Goal: Task Accomplishment & Management: Manage account settings

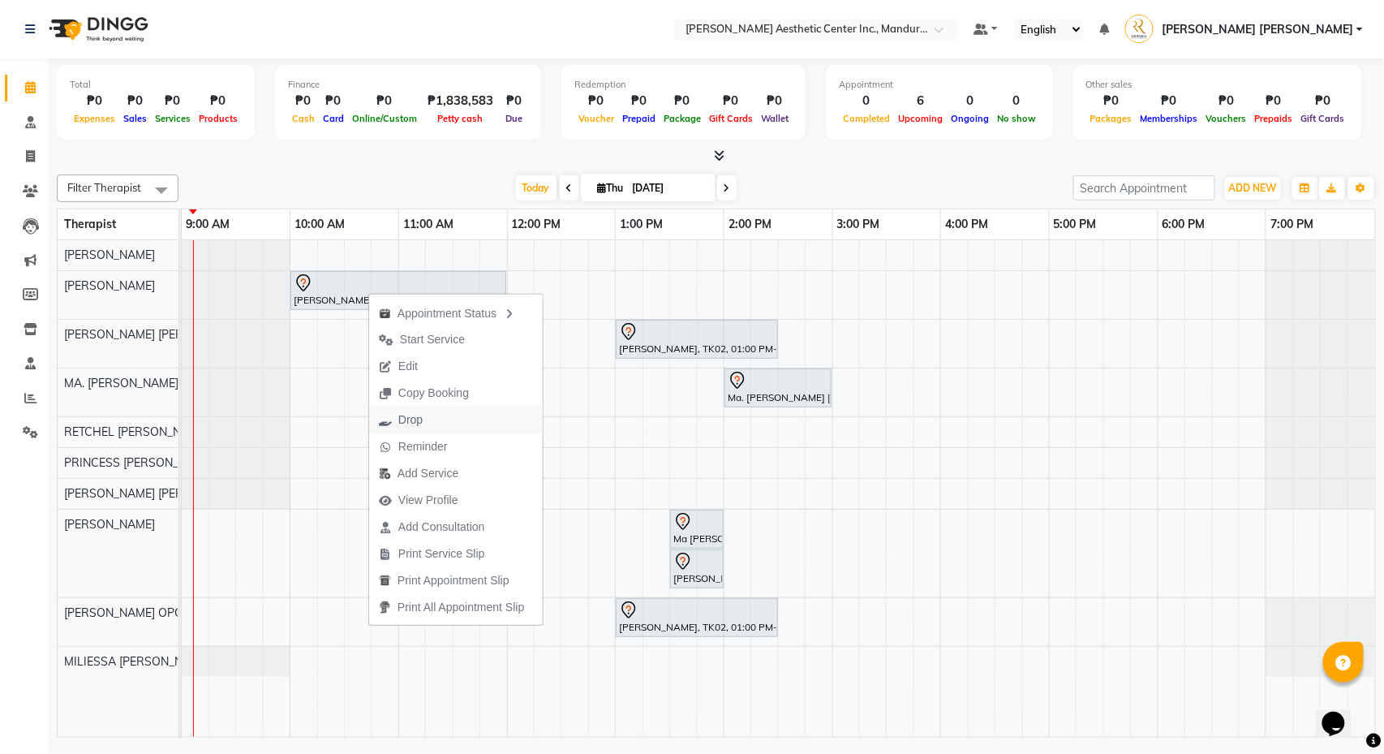
click at [406, 419] on span "Drop" at bounding box center [410, 419] width 24 height 17
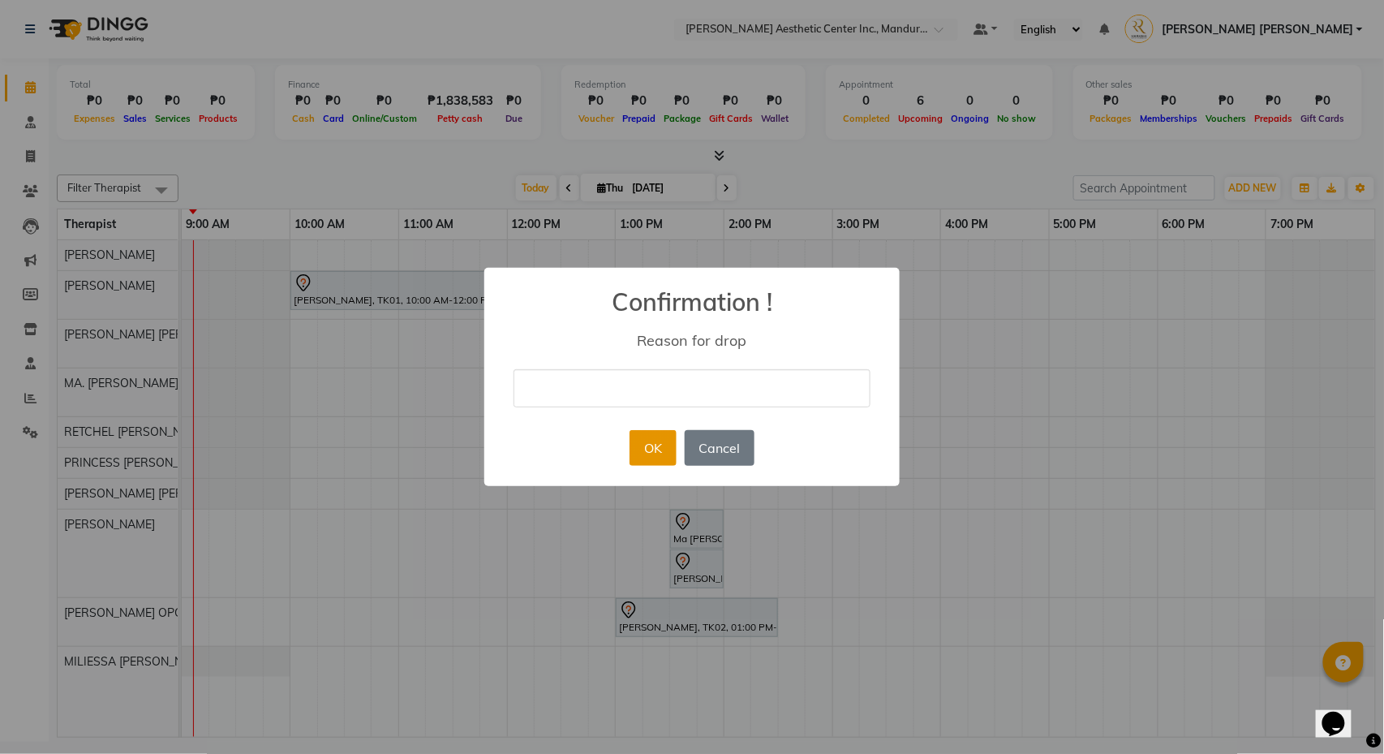
click at [663, 445] on button "OK" at bounding box center [653, 448] width 46 height 36
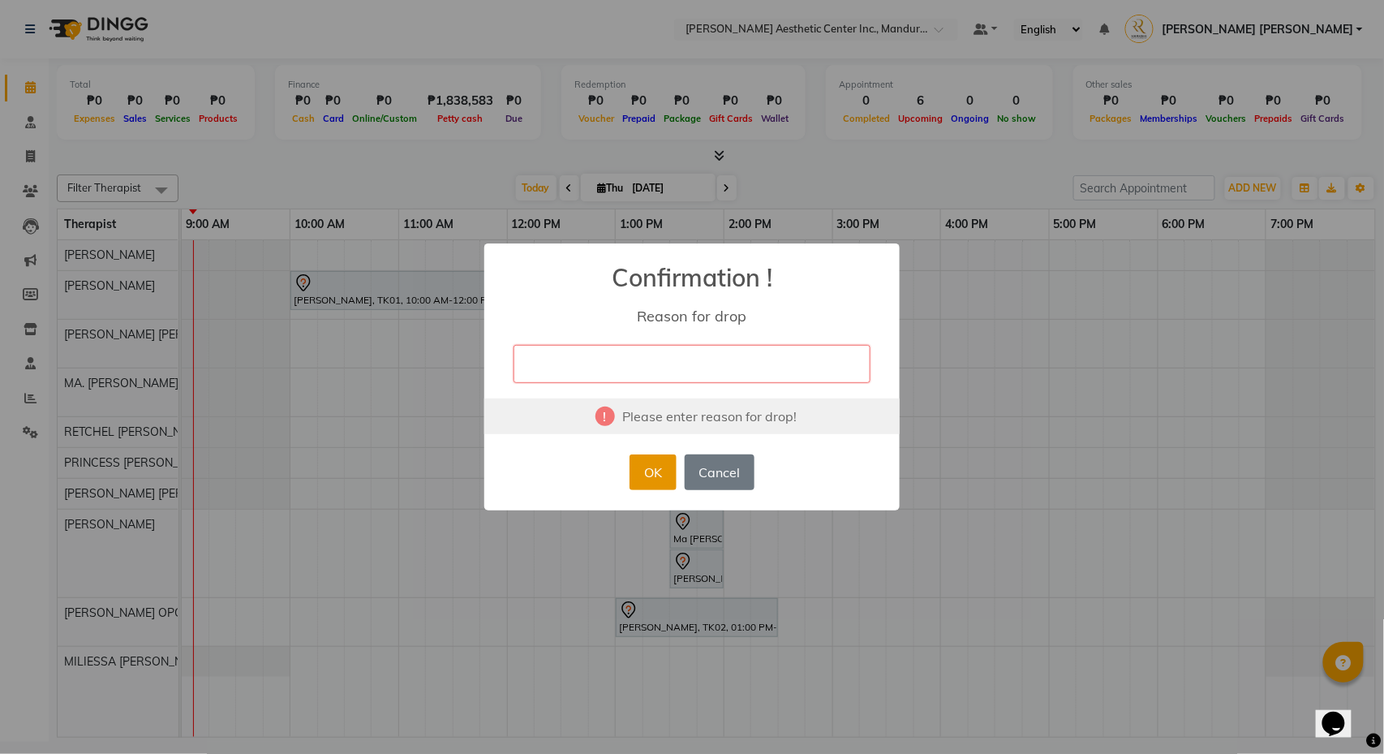
click at [647, 472] on button "OK" at bounding box center [653, 472] width 46 height 36
click at [725, 477] on button "Cancel" at bounding box center [720, 472] width 70 height 36
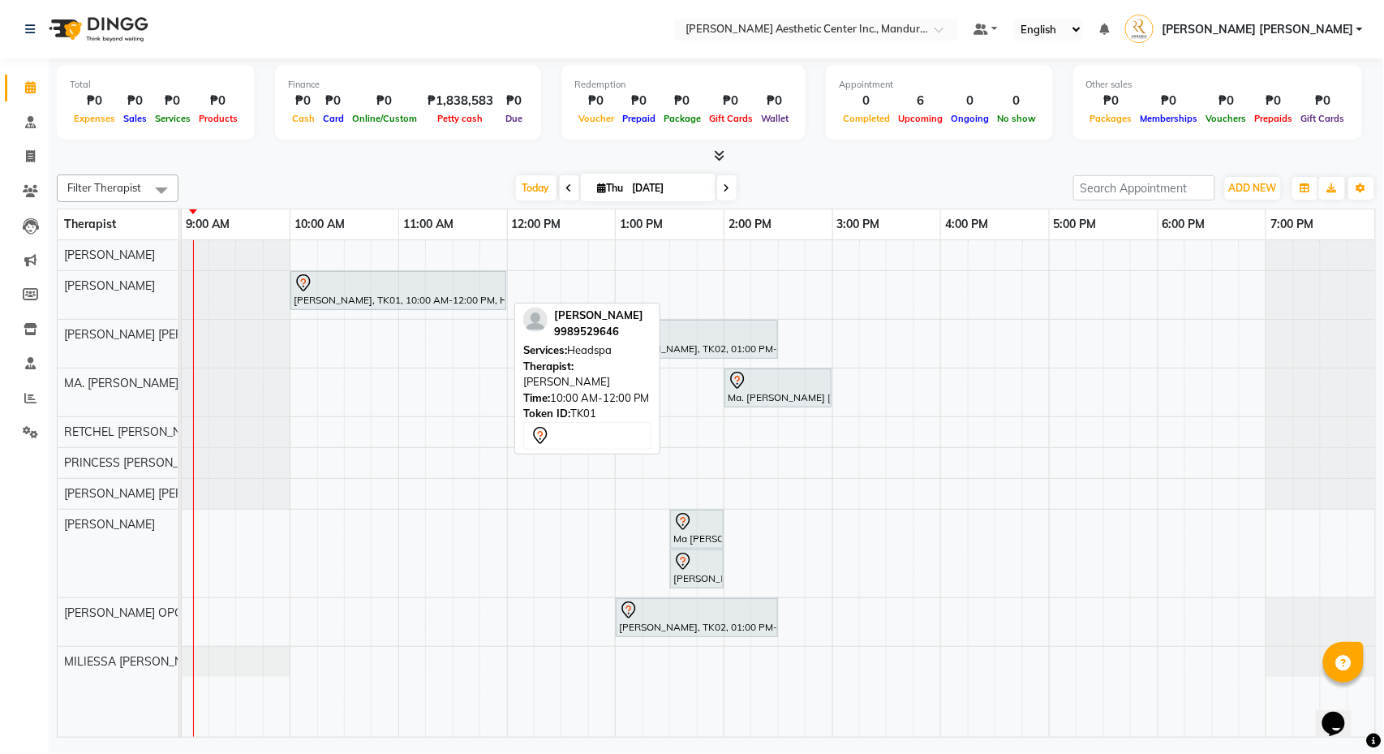
click at [446, 297] on div "[PERSON_NAME], TK01, 10:00 AM-12:00 PM, Headspa" at bounding box center [398, 290] width 213 height 34
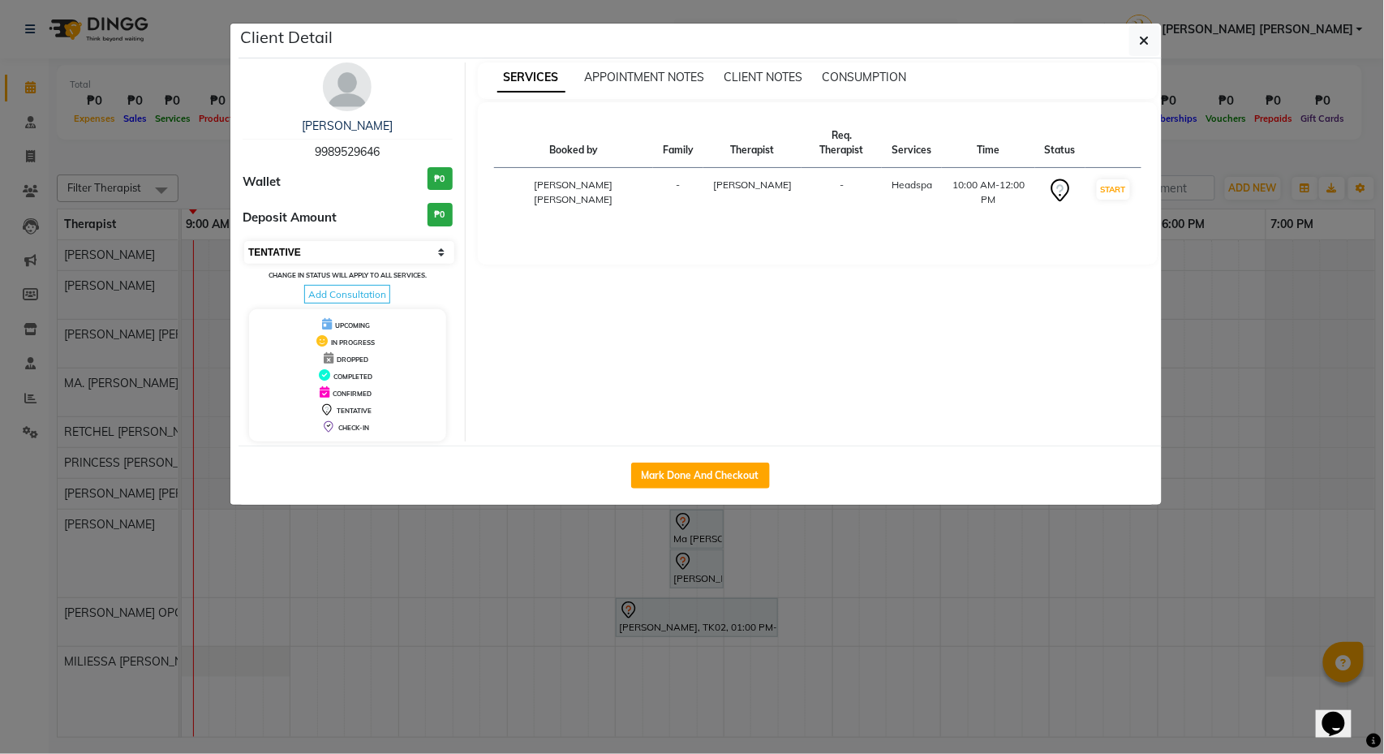
select select "2"
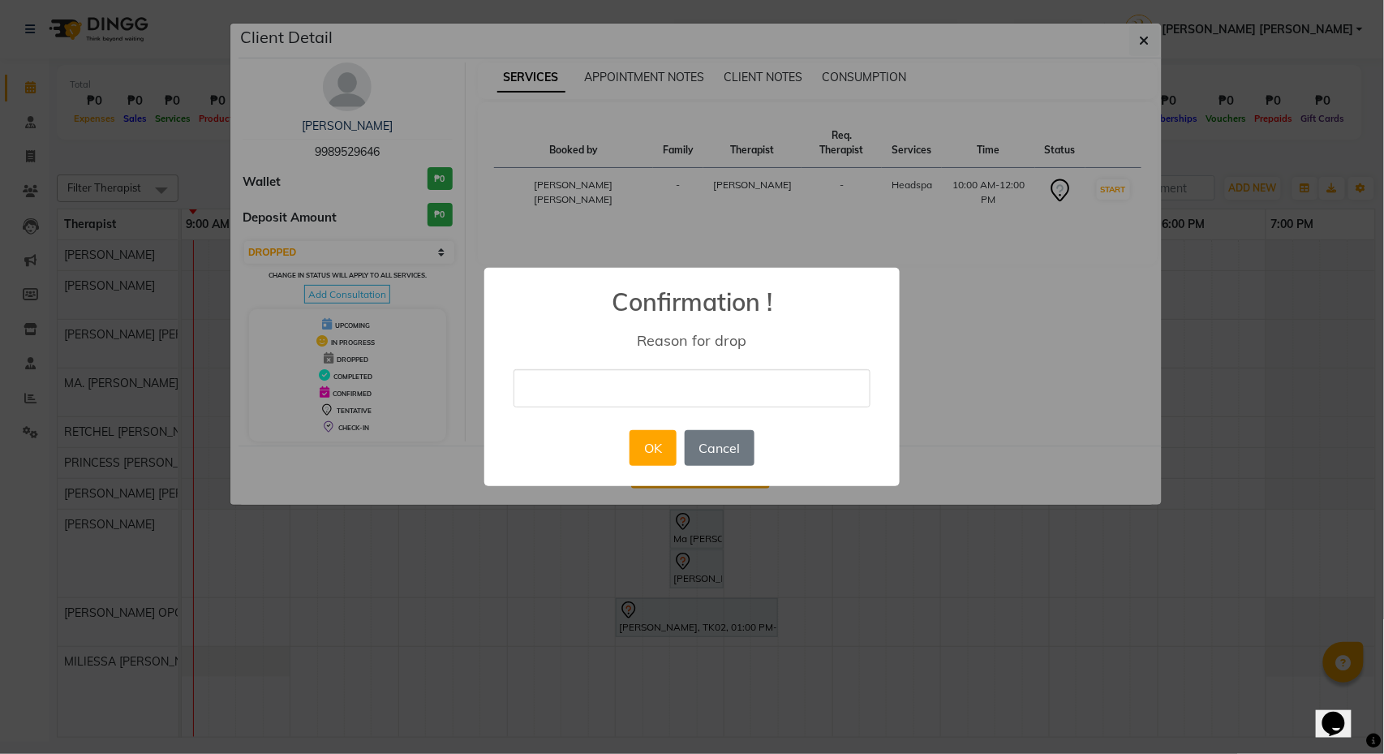
click at [693, 389] on input "text" at bounding box center [692, 388] width 357 height 38
type input "cancel"
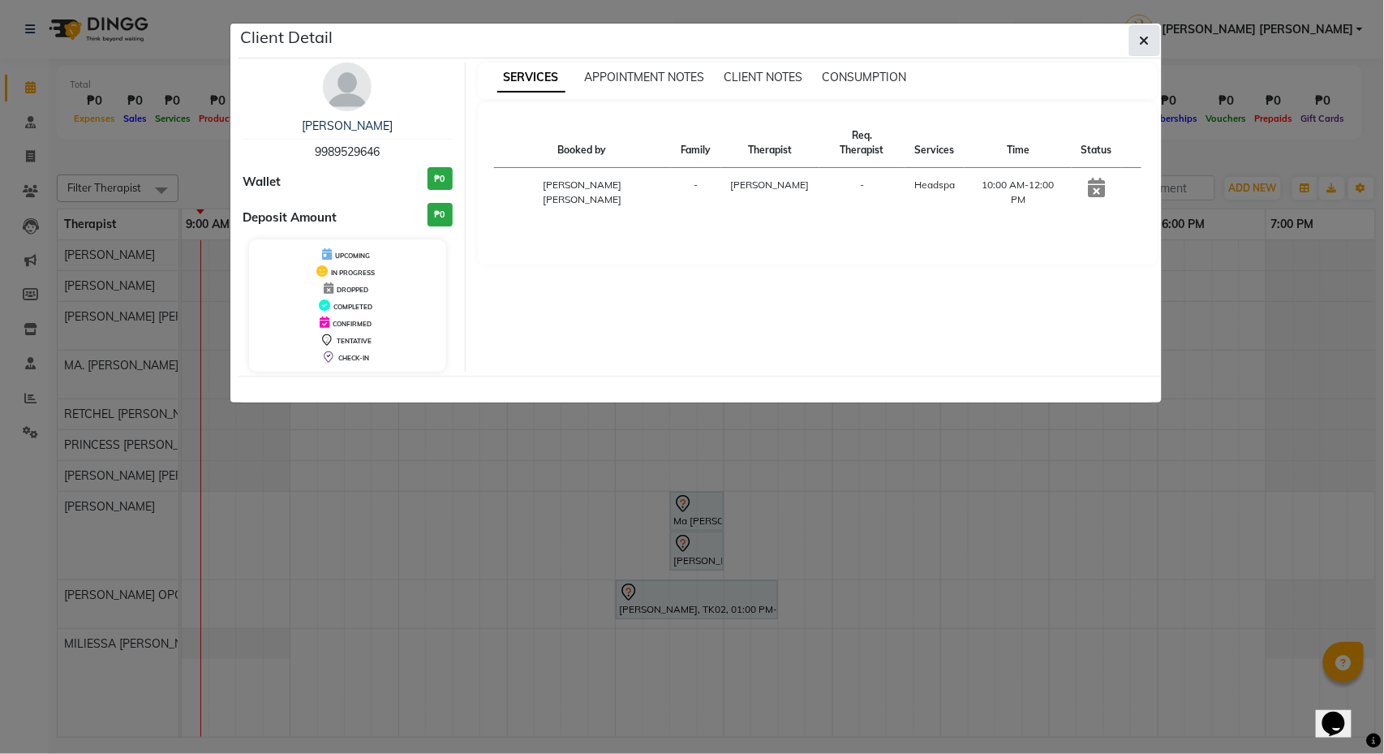
click at [1143, 43] on icon "button" at bounding box center [1145, 40] width 10 height 13
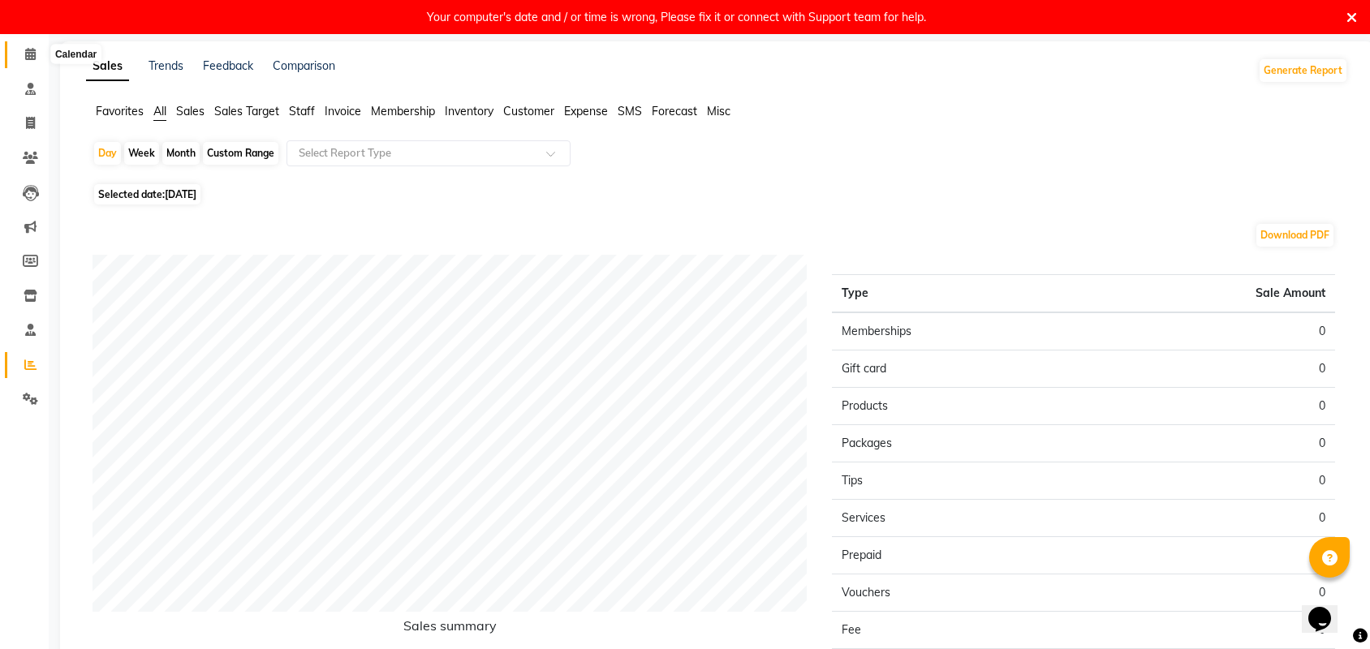
click at [24, 50] on span at bounding box center [30, 54] width 28 height 19
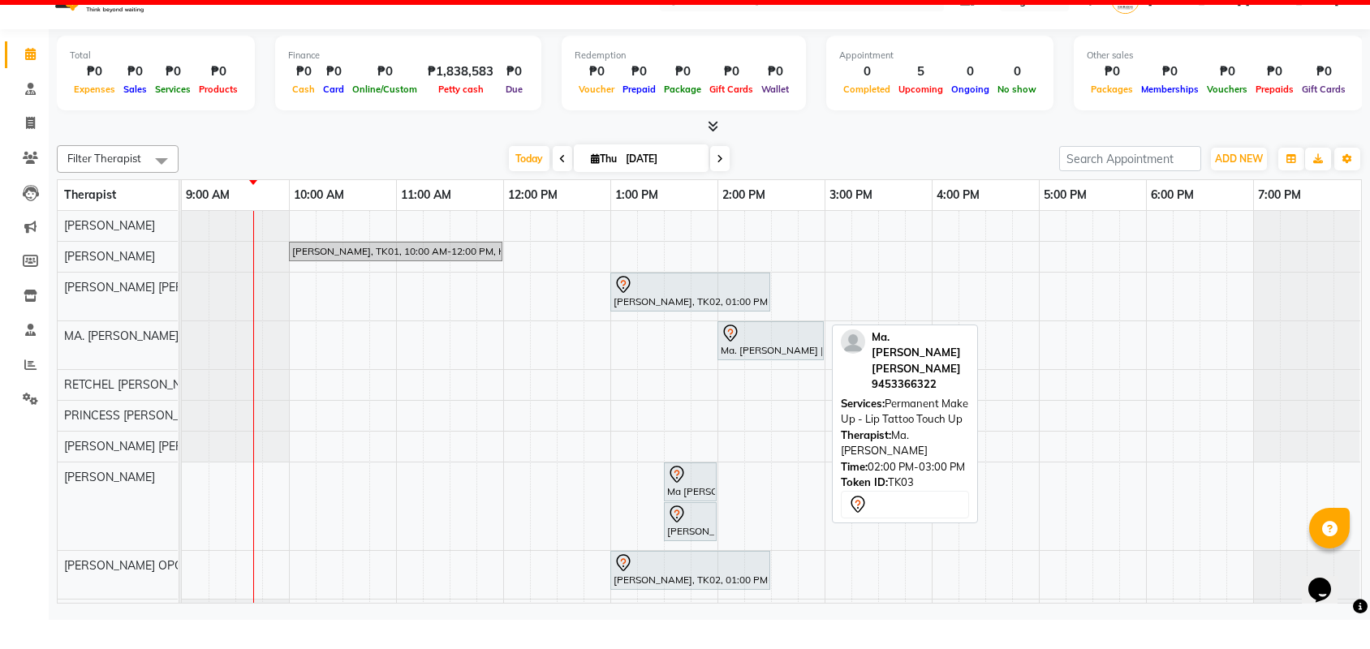
click at [793, 353] on div at bounding box center [770, 362] width 100 height 19
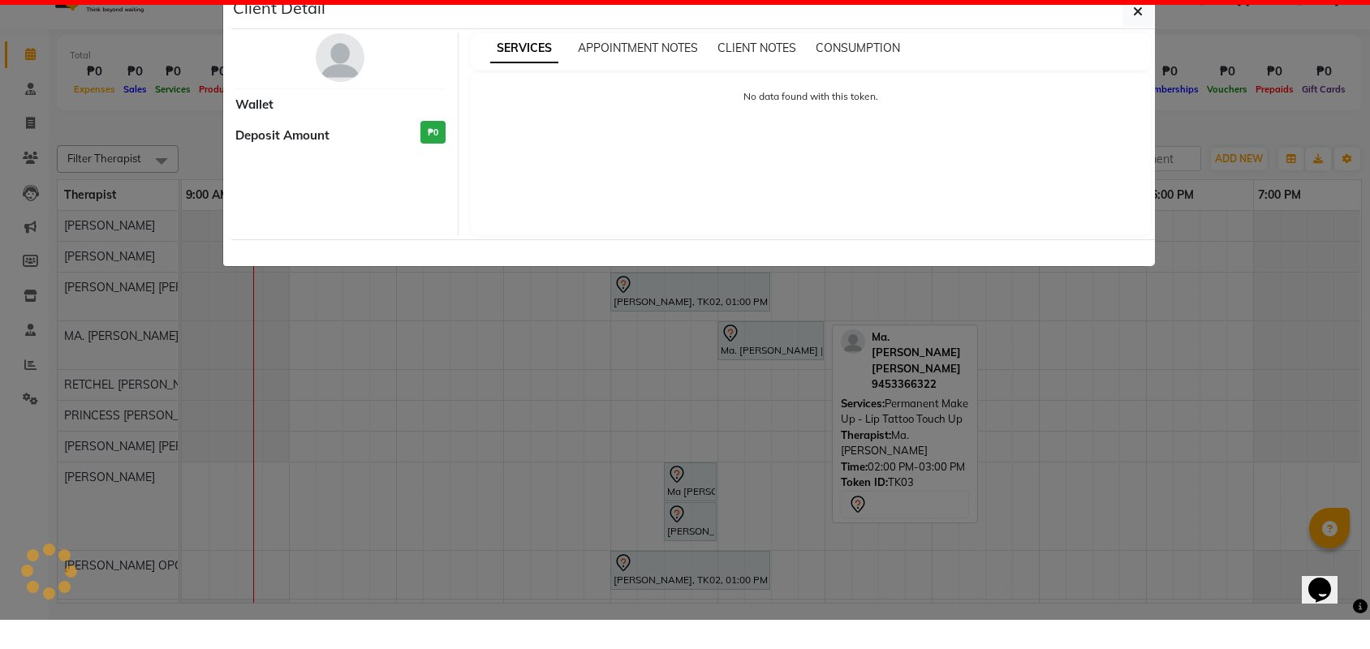
select select "7"
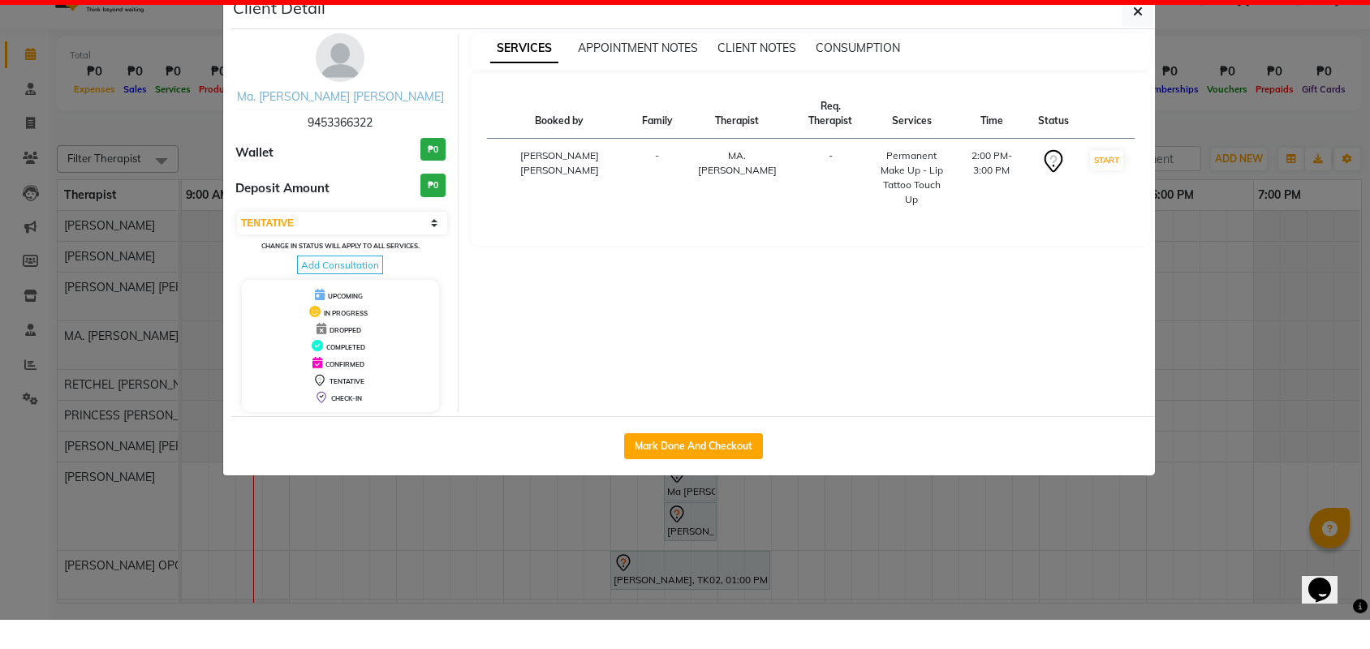
click at [333, 118] on link "Ma. [PERSON_NAME] [PERSON_NAME]" at bounding box center [340, 125] width 207 height 15
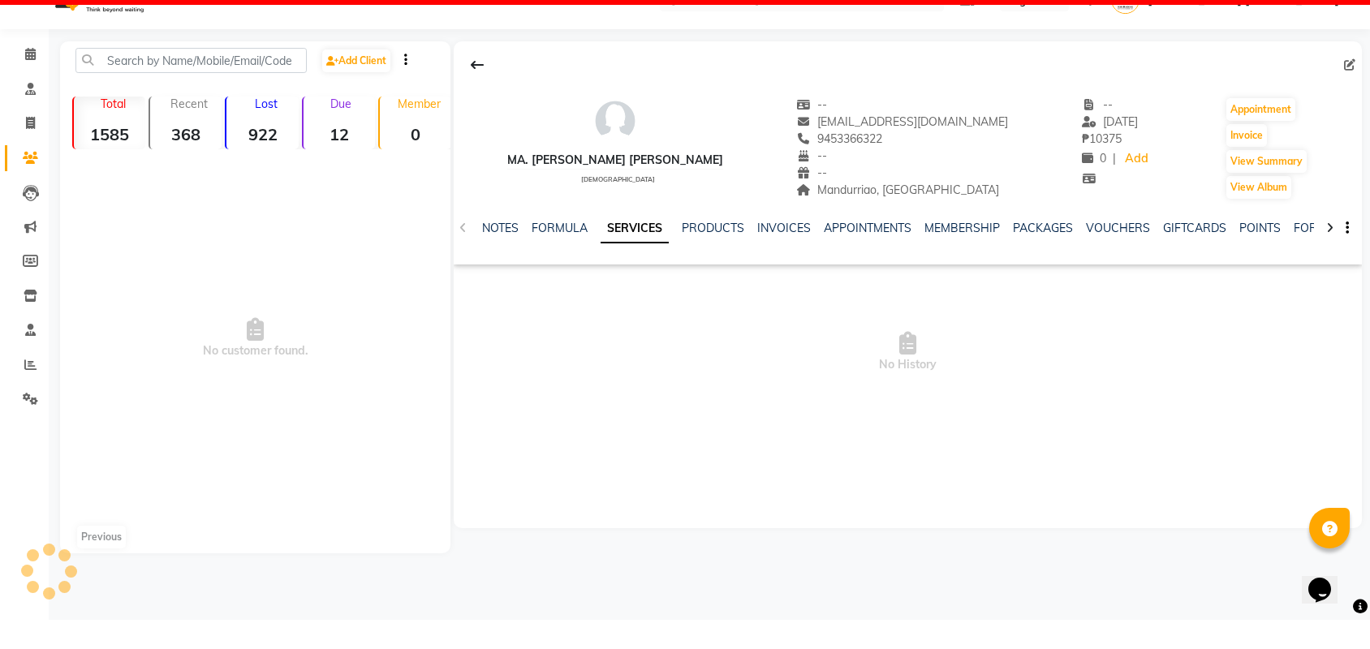
scroll to position [62, 0]
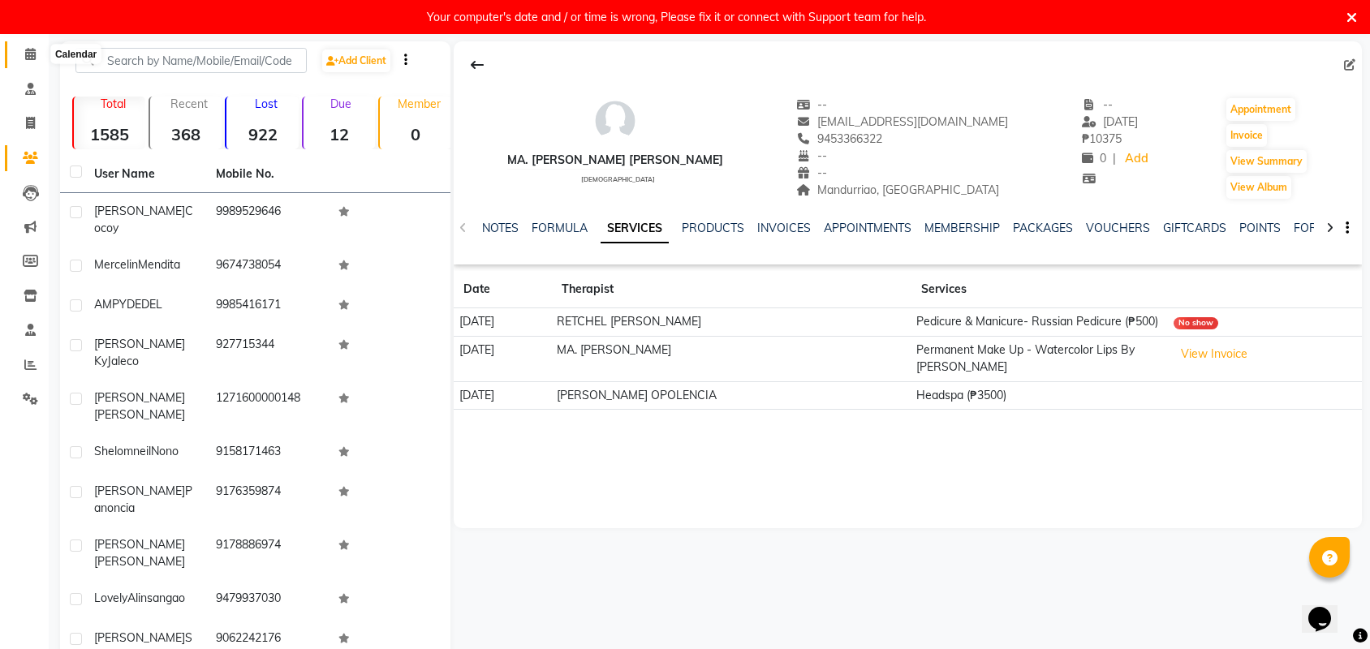
click at [21, 51] on span at bounding box center [30, 54] width 28 height 19
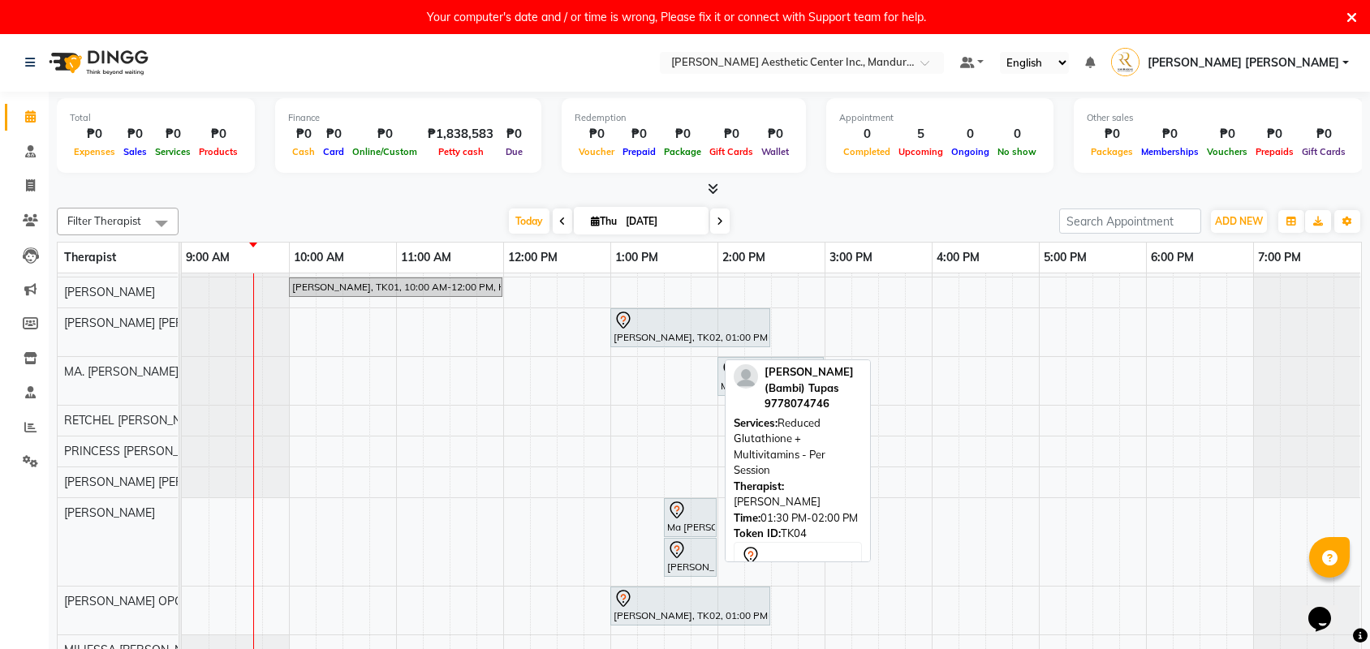
scroll to position [29, 0]
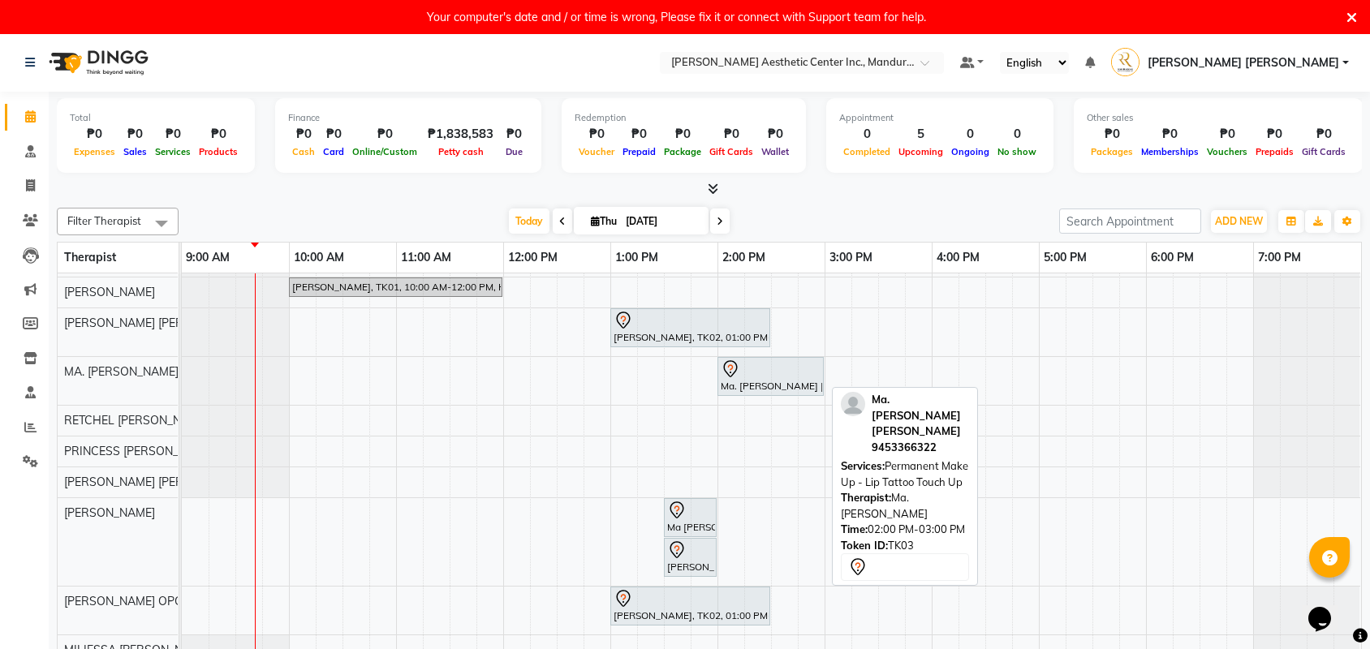
click at [763, 384] on div "Ma. [PERSON_NAME] [PERSON_NAME], TK03, 02:00 PM-03:00 PM, Permanent Make Up - L…" at bounding box center [770, 376] width 103 height 34
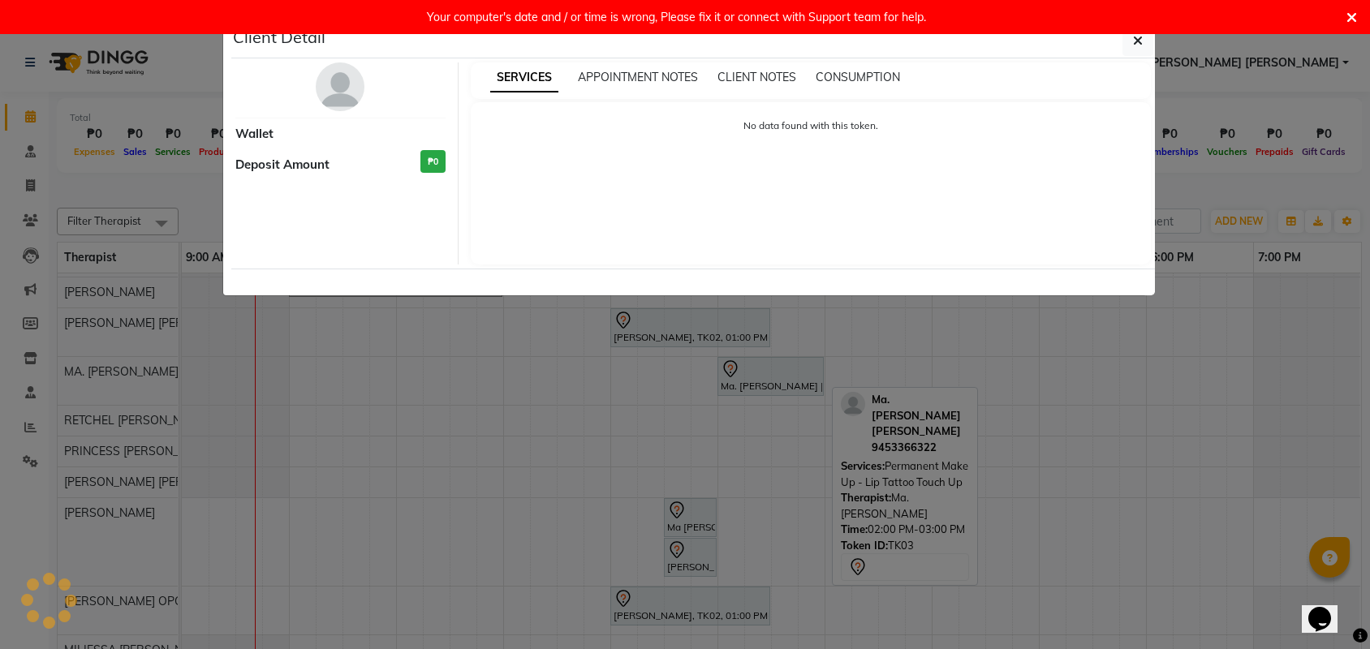
select select "7"
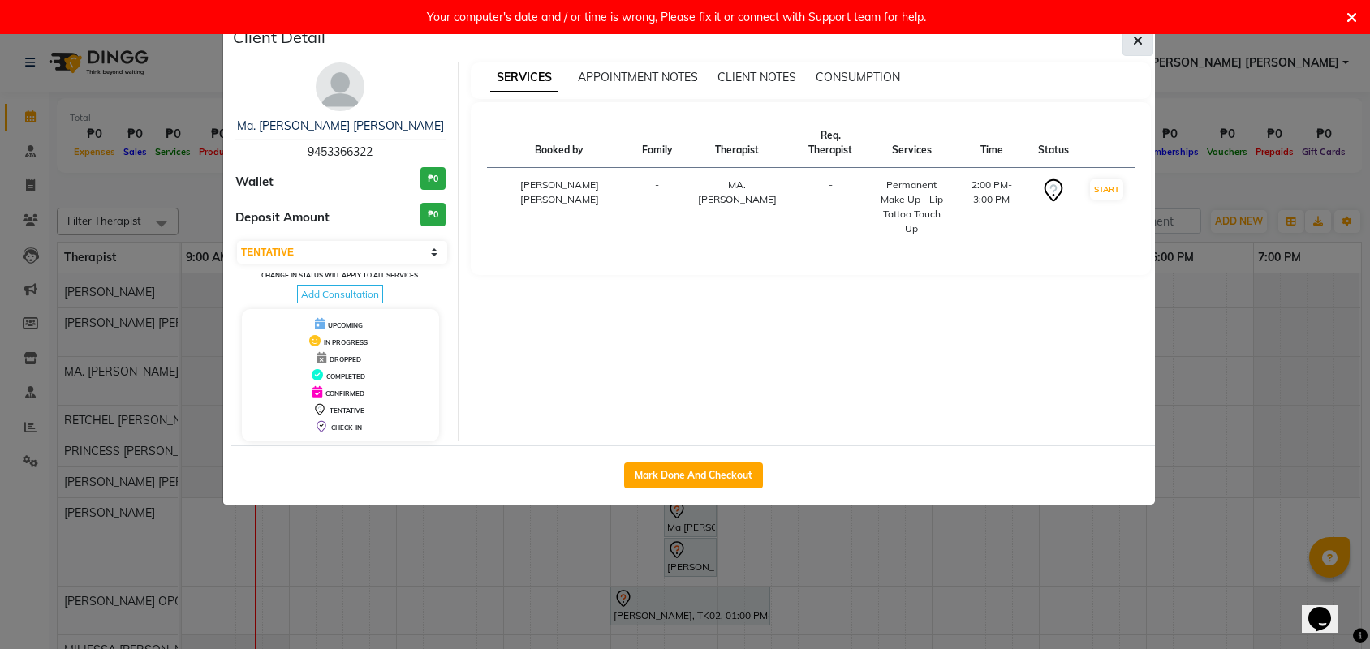
click at [1146, 40] on button "button" at bounding box center [1137, 40] width 31 height 31
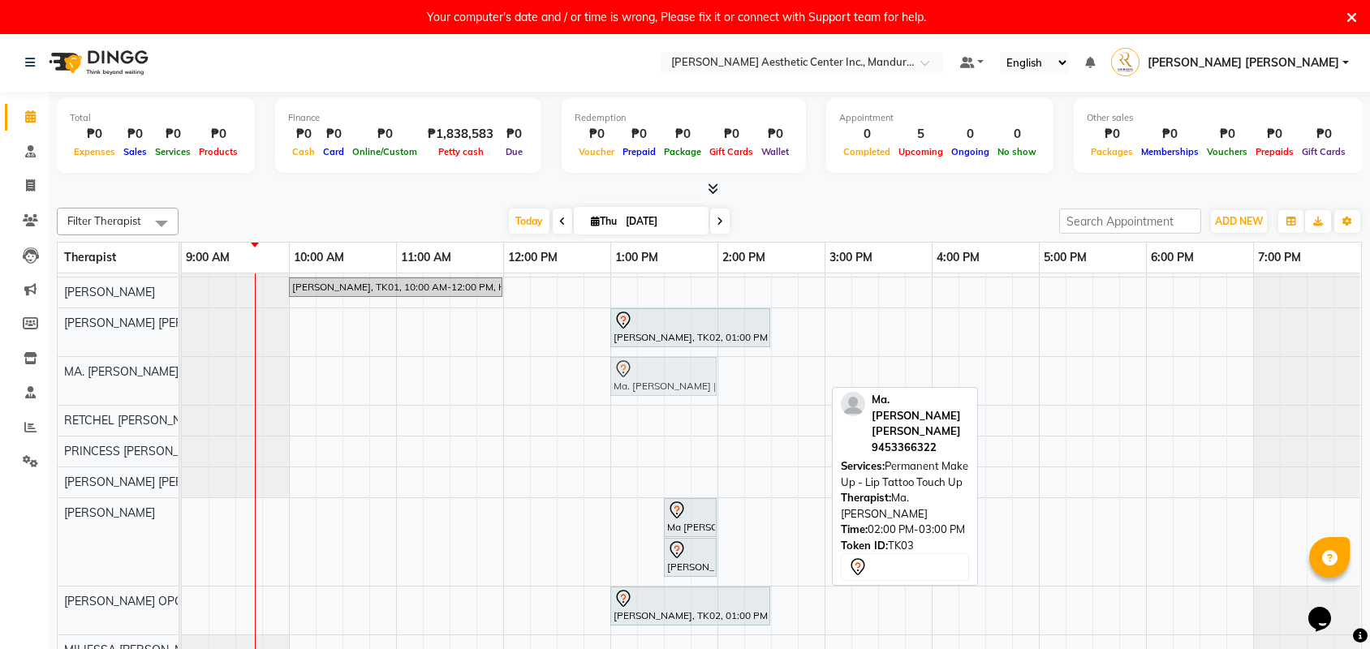
drag, startPoint x: 761, startPoint y: 373, endPoint x: 647, endPoint y: 373, distance: 114.4
click at [182, 373] on div "Ma. [PERSON_NAME] [PERSON_NAME], TK03, 02:00 PM-03:00 PM, Permanent Make Up - L…" at bounding box center [182, 381] width 0 height 48
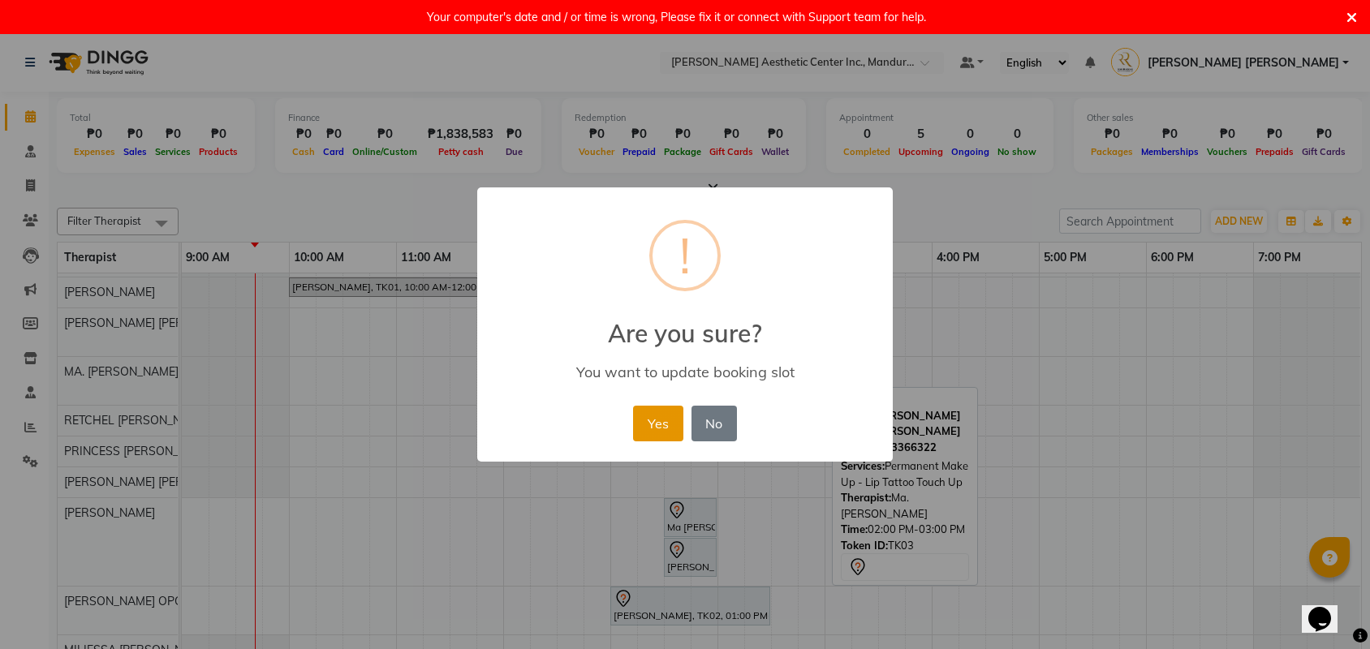
click at [673, 410] on button "Yes" at bounding box center [657, 424] width 49 height 36
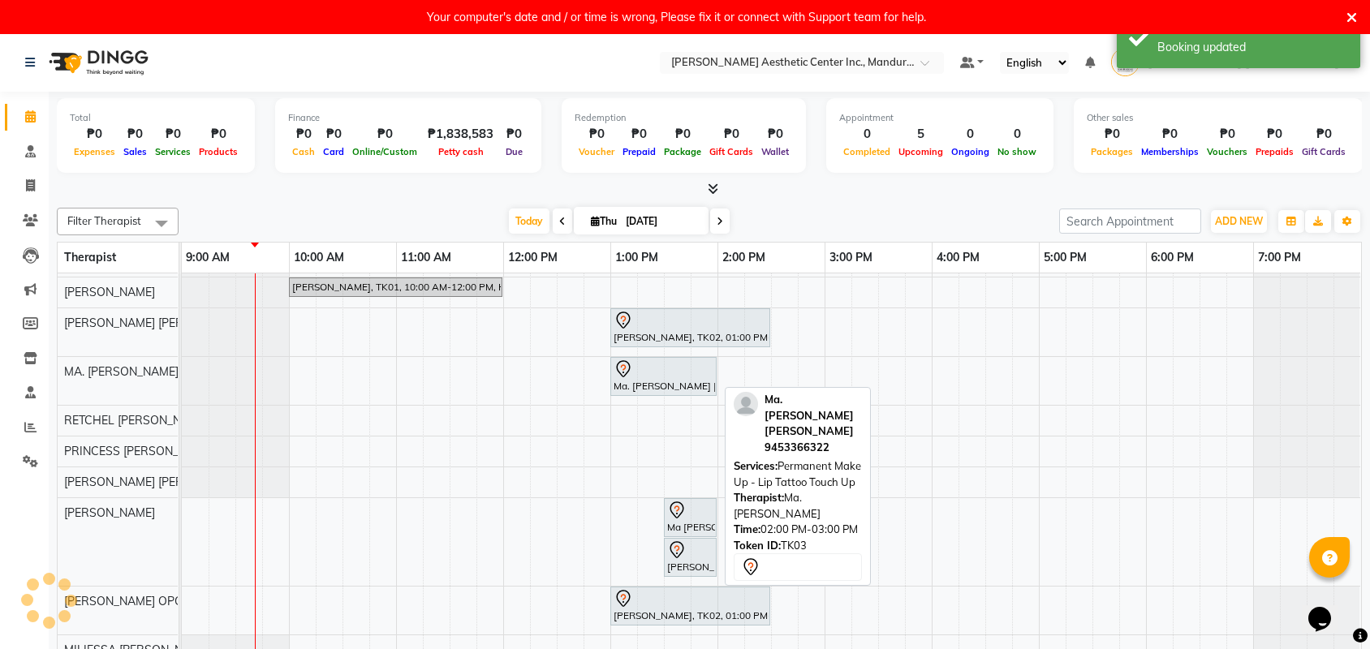
click at [660, 381] on div "Ma. [PERSON_NAME] [PERSON_NAME], TK03, 01:00 PM-02:00 PM, Permanent Make Up - L…" at bounding box center [663, 376] width 103 height 34
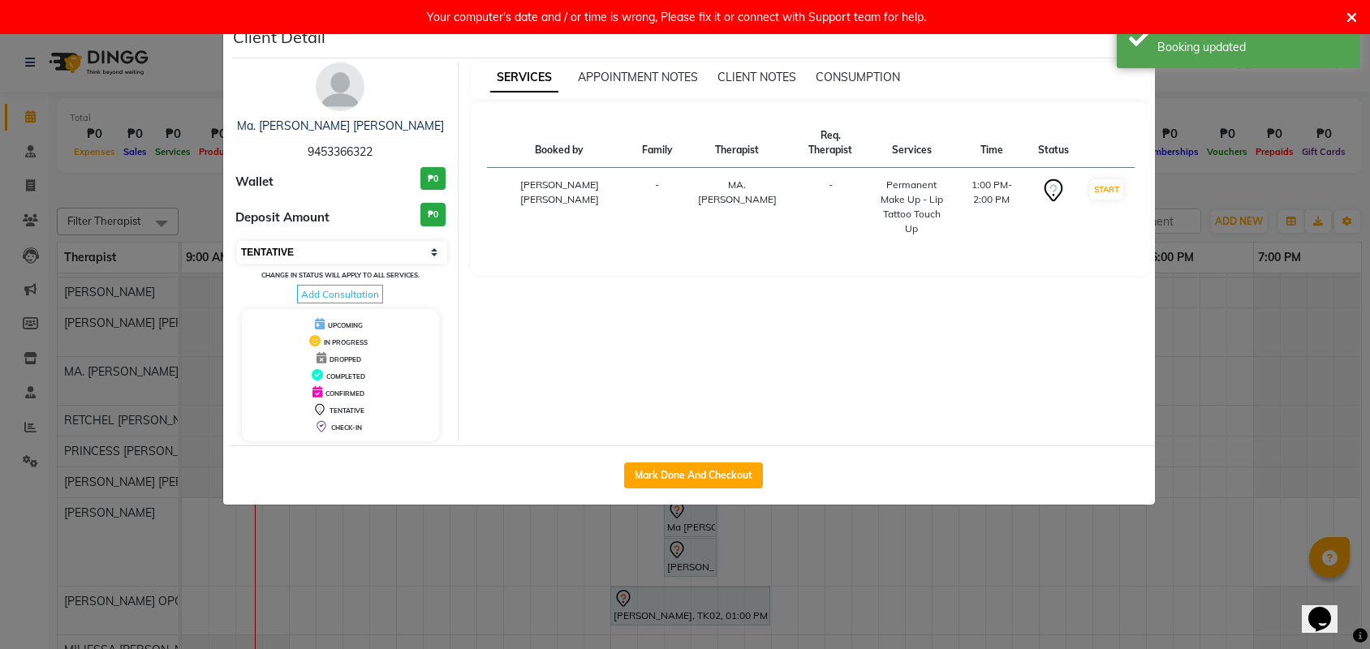
select select "6"
click at [1292, 357] on ngb-modal-window "Client Detail Ma. Kaycee [PERSON_NAME] 9453366322 Wallet ₱0 Deposit Amount ₱0 S…" at bounding box center [685, 324] width 1370 height 649
click at [1211, 166] on ngb-modal-window "Client Detail Ma. Kaycee [PERSON_NAME] 9453366322 Wallet ₱0 Deposit Amount ₱0 S…" at bounding box center [685, 324] width 1370 height 649
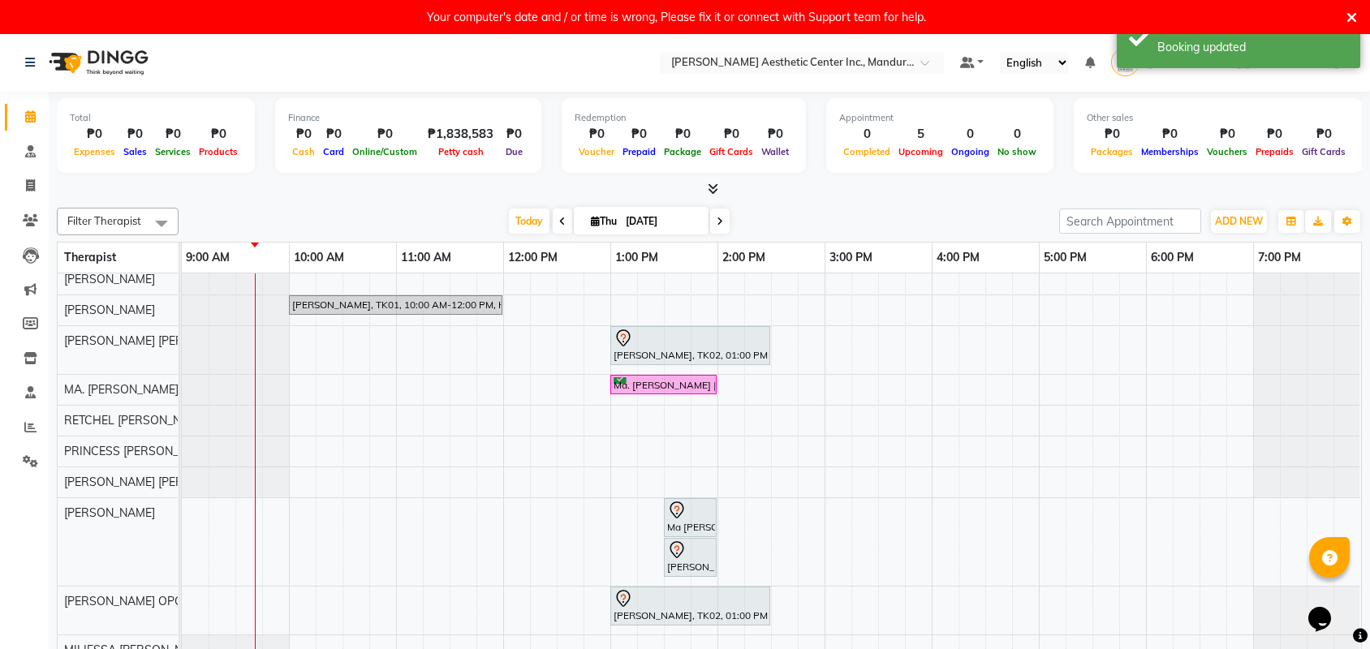
scroll to position [33, 0]
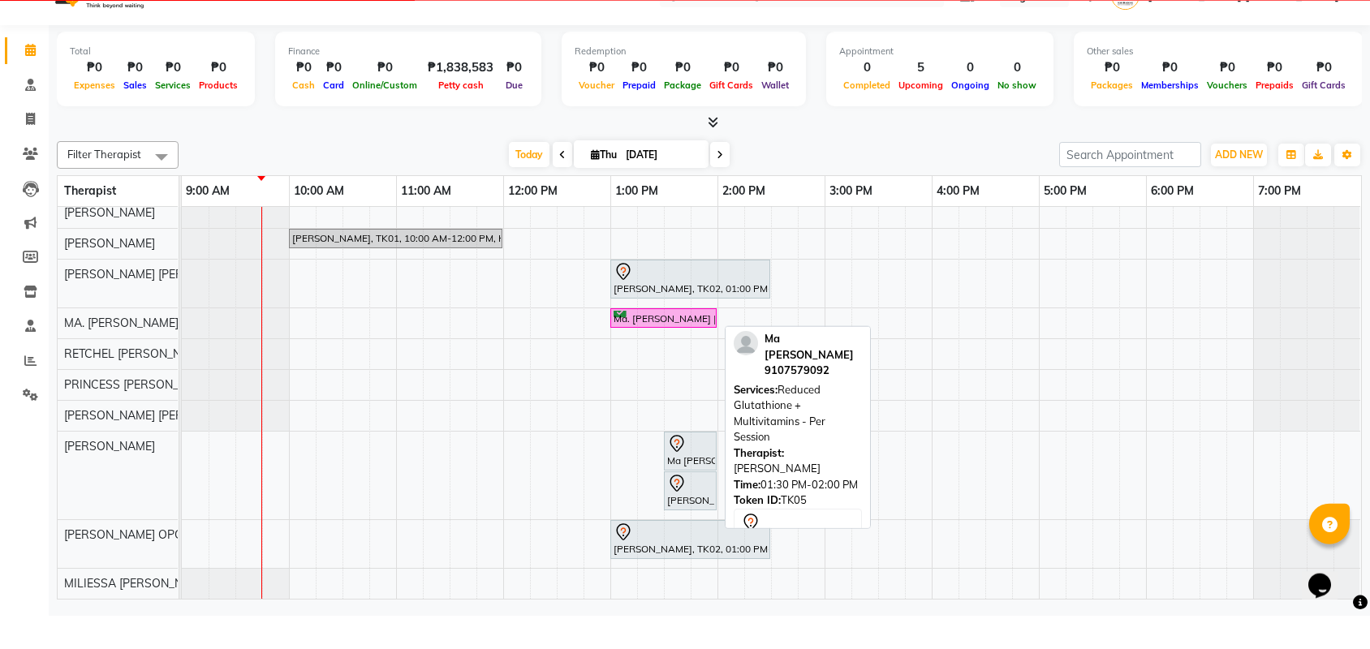
click at [691, 467] on div at bounding box center [690, 476] width 46 height 19
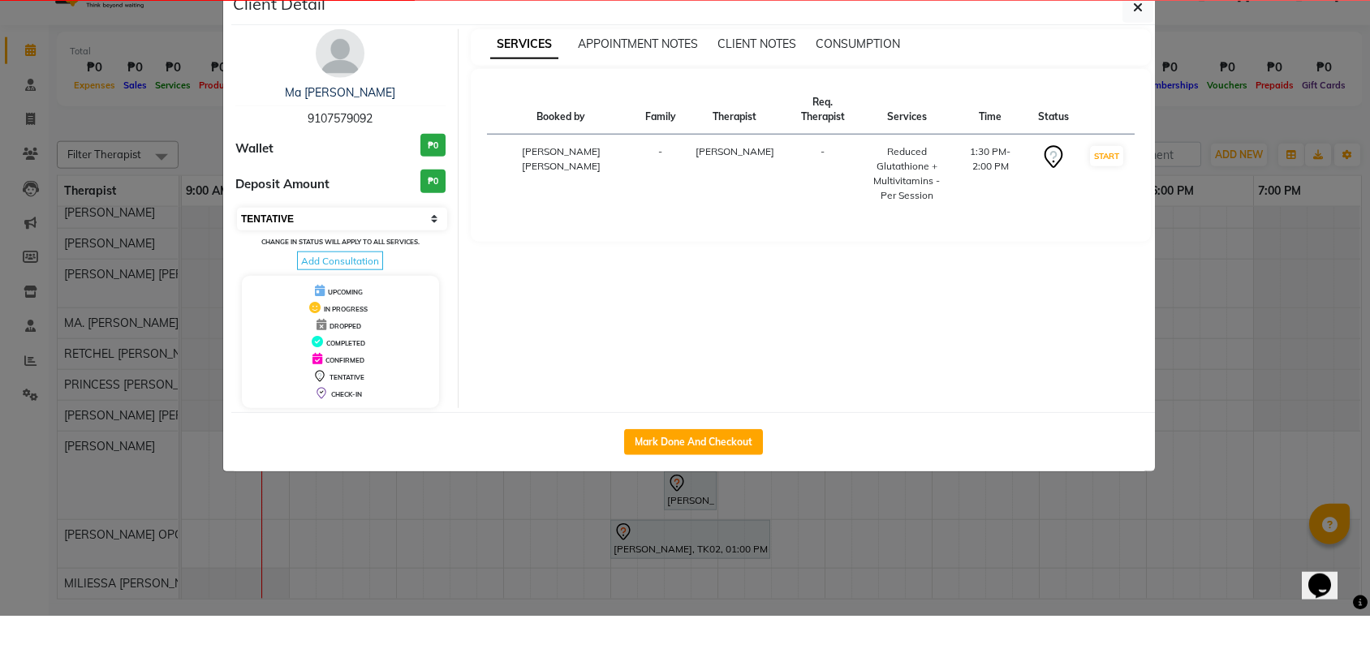
select select "6"
click at [1263, 342] on ngb-modal-window "Client Detail Ma [PERSON_NAME] 9107579092 Wallet ₱0 Deposit Amount ₱0 Select IN…" at bounding box center [685, 324] width 1370 height 649
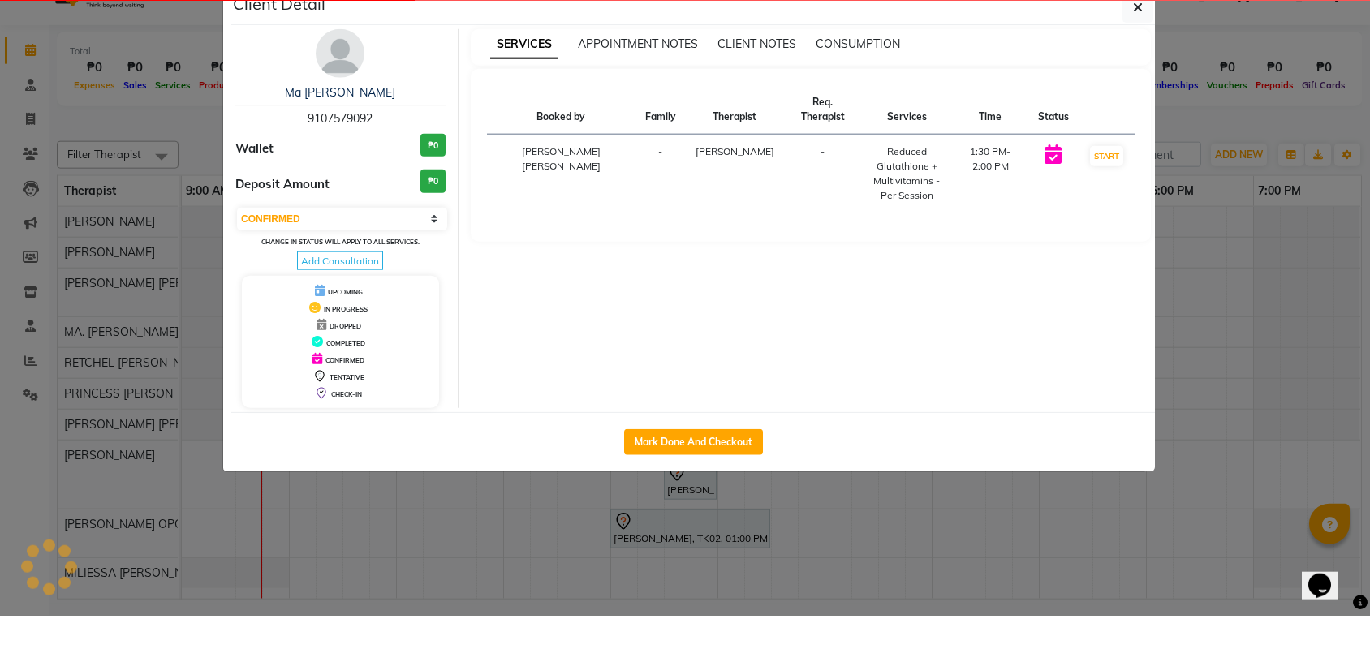
scroll to position [0, 0]
click at [1140, 34] on icon "button" at bounding box center [1138, 40] width 10 height 13
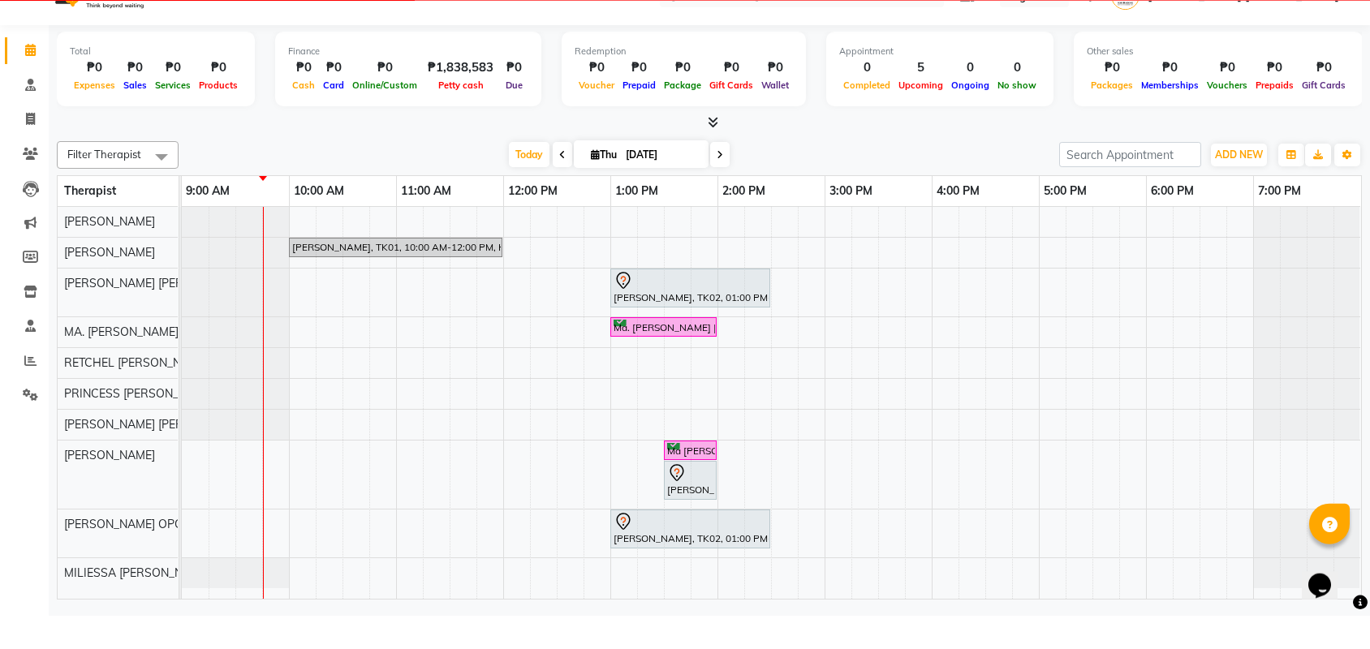
click at [640, 176] on input "[DATE]" at bounding box center [661, 188] width 81 height 24
select select "9"
select select "2025"
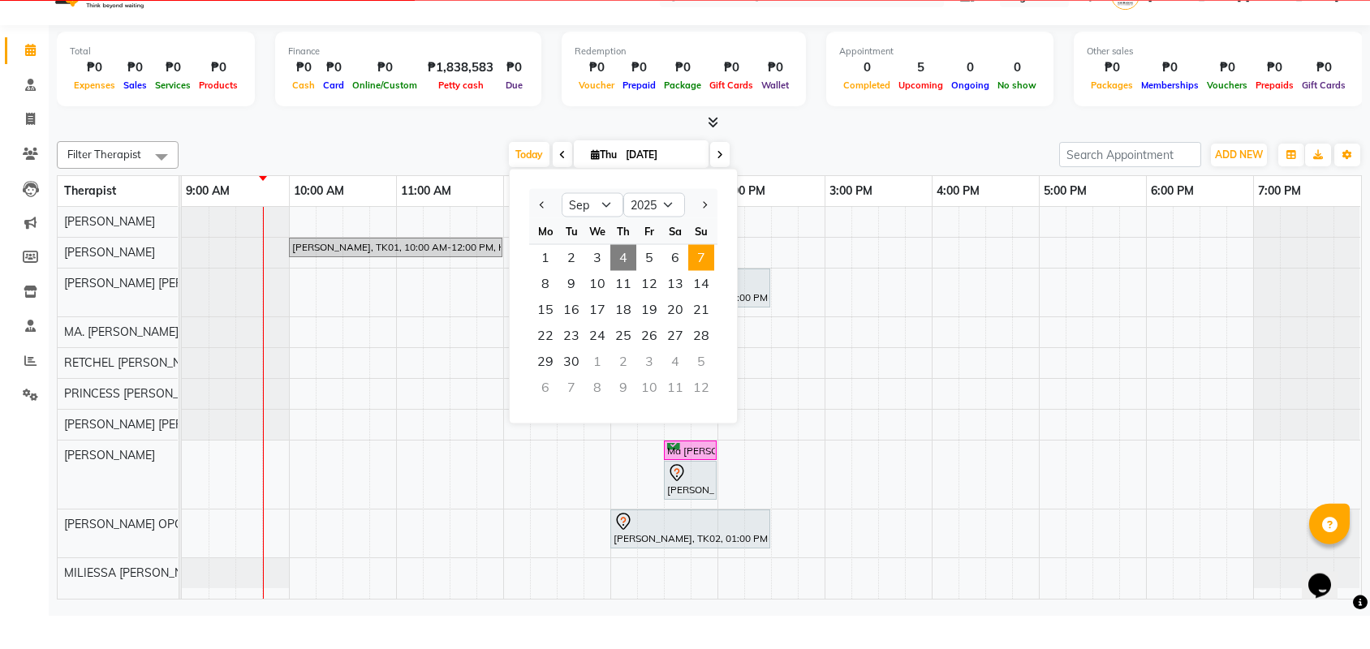
click at [696, 278] on span "7" at bounding box center [701, 291] width 26 height 26
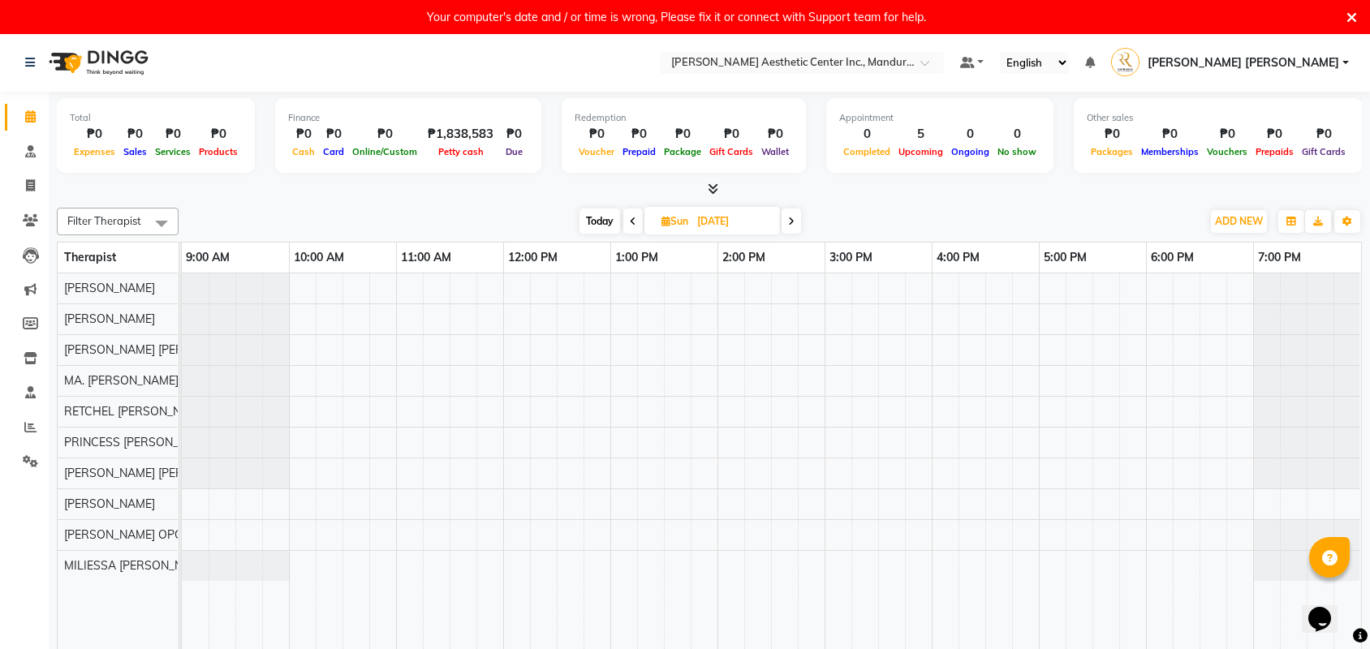
click at [598, 225] on span "Today" at bounding box center [599, 221] width 41 height 25
type input "[DATE]"
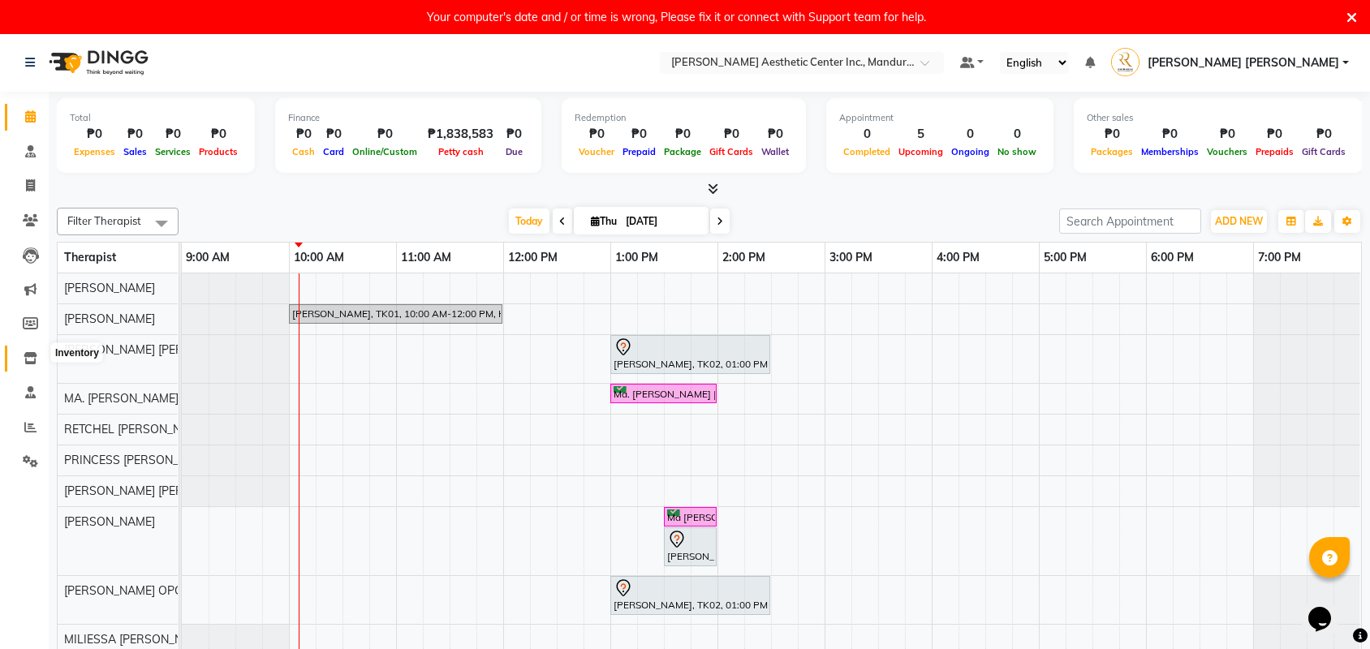
click at [32, 350] on span at bounding box center [30, 359] width 28 height 19
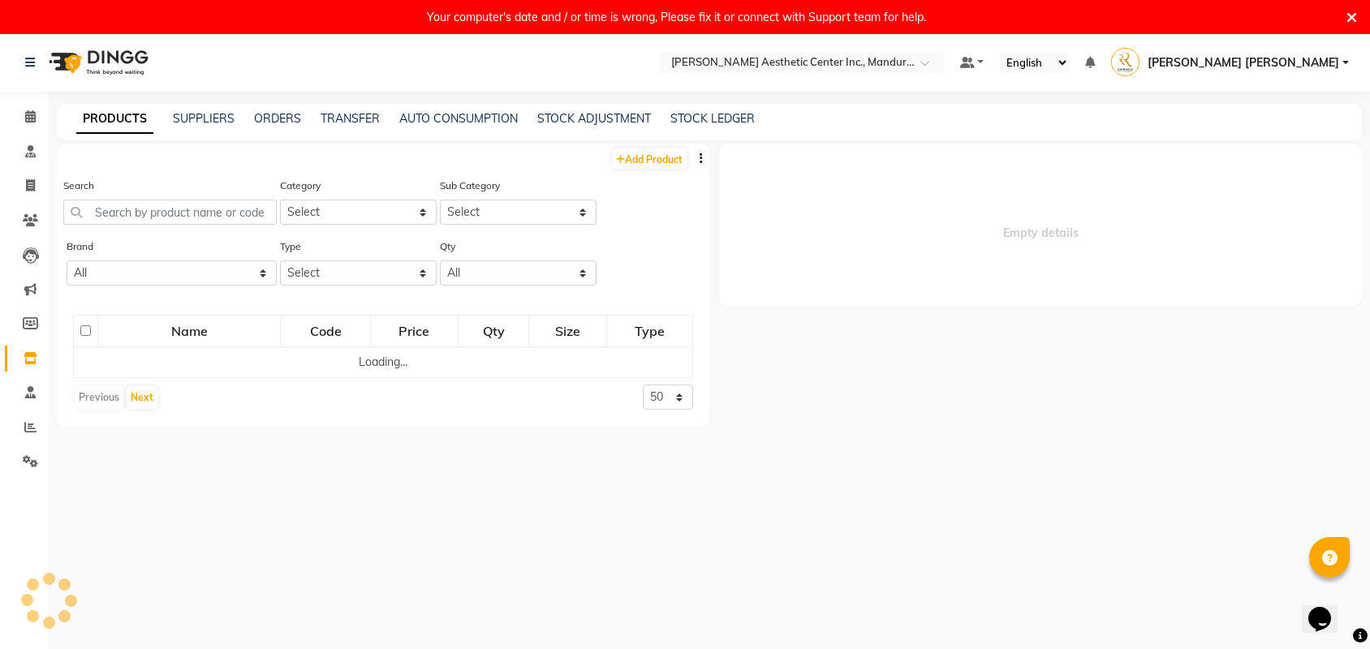
select select
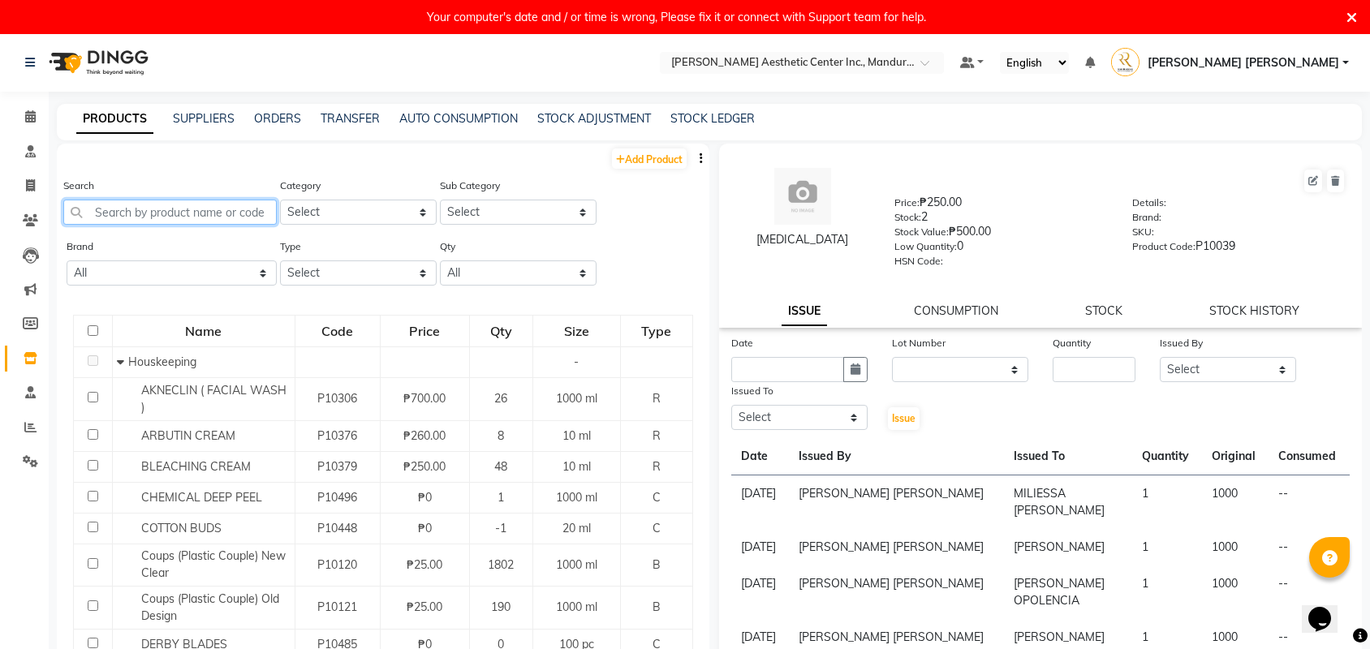
click at [232, 209] on input "text" at bounding box center [169, 212] width 213 height 25
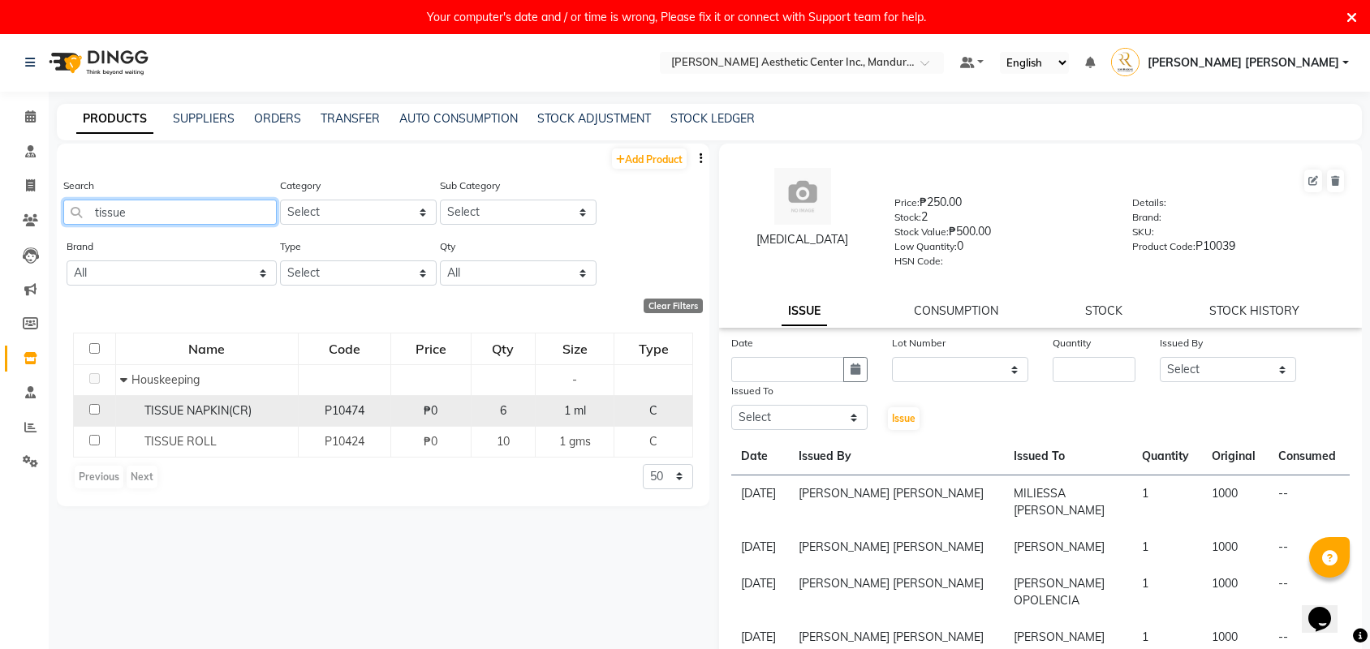
type input "tissue"
click at [97, 419] on td at bounding box center [95, 410] width 42 height 31
click at [101, 411] on td at bounding box center [95, 410] width 42 height 31
click at [282, 410] on div "TISSUE NAPKIN(CR)" at bounding box center [207, 410] width 174 height 17
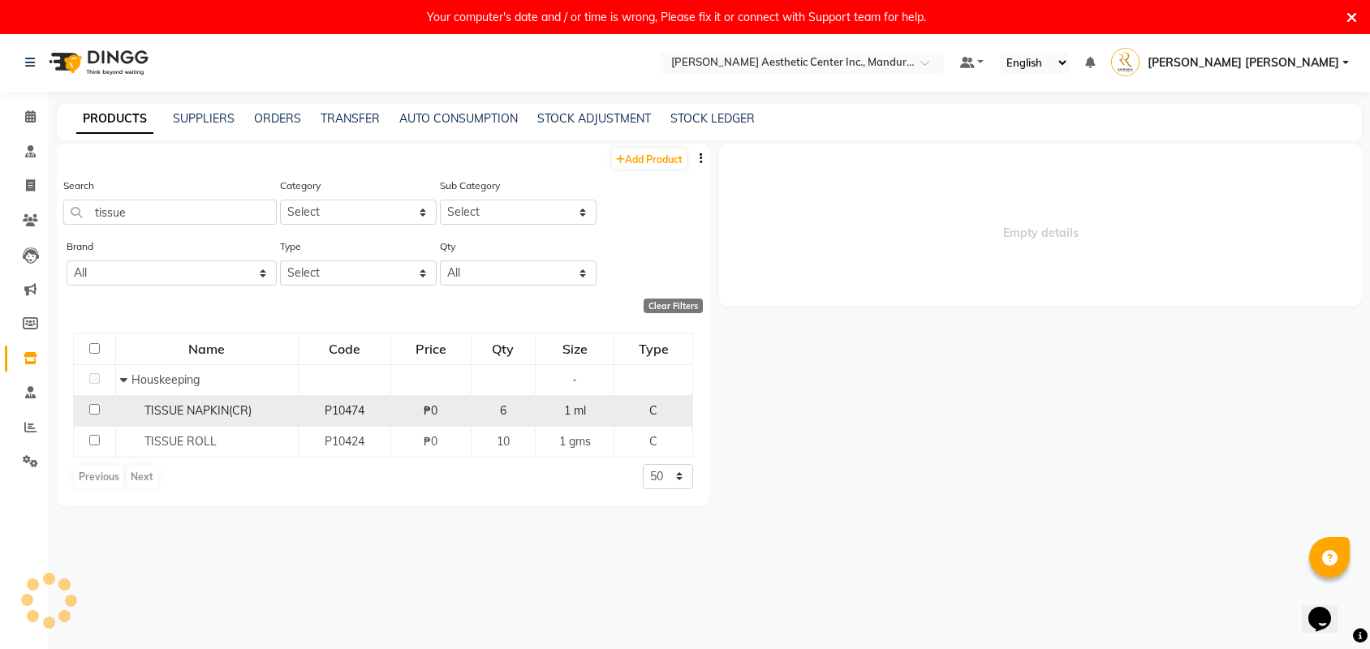
select select
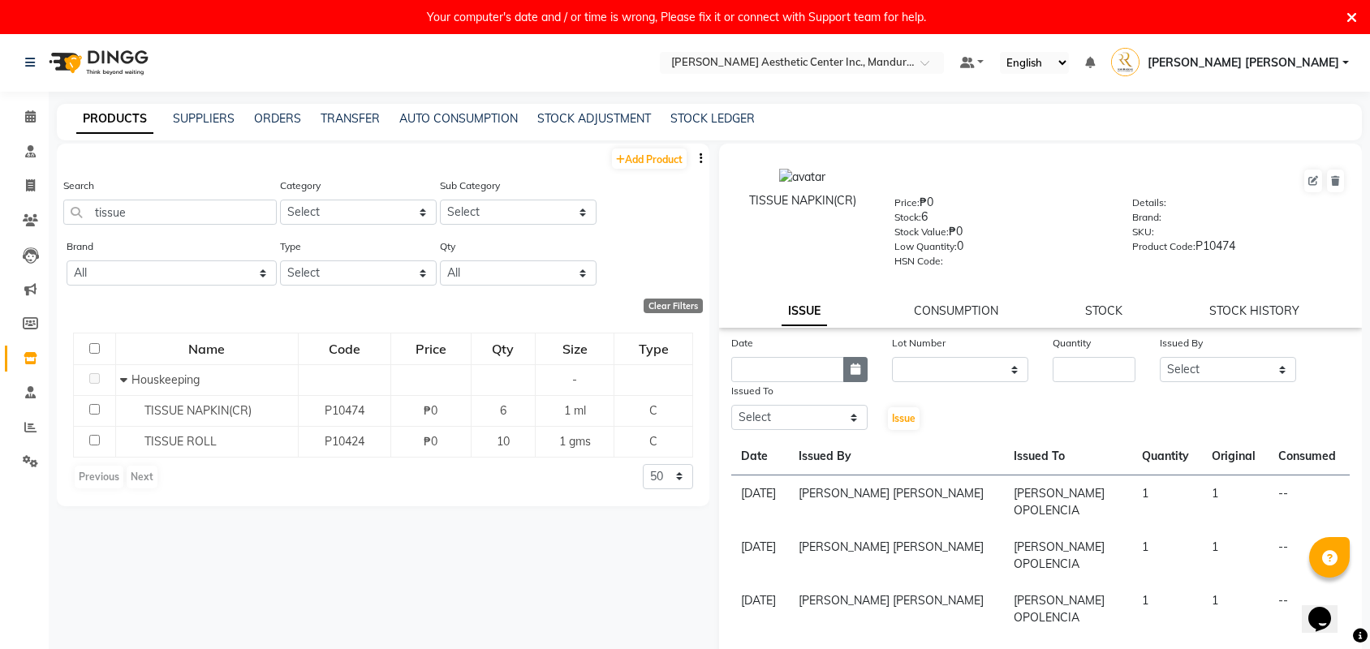
click at [855, 375] on icon "button" at bounding box center [855, 368] width 10 height 11
select select "9"
select select "2025"
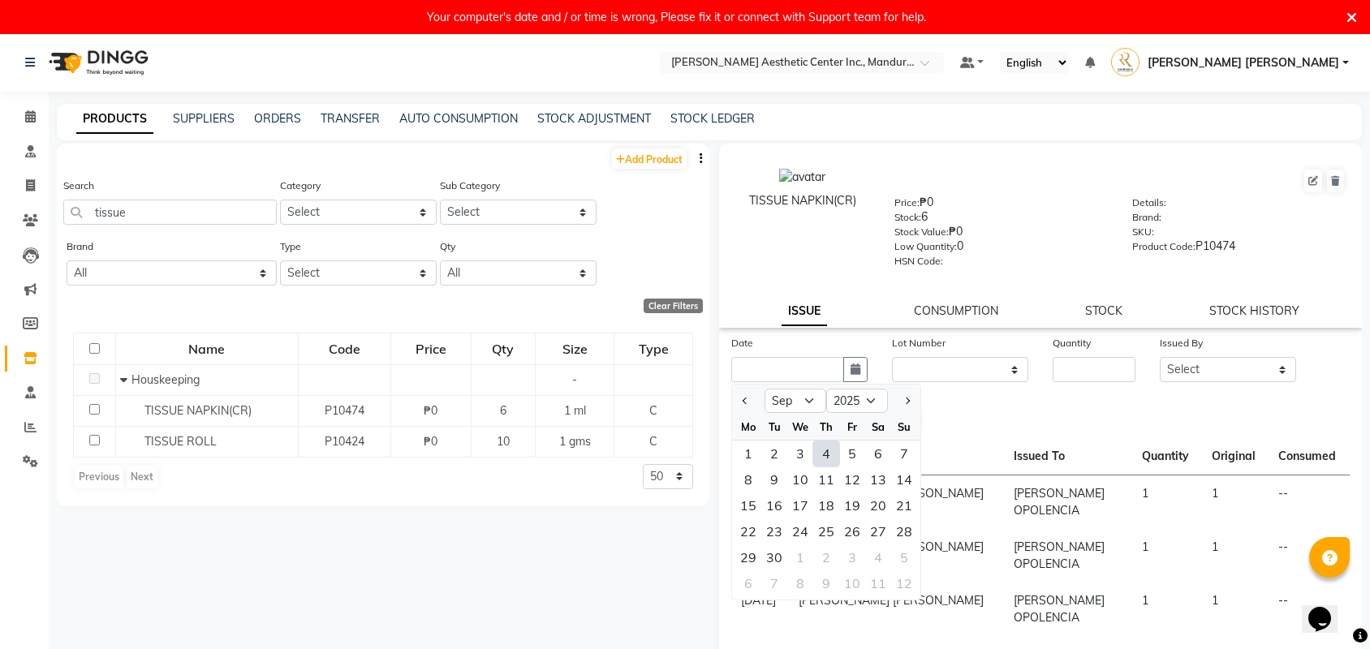
click at [829, 448] on div "4" at bounding box center [826, 454] width 26 height 26
type input "[DATE]"
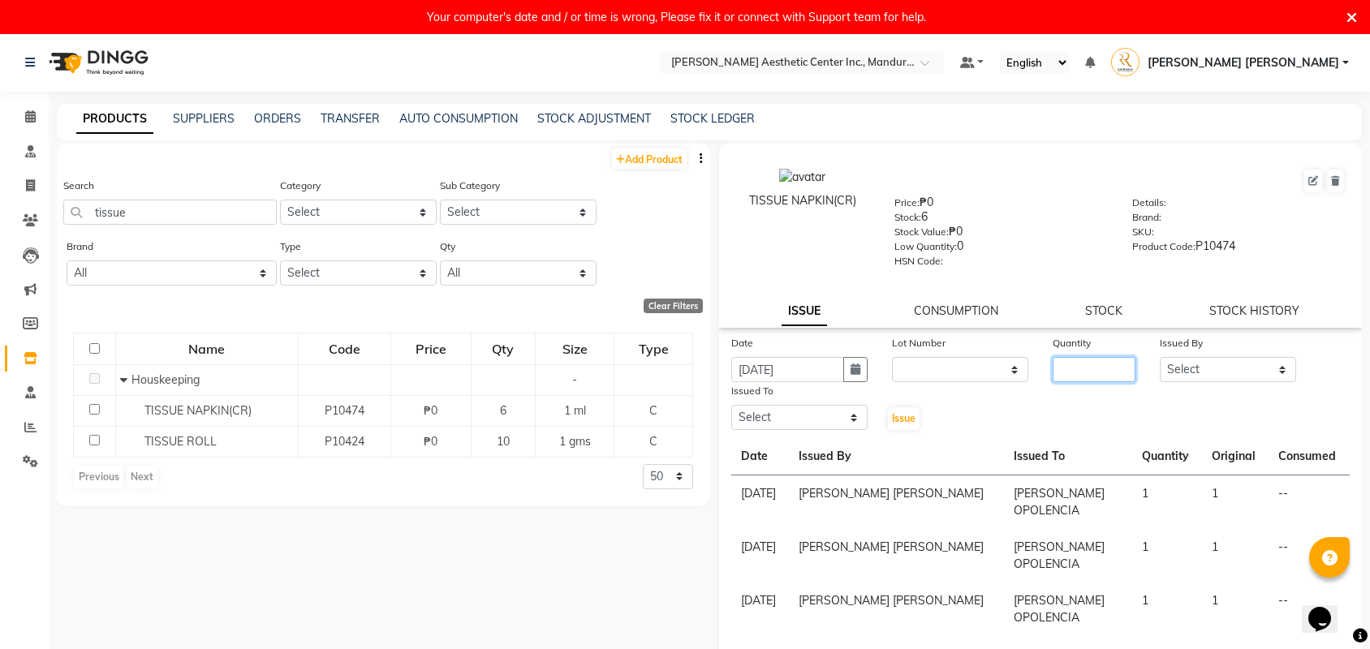
click at [1087, 364] on input "number" at bounding box center [1093, 369] width 83 height 25
type input "1"
select select "50265"
select select "69743"
click at [907, 419] on span "Issue" at bounding box center [904, 418] width 24 height 12
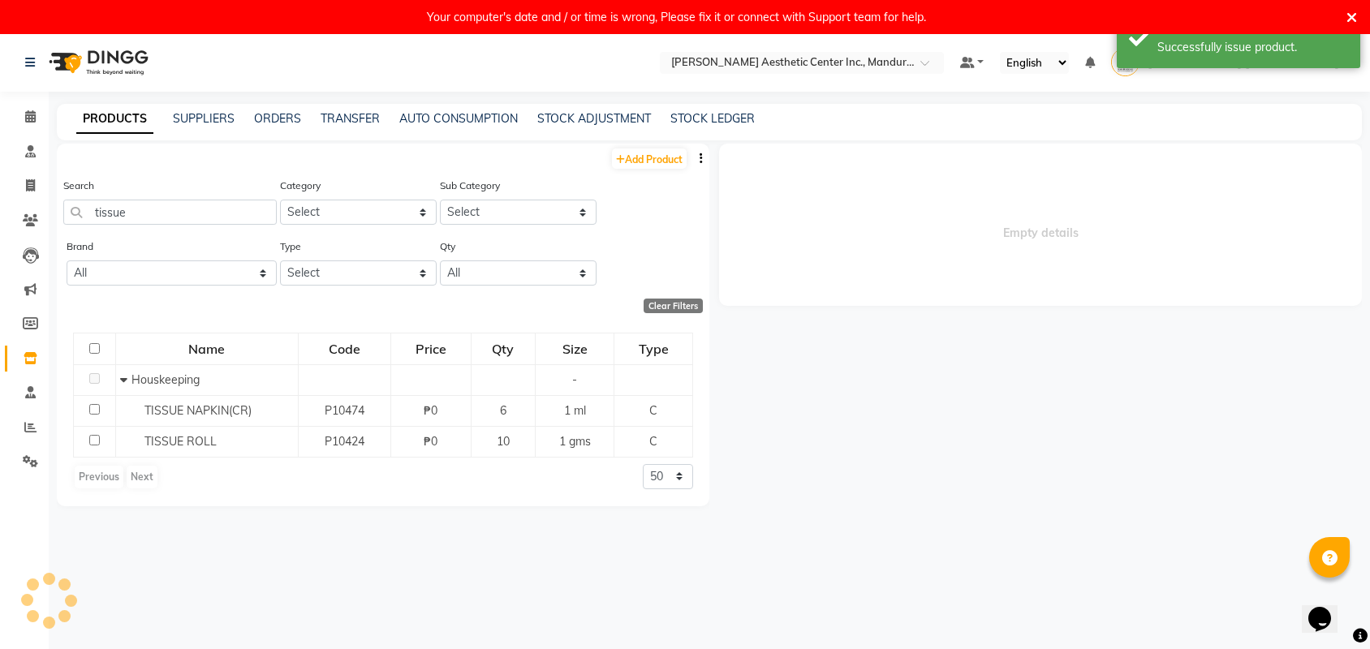
select select
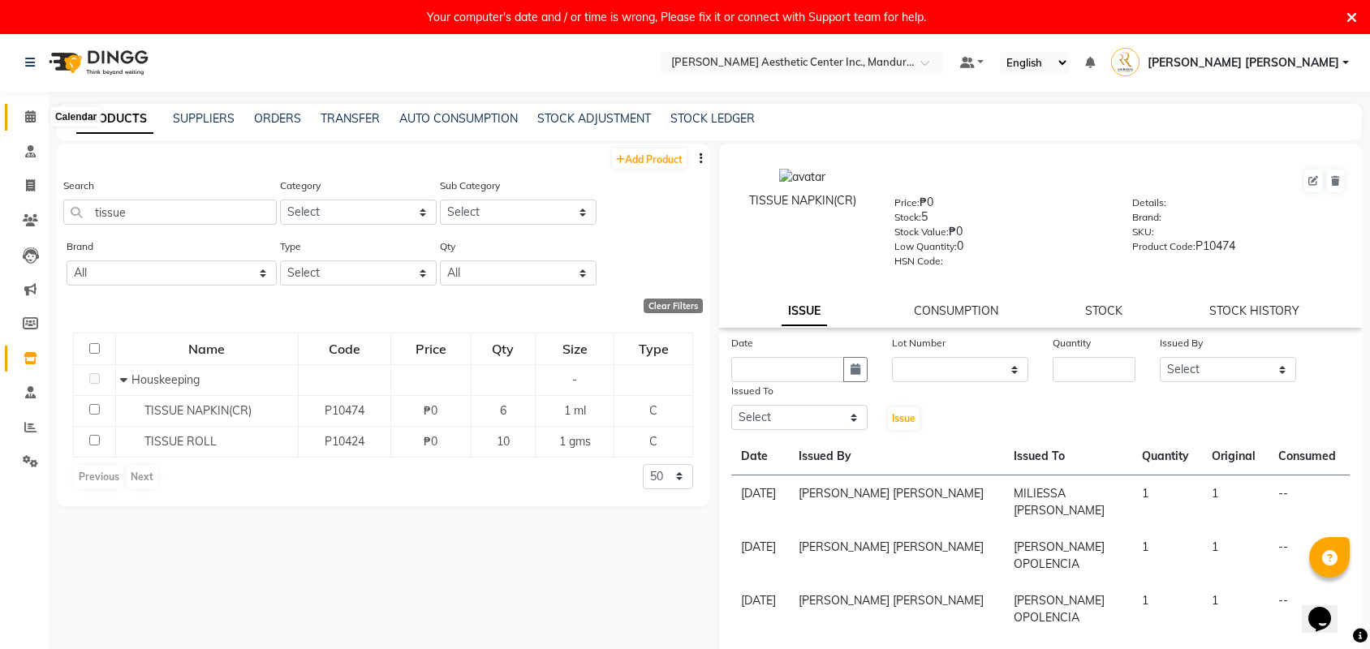
click at [31, 117] on icon at bounding box center [30, 116] width 11 height 12
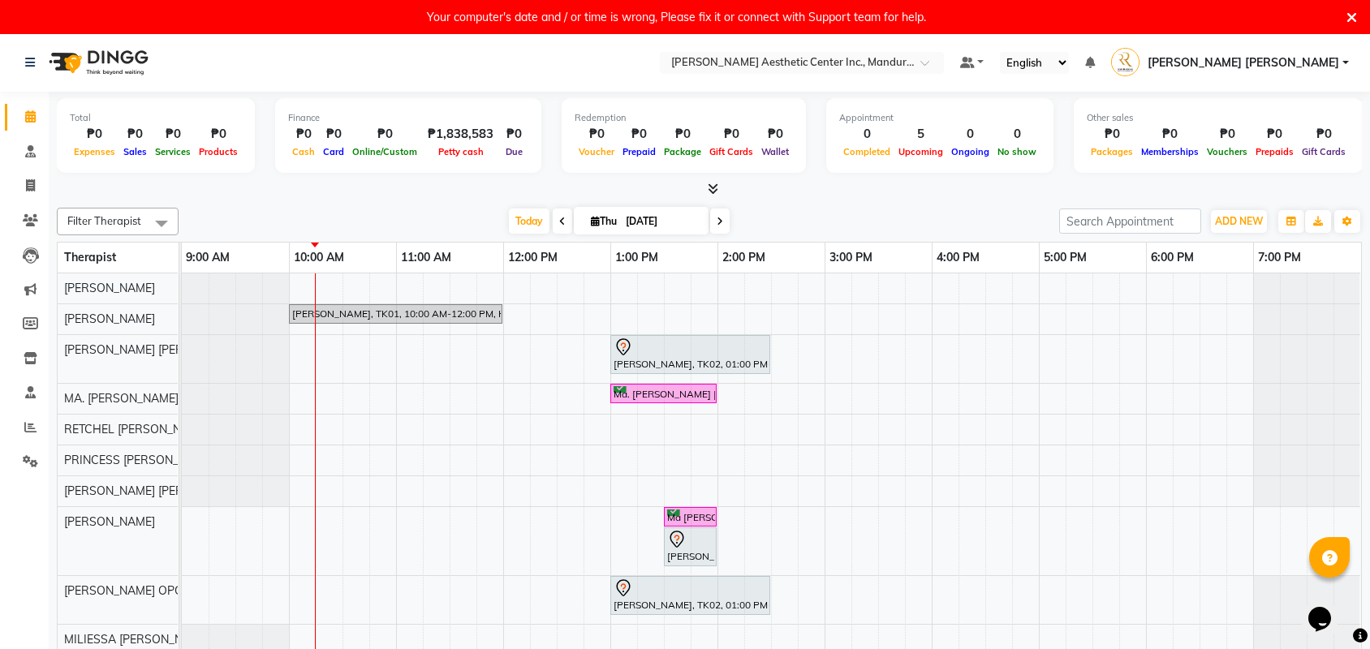
click at [649, 224] on input "[DATE]" at bounding box center [661, 221] width 81 height 24
select select "9"
select select "2025"
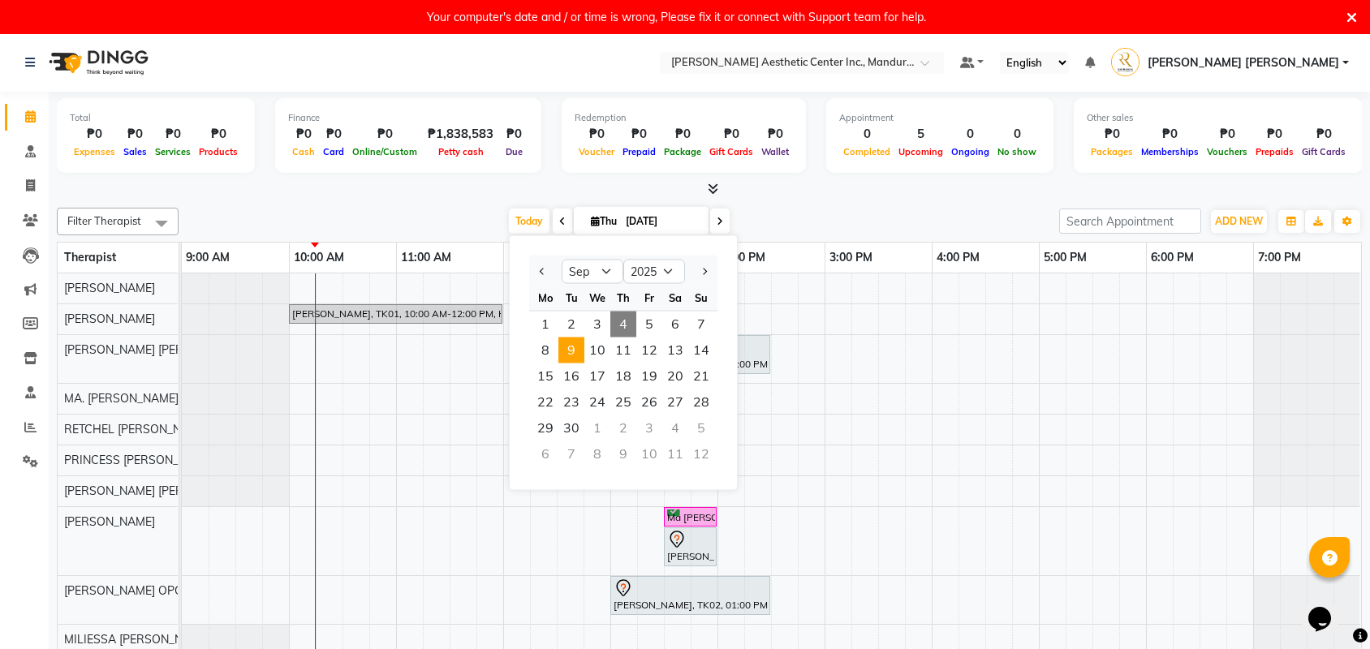
click at [570, 351] on span "9" at bounding box center [571, 351] width 26 height 26
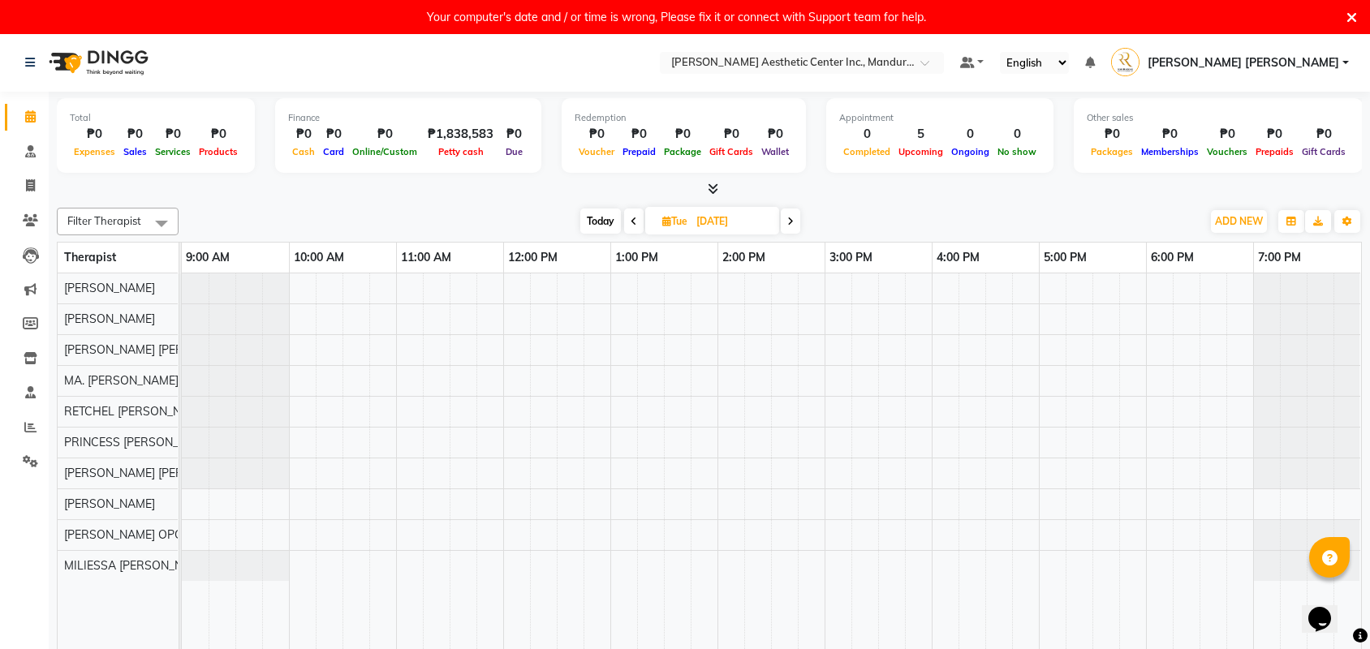
click at [806, 219] on div "[DATE] [DATE]" at bounding box center [690, 221] width 1006 height 24
click at [795, 219] on span at bounding box center [790, 221] width 19 height 25
click at [598, 222] on span "Today" at bounding box center [598, 221] width 41 height 25
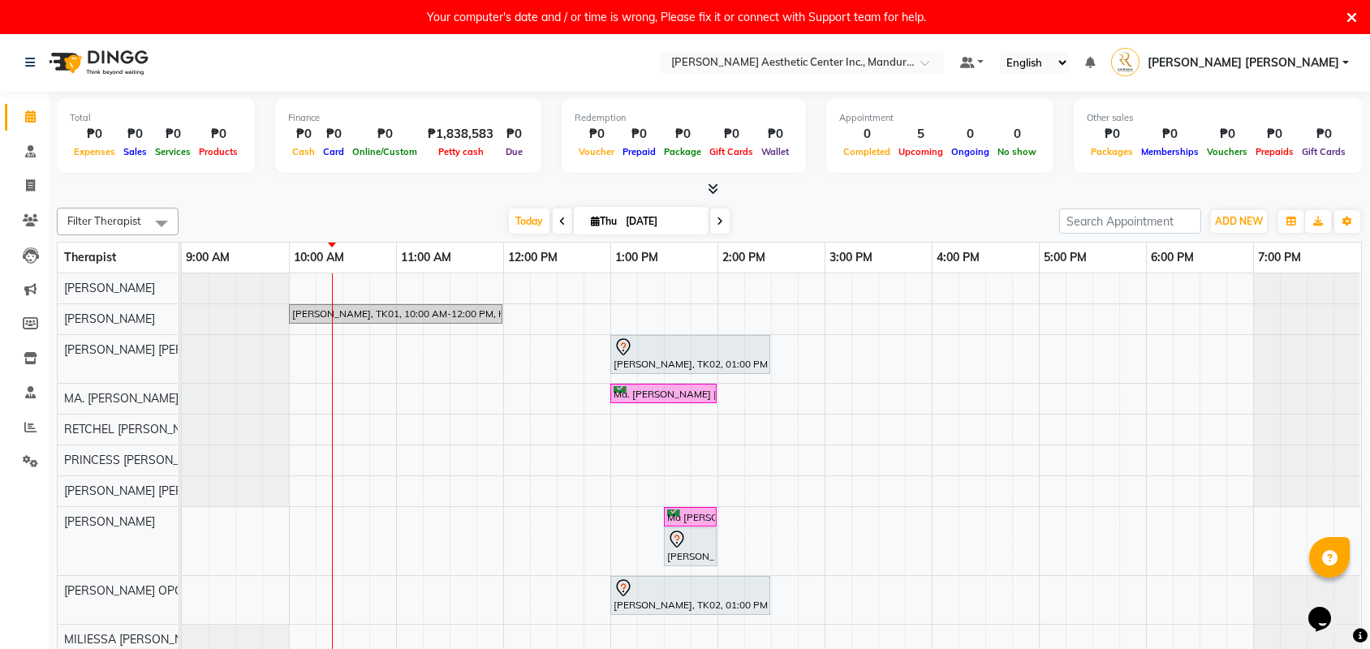
click at [716, 227] on span at bounding box center [719, 221] width 19 height 25
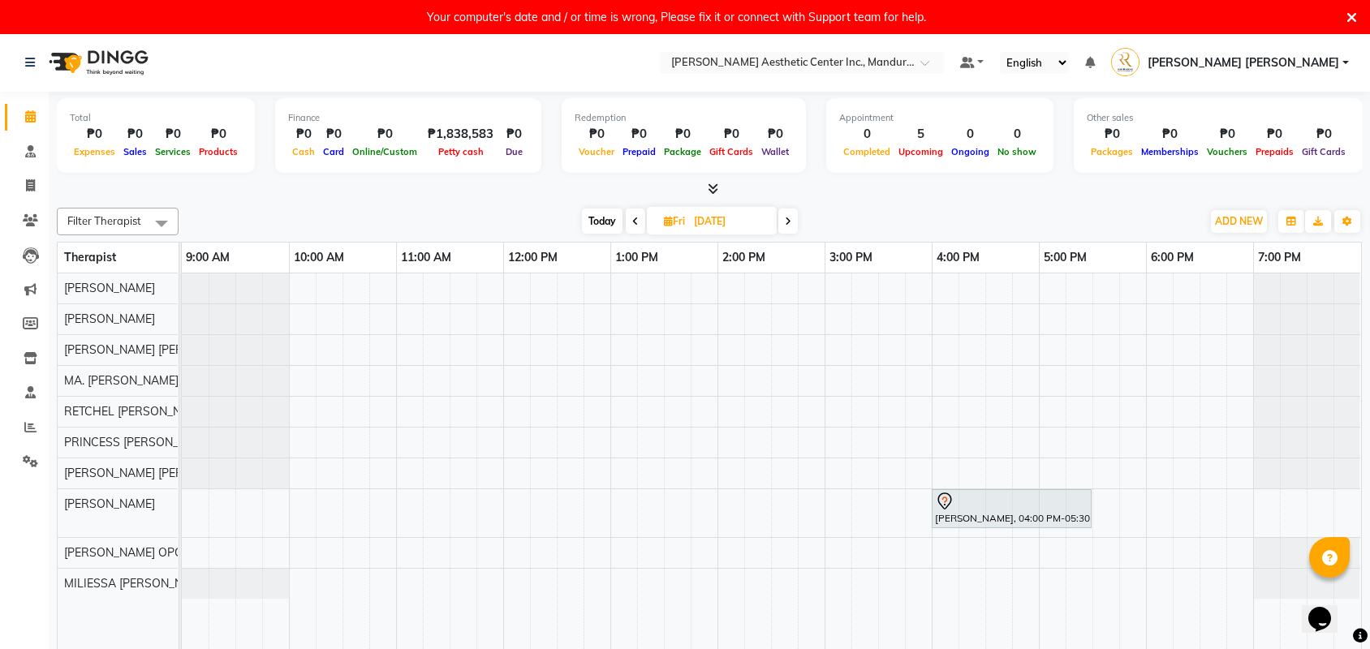
scroll to position [33, 0]
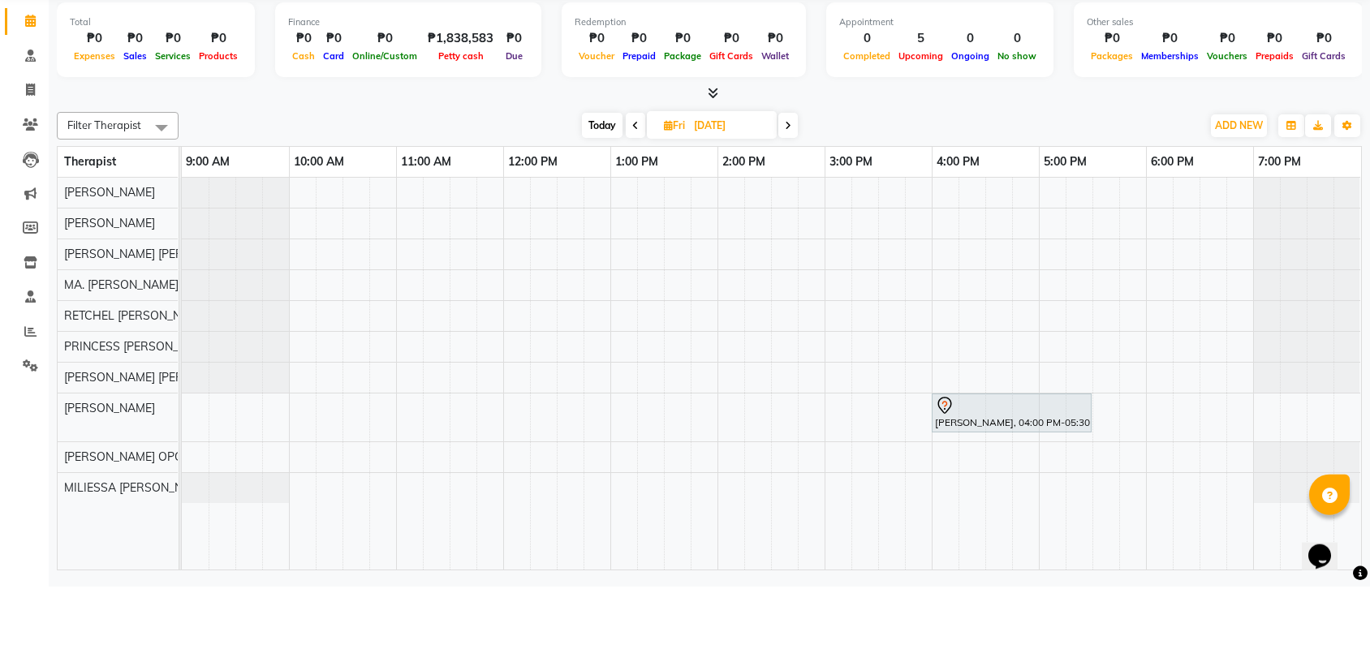
click at [614, 175] on span "Today" at bounding box center [602, 187] width 41 height 25
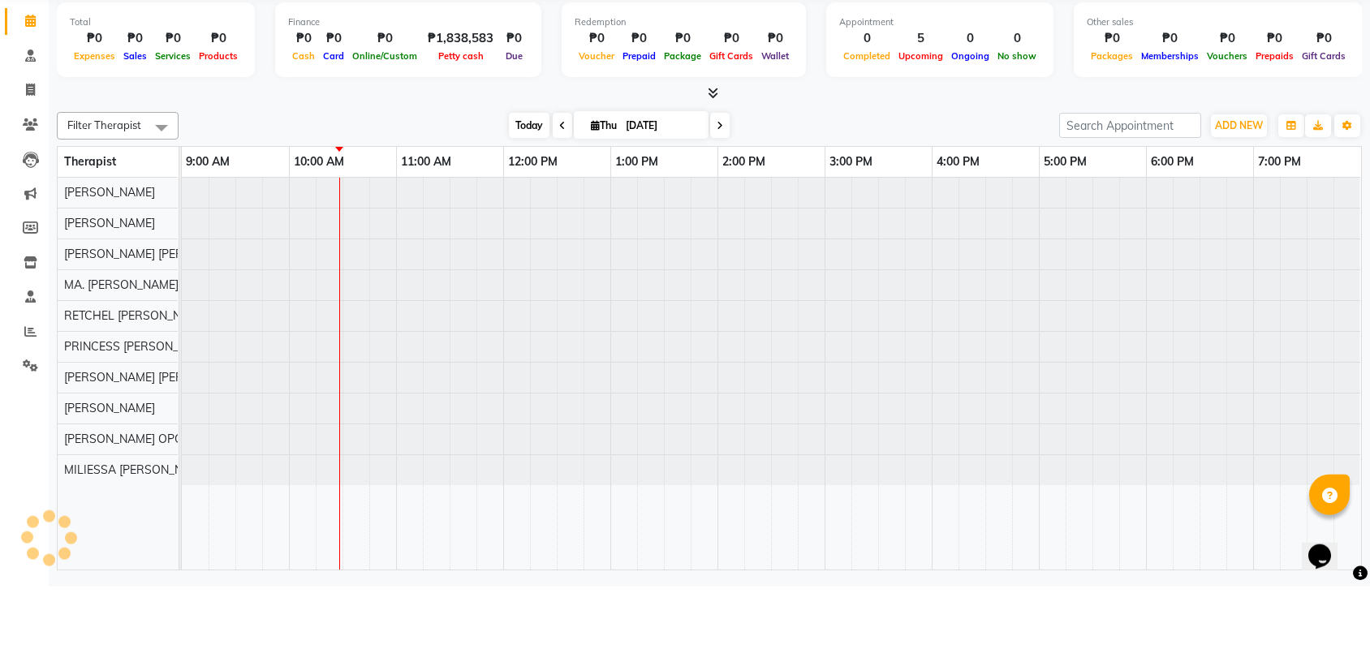
type input "[DATE]"
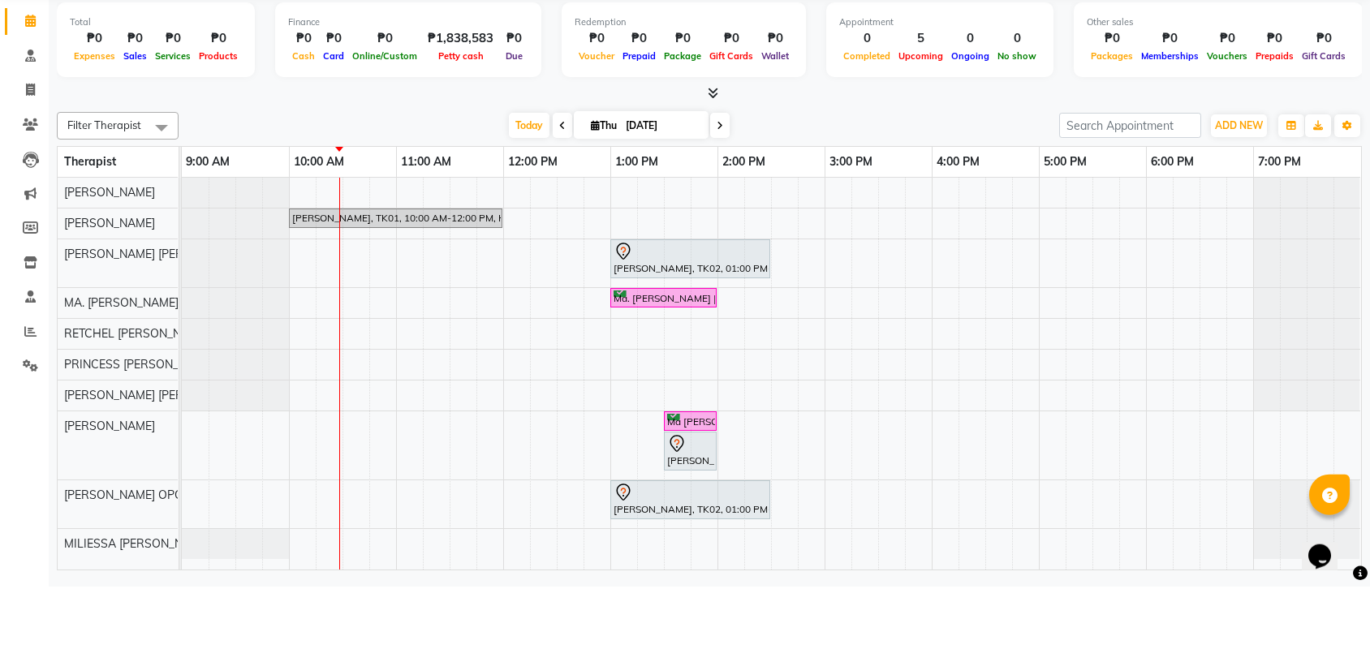
click at [620, 240] on div "[PERSON_NAME], TK01, 10:00 AM-12:00 PM, Headspa [PERSON_NAME], TK02, 01:00 PM-0…" at bounding box center [771, 436] width 1179 height 392
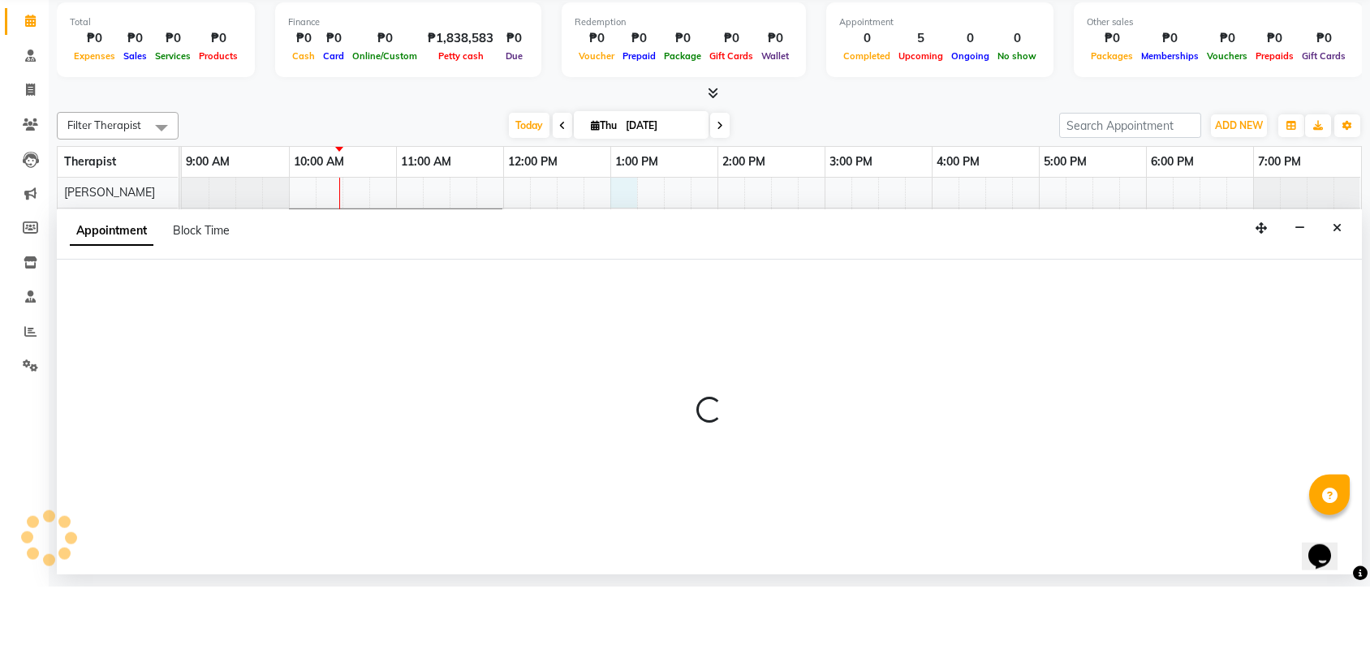
select select "46220"
select select "780"
select select "tentative"
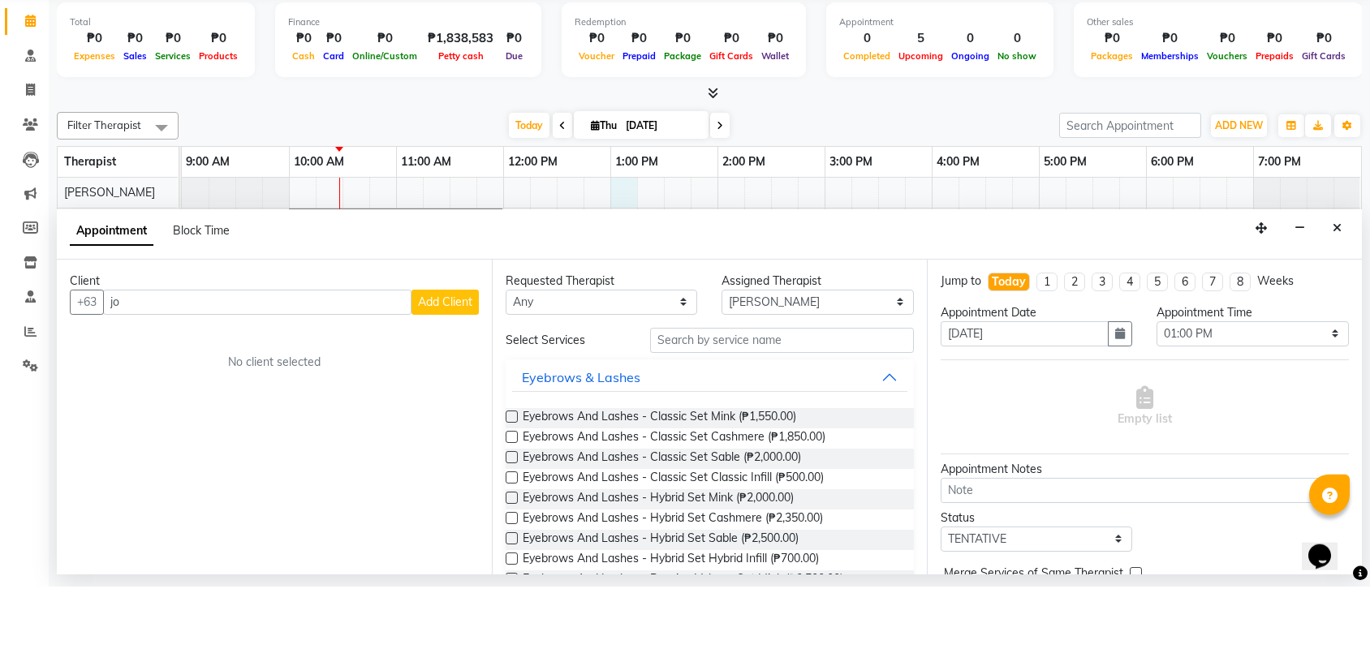
type input "j"
type input "[PERSON_NAME]"
click at [452, 357] on span "Add Client" at bounding box center [445, 364] width 54 height 15
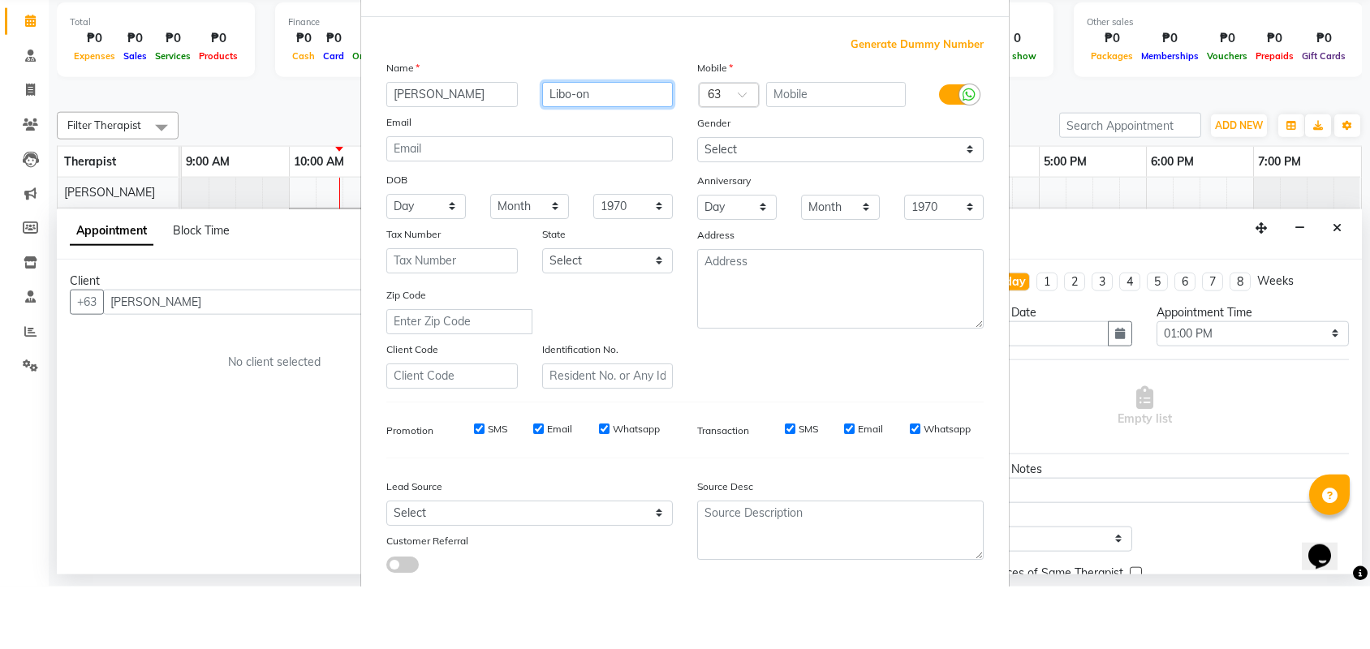
type input "Libo-on"
click at [842, 144] on input "text" at bounding box center [836, 156] width 140 height 25
click at [796, 144] on input "9154280642" at bounding box center [836, 156] width 140 height 25
click at [815, 144] on input "9154280642" at bounding box center [836, 156] width 140 height 25
type input "9154280642"
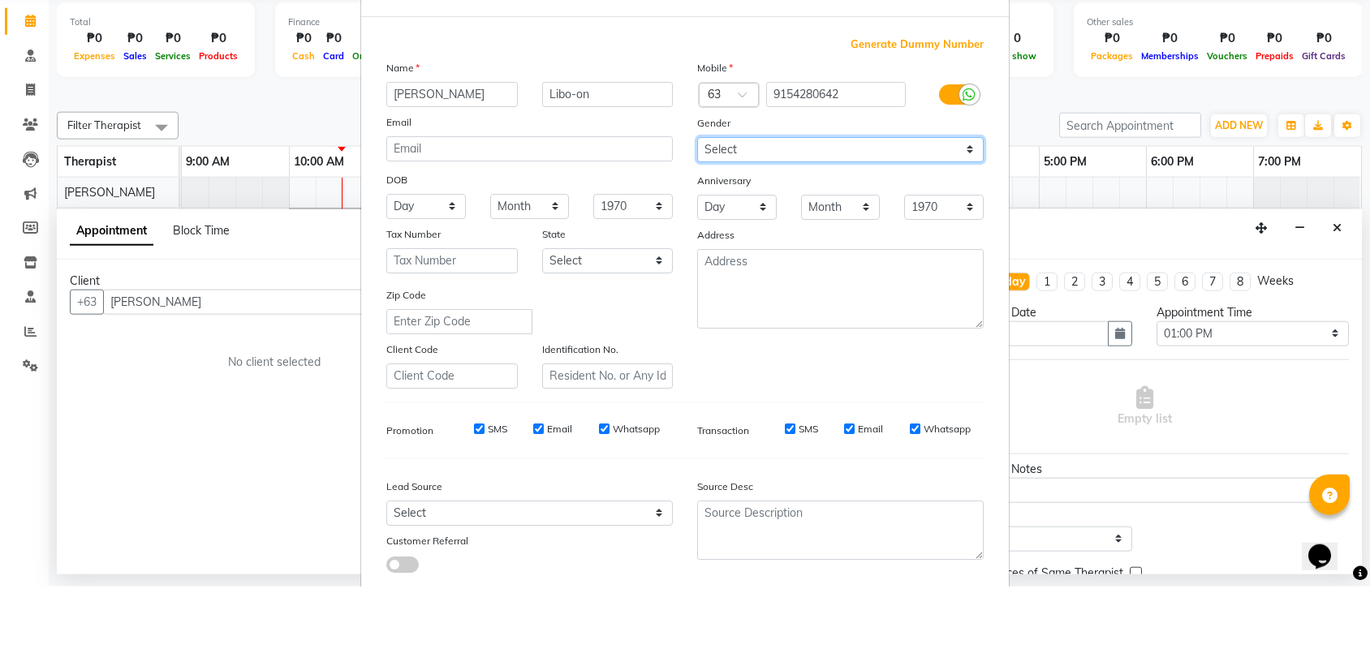
select select "[DEMOGRAPHIC_DATA]"
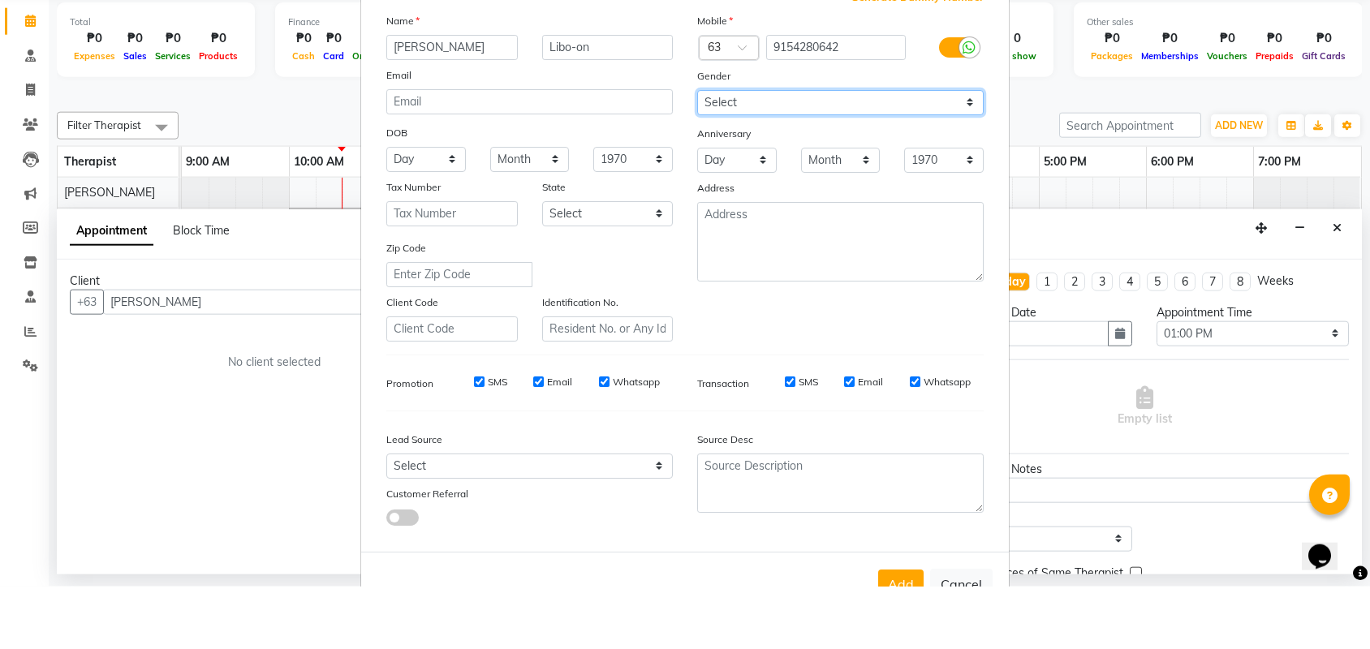
scroll to position [58, 0]
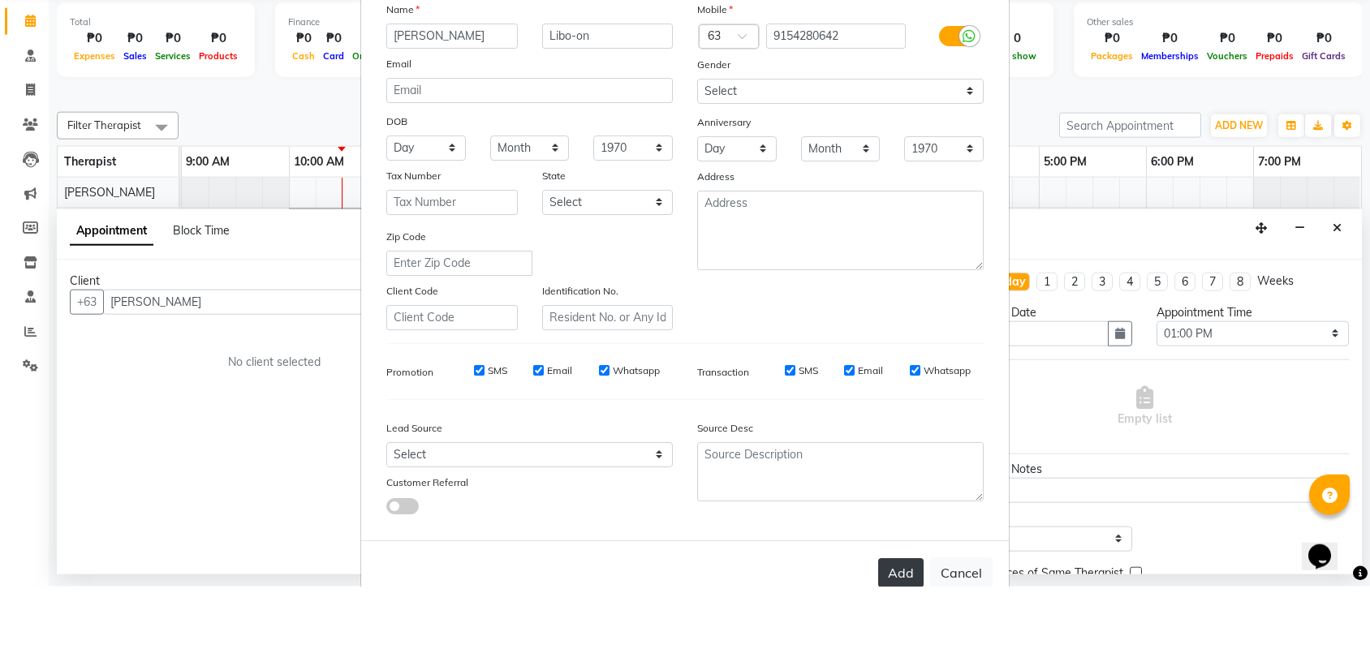
click at [897, 621] on button "Add" at bounding box center [900, 635] width 45 height 29
type input "9154280642"
select select
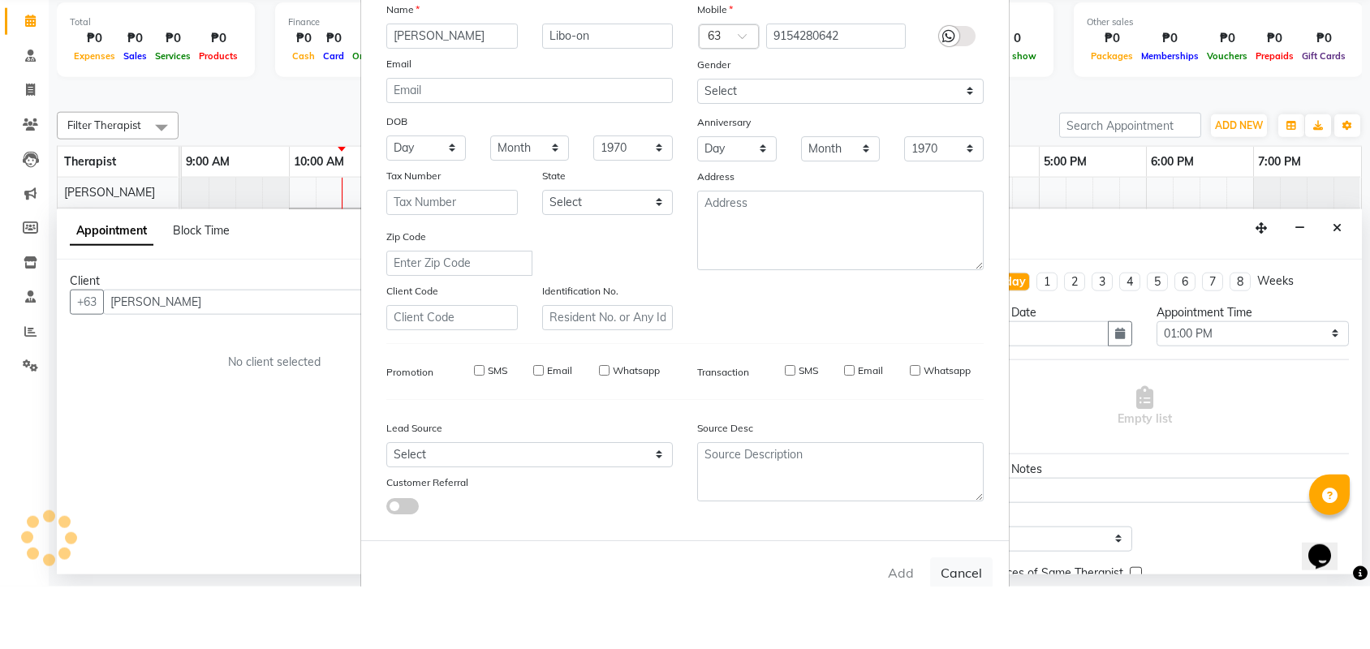
select select
checkbox input "false"
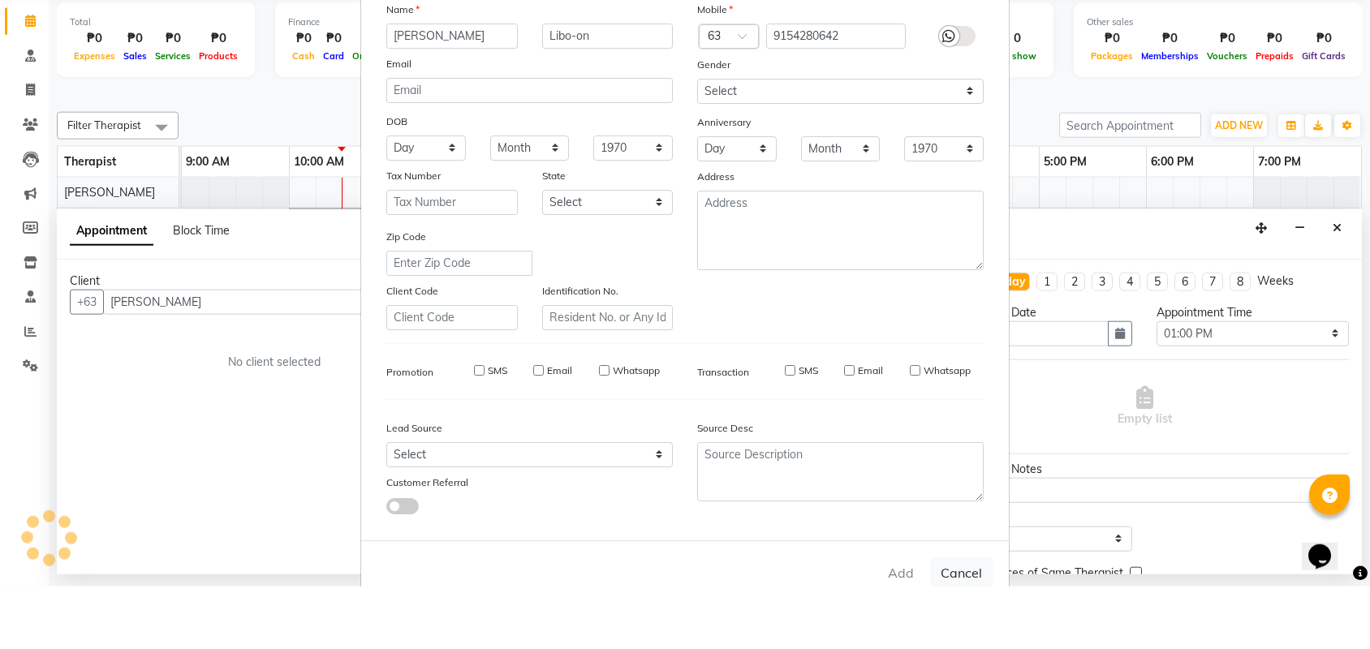
checkbox input "false"
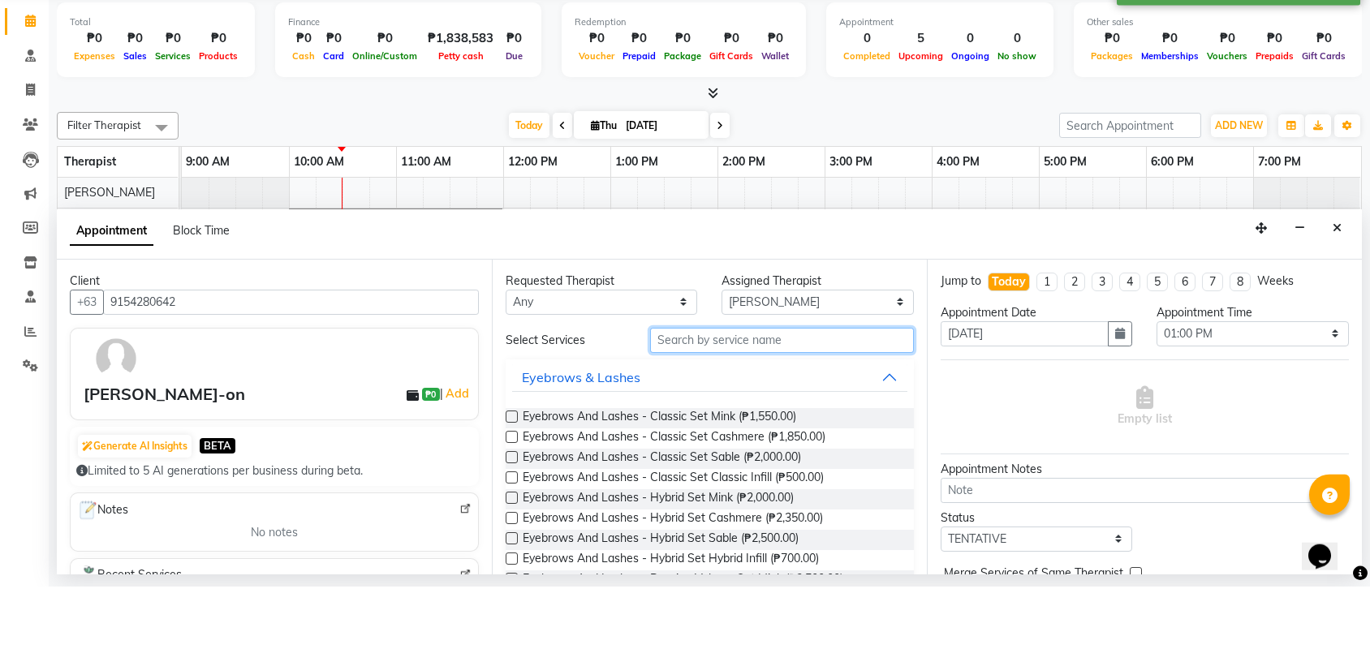
click at [760, 390] on input "text" at bounding box center [782, 402] width 264 height 25
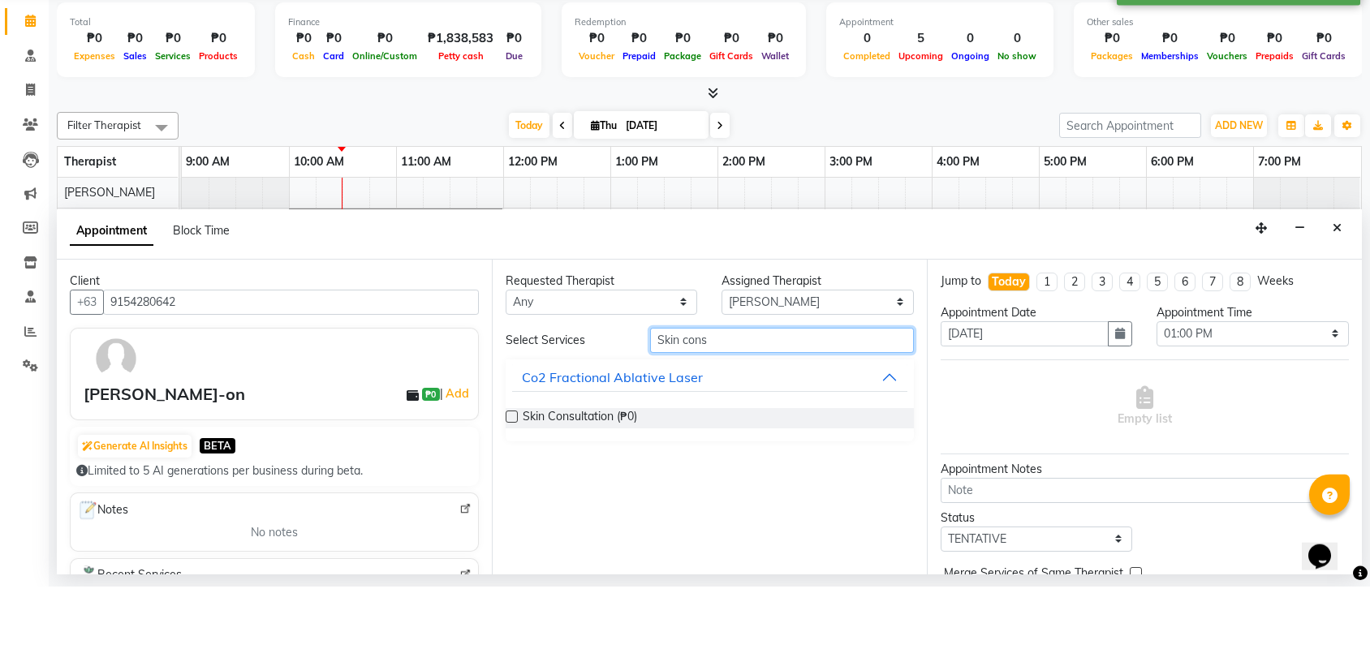
type input "Skin cons"
click at [511, 473] on label at bounding box center [511, 479] width 12 height 12
click at [511, 475] on input "checkbox" at bounding box center [510, 480] width 11 height 11
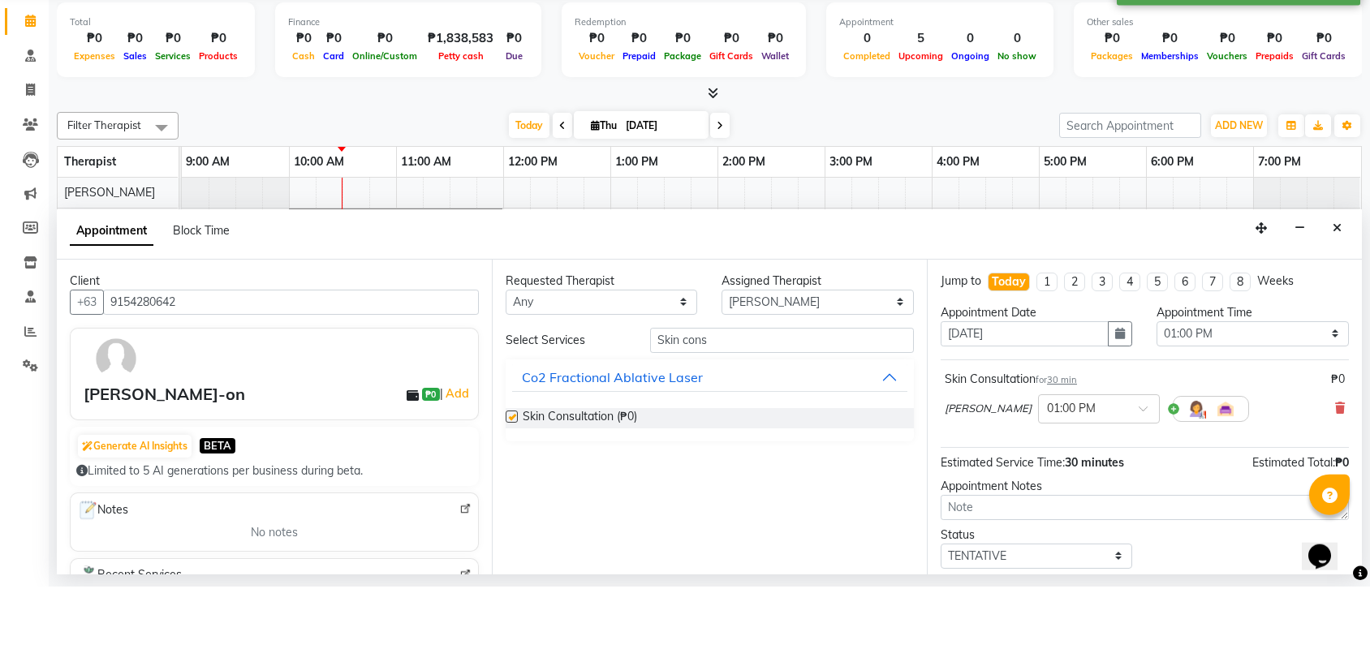
checkbox input "false"
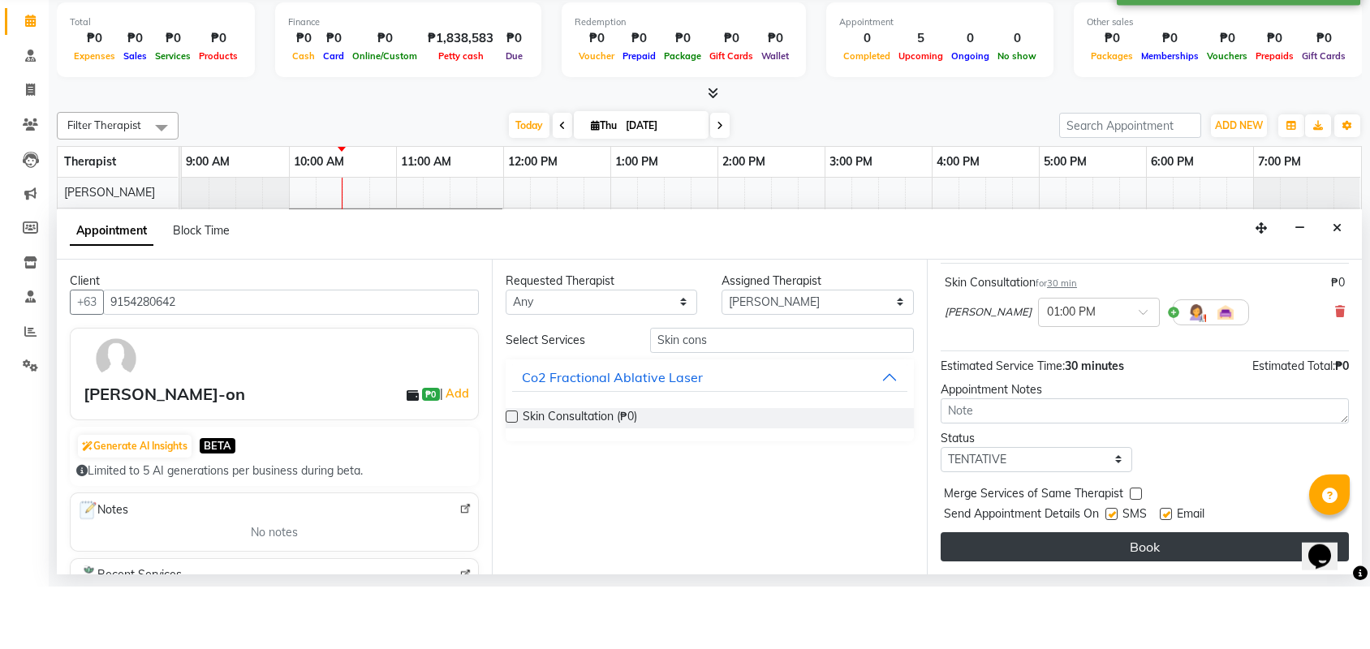
scroll to position [101, 0]
click at [1150, 595] on button "Book" at bounding box center [1144, 609] width 408 height 29
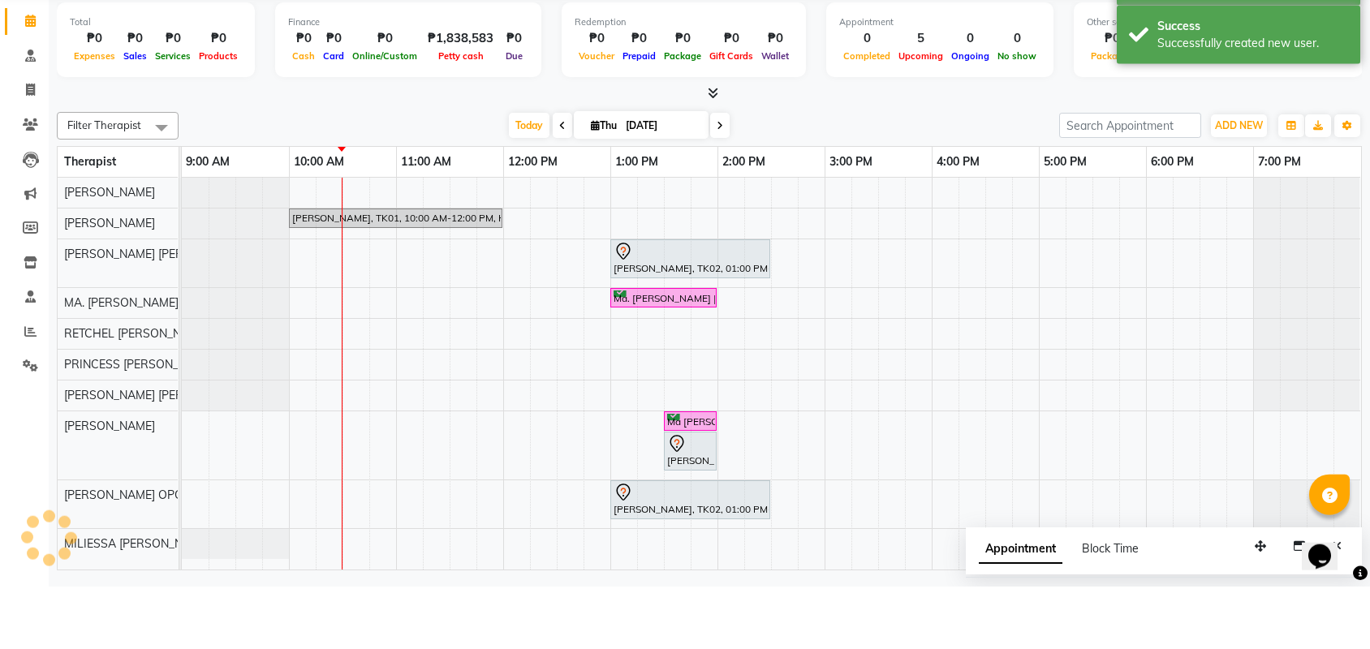
scroll to position [0, 0]
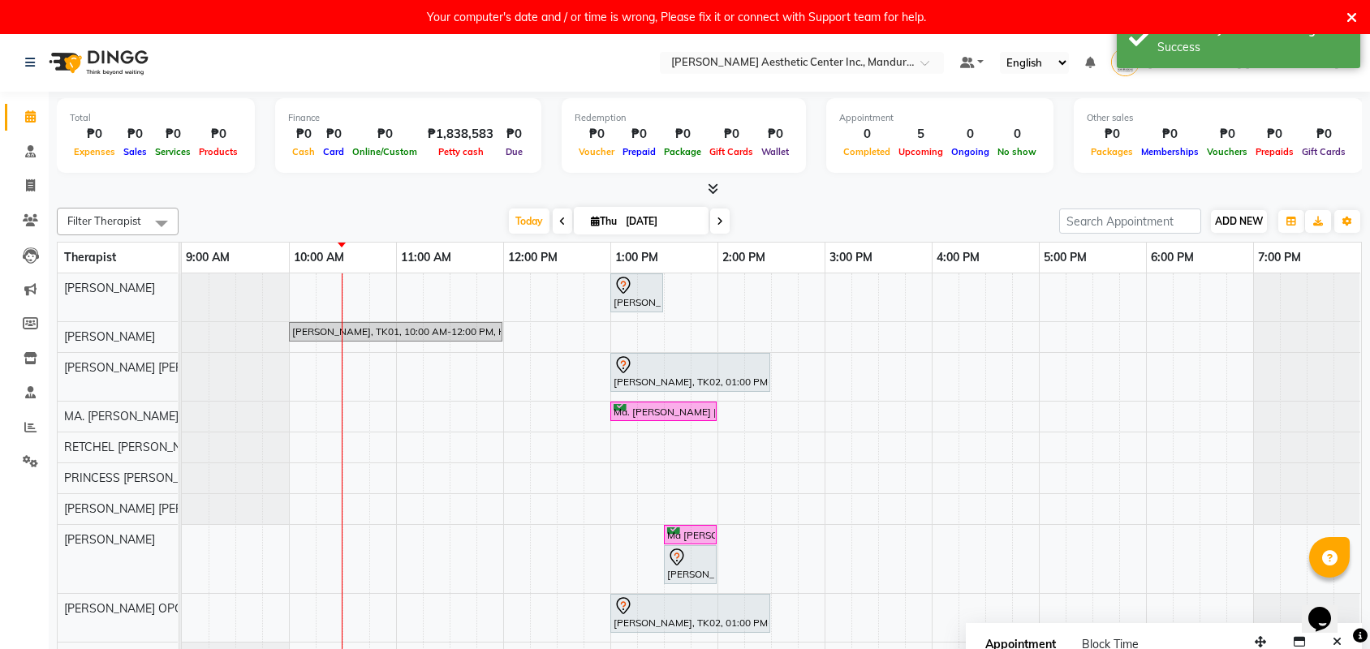
click at [1233, 222] on span "ADD NEW" at bounding box center [1239, 221] width 48 height 12
click at [1316, 309] on link "Add Attendance" at bounding box center [1331, 315] width 128 height 21
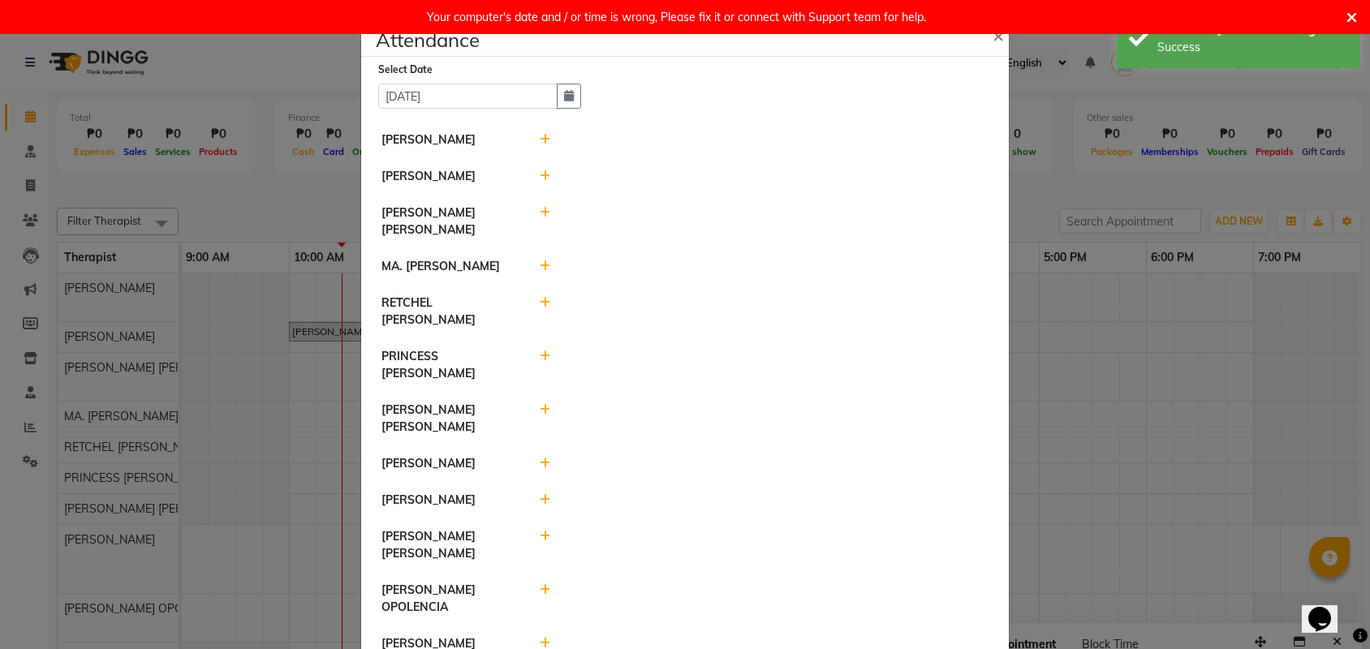
click at [547, 138] on icon at bounding box center [545, 139] width 11 height 11
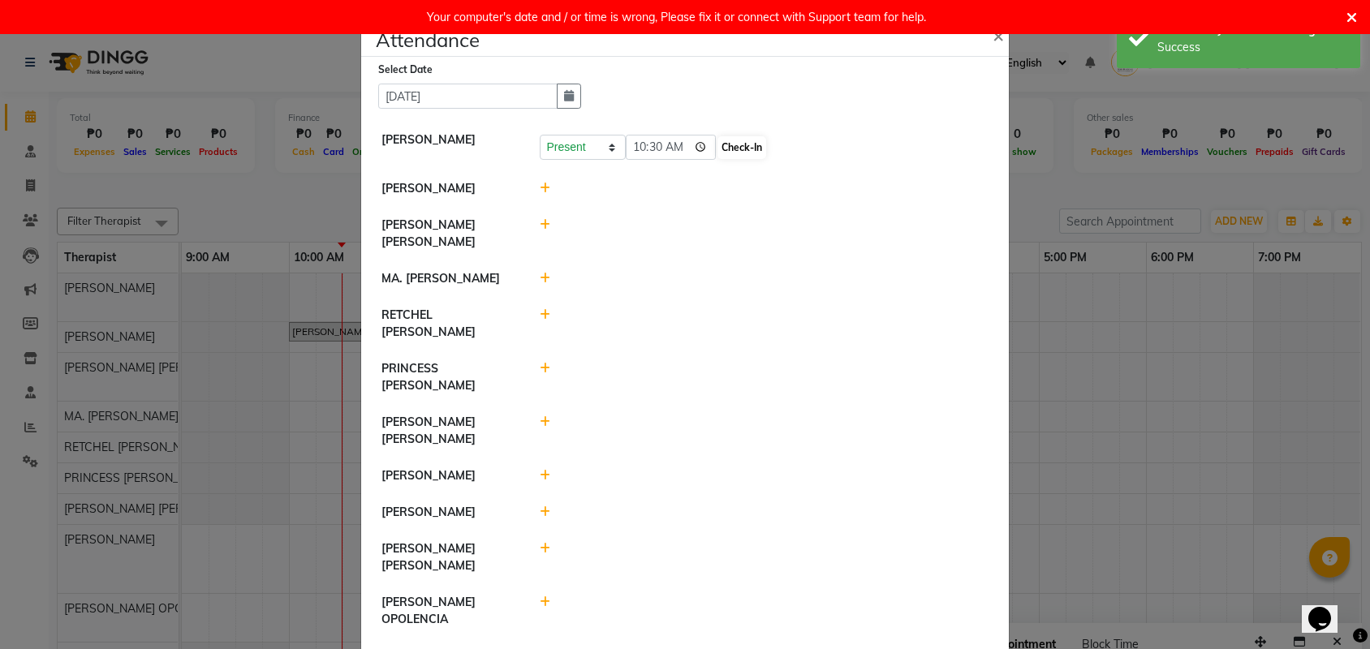
click at [724, 150] on button "Check-In" at bounding box center [741, 147] width 49 height 23
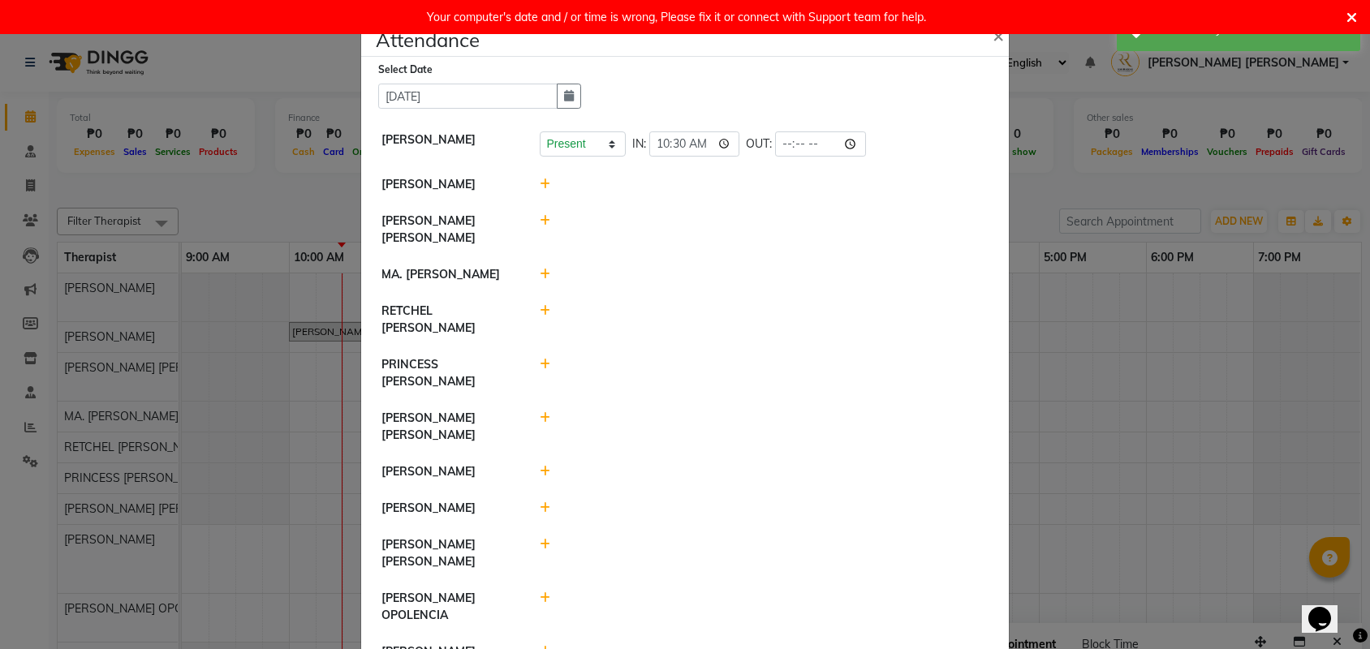
click at [544, 183] on icon at bounding box center [545, 183] width 11 height 11
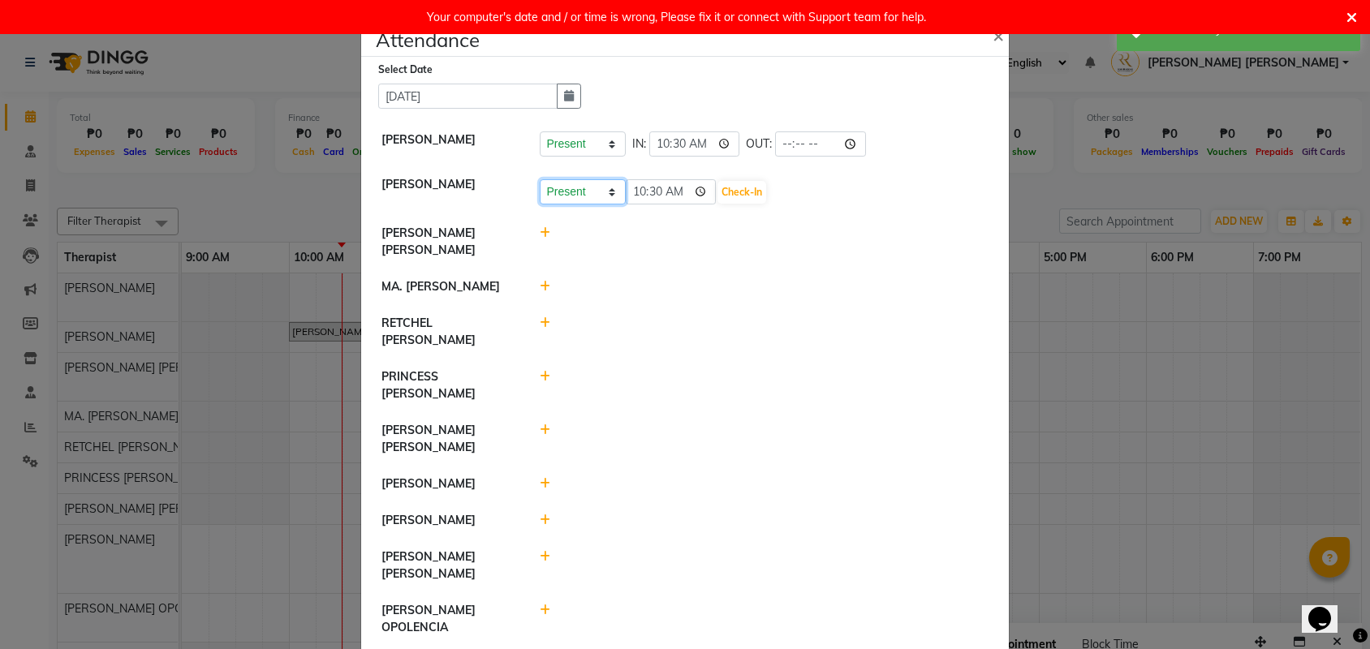
select select "A"
click at [643, 191] on button "Save" at bounding box center [643, 192] width 32 height 23
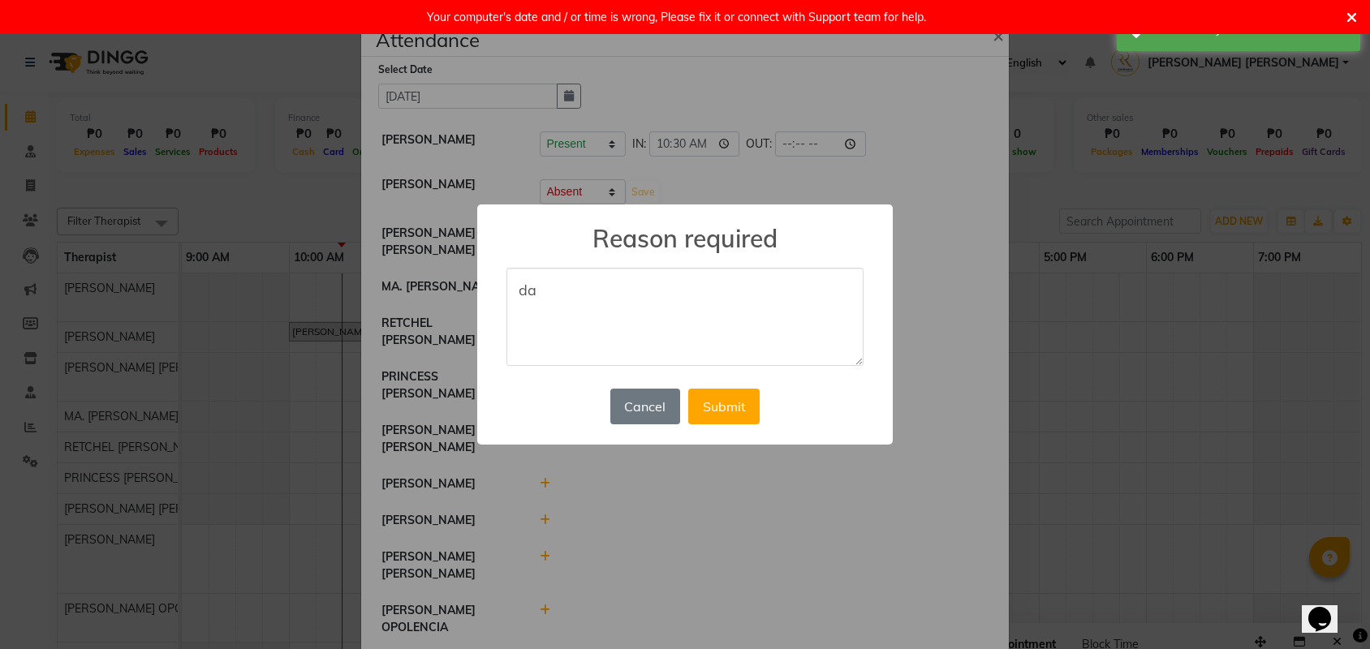
type textarea "d"
type textarea "DAY OFF"
click at [724, 401] on button "Submit" at bounding box center [723, 407] width 71 height 36
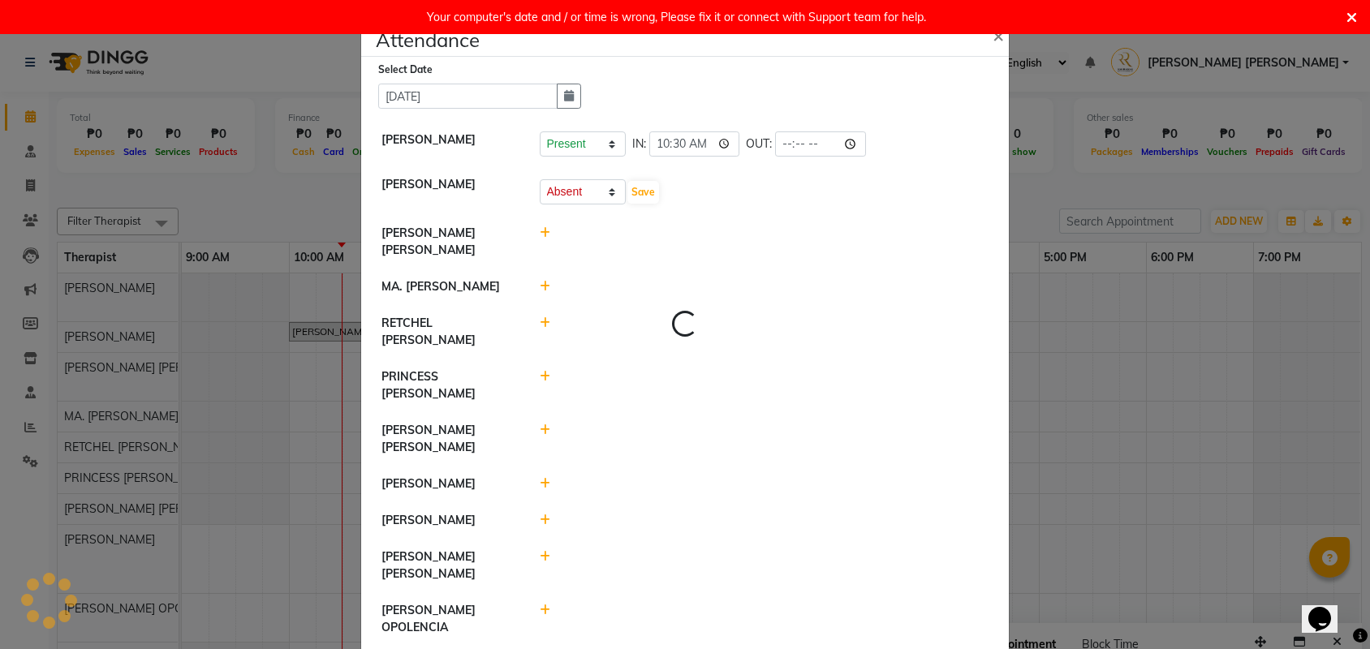
select select "A"
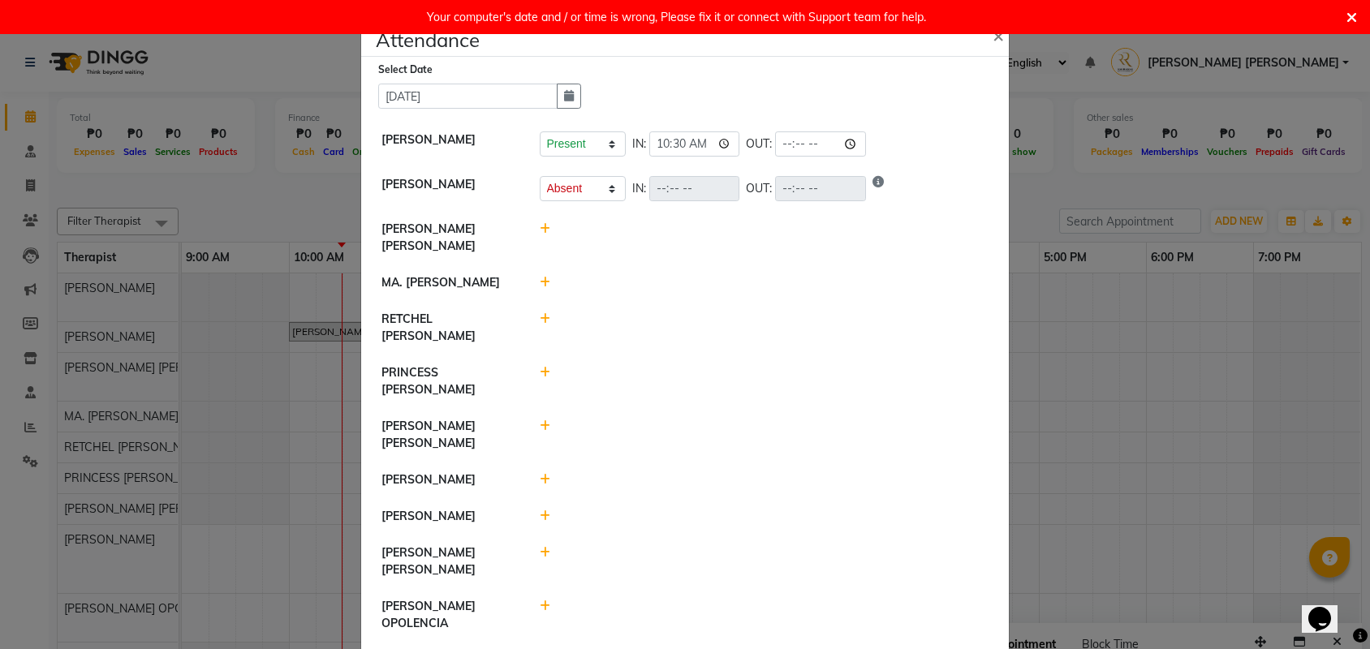
click at [543, 227] on icon at bounding box center [545, 228] width 11 height 11
click at [717, 238] on button "Check-In" at bounding box center [741, 237] width 49 height 23
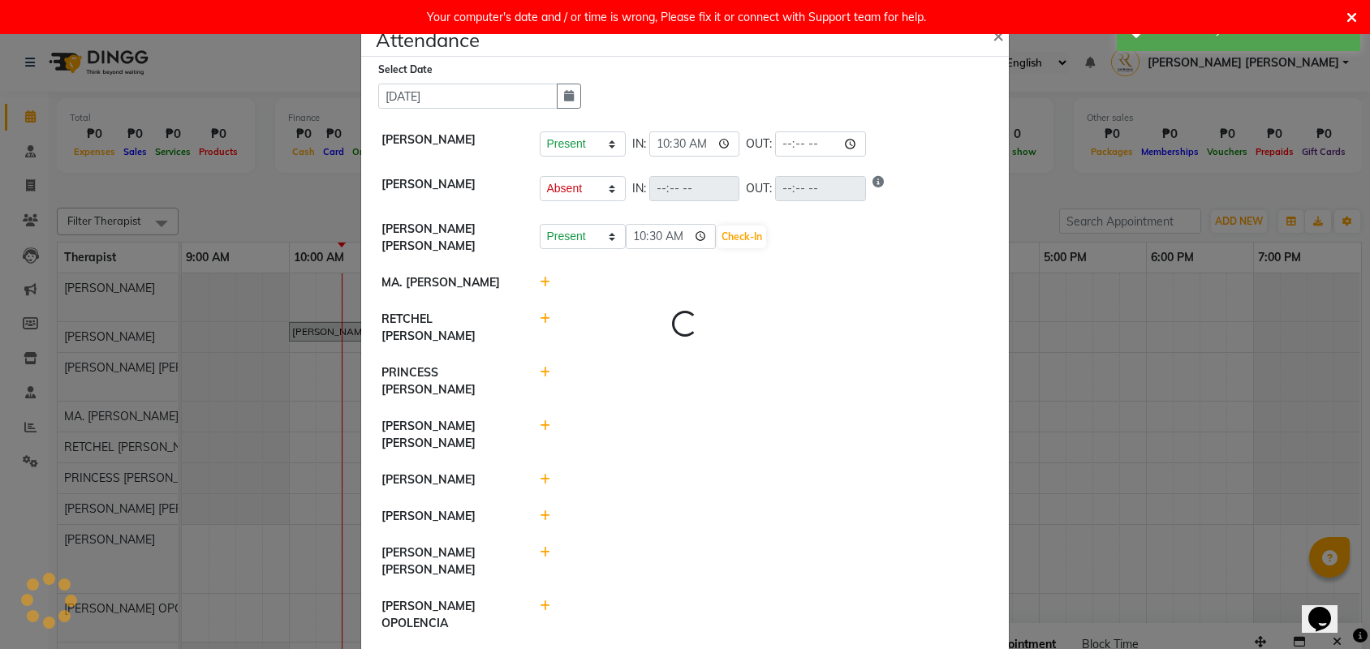
select select "A"
click at [544, 281] on icon at bounding box center [545, 282] width 11 height 11
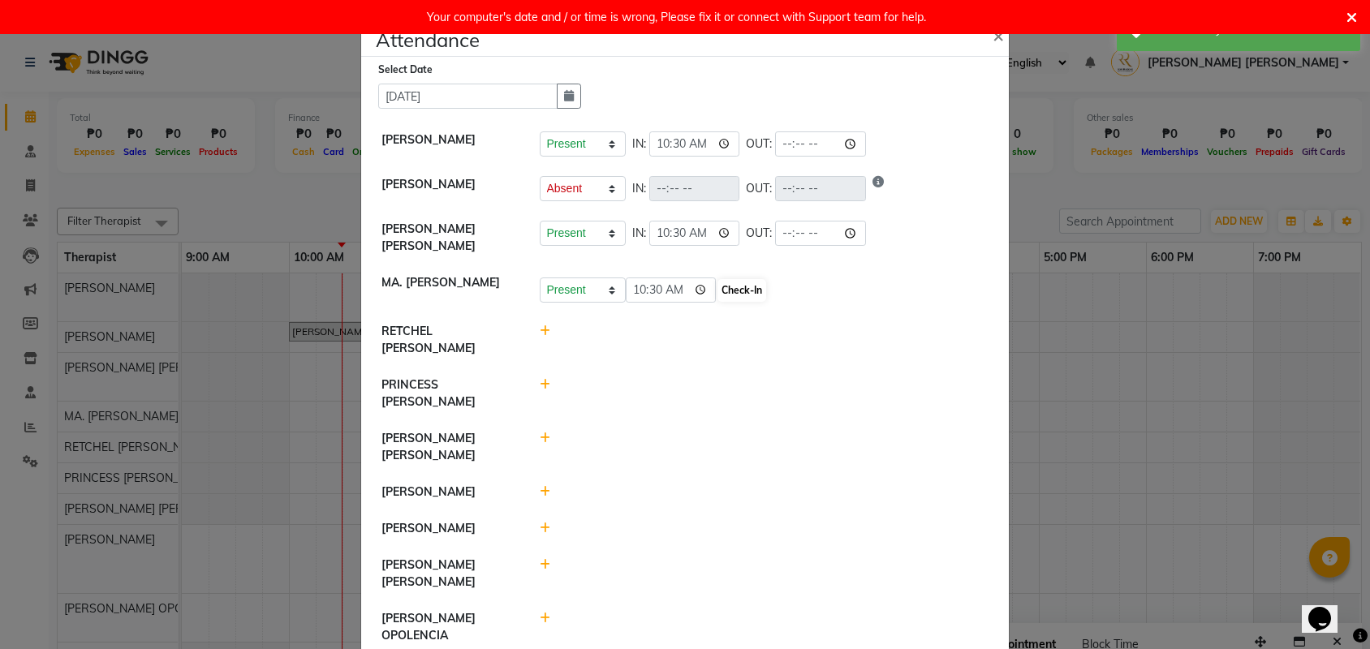
click at [717, 293] on button "Check-In" at bounding box center [741, 290] width 49 height 23
select select "A"
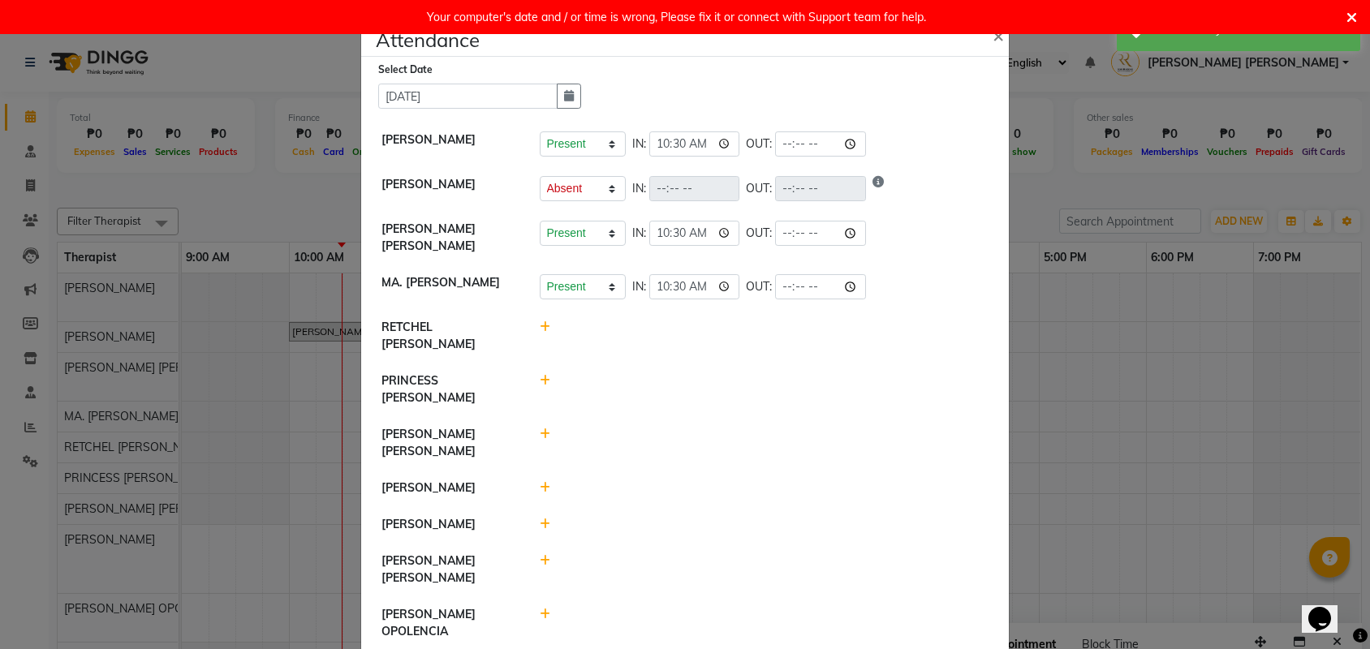
click at [540, 326] on icon at bounding box center [545, 326] width 11 height 11
click at [543, 380] on icon at bounding box center [545, 380] width 11 height 11
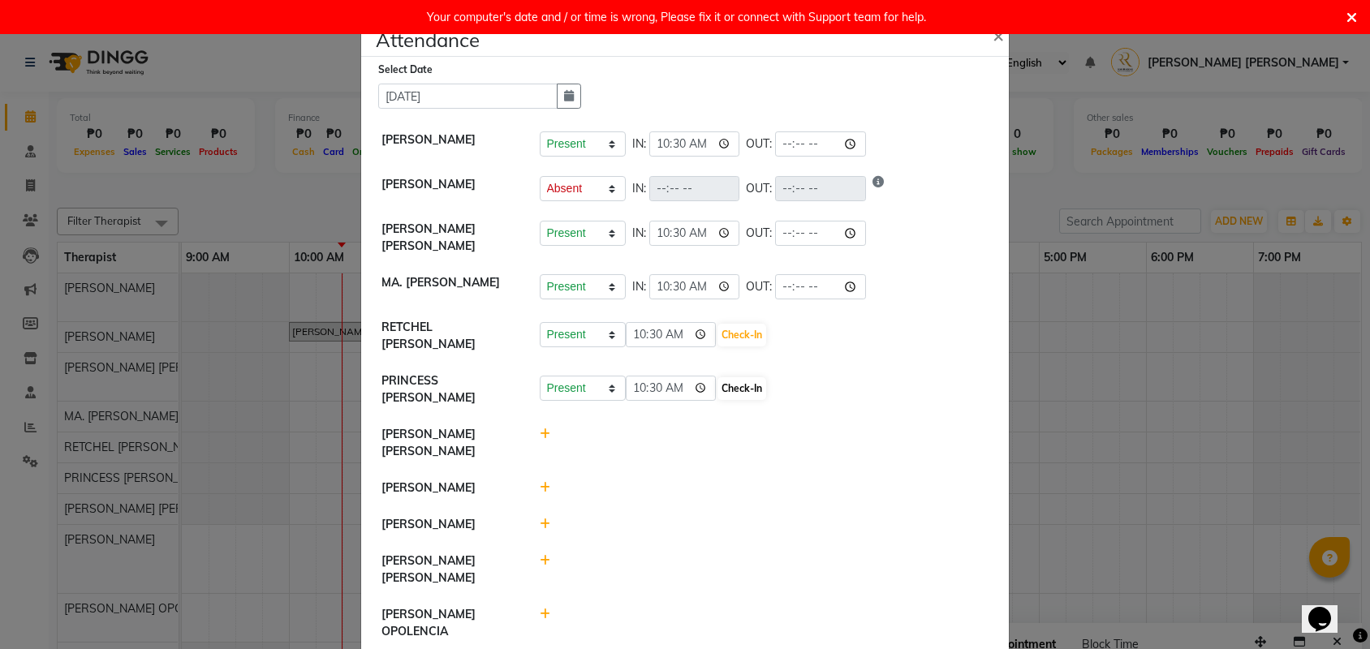
click at [728, 387] on button "Check-In" at bounding box center [741, 388] width 49 height 23
select select "A"
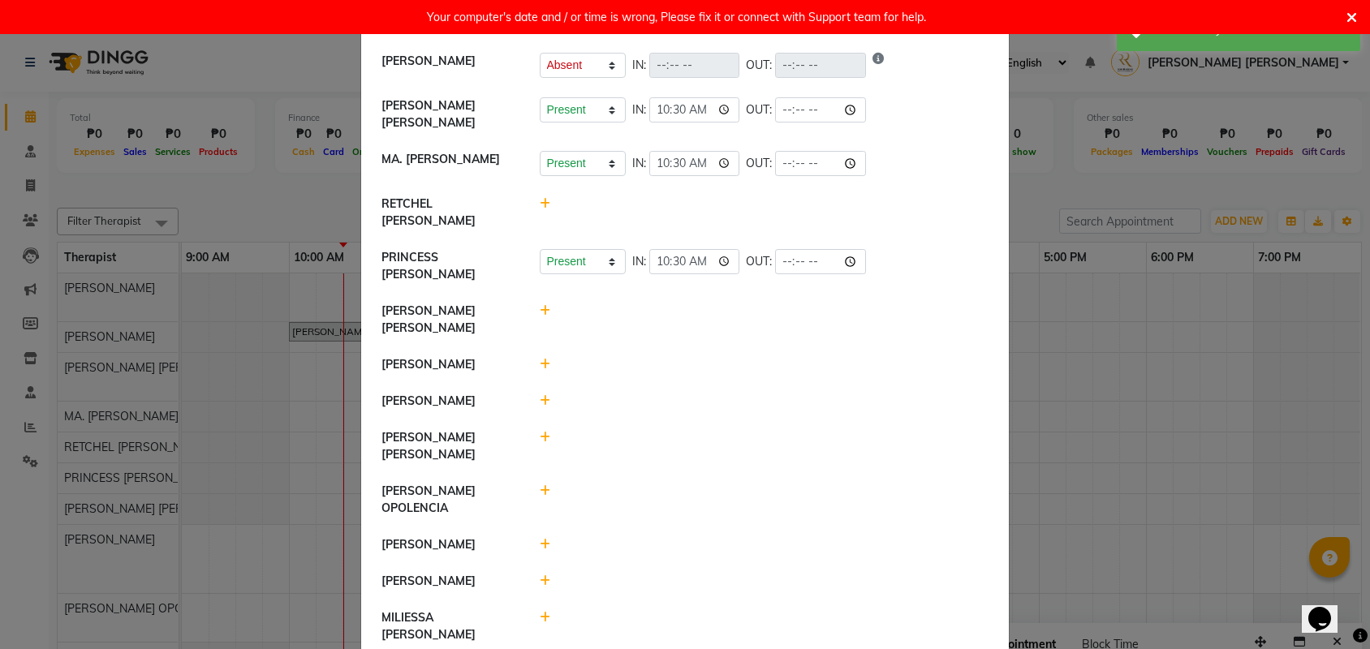
scroll to position [124, 0]
click at [546, 431] on icon at bounding box center [545, 436] width 11 height 11
click at [738, 433] on button "Check-In" at bounding box center [741, 444] width 49 height 23
select select "A"
click at [544, 484] on icon at bounding box center [545, 489] width 11 height 11
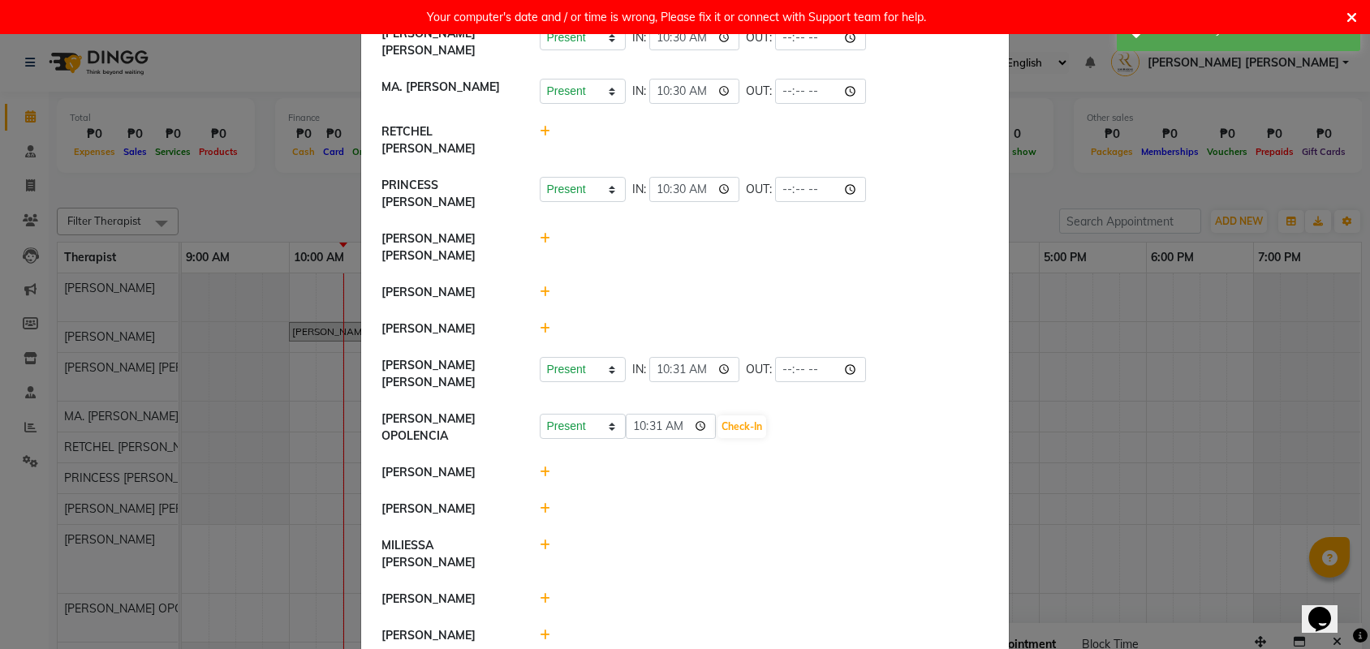
scroll to position [195, 0]
click at [545, 540] on icon at bounding box center [545, 545] width 11 height 11
click at [727, 543] on button "Check-In" at bounding box center [741, 554] width 49 height 23
select select "A"
click at [543, 594] on icon at bounding box center [545, 599] width 11 height 11
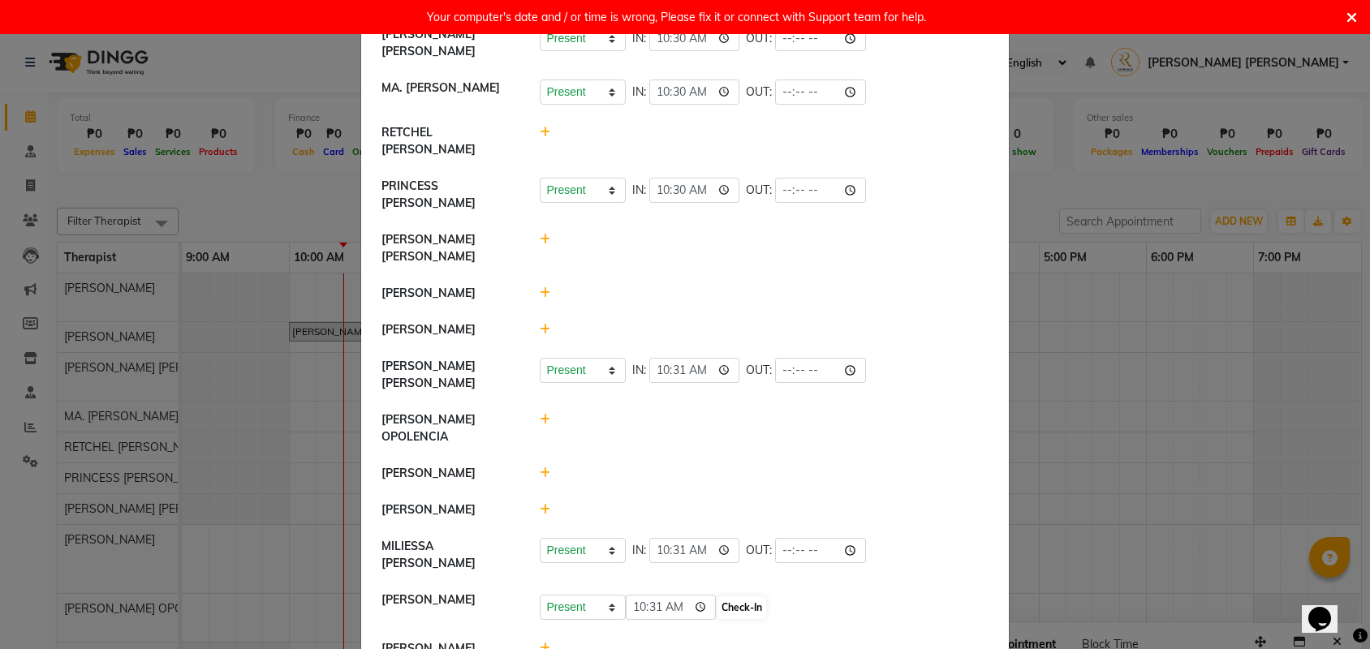
click at [722, 596] on button "Check-In" at bounding box center [741, 607] width 49 height 23
select select "A"
click at [544, 639] on icon at bounding box center [545, 644] width 11 height 11
click at [725, 641] on button "Check-In" at bounding box center [741, 652] width 49 height 23
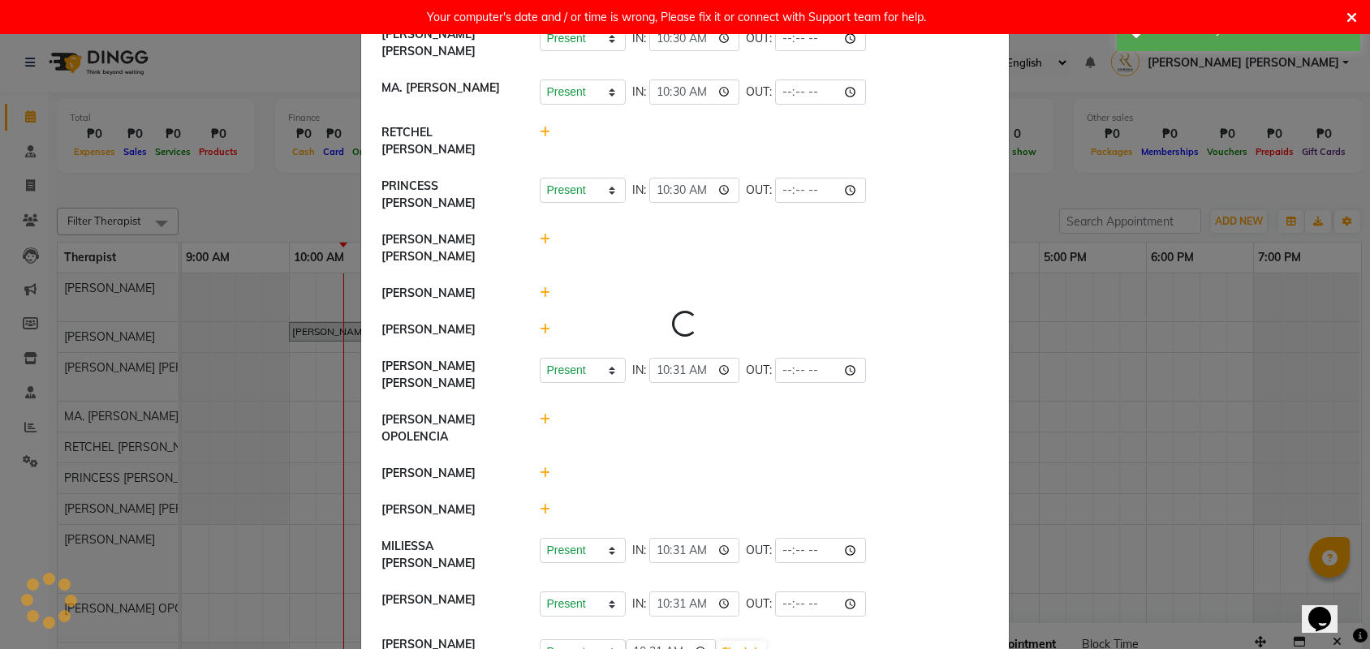
select select "A"
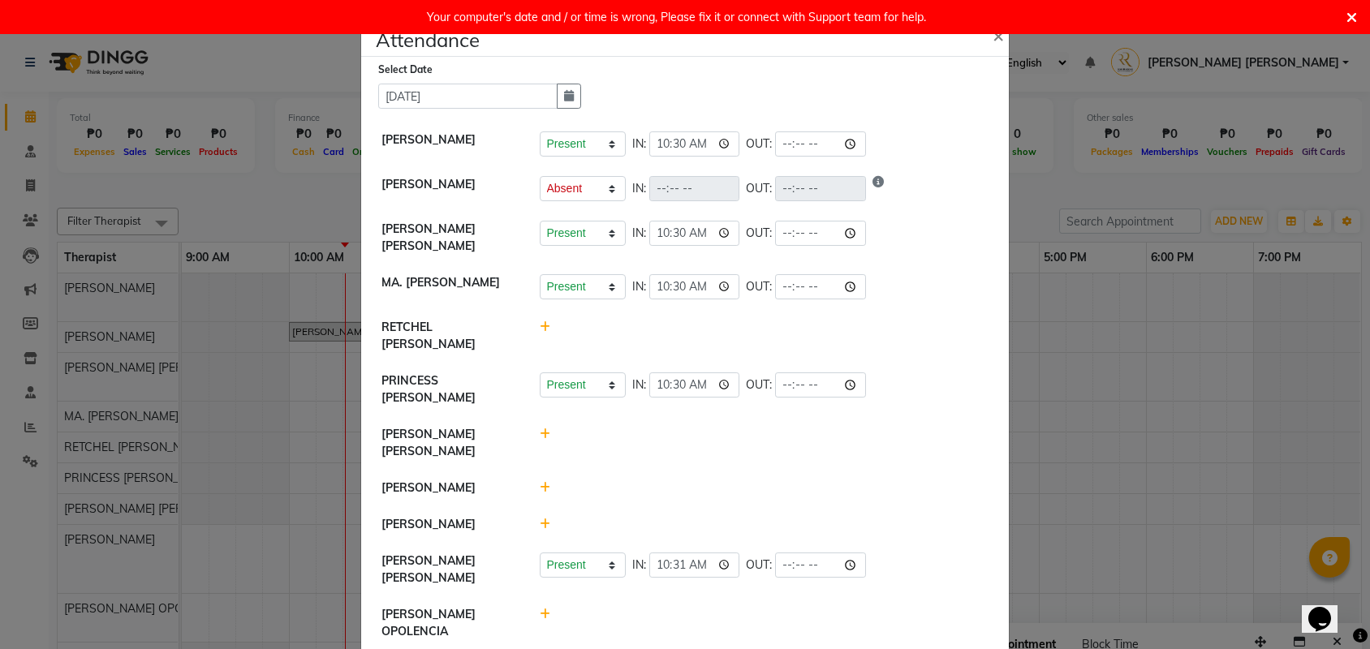
scroll to position [0, 0]
click at [543, 326] on icon at bounding box center [545, 326] width 11 height 11
click at [733, 334] on button "Check-In" at bounding box center [741, 335] width 49 height 23
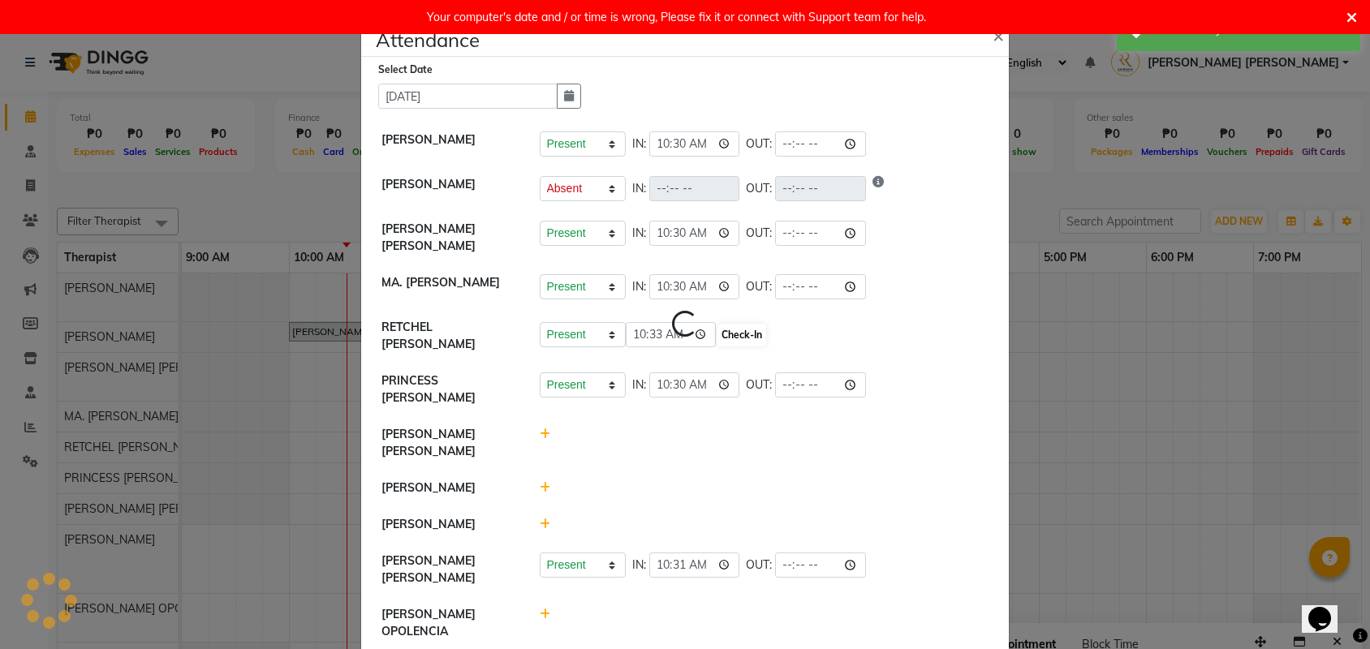
select select "A"
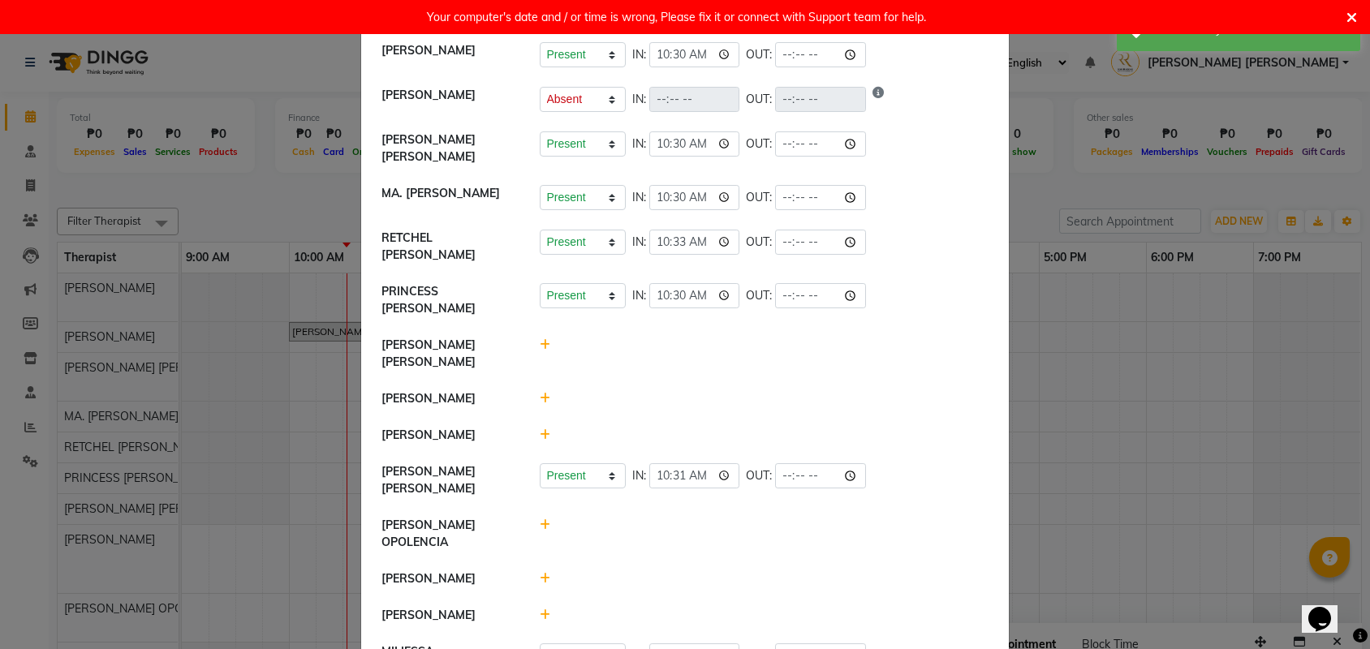
click at [540, 519] on icon at bounding box center [545, 524] width 11 height 11
click at [717, 522] on button "Check-In" at bounding box center [741, 533] width 49 height 23
select select "A"
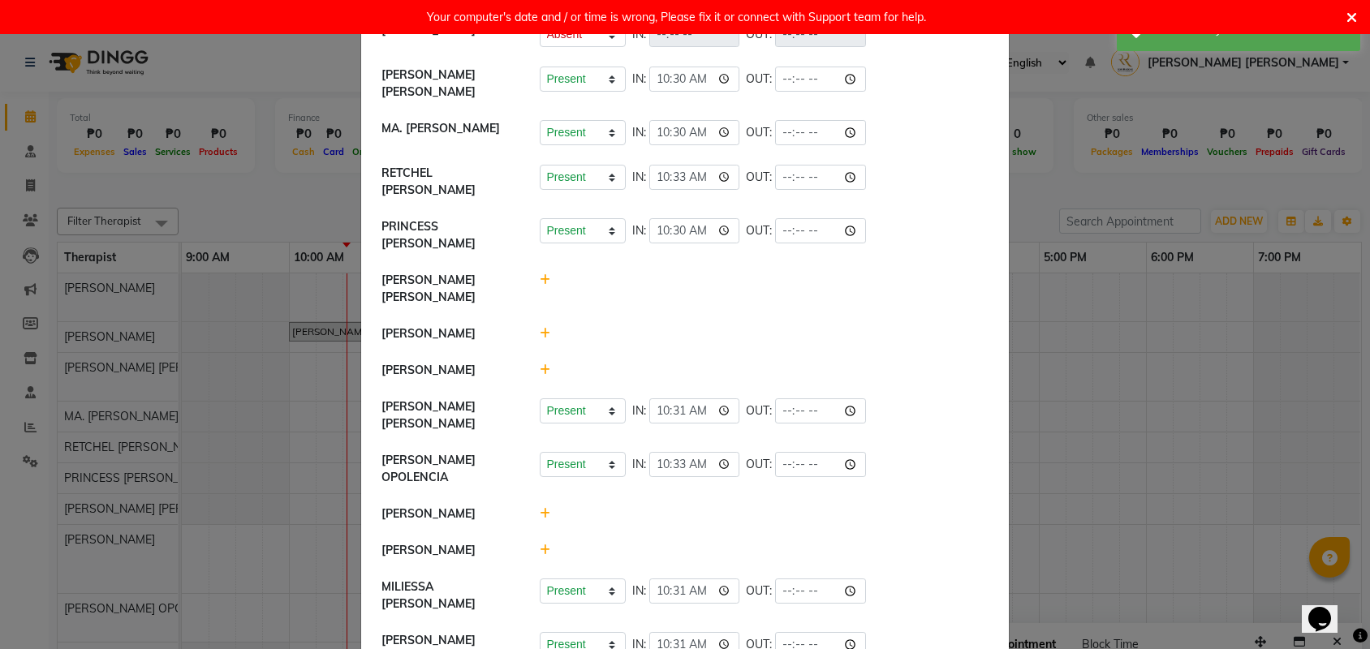
scroll to position [201, 0]
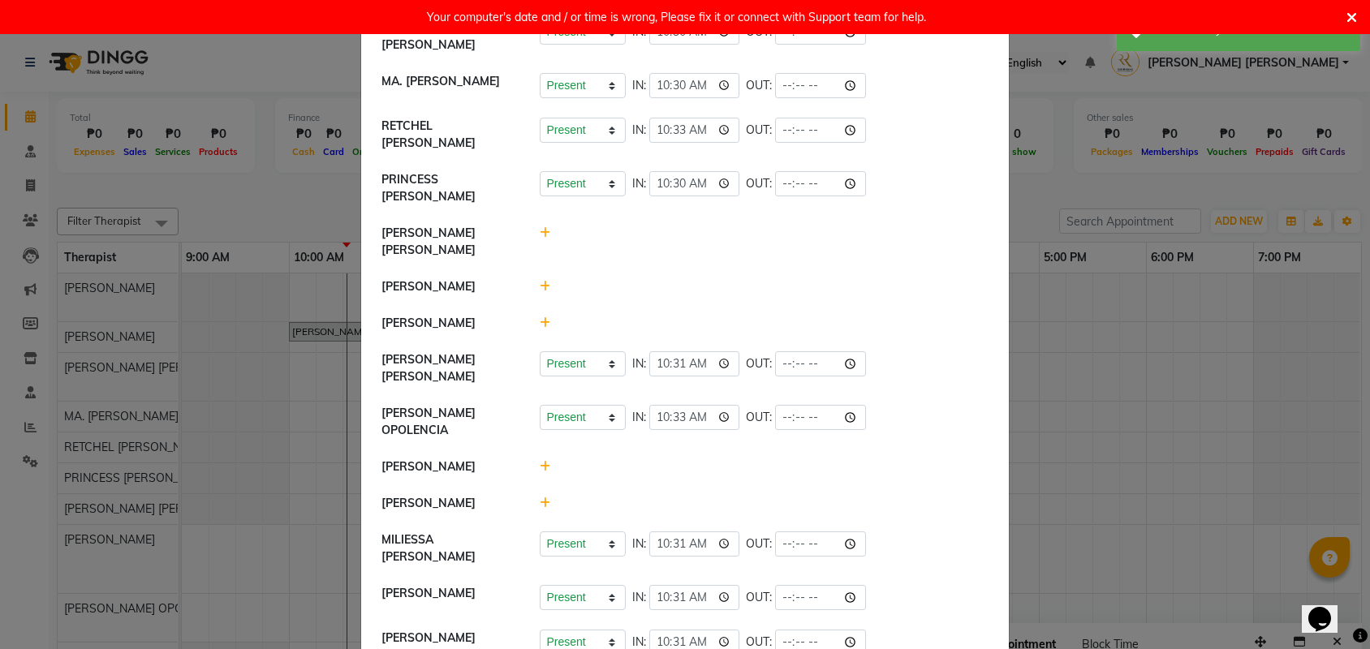
click at [540, 461] on icon at bounding box center [545, 466] width 11 height 11
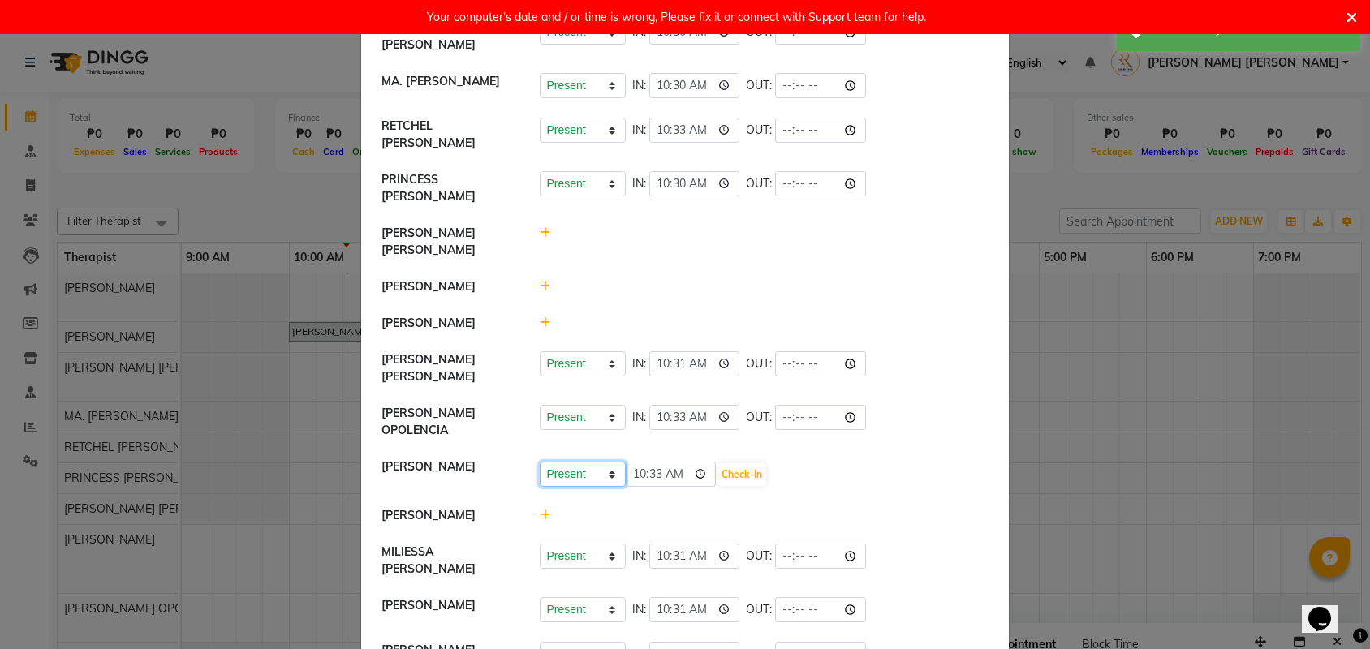
select select "A"
click at [654, 463] on button "Save" at bounding box center [643, 474] width 32 height 23
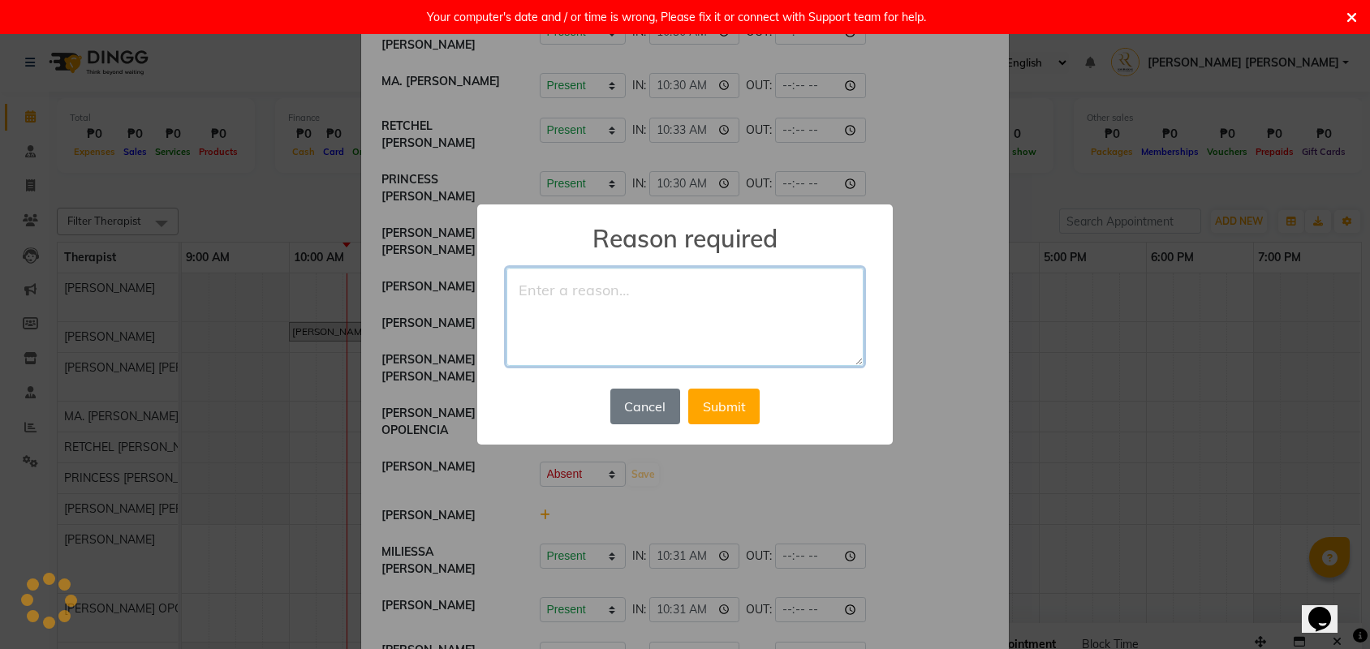
type textarea "e"
type textarea "SCHOOL MATTERS"
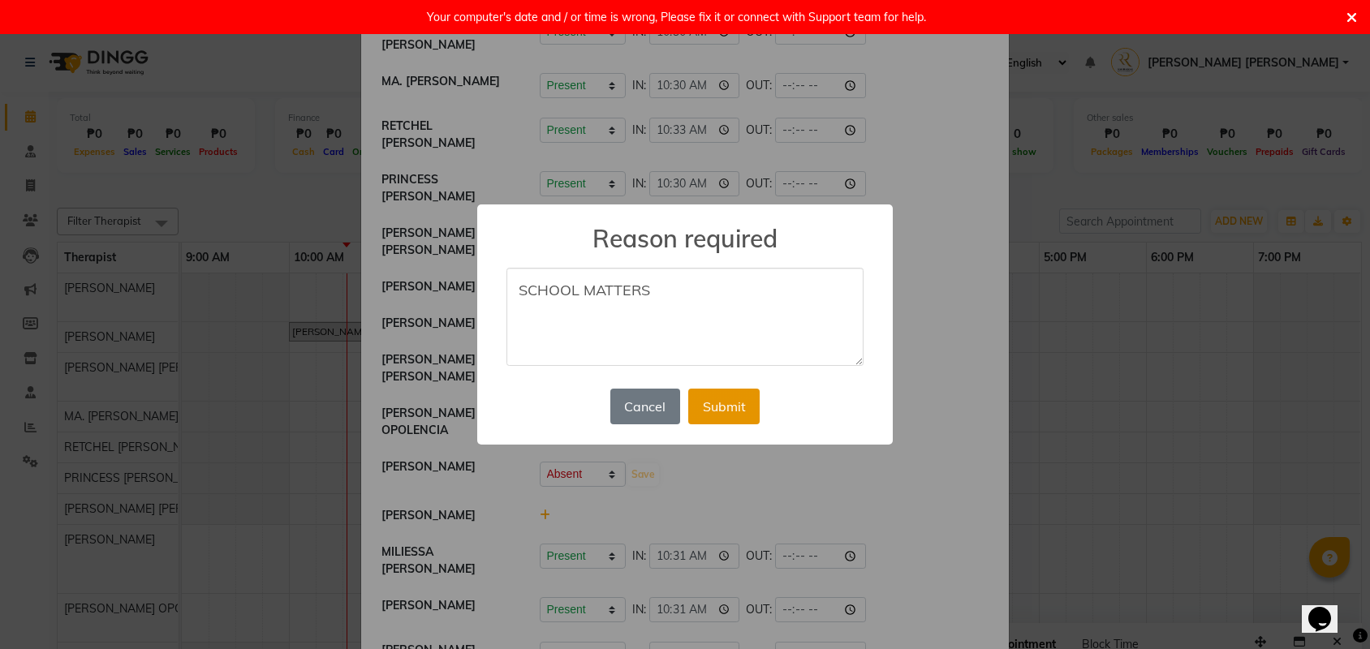
click at [708, 414] on button "Submit" at bounding box center [723, 407] width 71 height 36
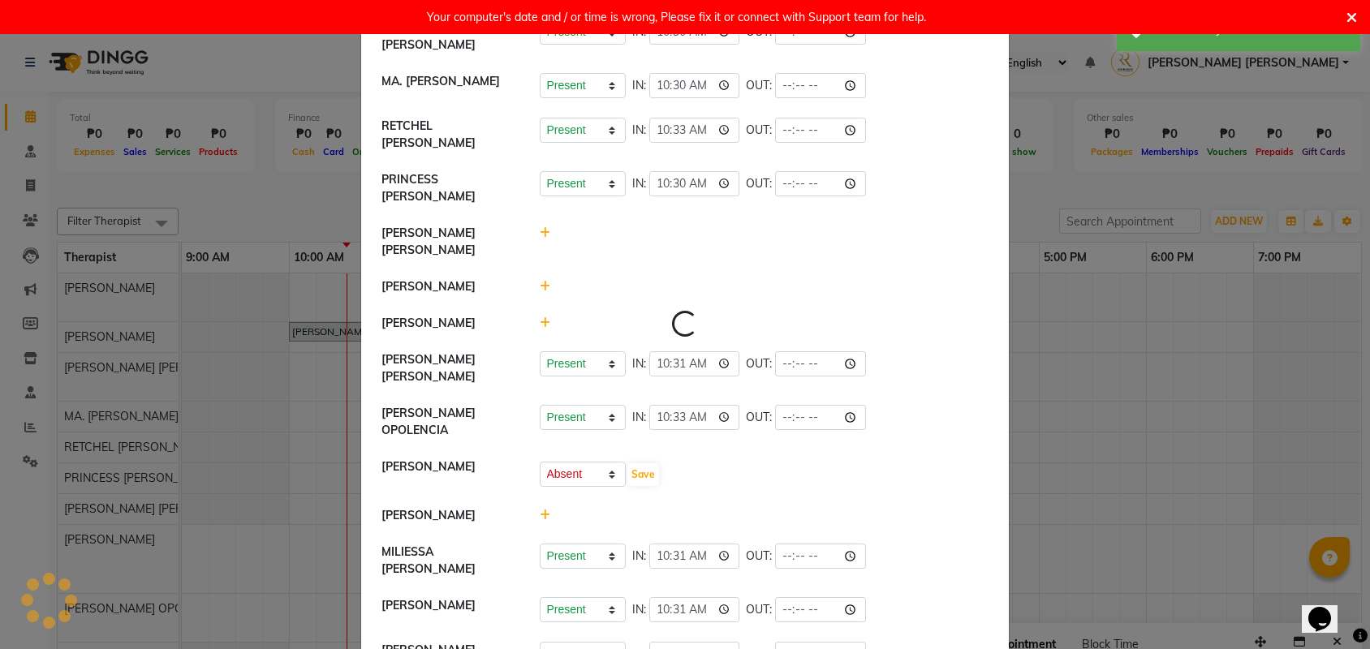
select select "A"
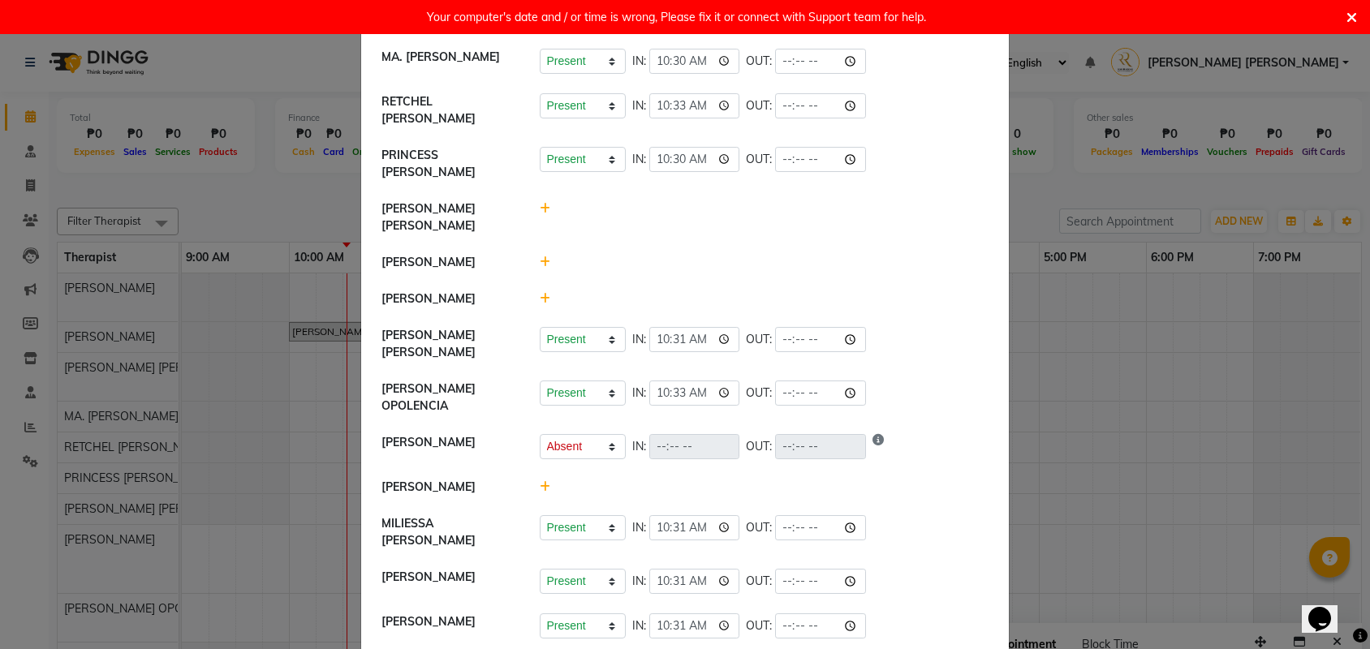
scroll to position [33, 0]
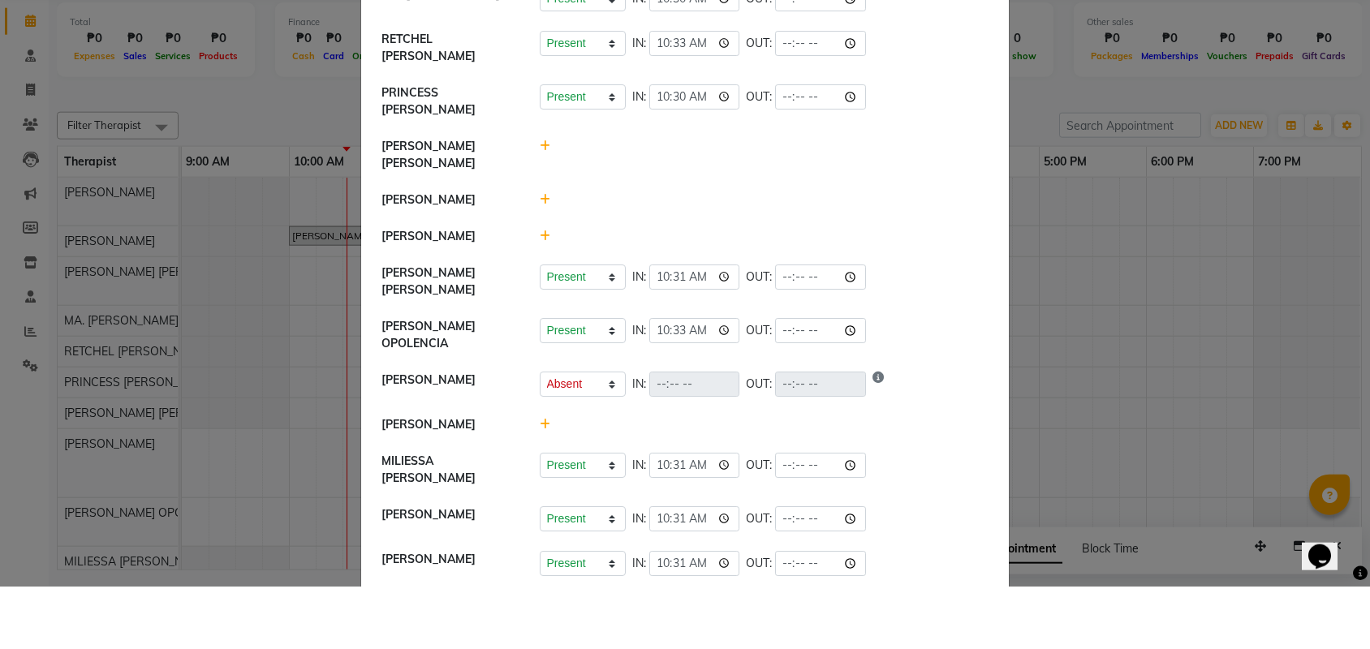
click at [1157, 439] on ngb-modal-window "Attendance × Select Date [DATE] [PERSON_NAME] Present Absent Late Half Day Week…" at bounding box center [685, 324] width 1370 height 649
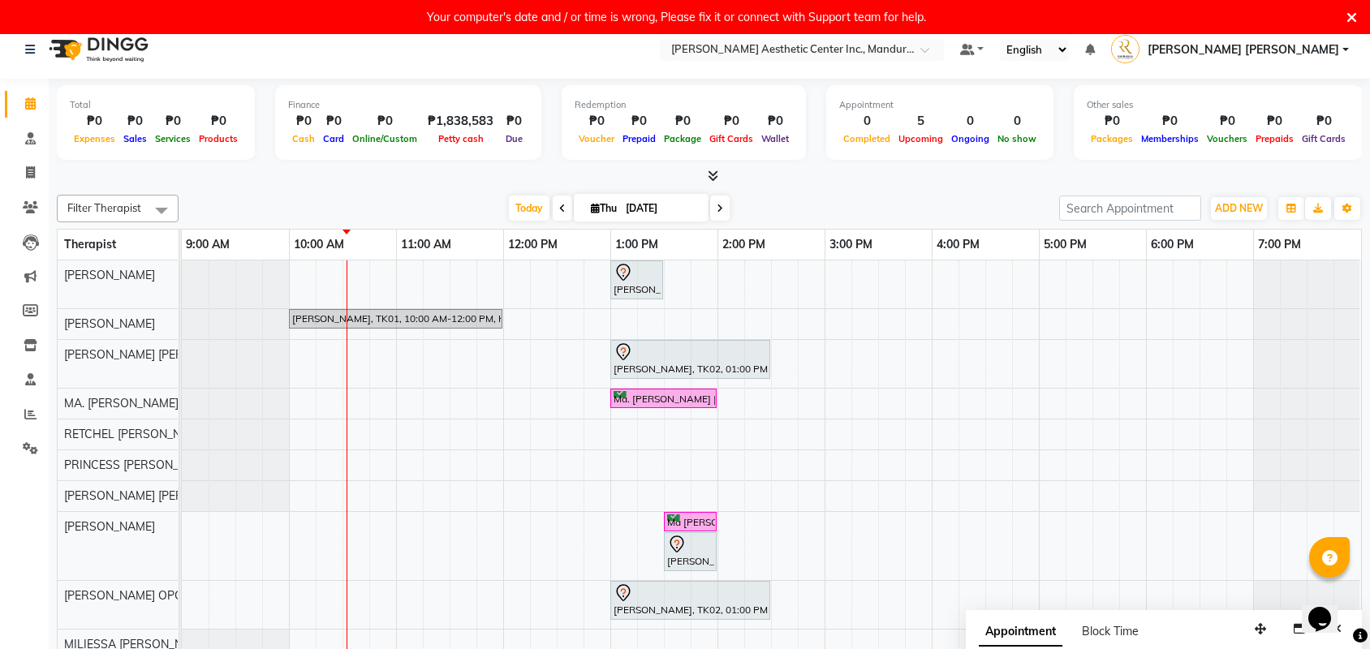
scroll to position [0, 0]
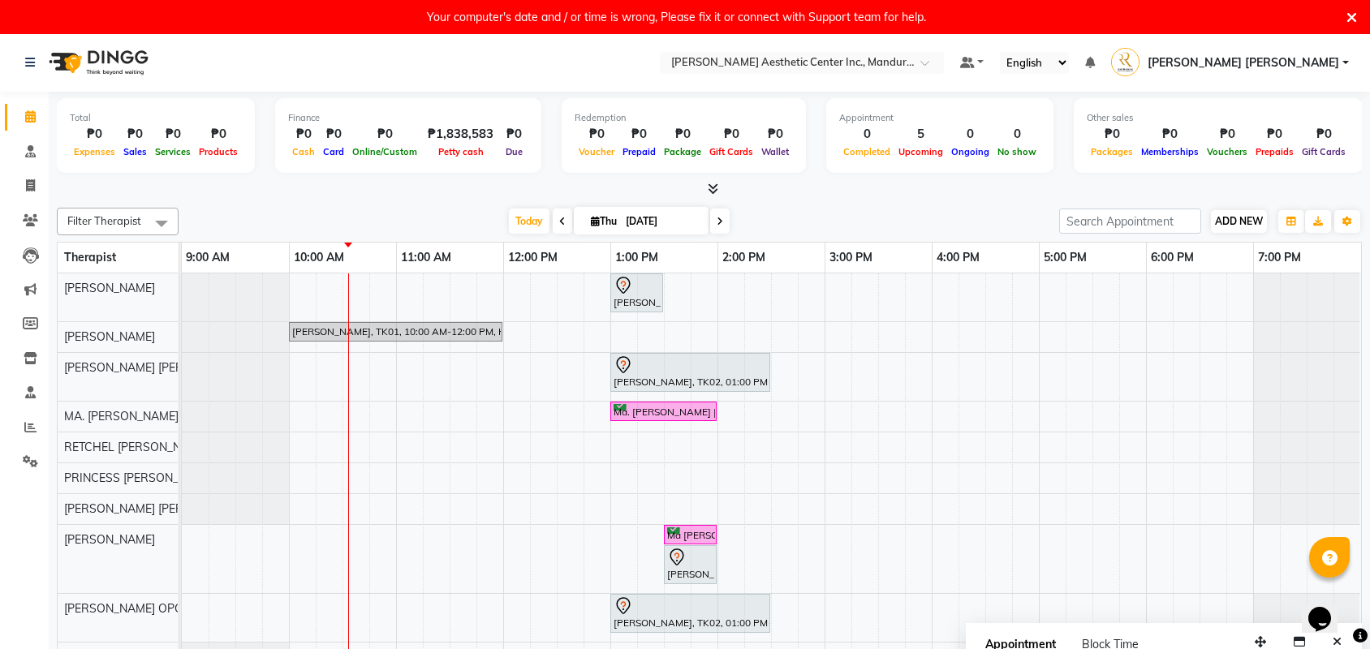
click at [1244, 225] on span "ADD NEW" at bounding box center [1239, 221] width 48 height 12
click at [1218, 313] on link "Add Attendance" at bounding box center [1201, 315] width 128 height 21
select select "A"
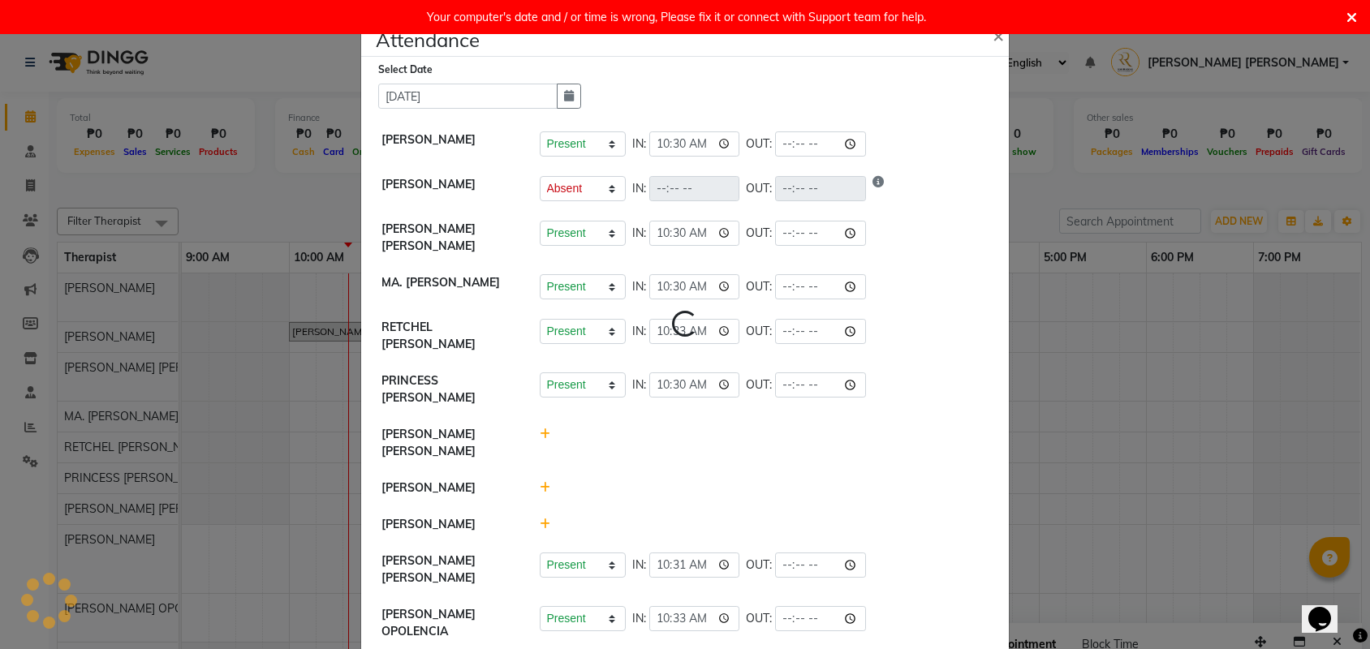
select select "A"
click at [1141, 190] on ngb-modal-window "Attendance × Select Date [DATE] [PERSON_NAME] Present Absent Late Half Day Week…" at bounding box center [685, 324] width 1370 height 649
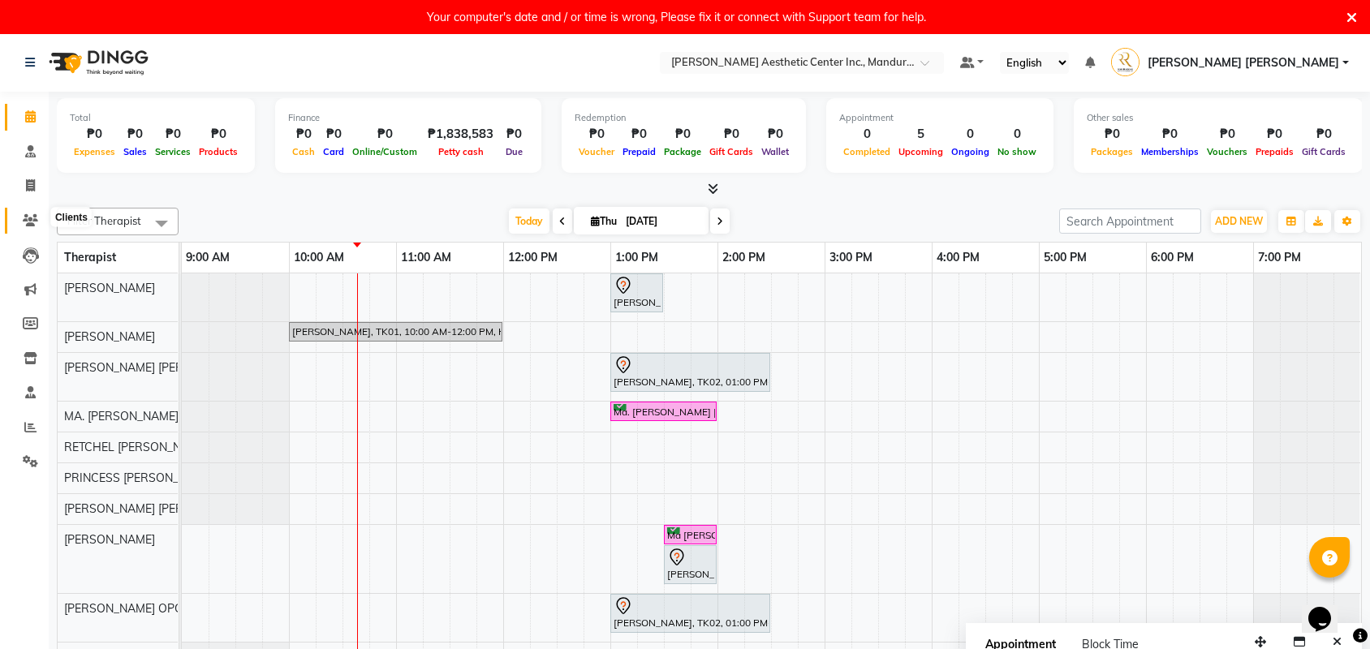
click at [24, 219] on icon at bounding box center [30, 220] width 15 height 12
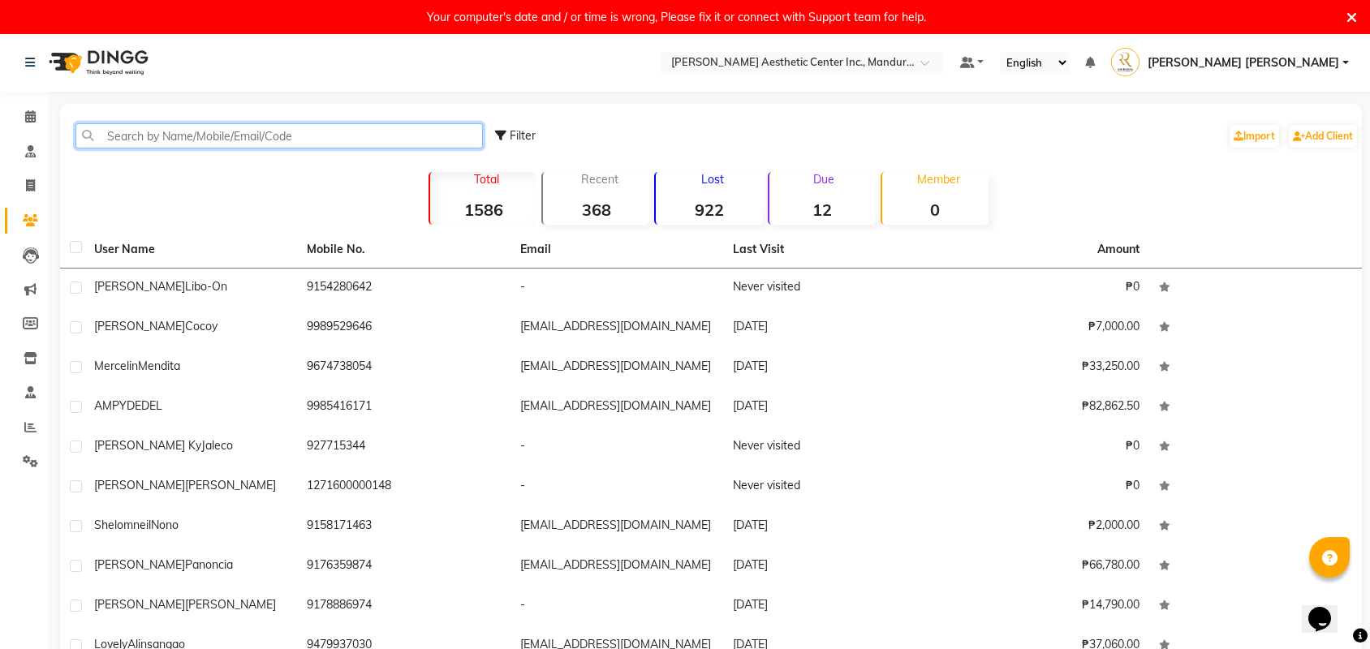
click at [206, 140] on input "text" at bounding box center [278, 135] width 407 height 25
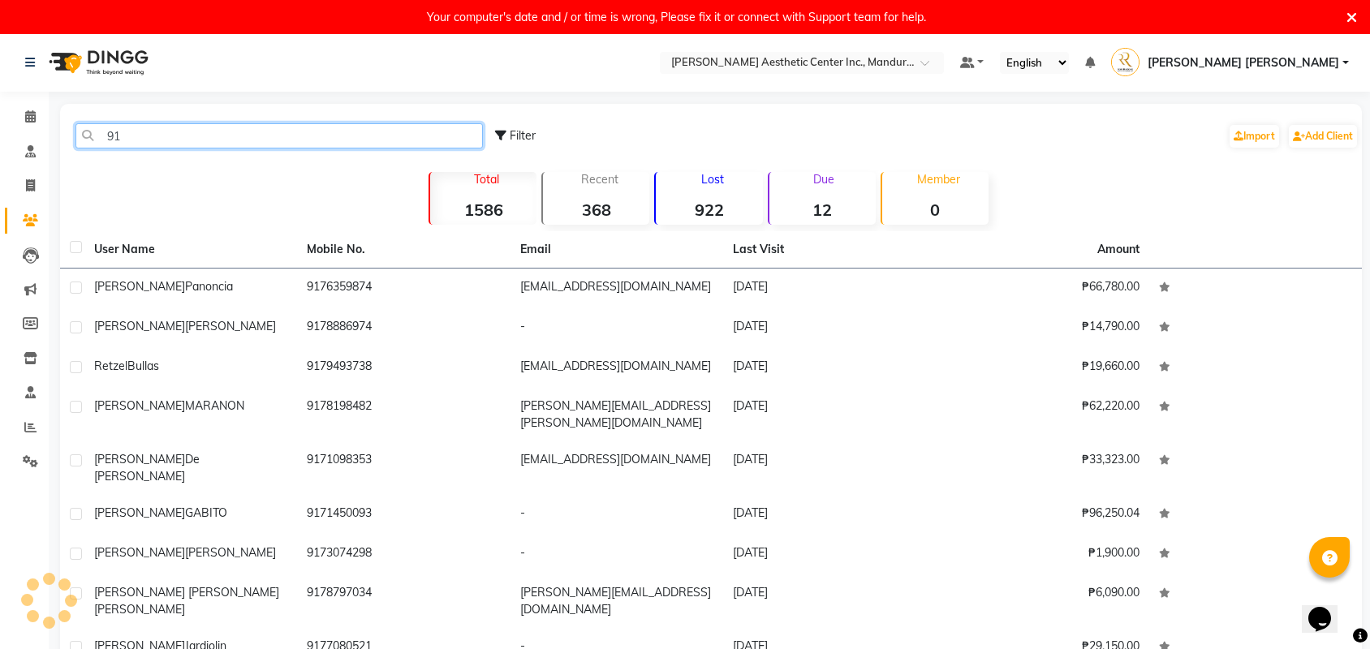
type input "9"
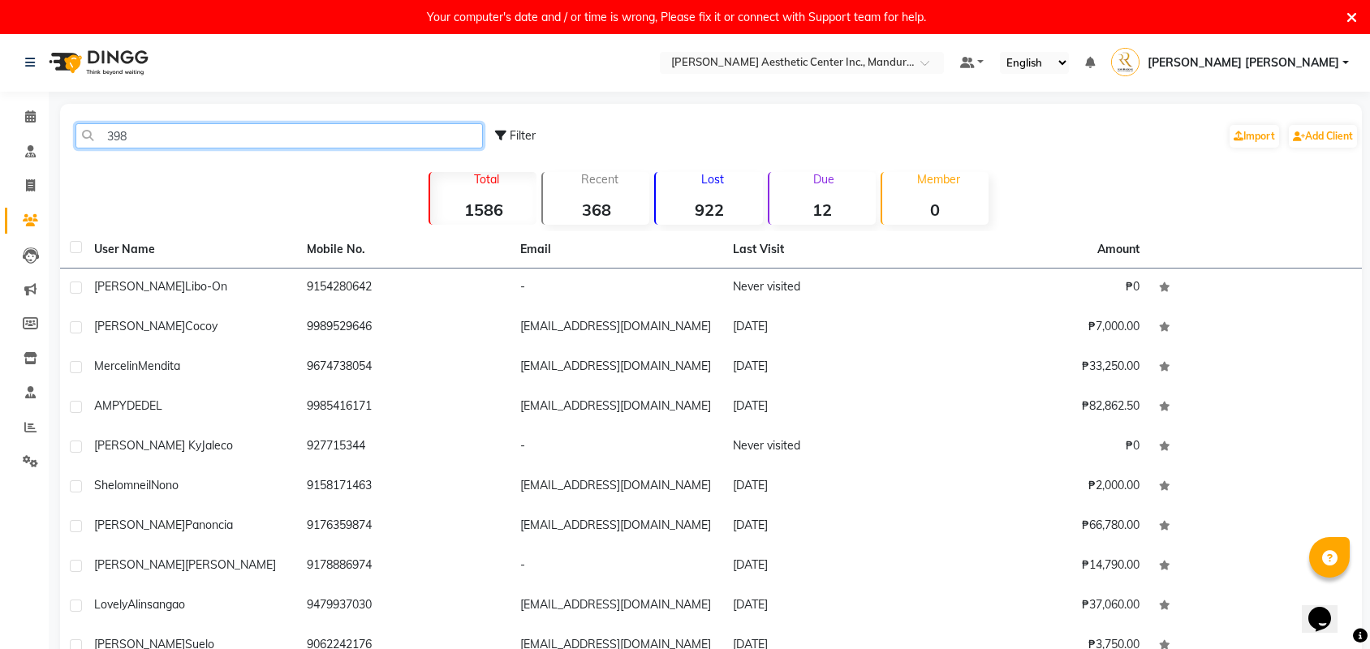
type input "3989"
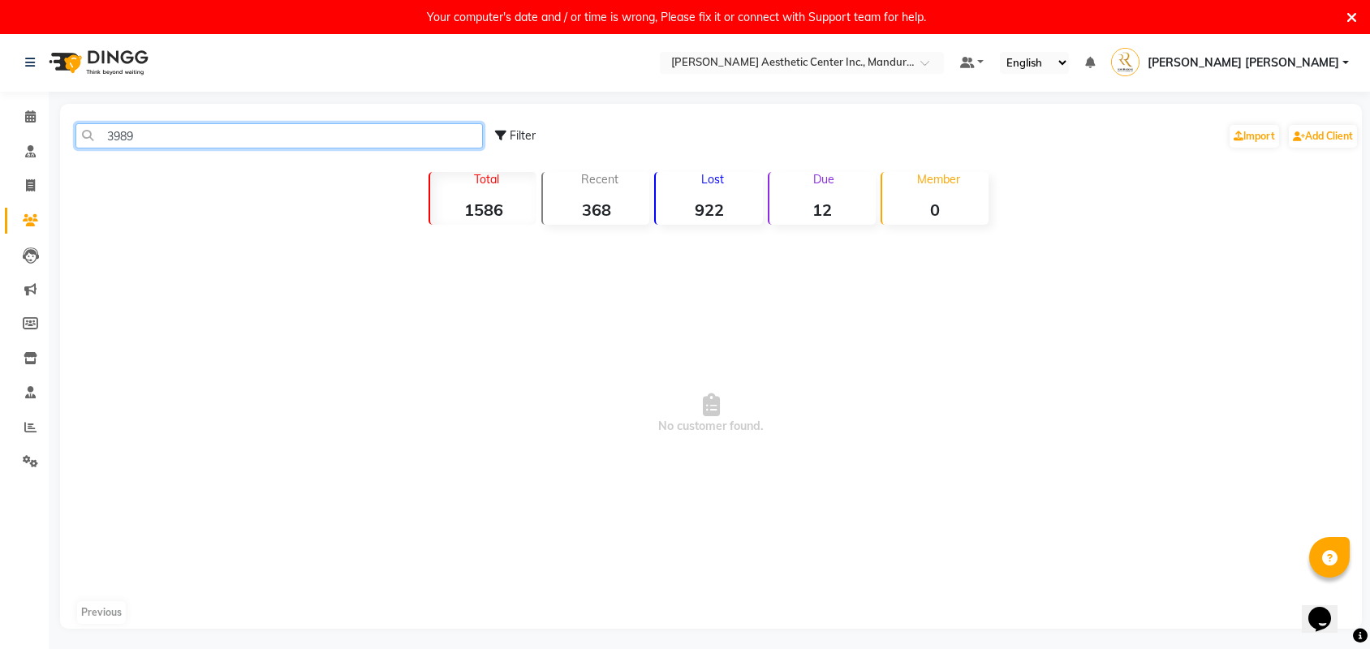
drag, startPoint x: 239, startPoint y: 140, endPoint x: 88, endPoint y: 143, distance: 150.1
click at [88, 143] on input "3989" at bounding box center [278, 135] width 407 height 25
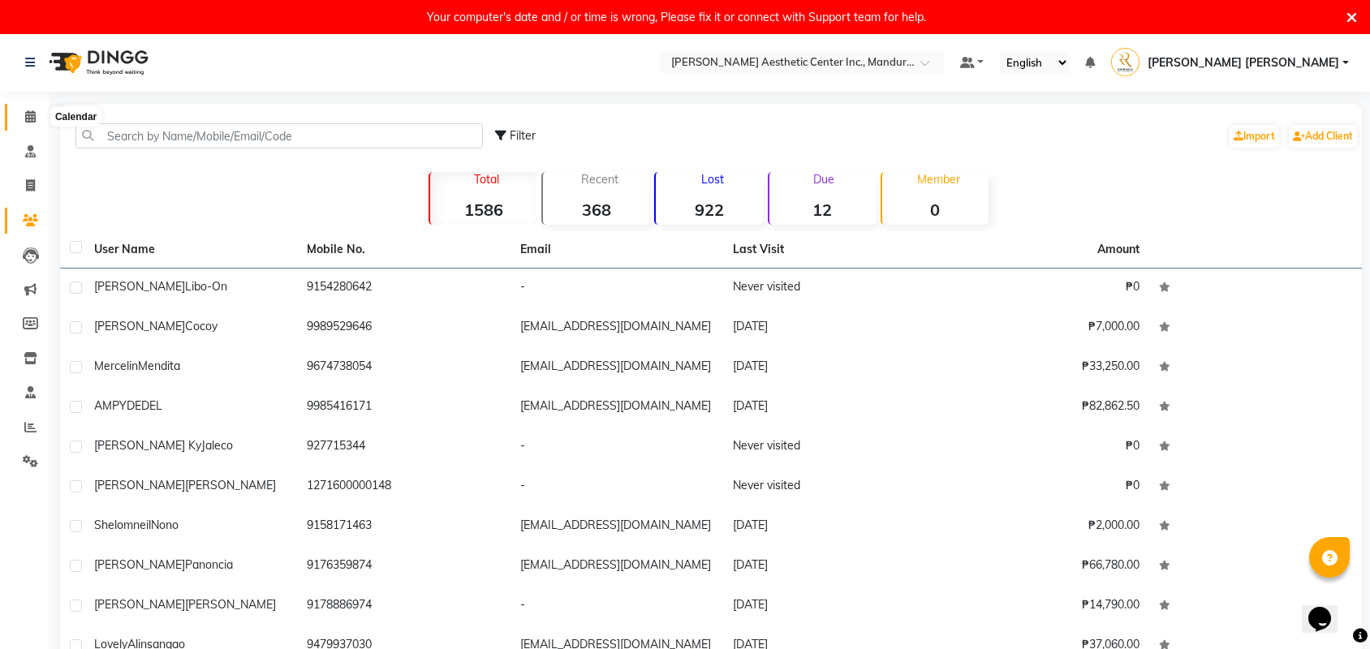
click at [32, 114] on icon at bounding box center [30, 116] width 11 height 12
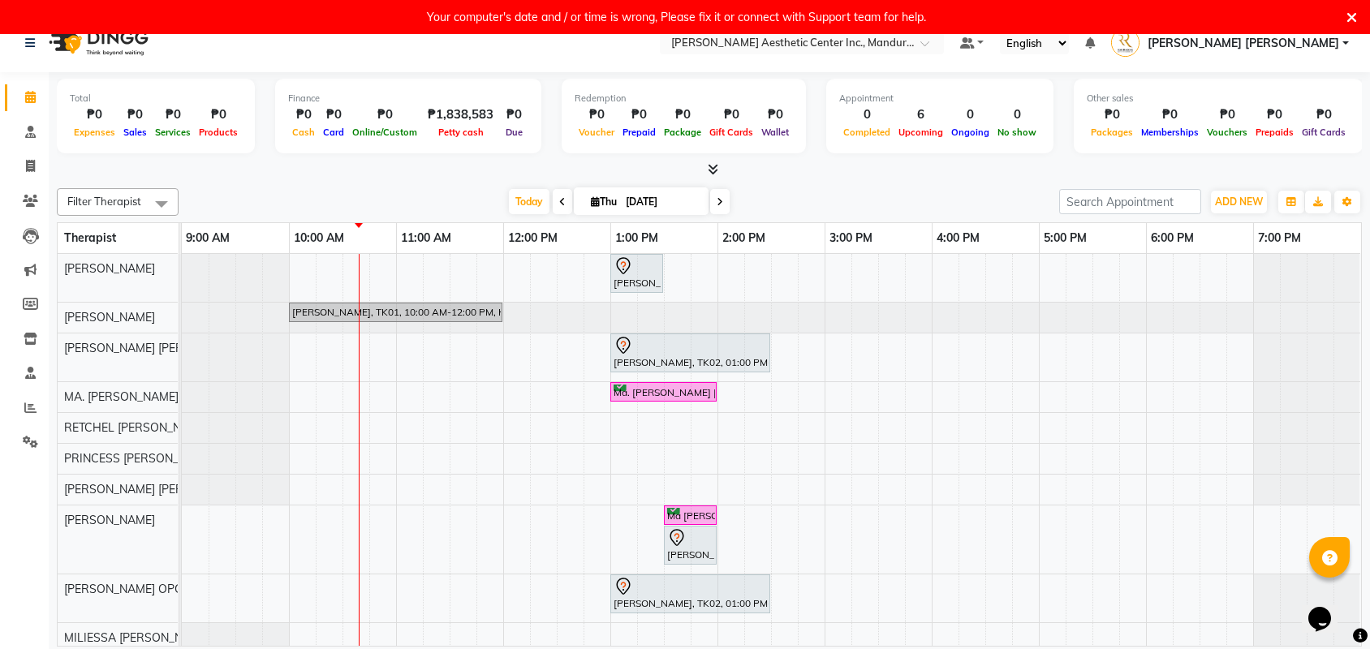
click at [1350, 14] on icon at bounding box center [1351, 18] width 11 height 15
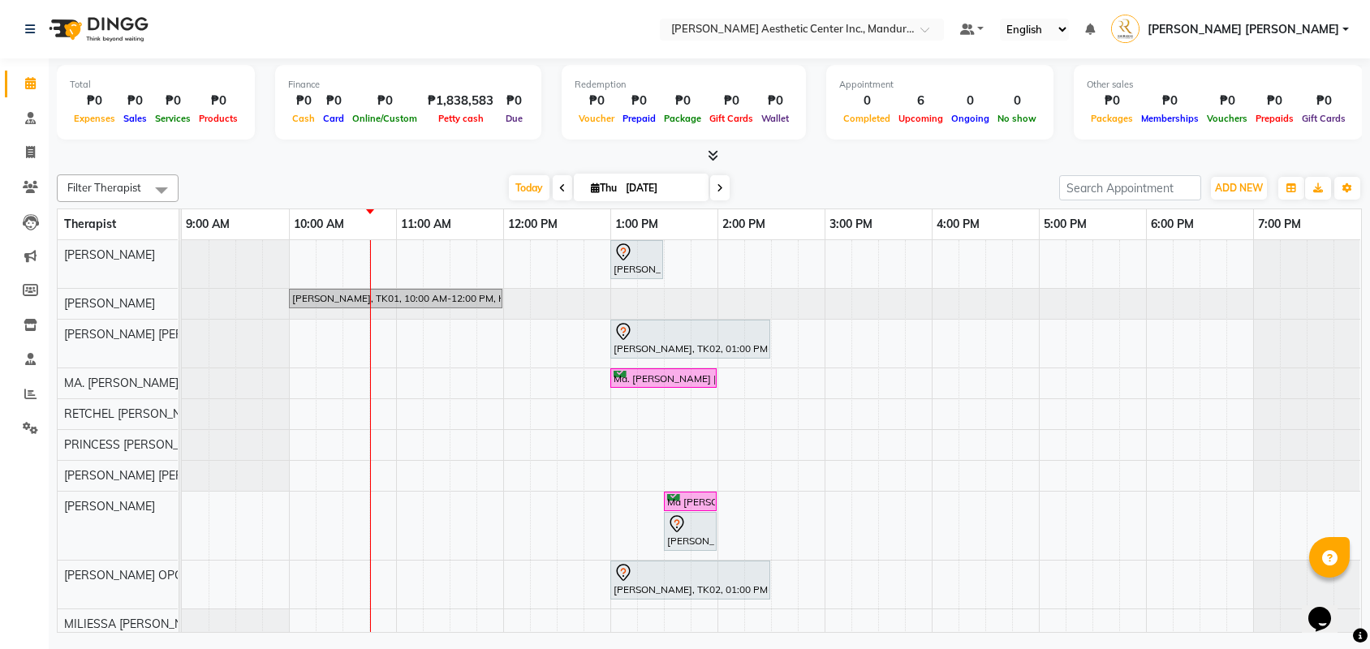
click at [953, 255] on div "[PERSON_NAME]-on, TK06, 01:00 PM-01:30 PM, Skin Consultation [PERSON_NAME], TK0…" at bounding box center [771, 439] width 1179 height 399
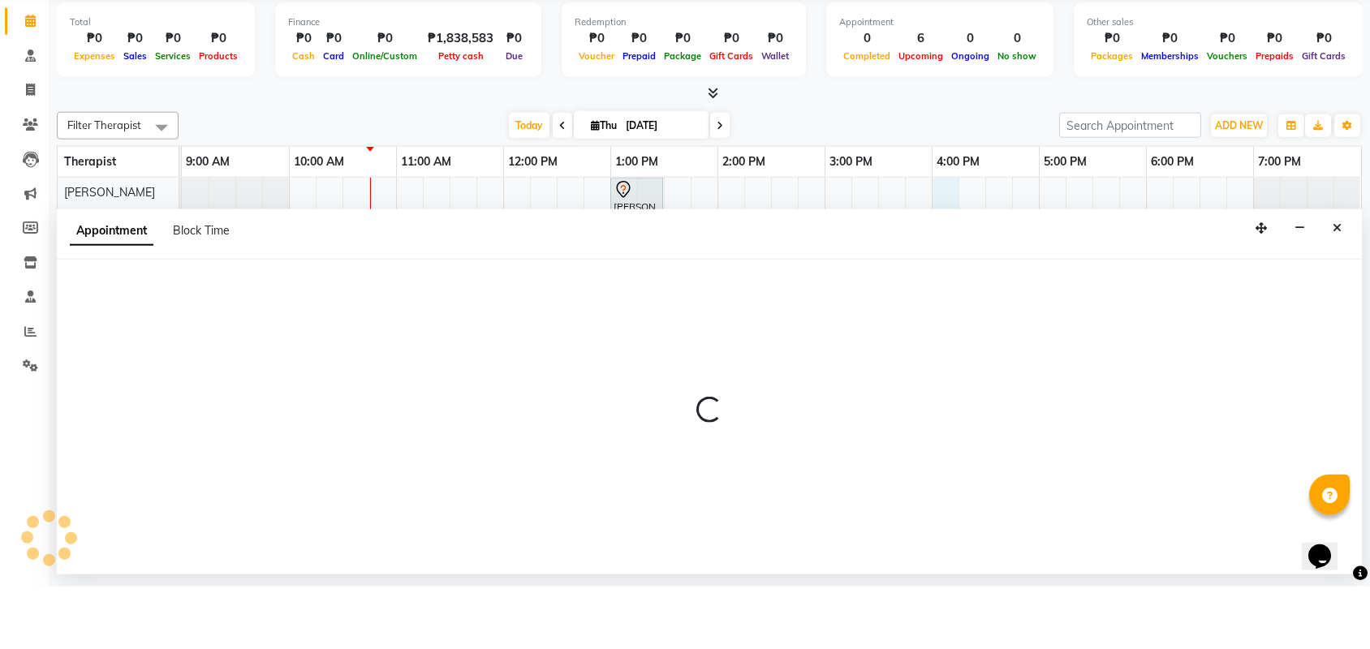
select select "46220"
select select "960"
select select "tentative"
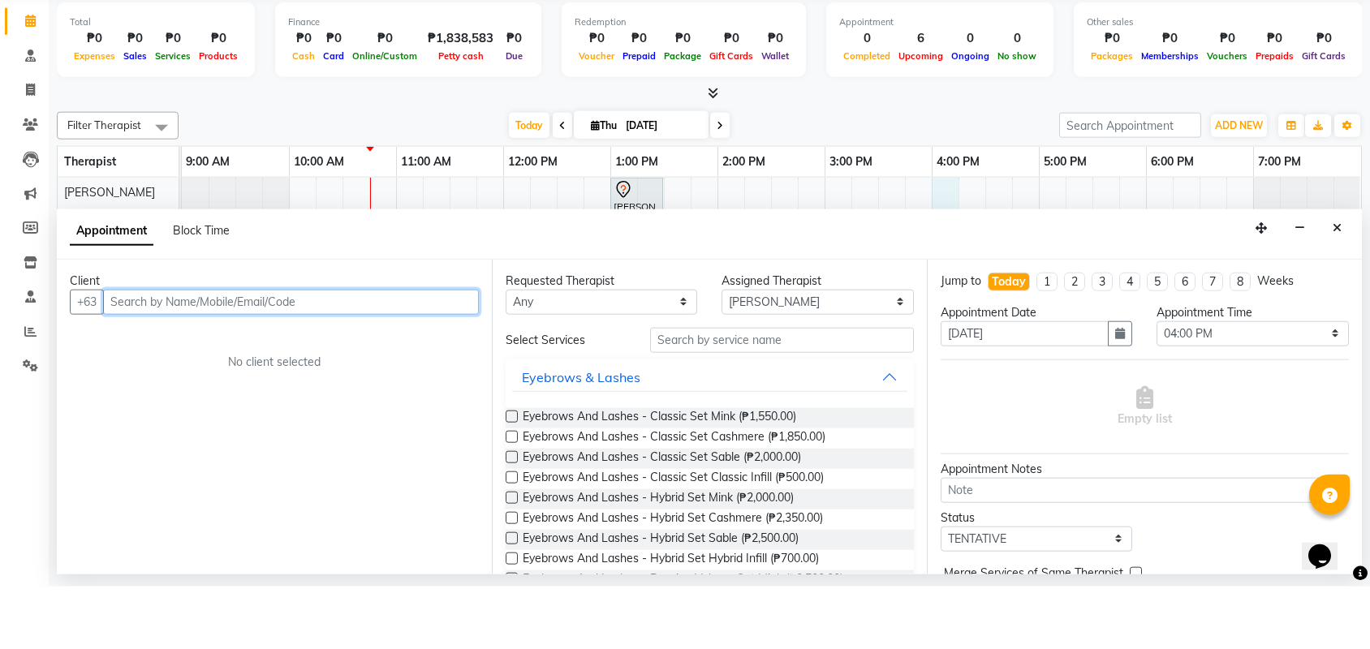
click at [225, 352] on input "text" at bounding box center [291, 364] width 376 height 25
type input "A"
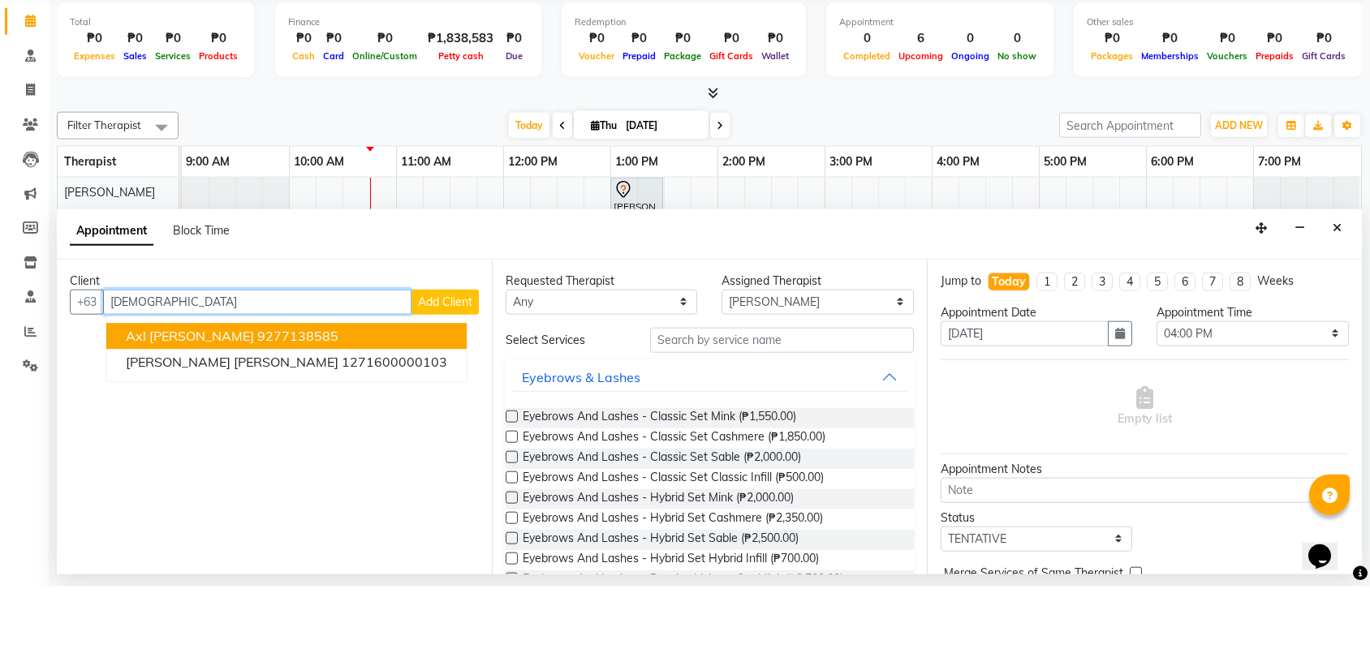
click at [143, 390] on span "Axl [PERSON_NAME]" at bounding box center [190, 398] width 128 height 16
type input "9277138585"
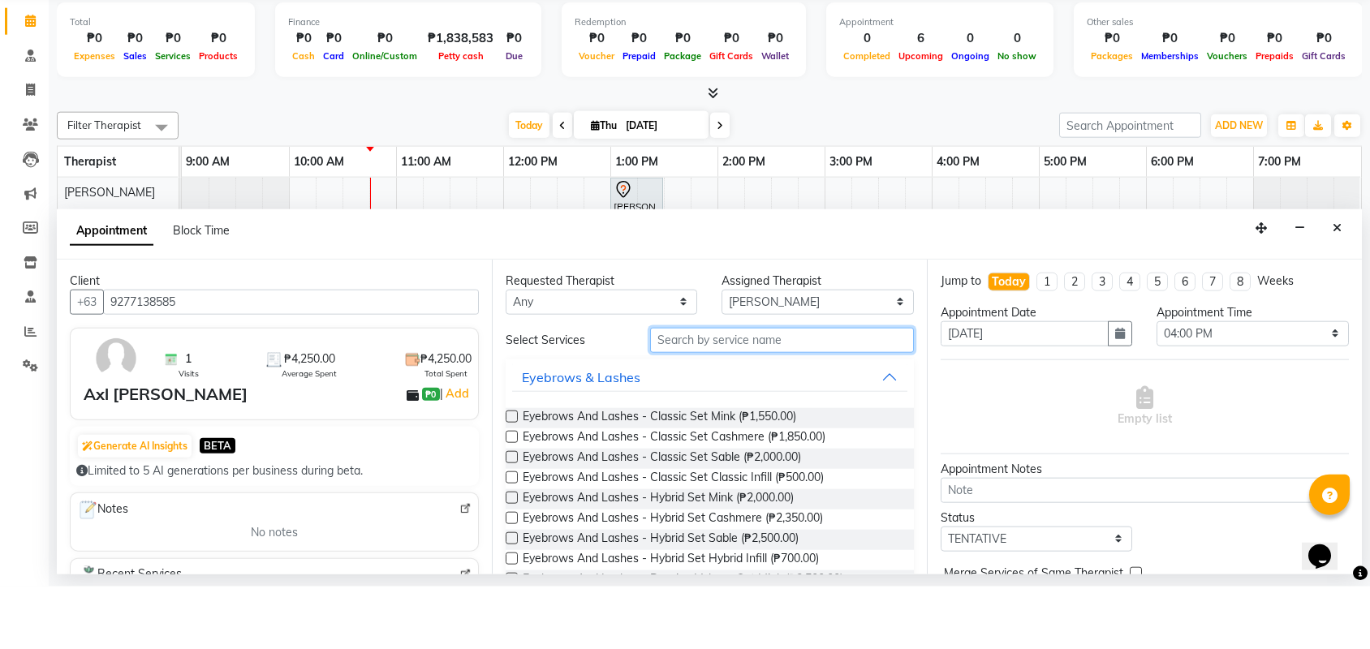
click at [868, 390] on input "text" at bounding box center [782, 402] width 264 height 25
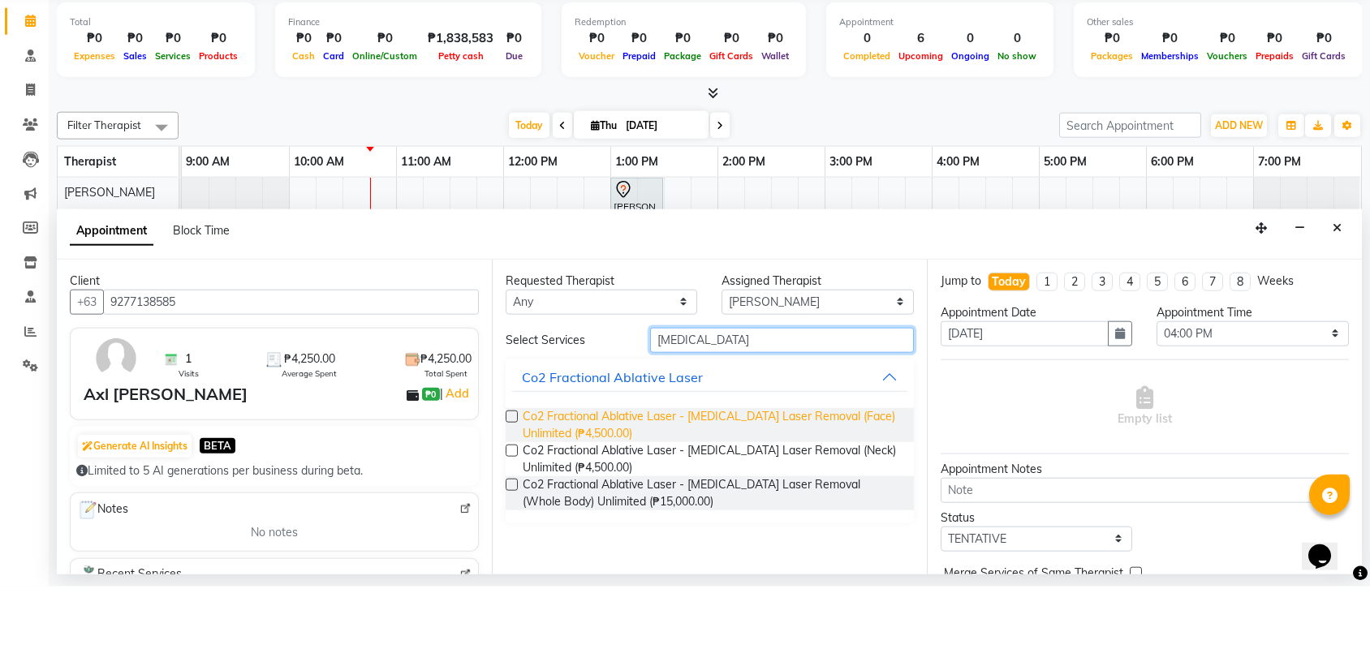
type input "[MEDICAL_DATA]"
click at [880, 471] on span "Co2 Fractional Ablative Laser - [MEDICAL_DATA] Laser Removal (Face) Unlimited (…" at bounding box center [711, 488] width 378 height 34
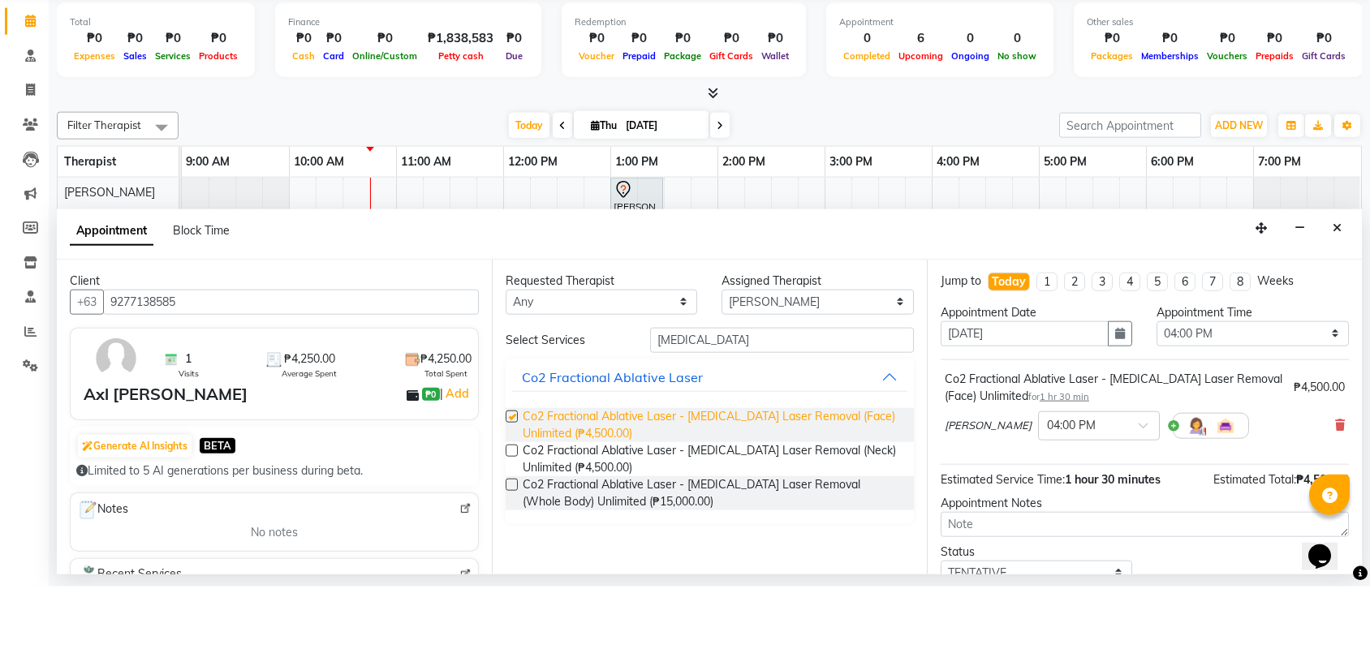
checkbox input "false"
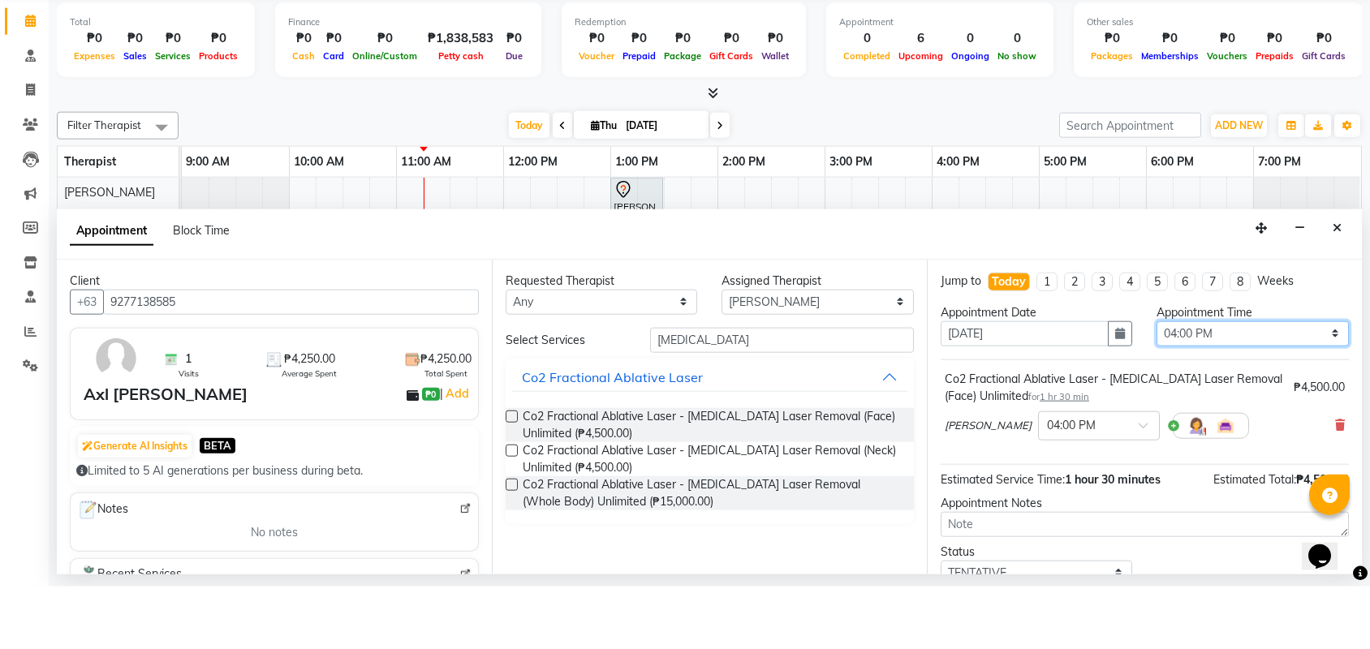
select select "840"
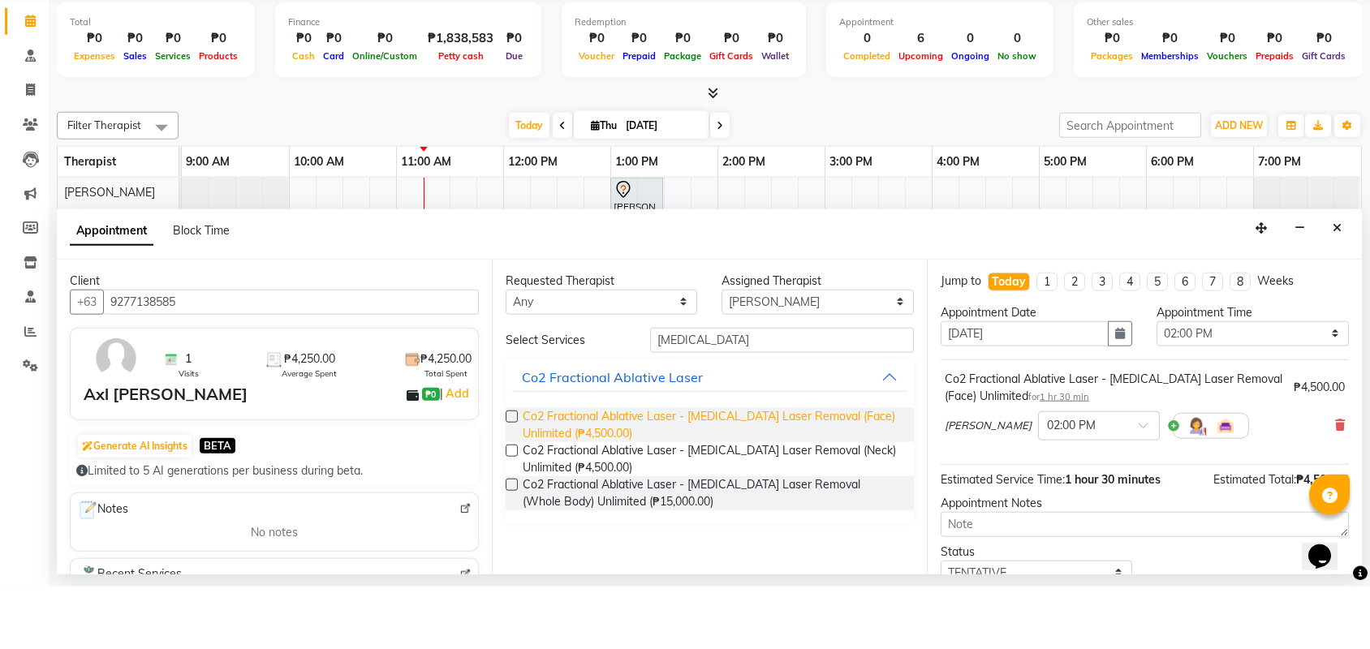
click at [737, 471] on span "Co2 Fractional Ablative Laser - [MEDICAL_DATA] Laser Removal (Face) Unlimited (…" at bounding box center [711, 488] width 378 height 34
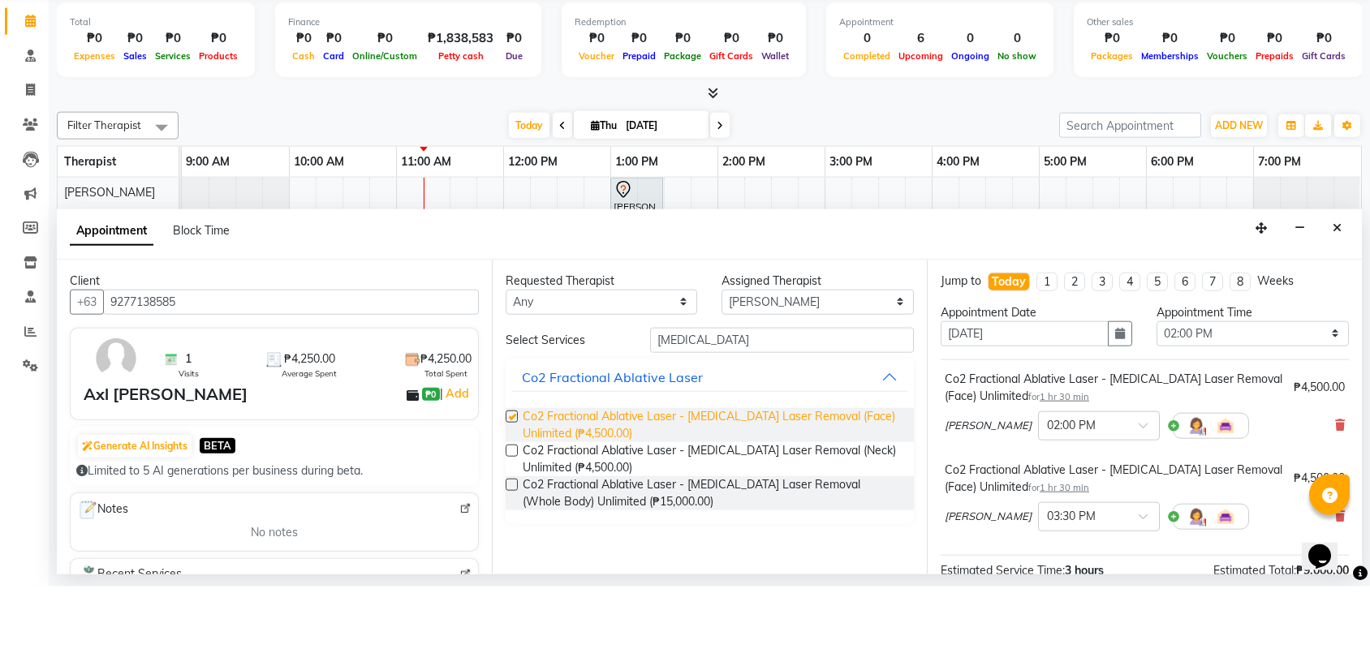
checkbox input "false"
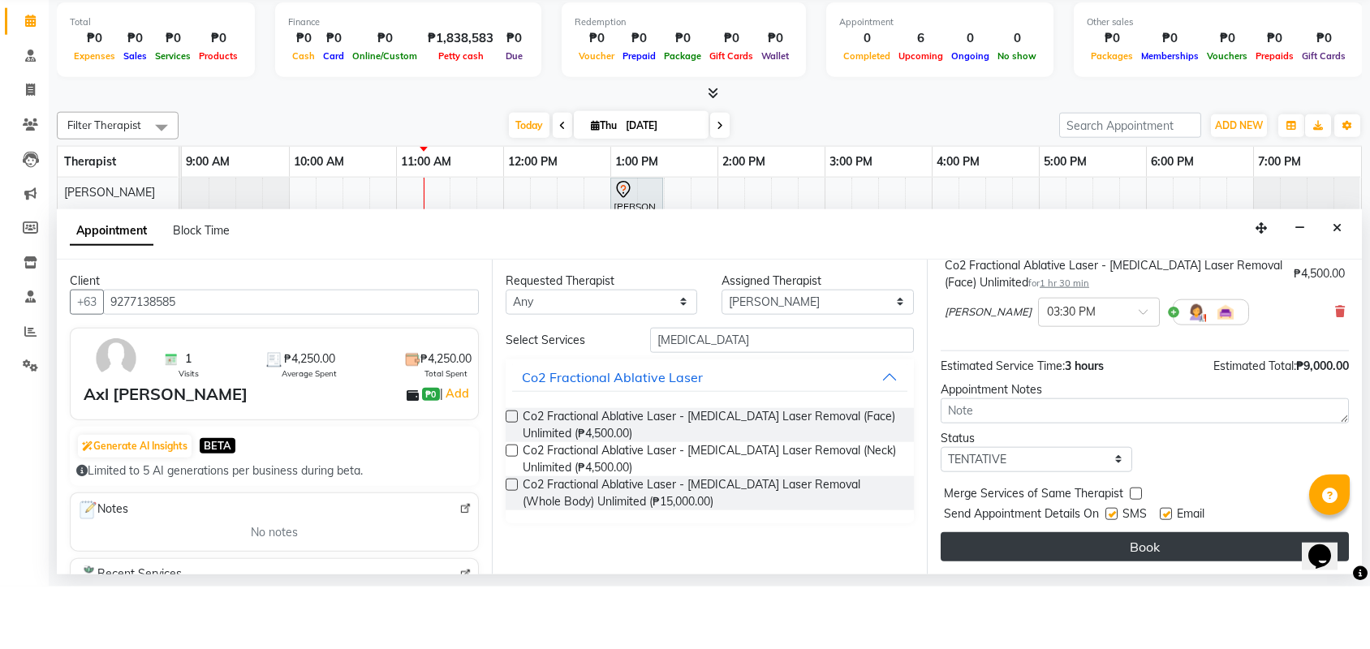
scroll to position [209, 0]
click at [1042, 595] on button "Book" at bounding box center [1144, 609] width 408 height 29
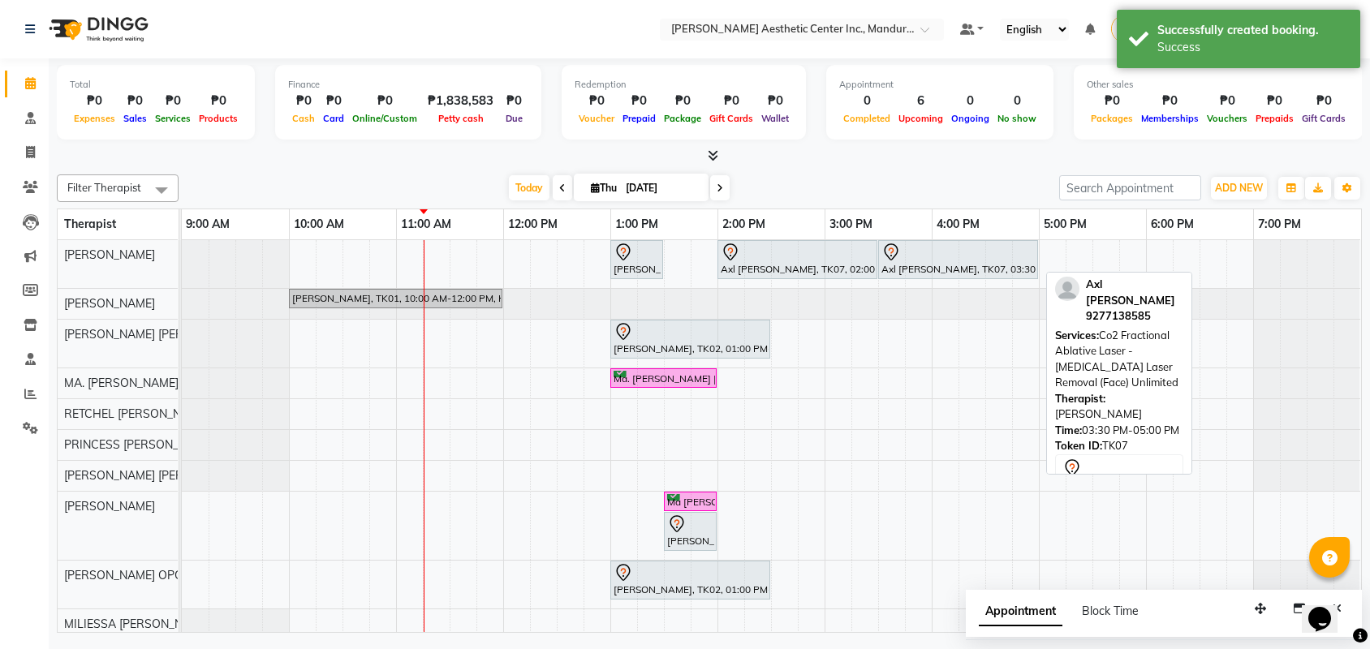
click at [884, 268] on div "Axl [PERSON_NAME], TK07, 03:30 PM-05:00 PM, Co2 Fractional Ablative Laser - [ME…" at bounding box center [957, 260] width 157 height 34
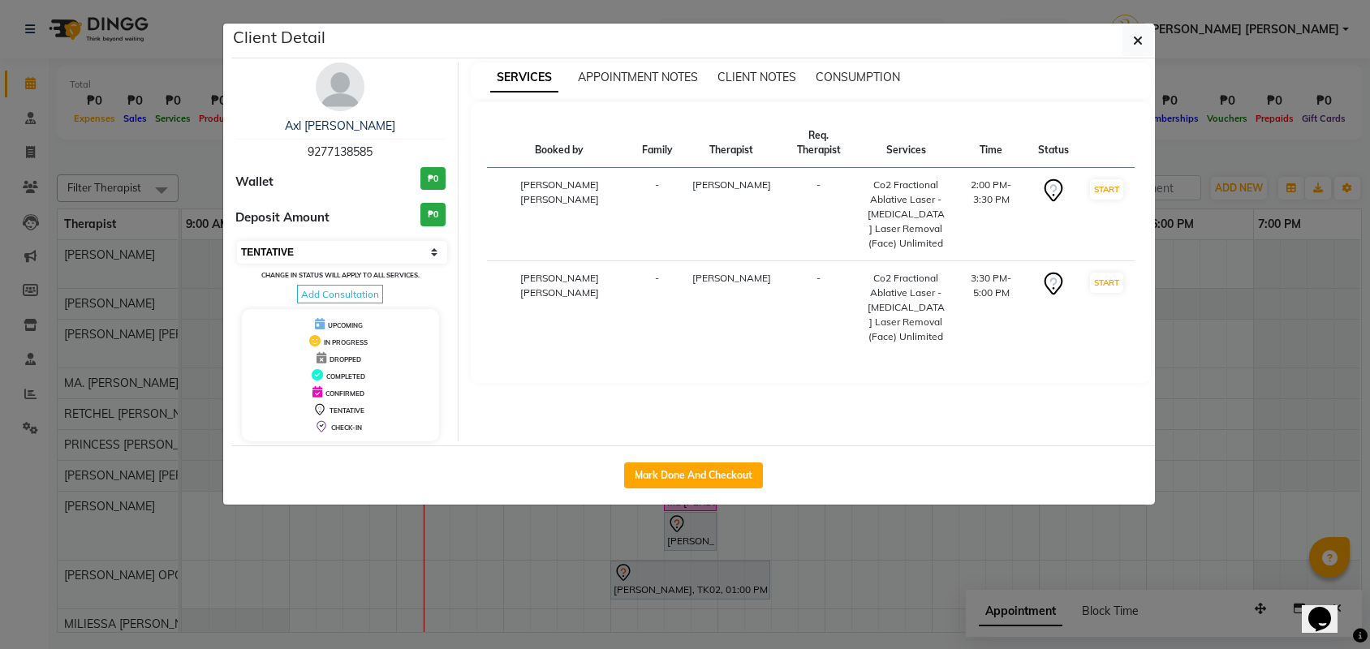
select select "2"
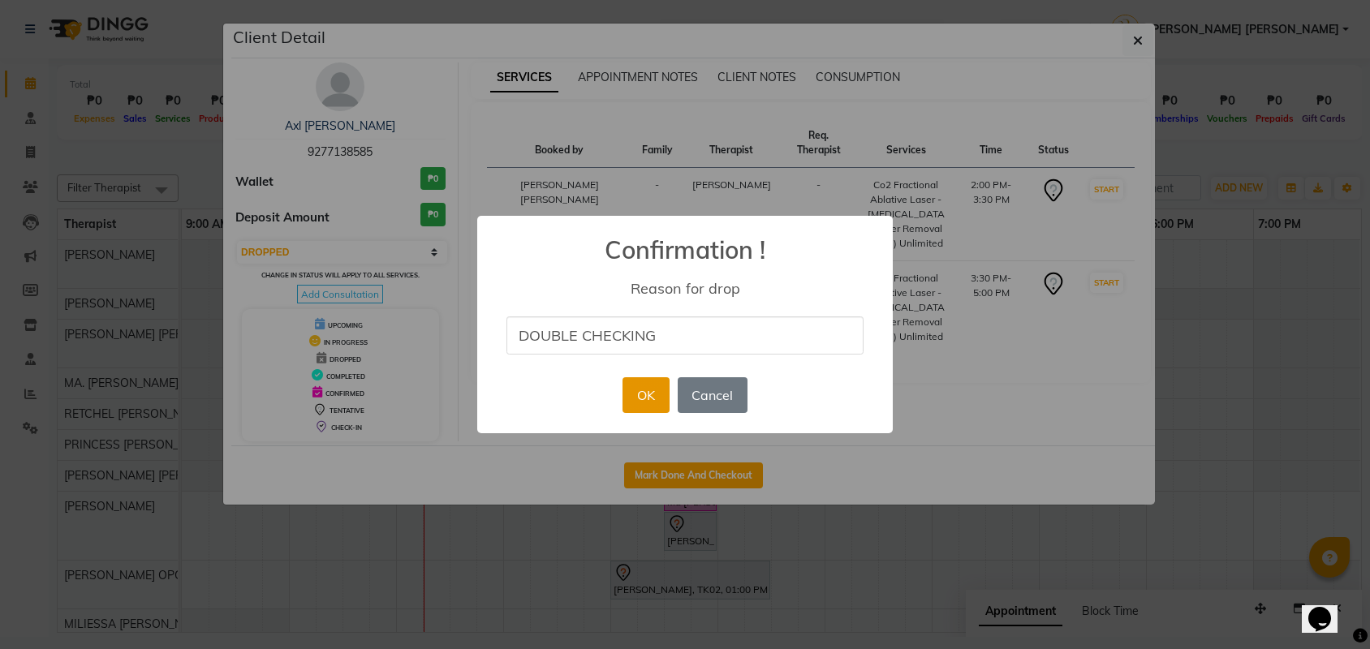
type input "DOUBLE CHECKING"
click at [649, 391] on button "OK" at bounding box center [645, 395] width 46 height 36
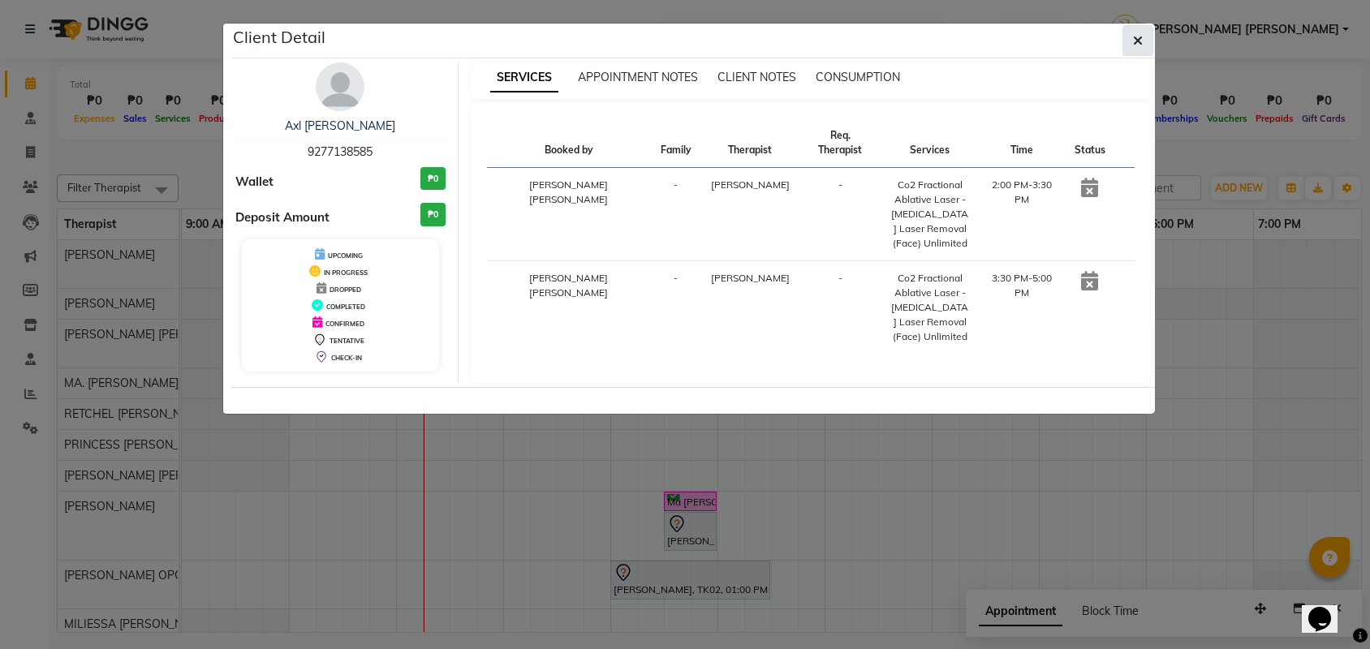
click at [1141, 45] on icon "button" at bounding box center [1138, 40] width 10 height 13
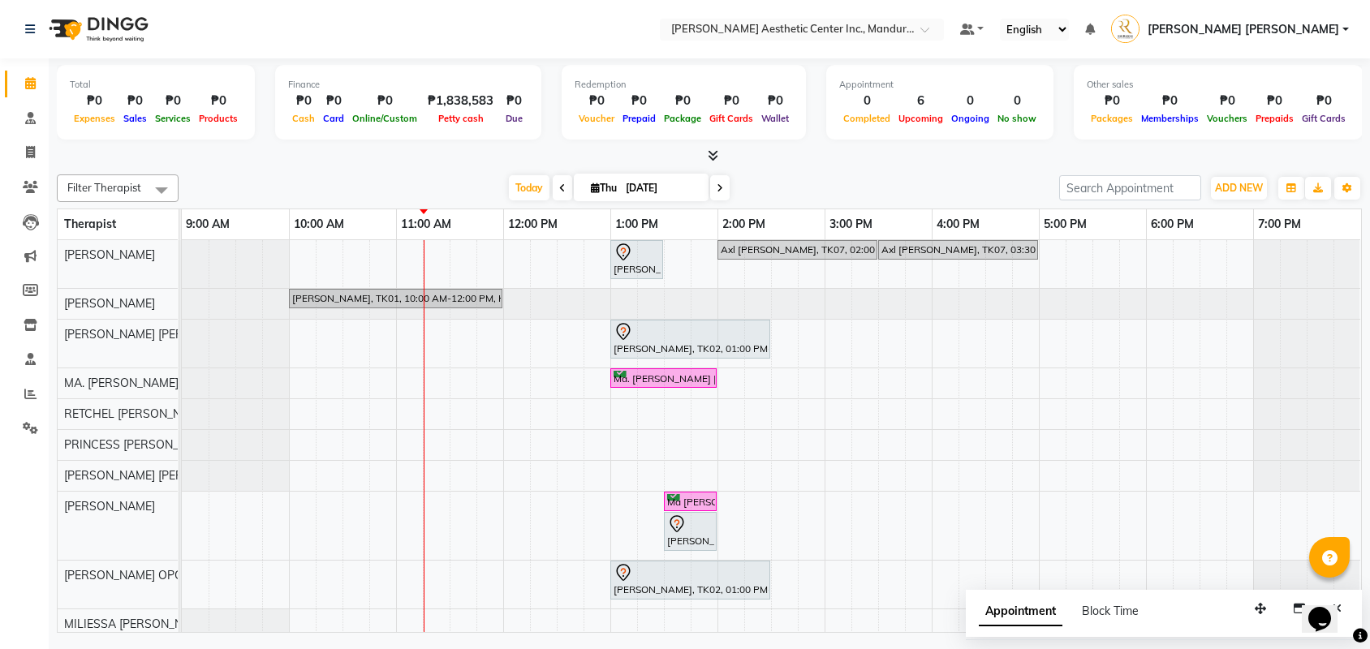
click at [725, 274] on div "[PERSON_NAME]-on, TK06, 01:00 PM-01:30 PM, Skin Consultation Axl [PERSON_NAME],…" at bounding box center [771, 439] width 1179 height 399
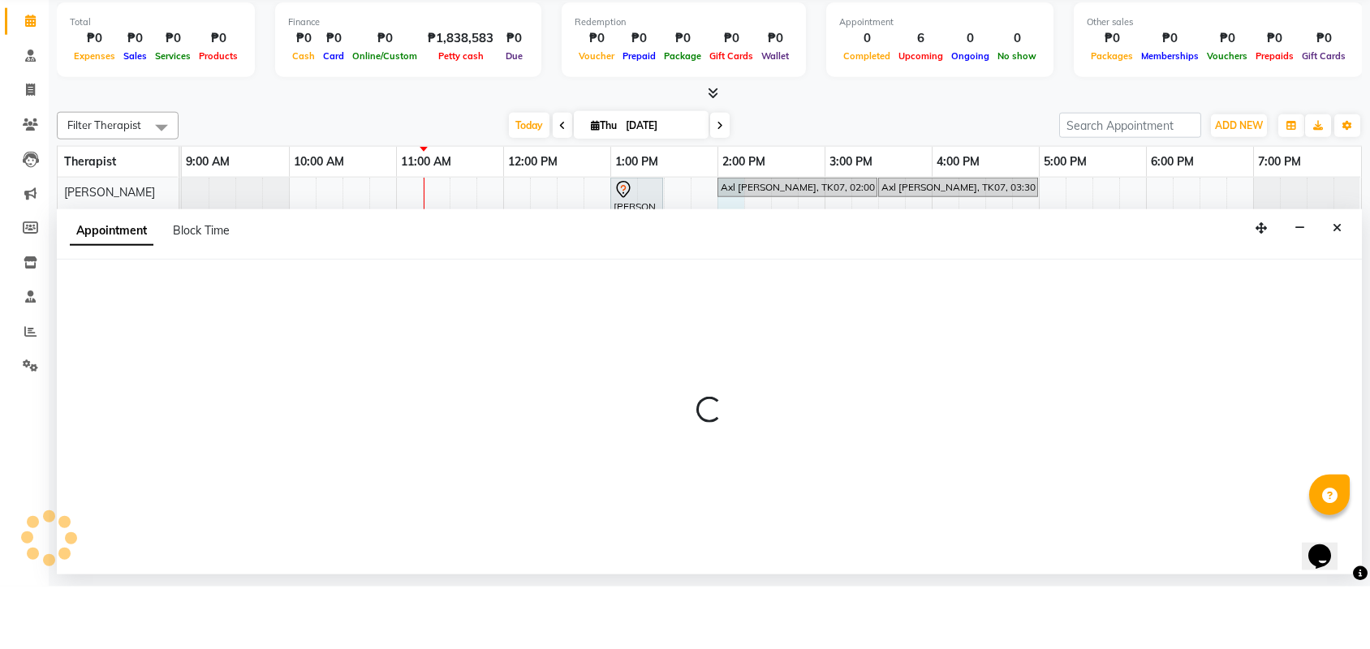
select select "46220"
select select "840"
select select "tentative"
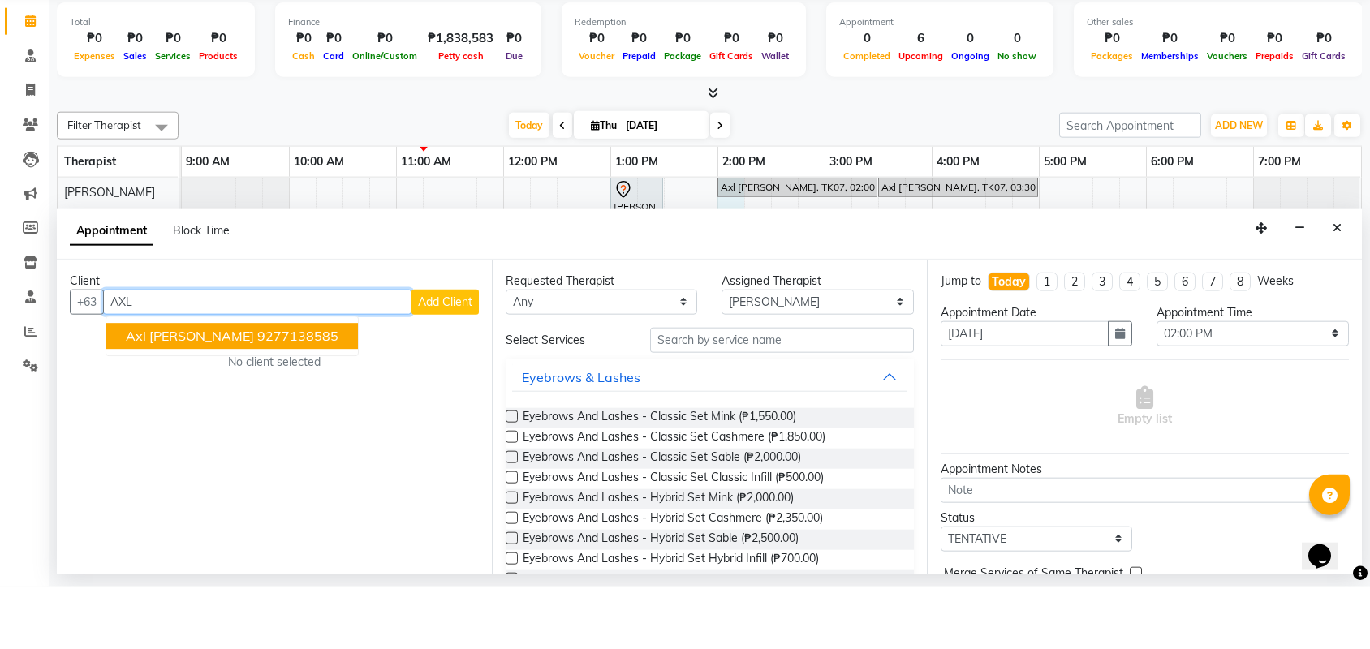
click at [257, 390] on ngb-highlight "9277138585" at bounding box center [297, 398] width 81 height 16
type input "9277138585"
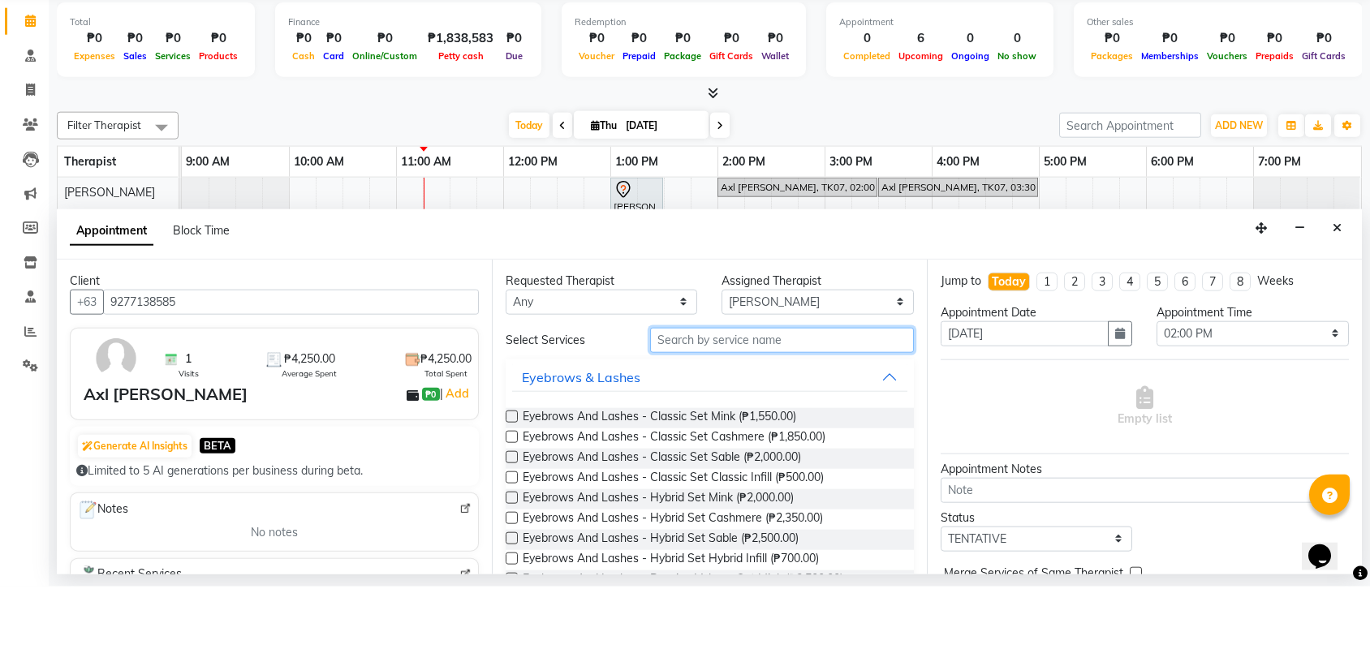
click at [777, 390] on input "text" at bounding box center [782, 402] width 264 height 25
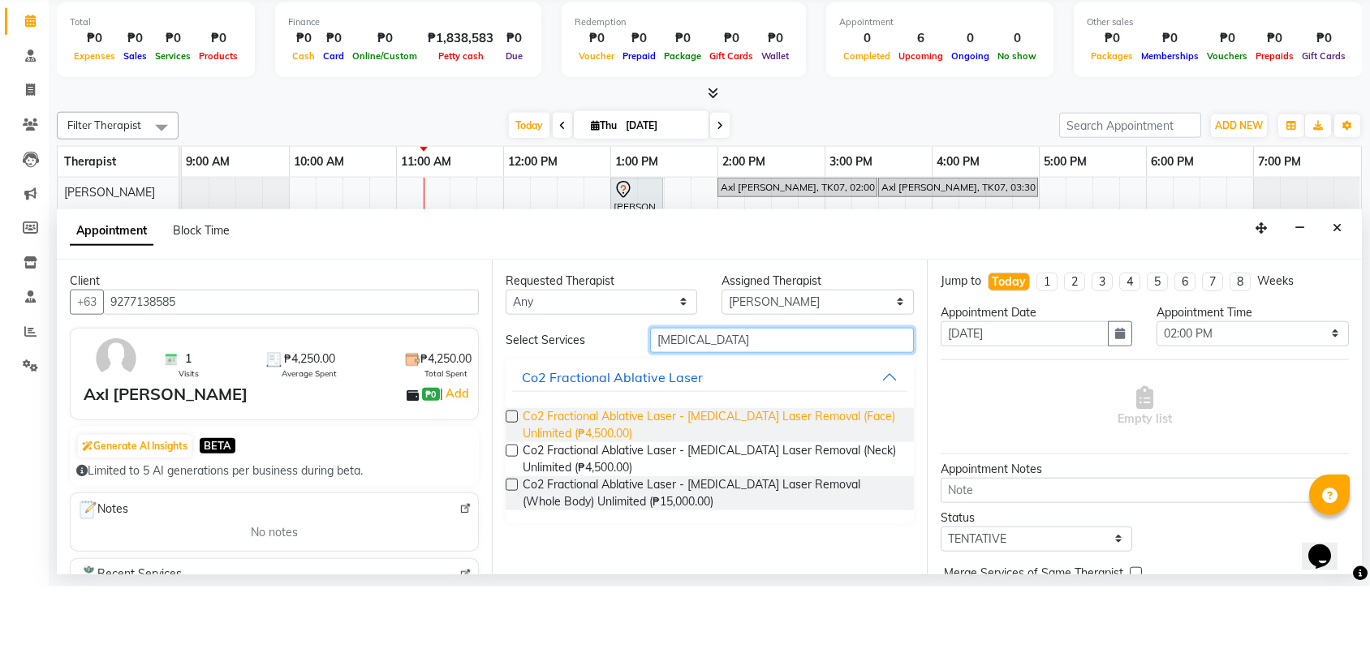
type input "[MEDICAL_DATA]"
click at [706, 471] on span "Co2 Fractional Ablative Laser - [MEDICAL_DATA] Laser Removal (Face) Unlimited (…" at bounding box center [711, 488] width 378 height 34
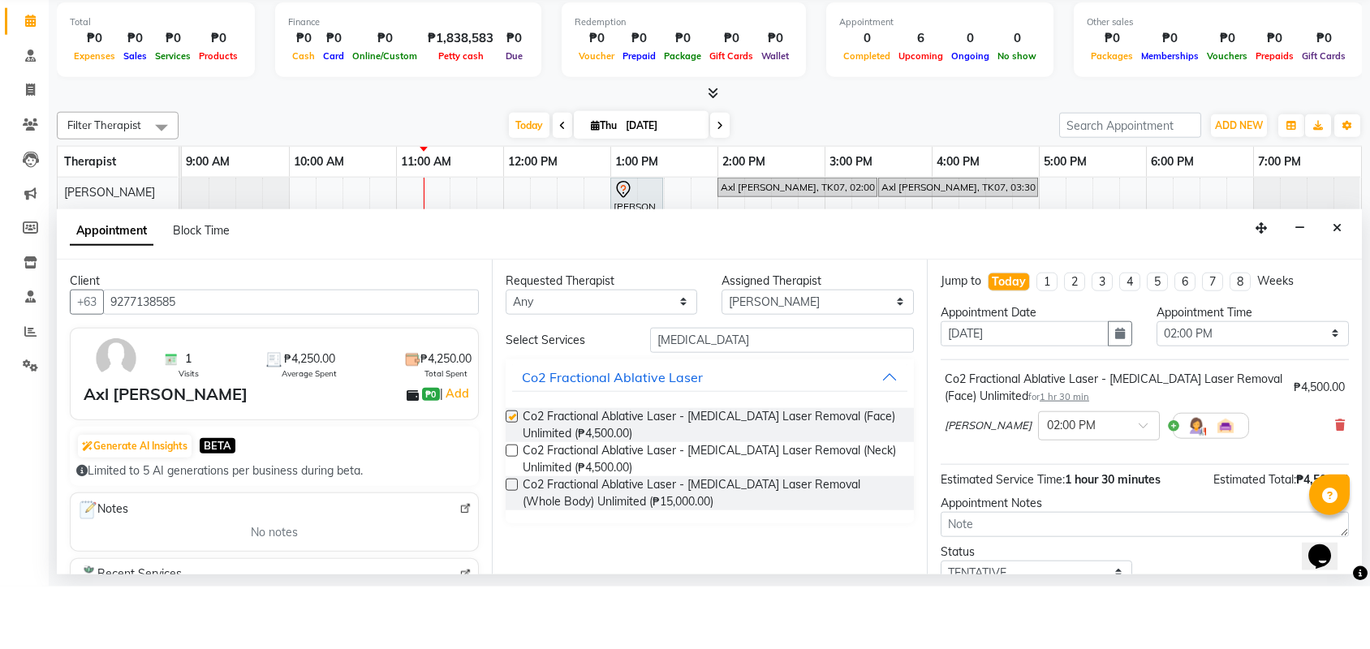
checkbox input "false"
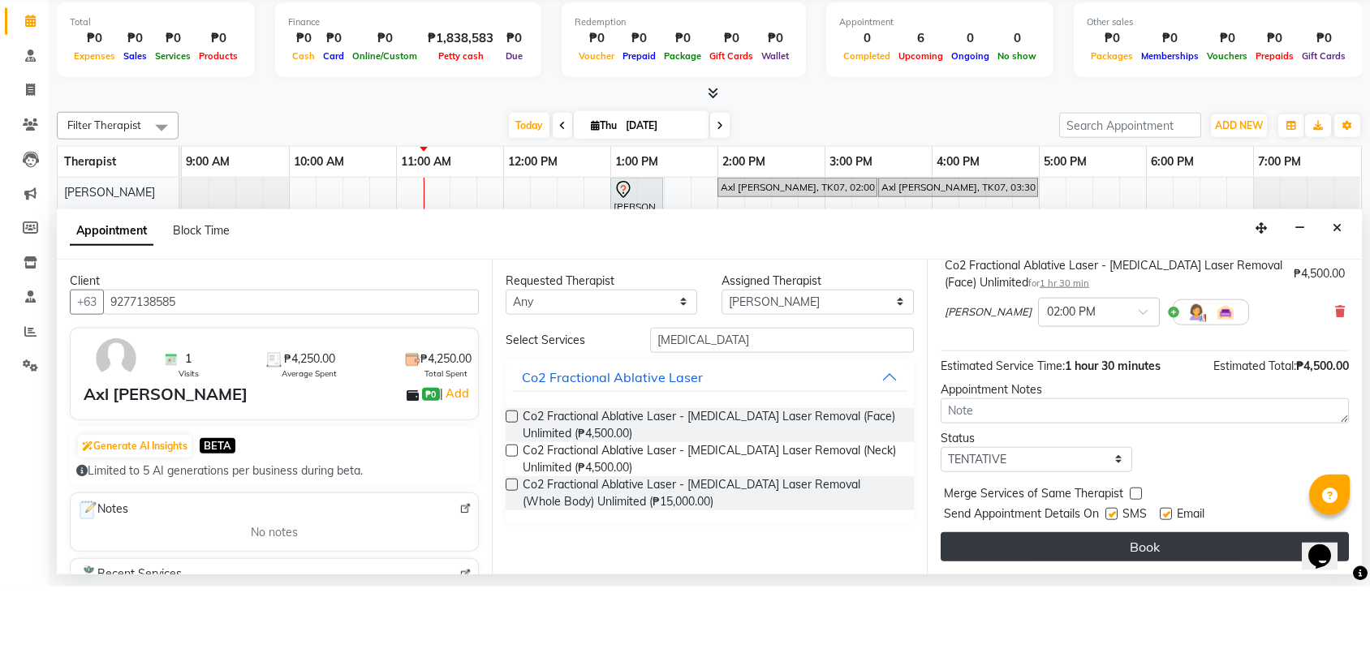
scroll to position [118, 0]
click at [1078, 595] on button "Book" at bounding box center [1144, 609] width 408 height 29
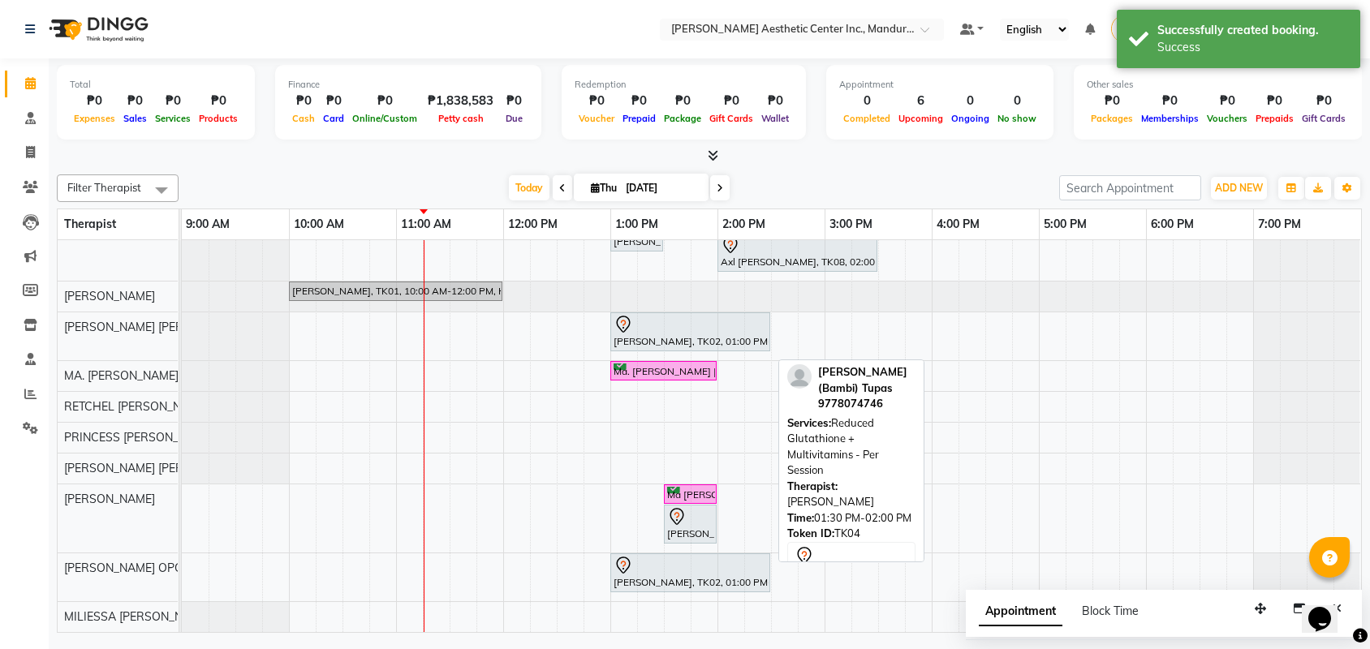
scroll to position [0, 0]
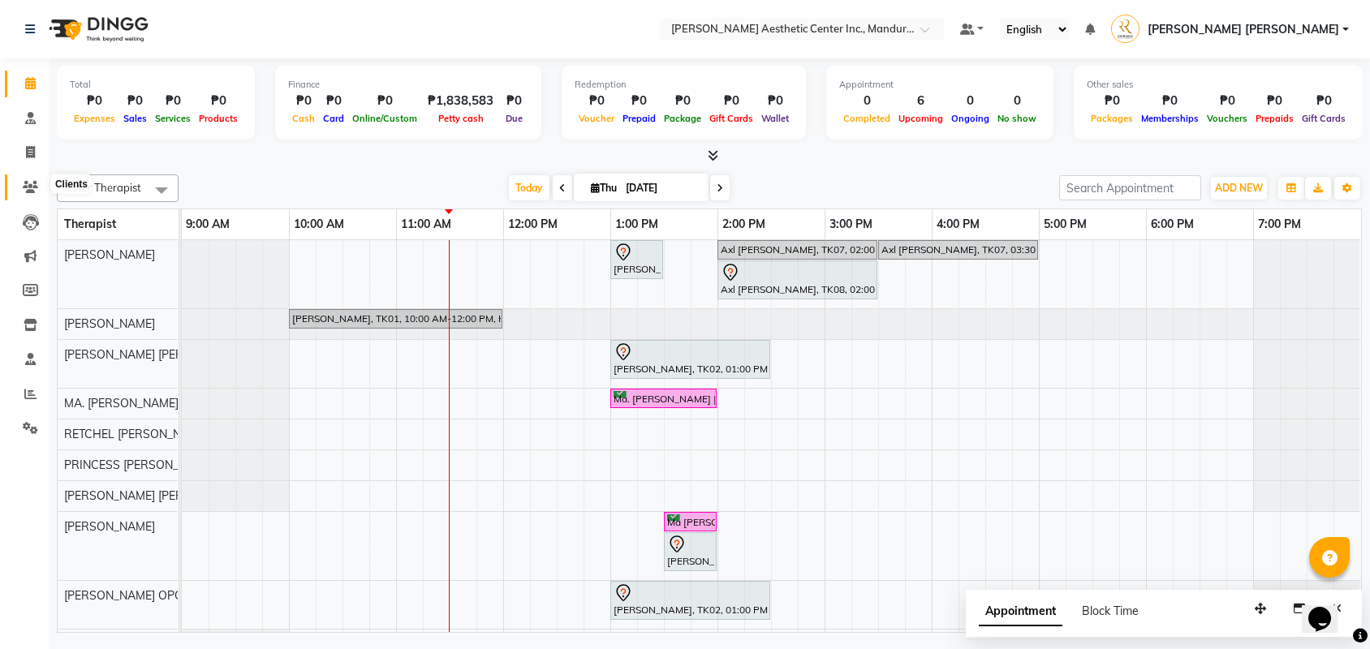
click at [27, 181] on icon at bounding box center [30, 187] width 15 height 12
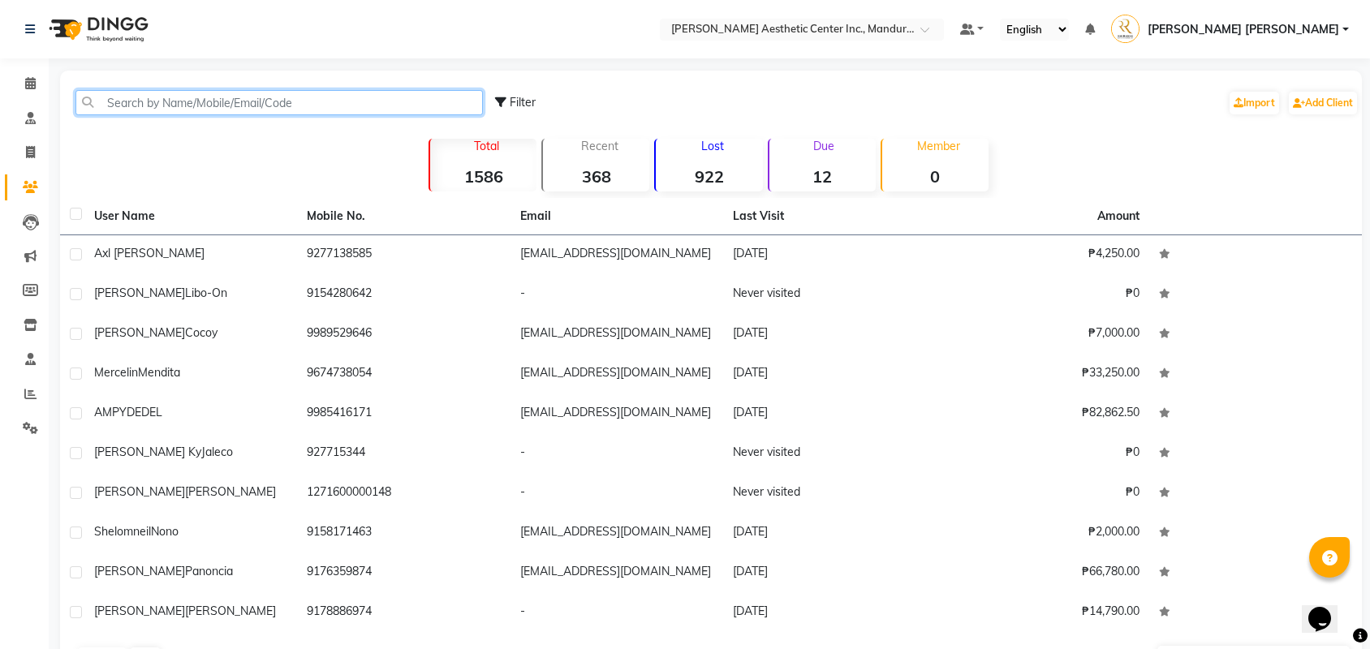
click at [270, 107] on input "text" at bounding box center [278, 102] width 407 height 25
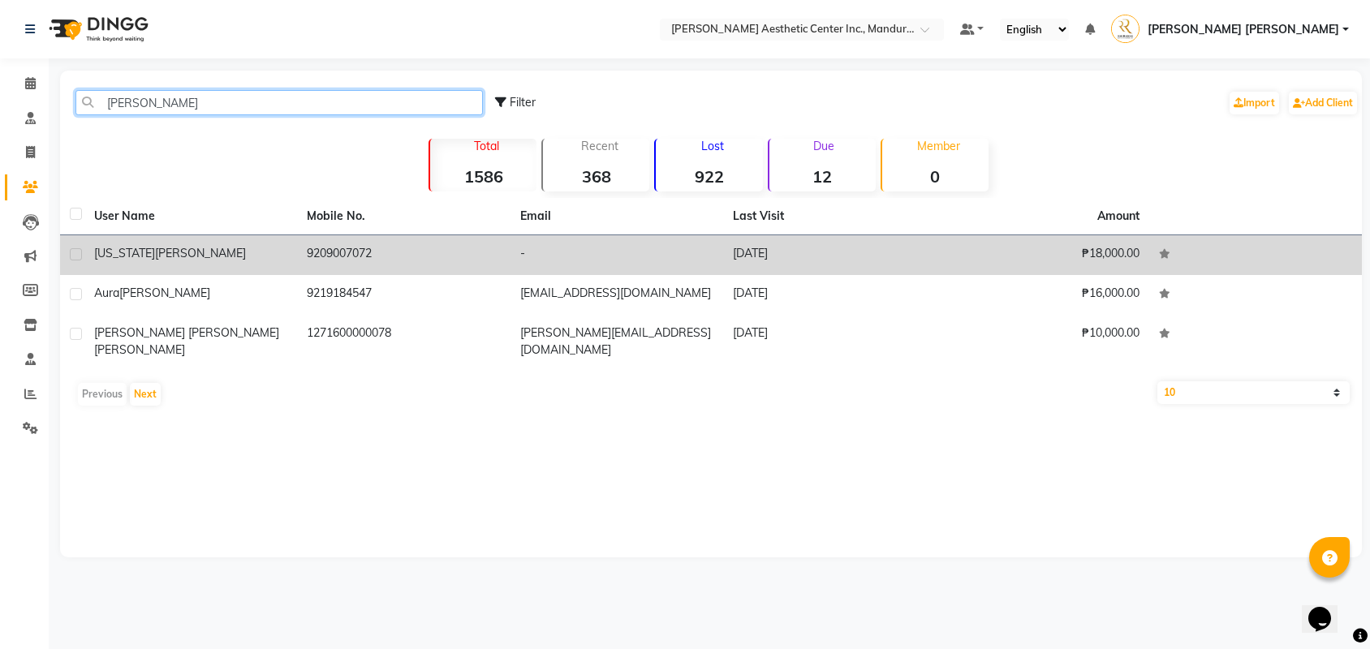
type input "[PERSON_NAME]"
click at [263, 252] on div "[US_STATE][PERSON_NAME]" at bounding box center [190, 253] width 193 height 17
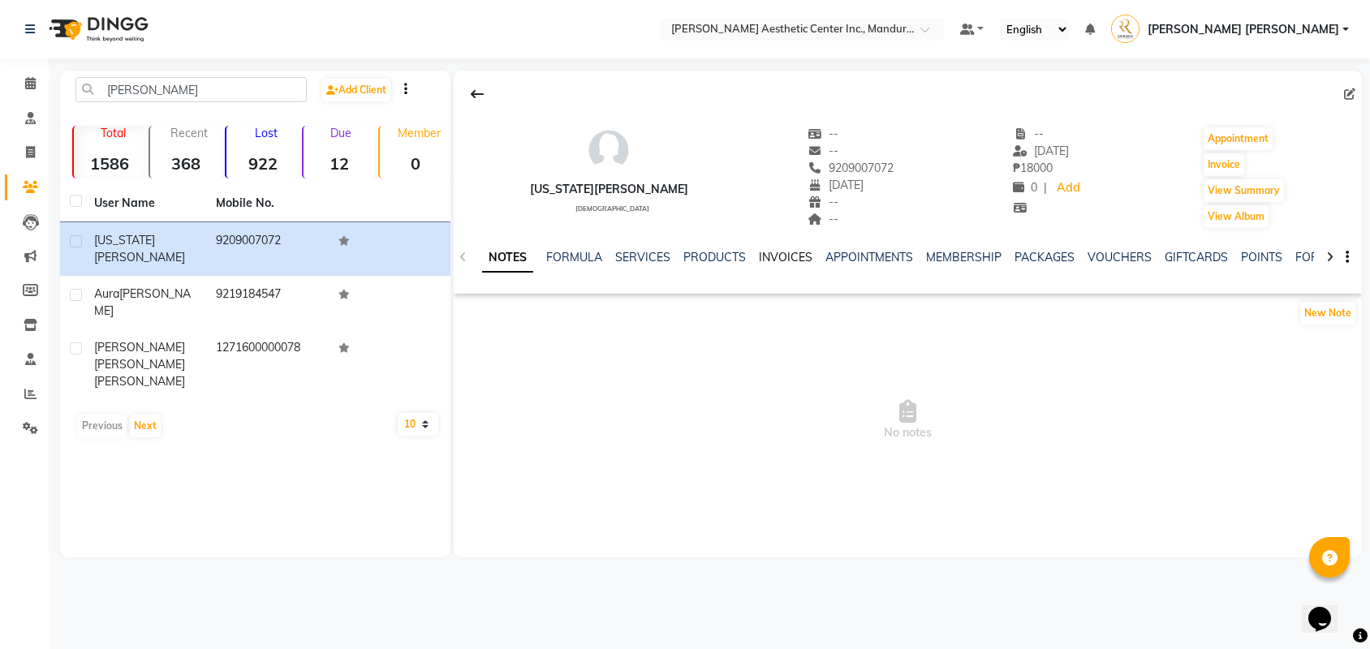
click at [805, 261] on link "INVOICES" at bounding box center [786, 257] width 54 height 15
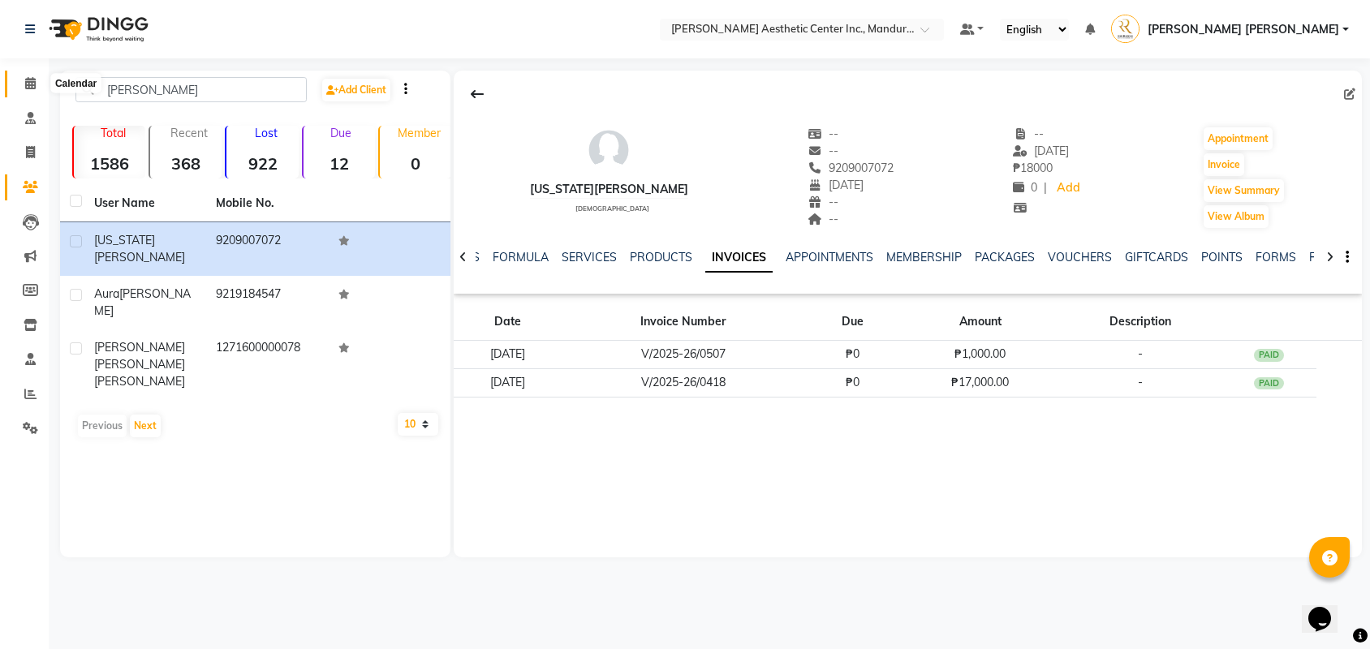
click at [20, 82] on span at bounding box center [30, 84] width 28 height 19
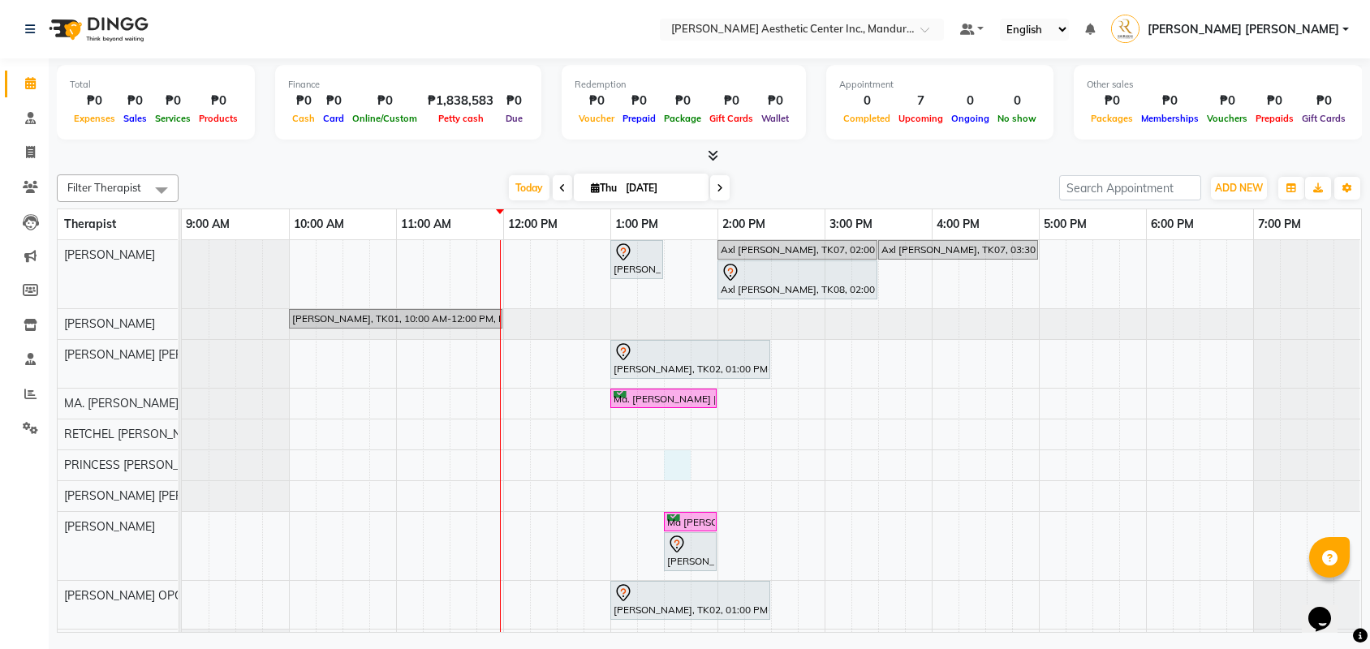
click at [678, 466] on div "[PERSON_NAME]-on, TK06, 01:00 PM-01:30 PM, Skin Consultation Axl [PERSON_NAME],…" at bounding box center [771, 449] width 1179 height 419
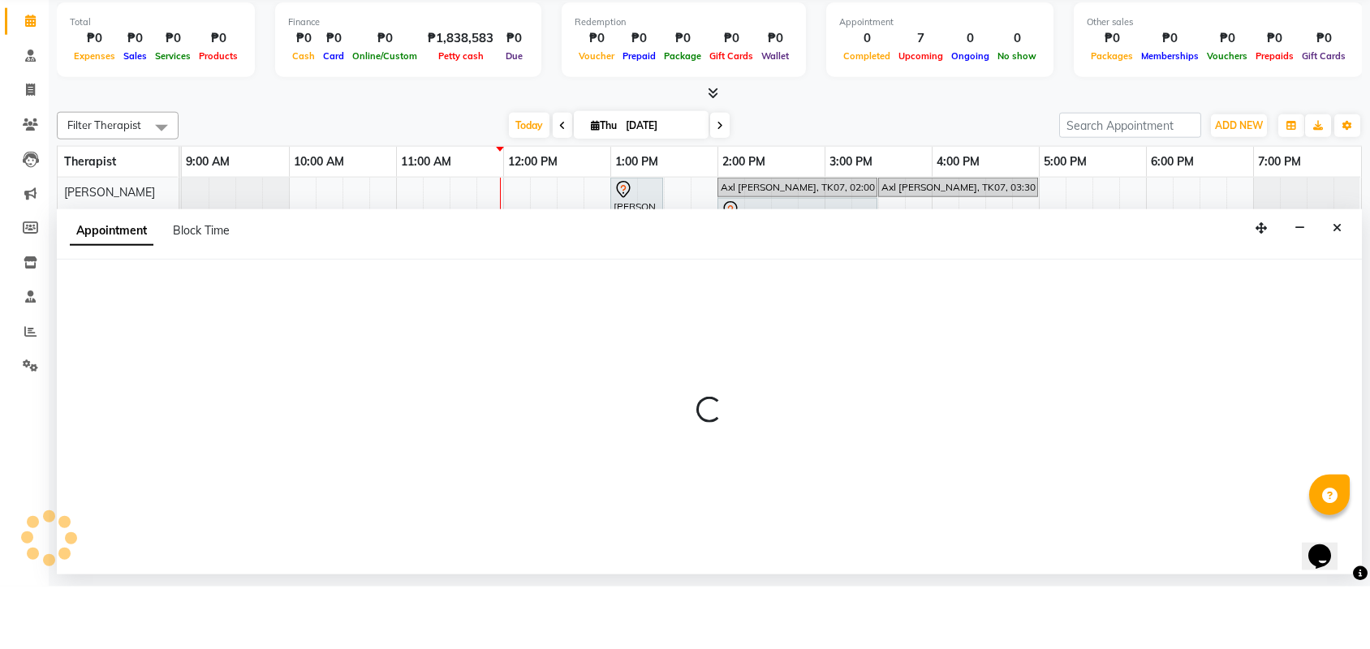
select select "46412"
select select "tentative"
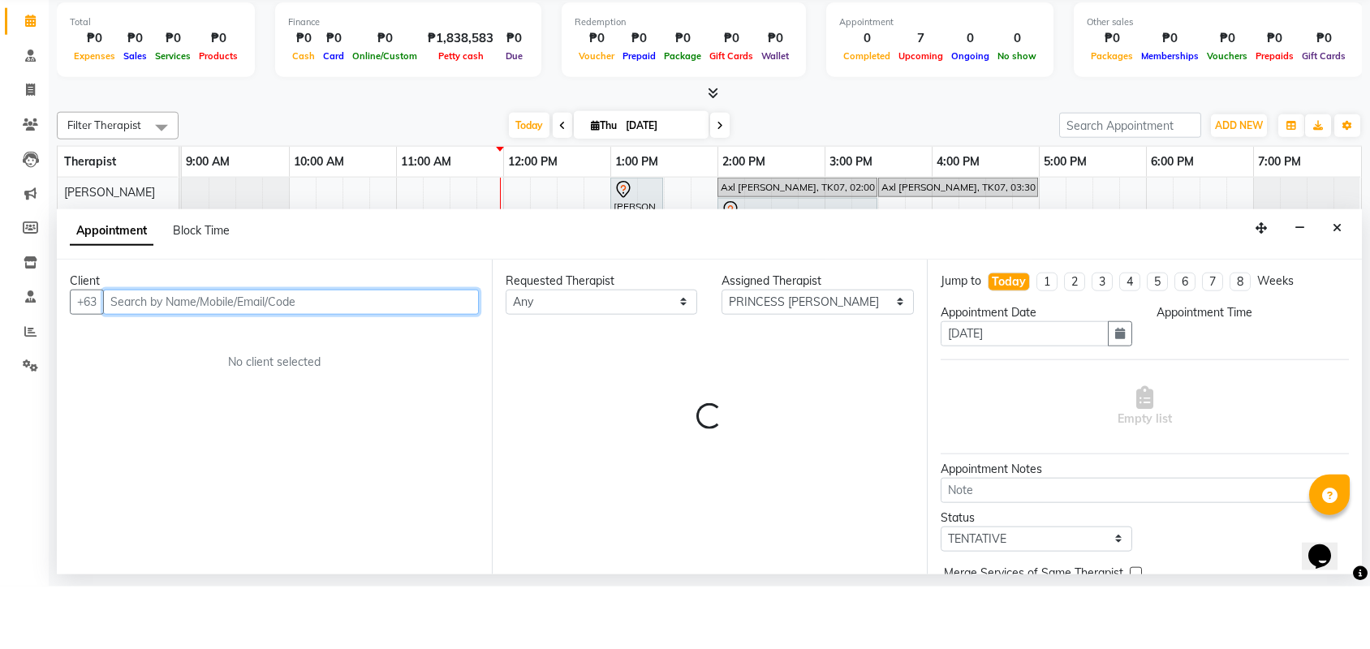
select select "810"
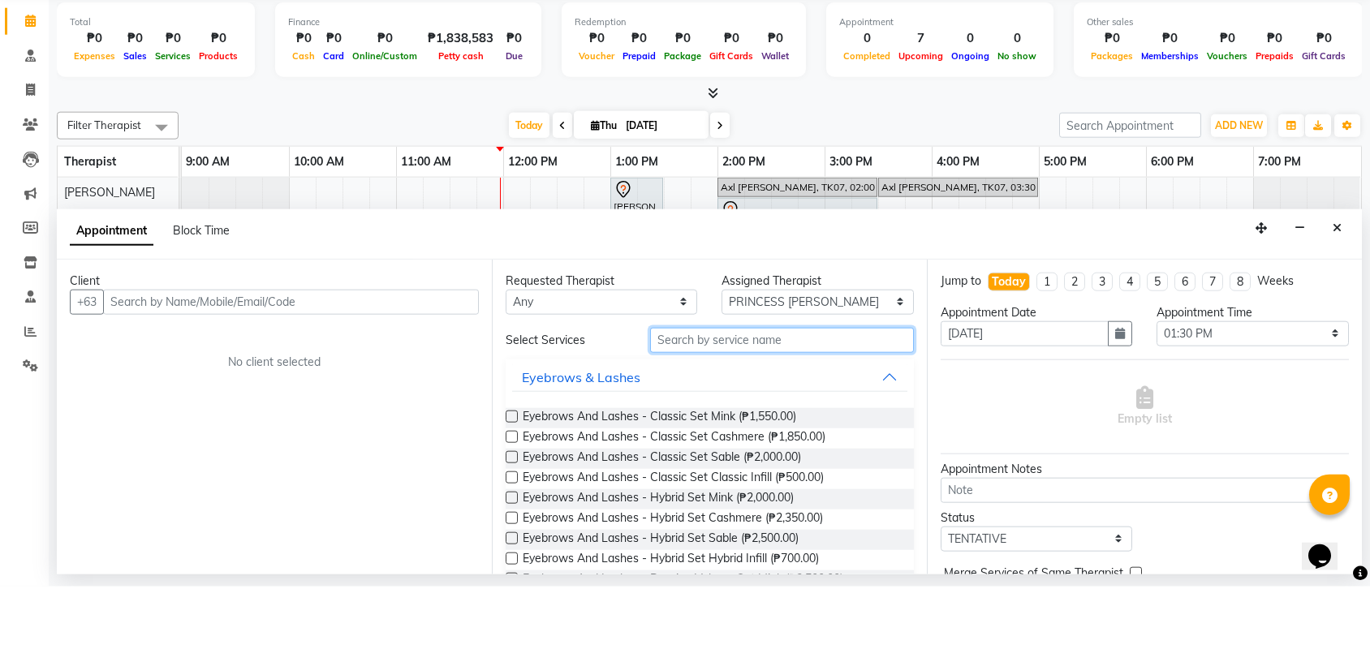
click at [717, 390] on input "text" at bounding box center [782, 402] width 264 height 25
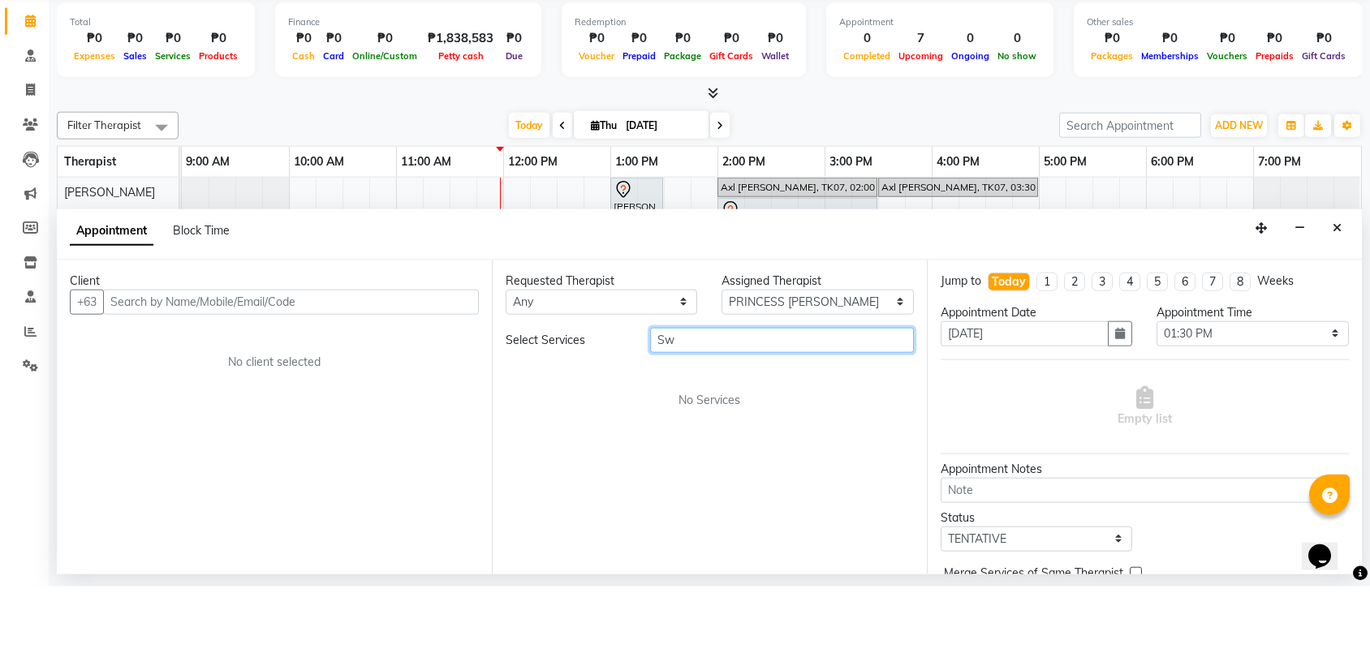
type input "S"
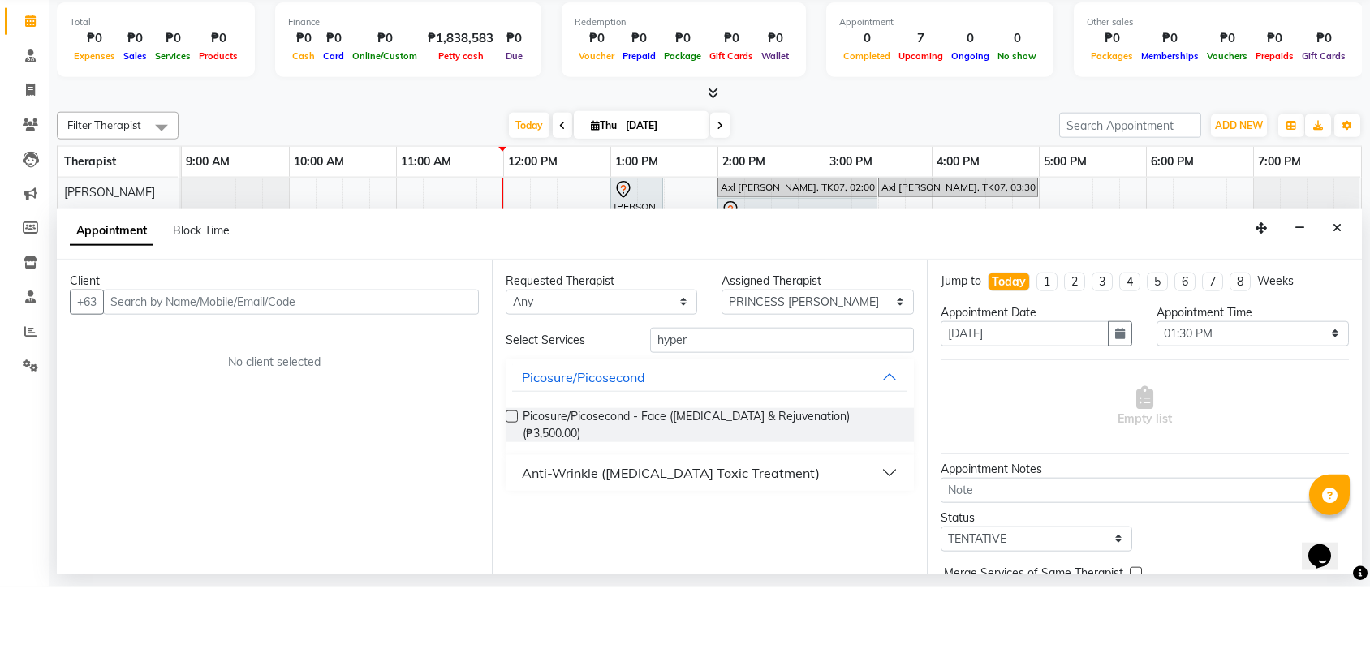
click at [608, 526] on div "Anti-Wrinkle ([MEDICAL_DATA] Toxic Treatment)" at bounding box center [671, 535] width 298 height 19
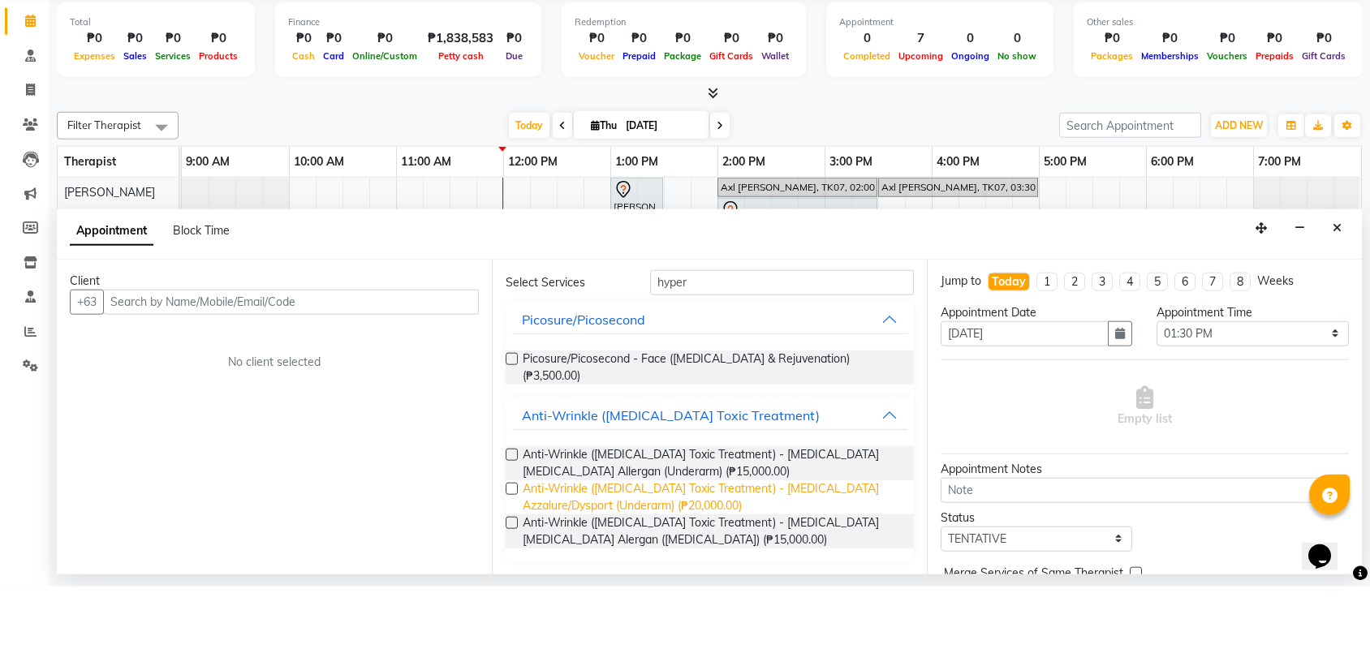
scroll to position [59, 0]
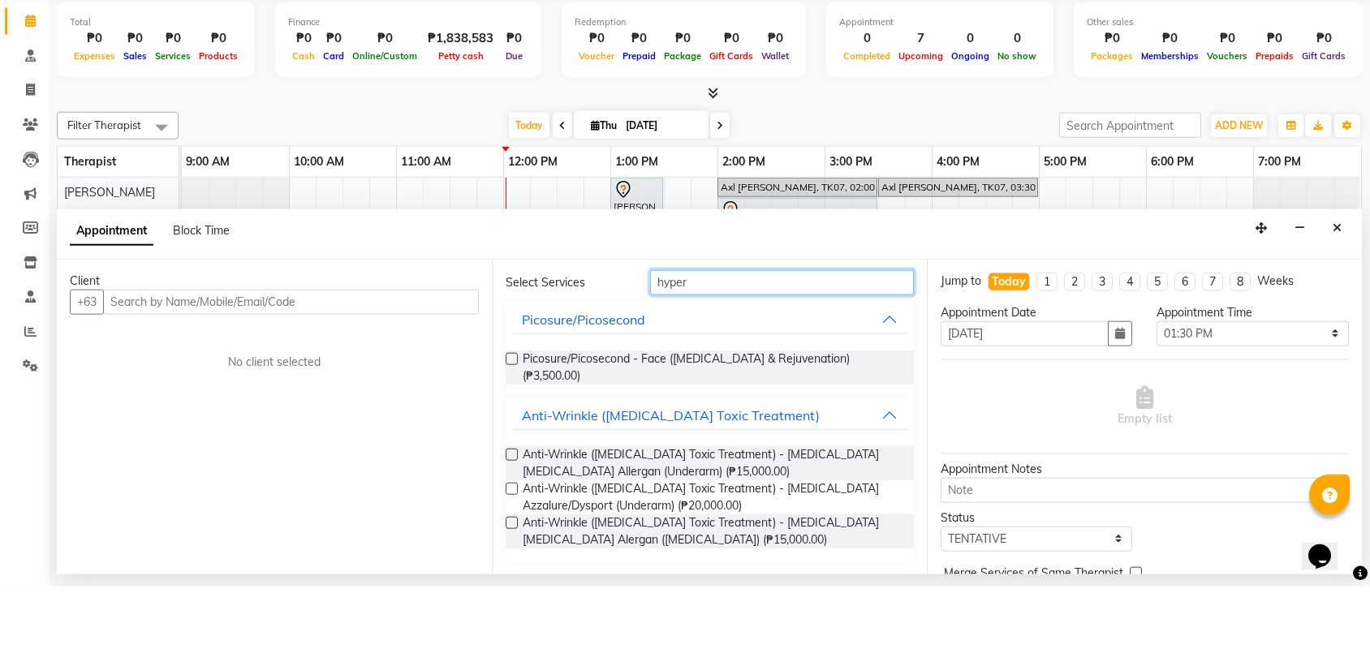
click at [715, 333] on input "hyper" at bounding box center [782, 345] width 264 height 25
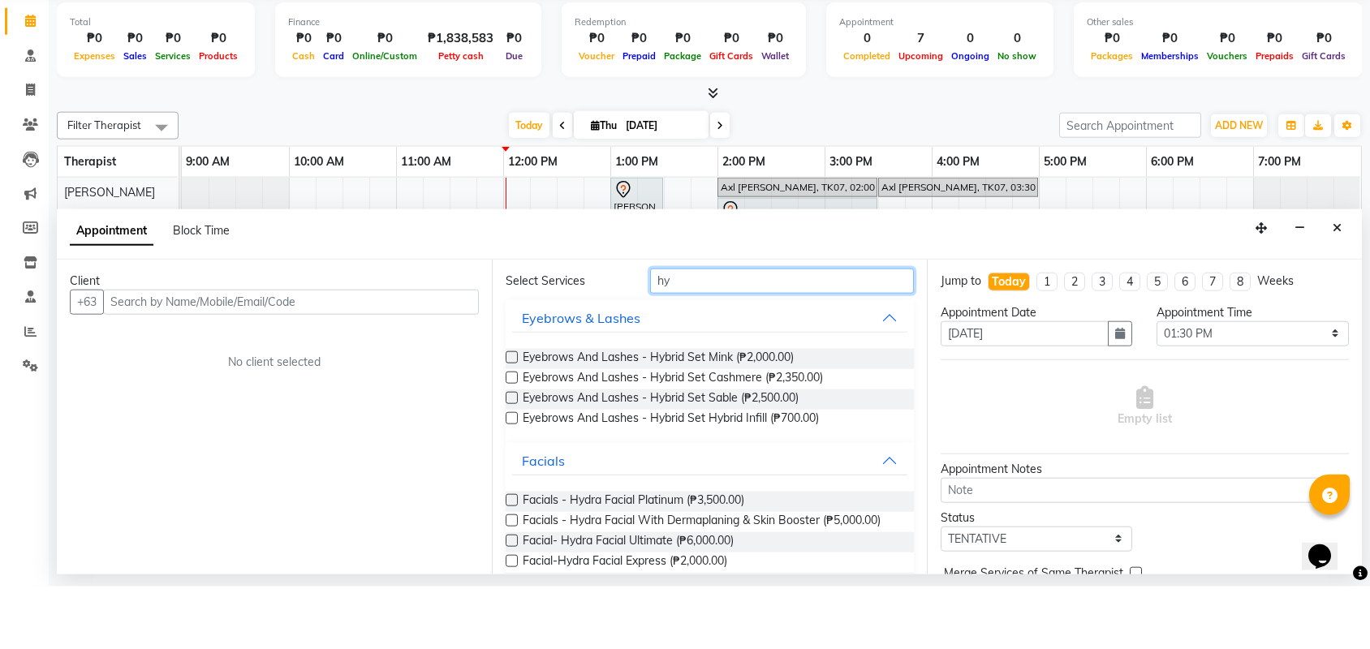
type input "h"
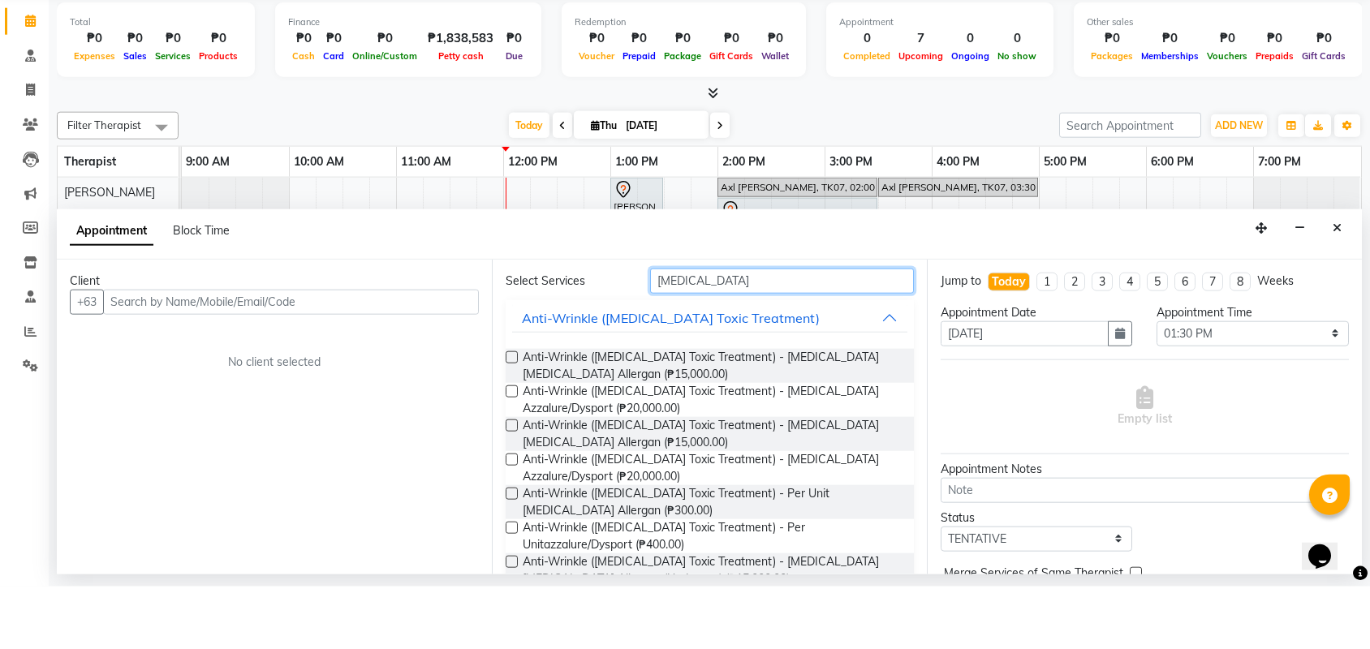
scroll to position [32, 0]
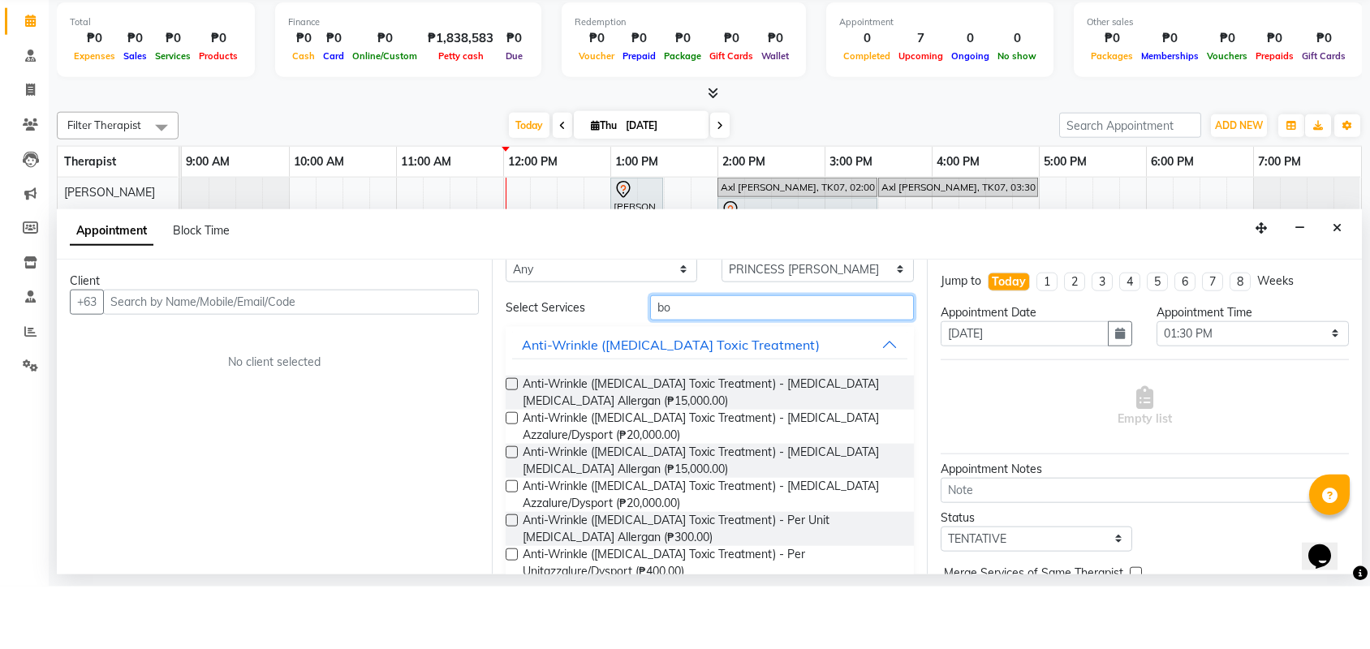
type input "b"
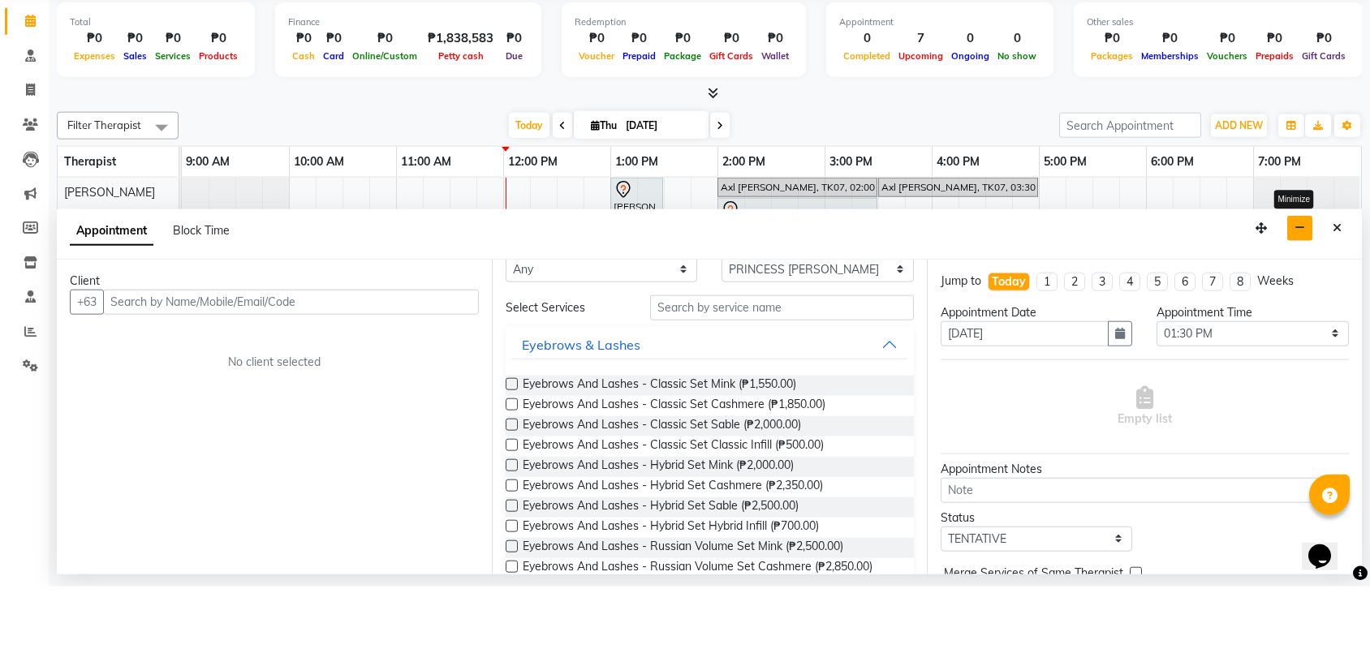
click at [1298, 285] on icon "button" at bounding box center [1299, 290] width 11 height 11
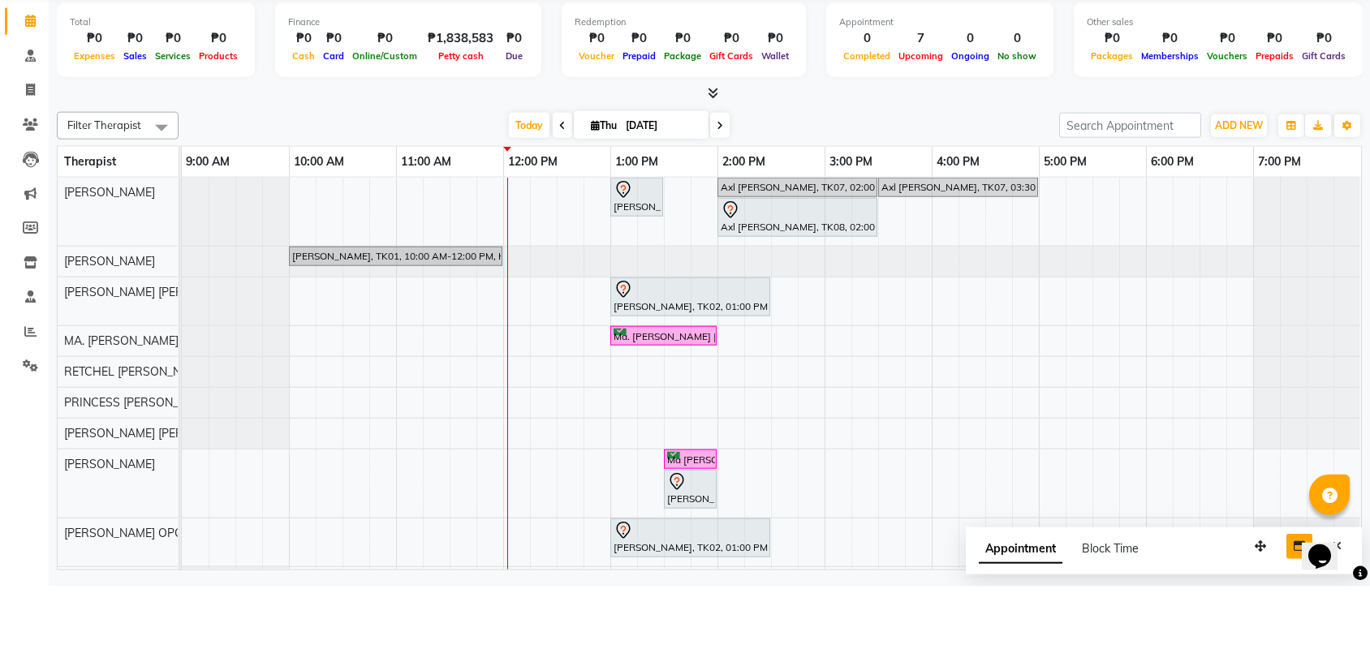
scroll to position [30, 0]
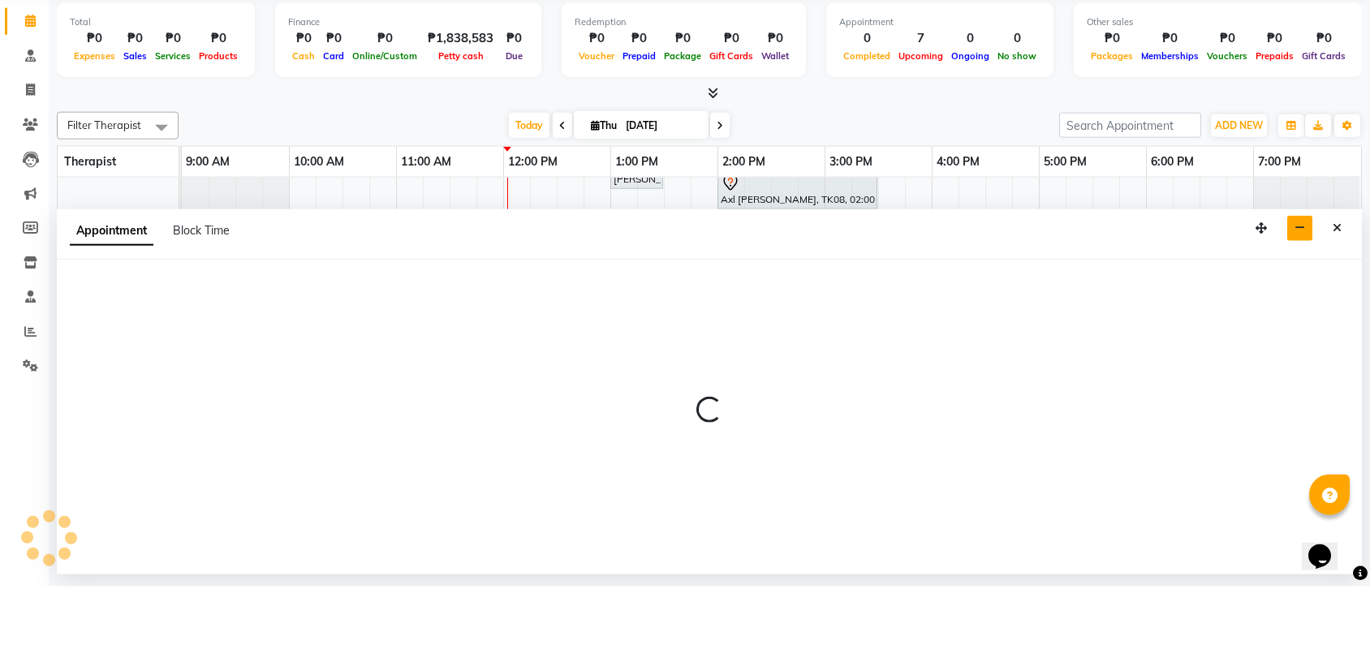
select select "46222"
select select "810"
select select "tentative"
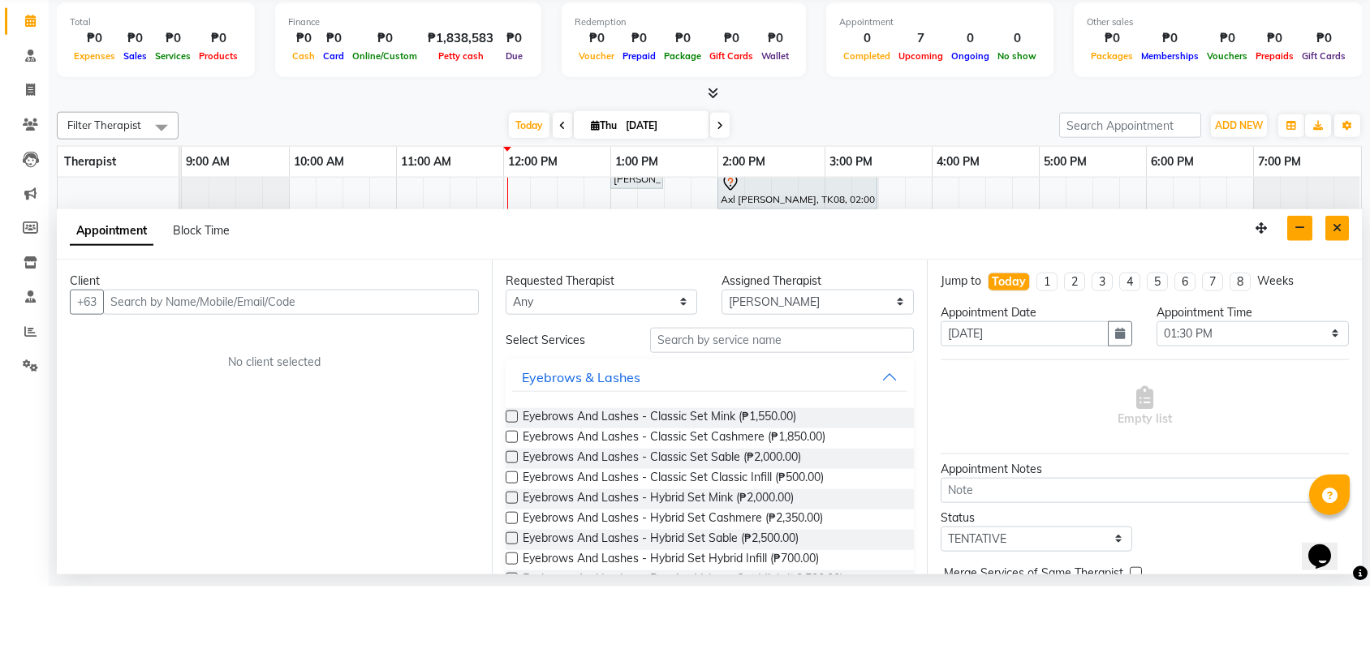
click at [1340, 285] on icon "Close" at bounding box center [1336, 290] width 9 height 11
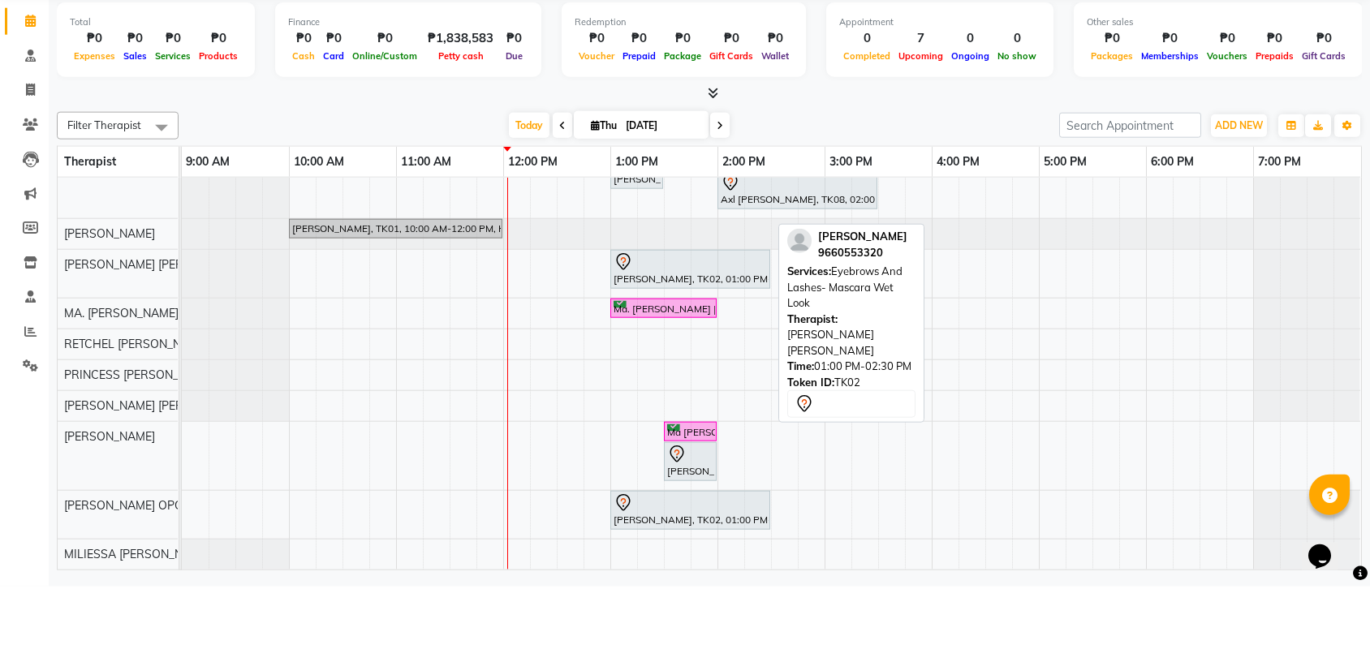
click at [680, 315] on div at bounding box center [689, 324] width 153 height 19
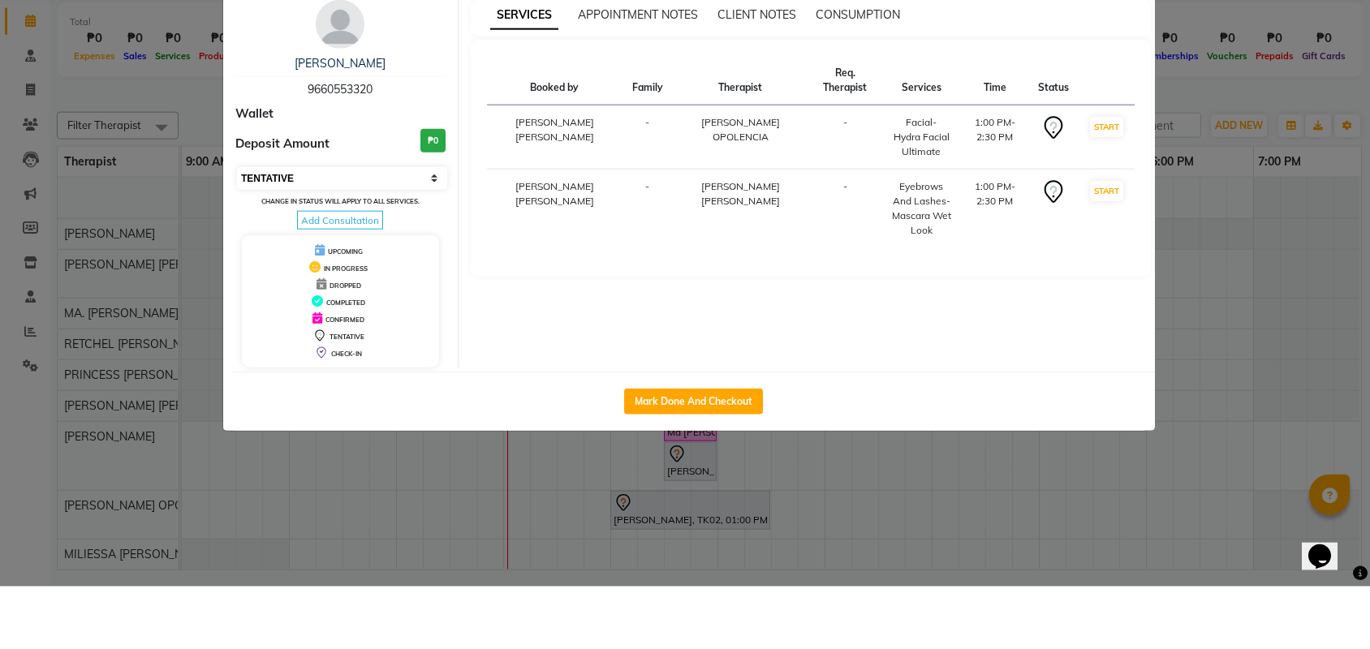
select select "6"
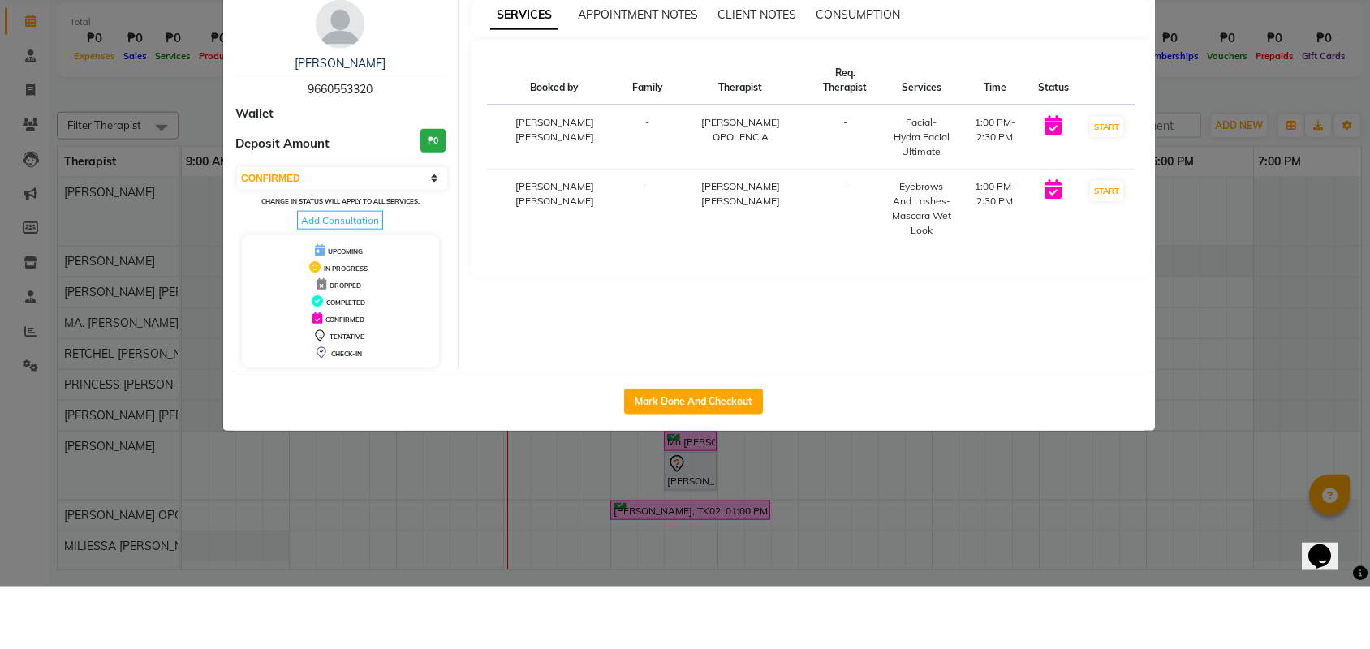
click at [1139, 40] on icon "button" at bounding box center [1138, 40] width 10 height 13
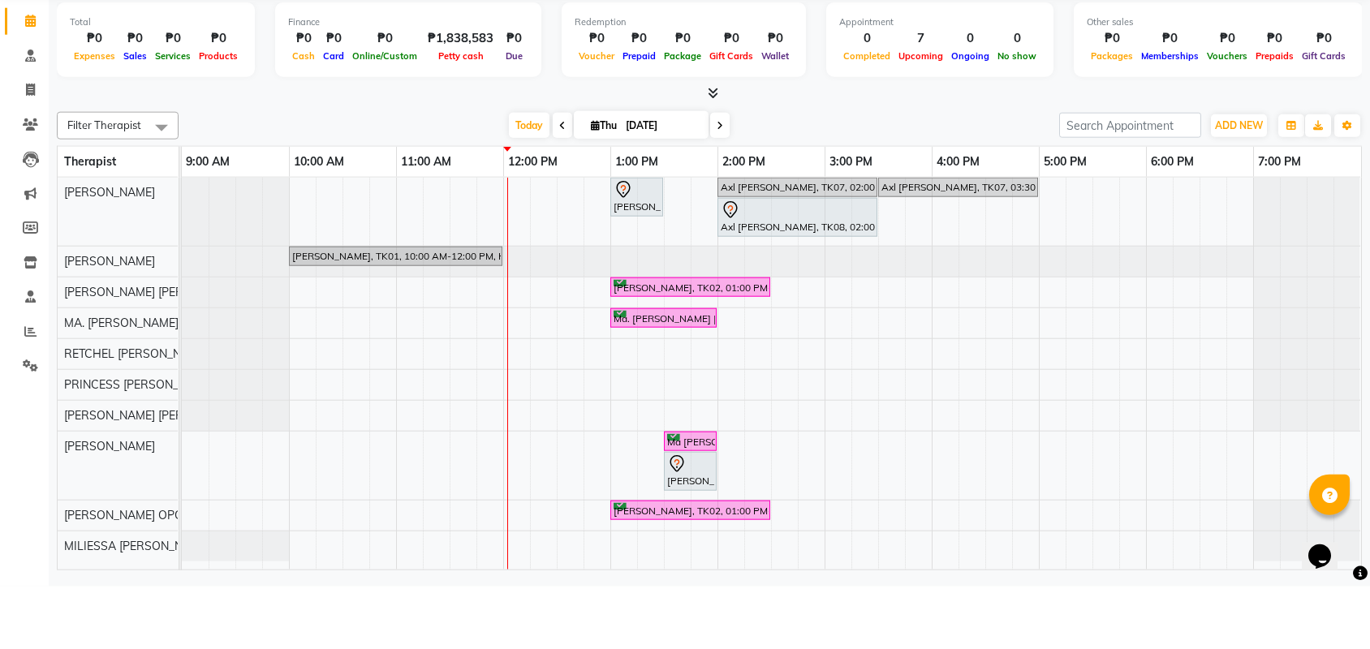
click at [793, 96] on div "₱0" at bounding box center [775, 101] width 36 height 19
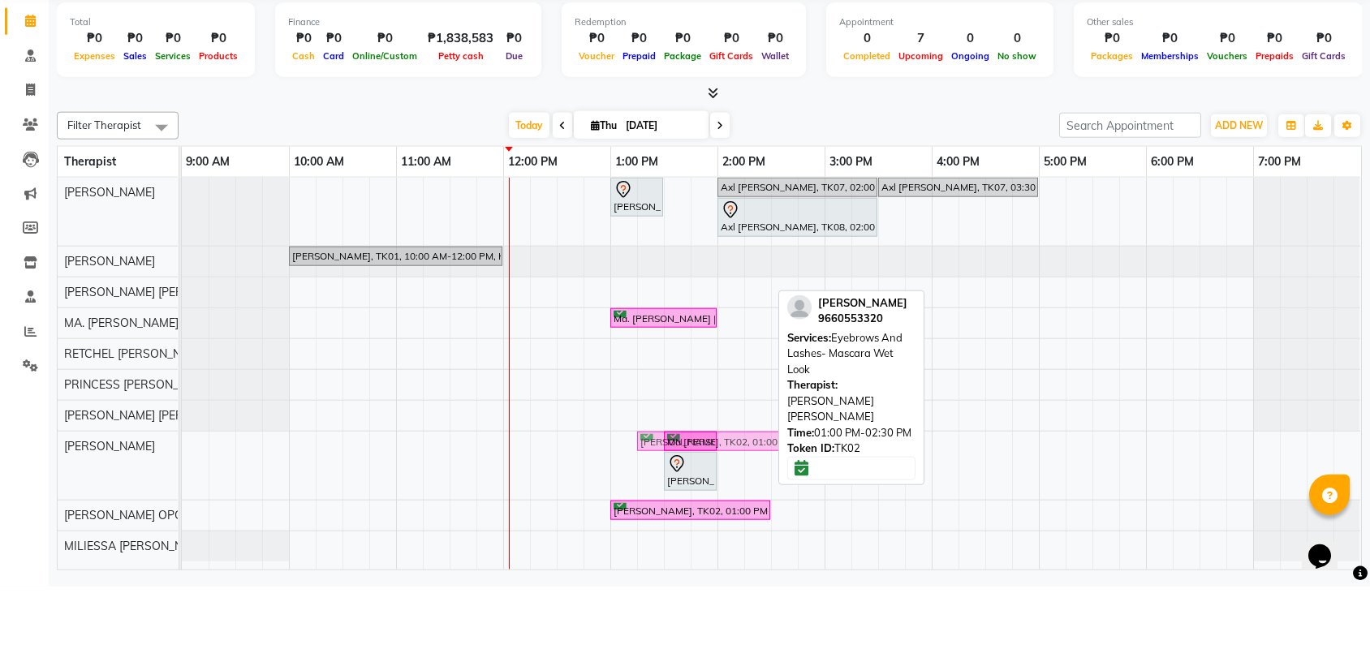
drag, startPoint x: 643, startPoint y: 347, endPoint x: 663, endPoint y: 543, distance: 196.6
click at [663, 543] on tbody "[PERSON_NAME]-on, TK06, 01:00 PM-01:30 PM, Skin Consultation Axl [PERSON_NAME],…" at bounding box center [771, 432] width 1178 height 384
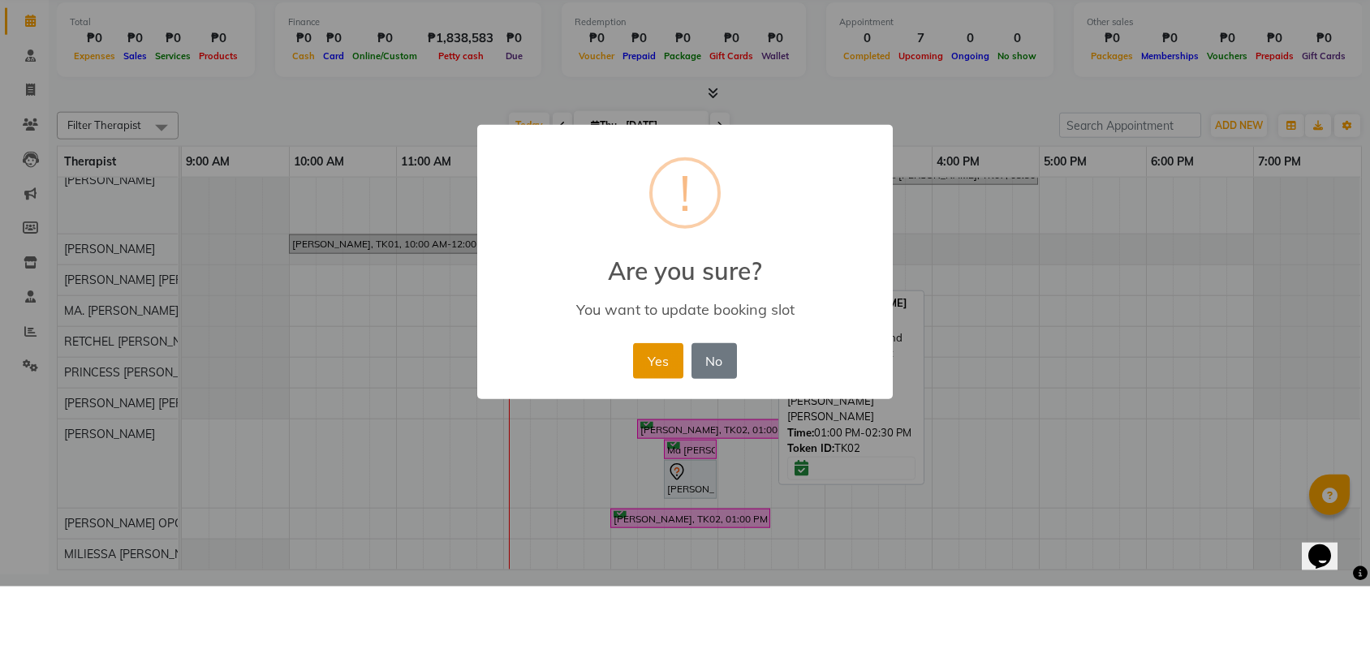
click at [653, 435] on button "Yes" at bounding box center [657, 424] width 49 height 36
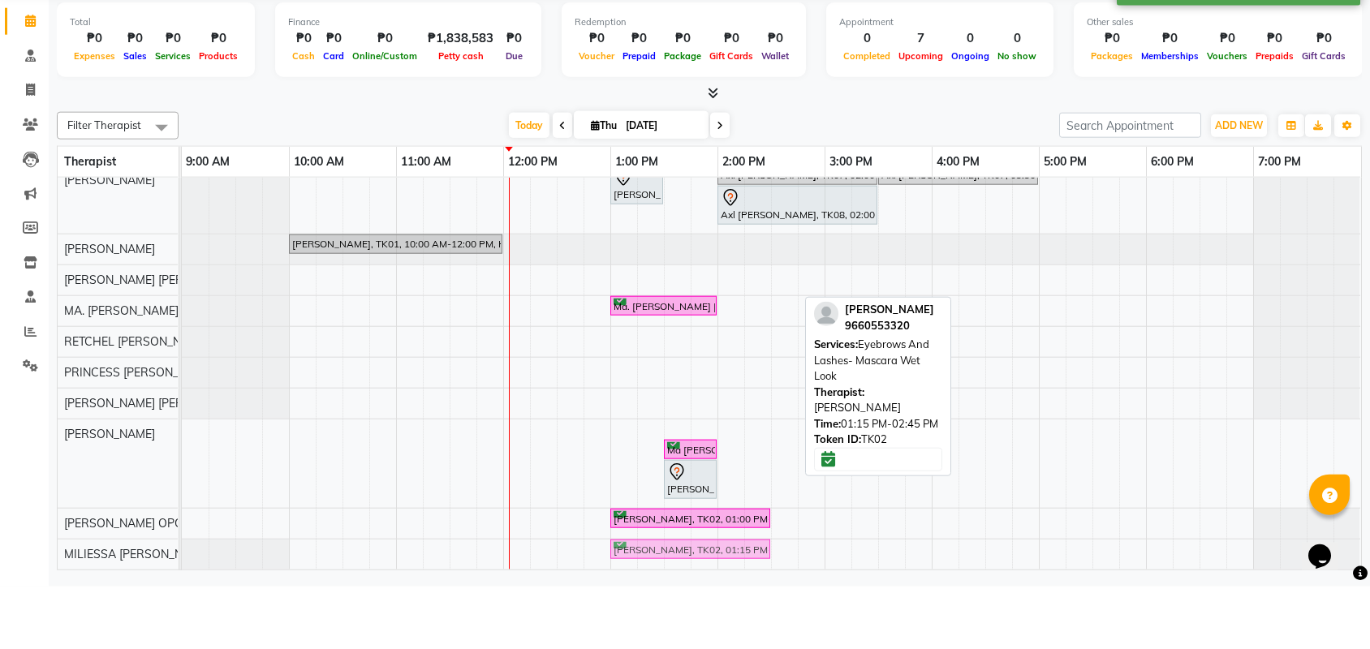
drag, startPoint x: 663, startPoint y: 488, endPoint x: 641, endPoint y: 618, distance: 132.4
click at [641, 618] on tbody "[PERSON_NAME]-on, TK06, 01:00 PM-01:30 PM, Skin Consultation Axl [PERSON_NAME],…" at bounding box center [771, 430] width 1178 height 404
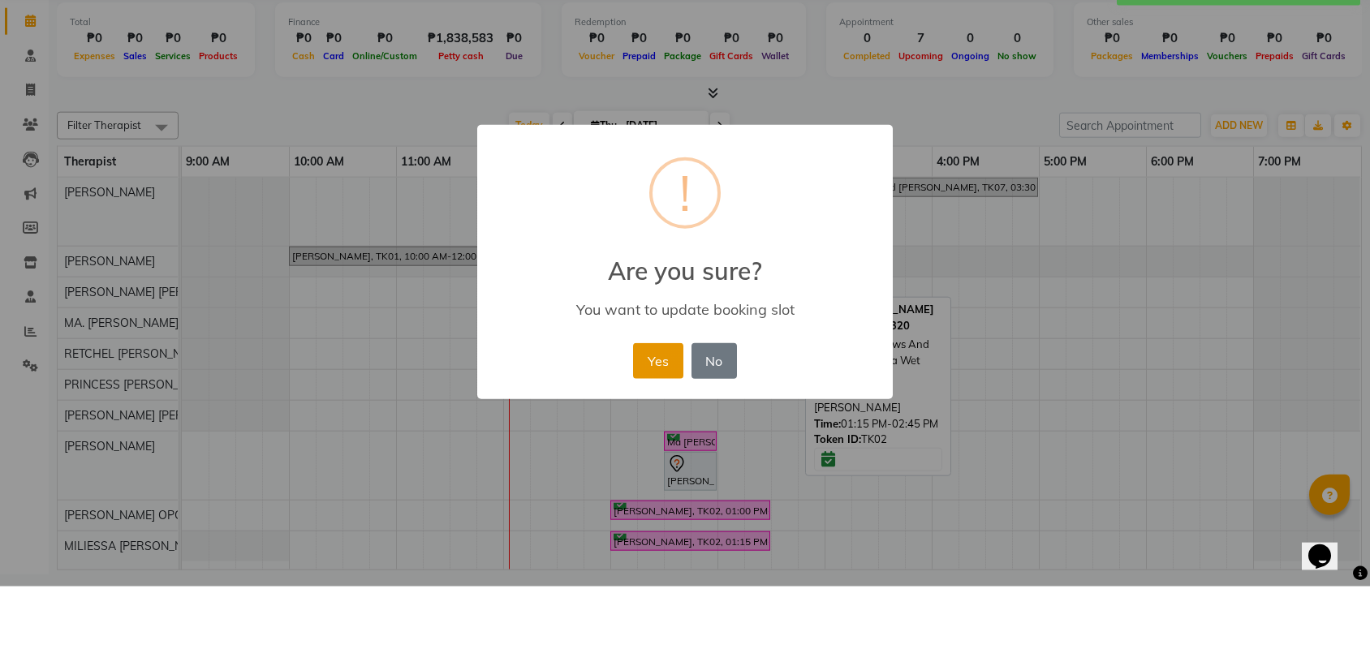
click at [660, 426] on button "Yes" at bounding box center [657, 424] width 49 height 36
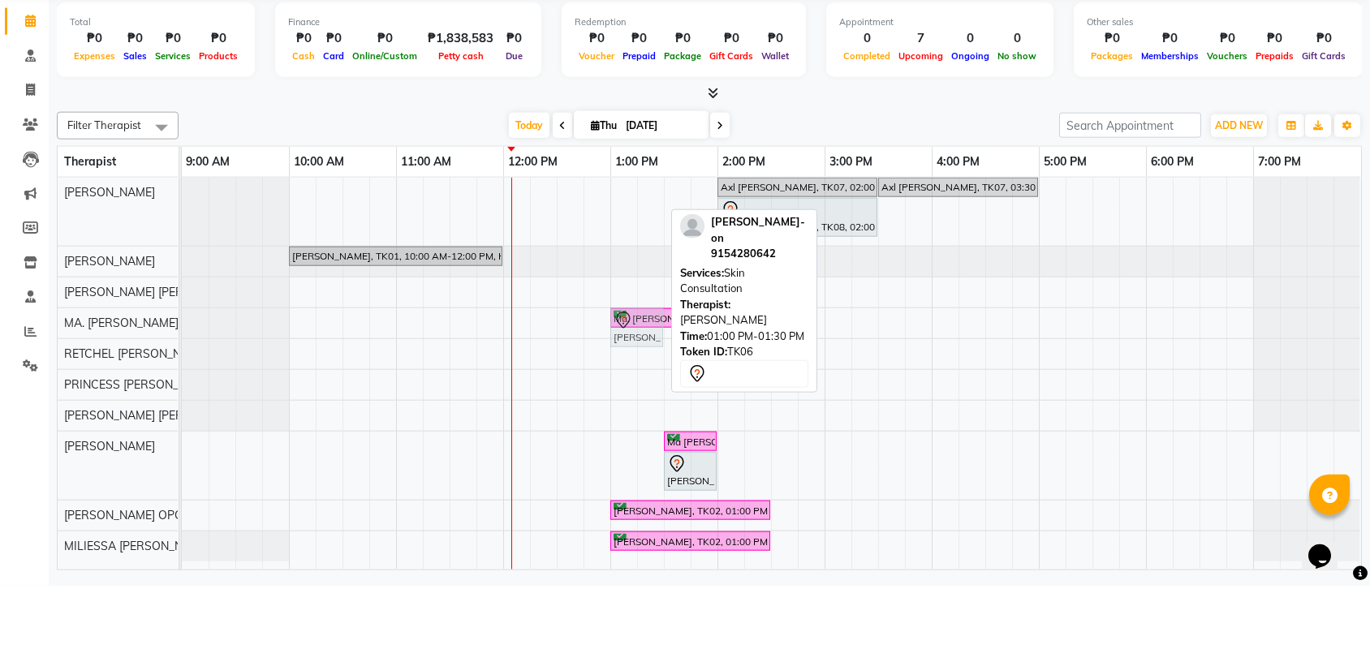
drag, startPoint x: 641, startPoint y: 247, endPoint x: 631, endPoint y: 371, distance: 123.7
click at [631, 371] on div "[PERSON_NAME]-on, TK06, 01:00 PM-01:30 PM, Skin Consultation Axl [PERSON_NAME],…" at bounding box center [771, 436] width 1179 height 392
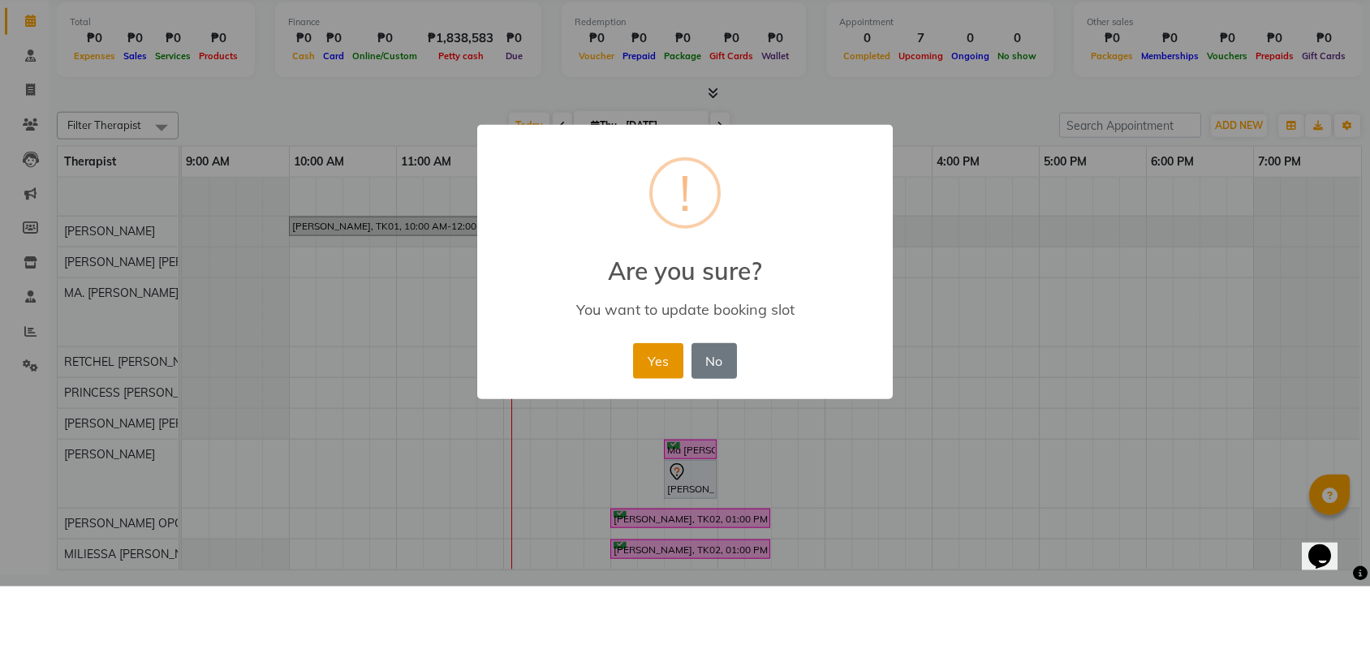
click at [653, 432] on button "Yes" at bounding box center [657, 424] width 49 height 36
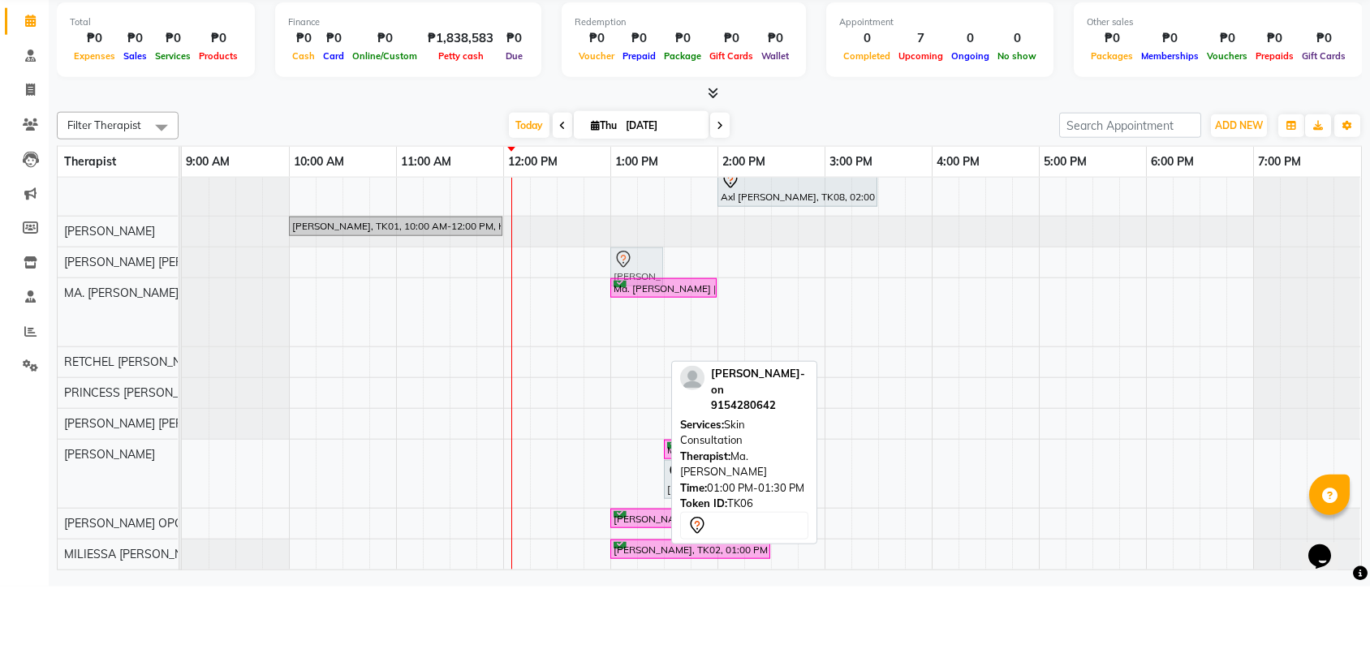
drag, startPoint x: 626, startPoint y: 429, endPoint x: 630, endPoint y: 374, distance: 55.3
click at [182, 374] on div "Ma. [PERSON_NAME] [PERSON_NAME], TK03, 01:00 PM-02:00 PM, Permanent Make Up - L…" at bounding box center [182, 375] width 0 height 68
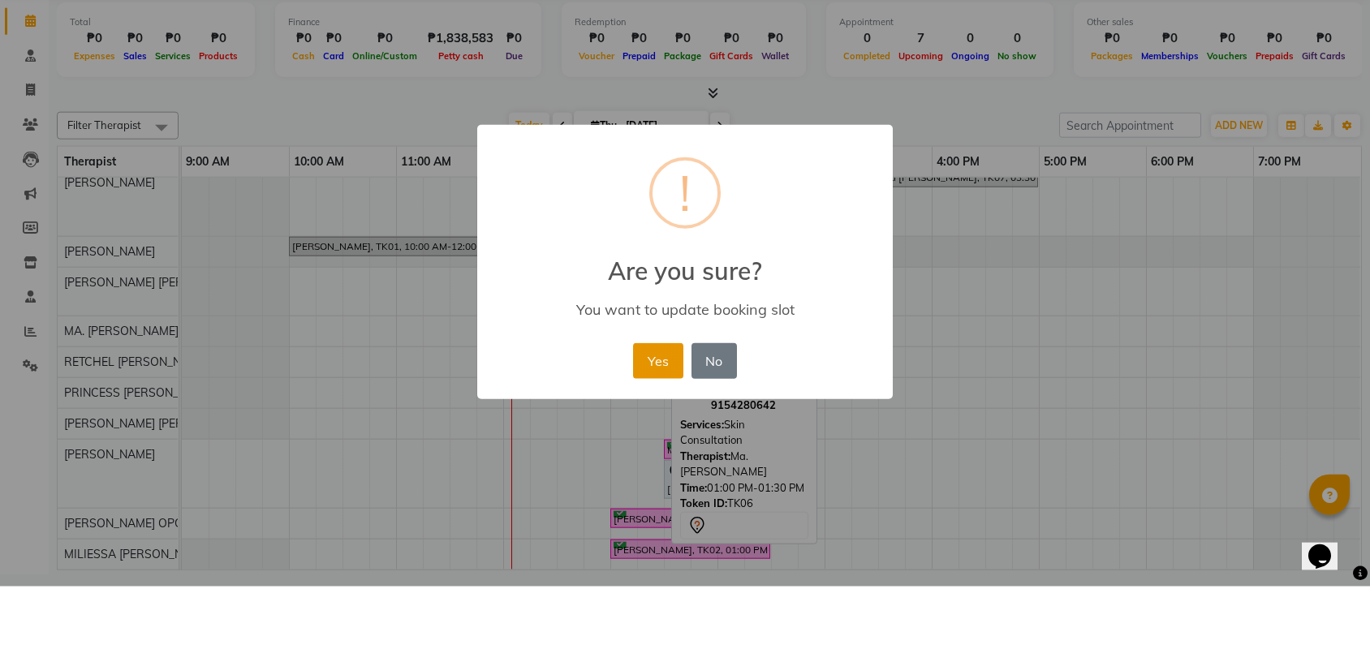
click at [647, 422] on button "Yes" at bounding box center [657, 424] width 49 height 36
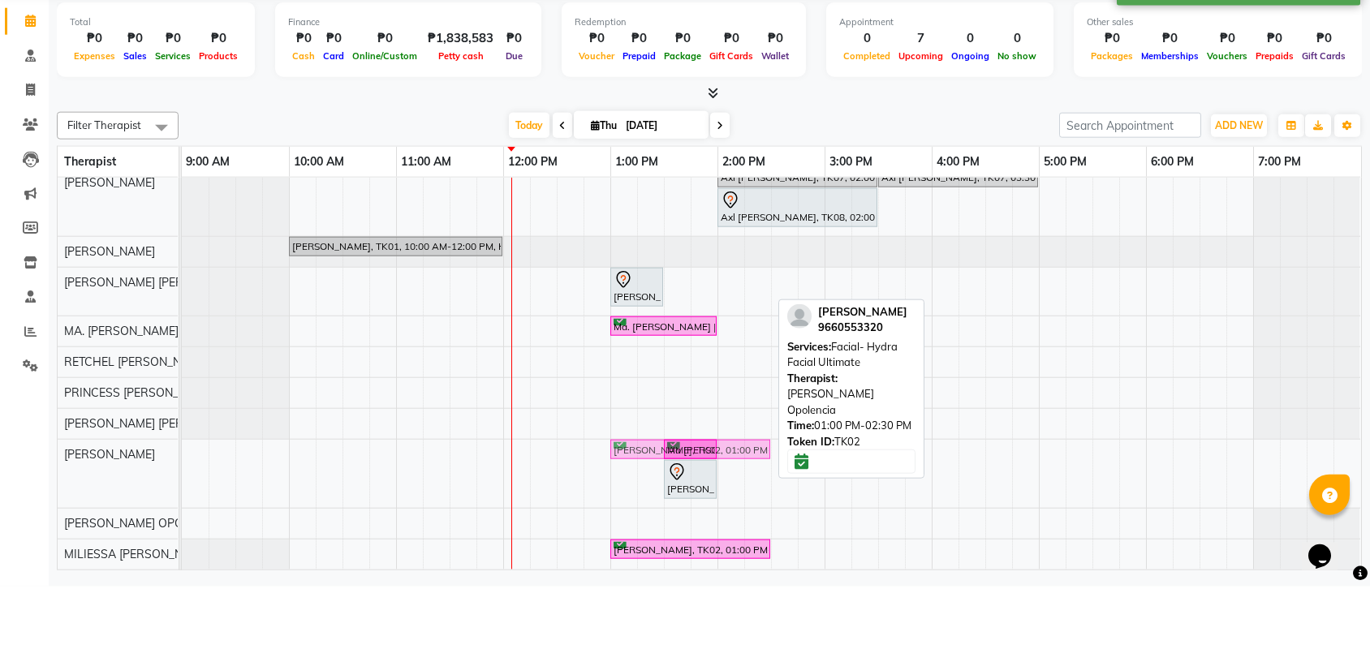
drag, startPoint x: 656, startPoint y: 591, endPoint x: 647, endPoint y: 475, distance: 117.2
click at [647, 475] on div "Axl [PERSON_NAME], TK07, 02:00 PM-03:30 PM, Co2 Fractional Ablative Laser - [ME…" at bounding box center [771, 431] width 1179 height 402
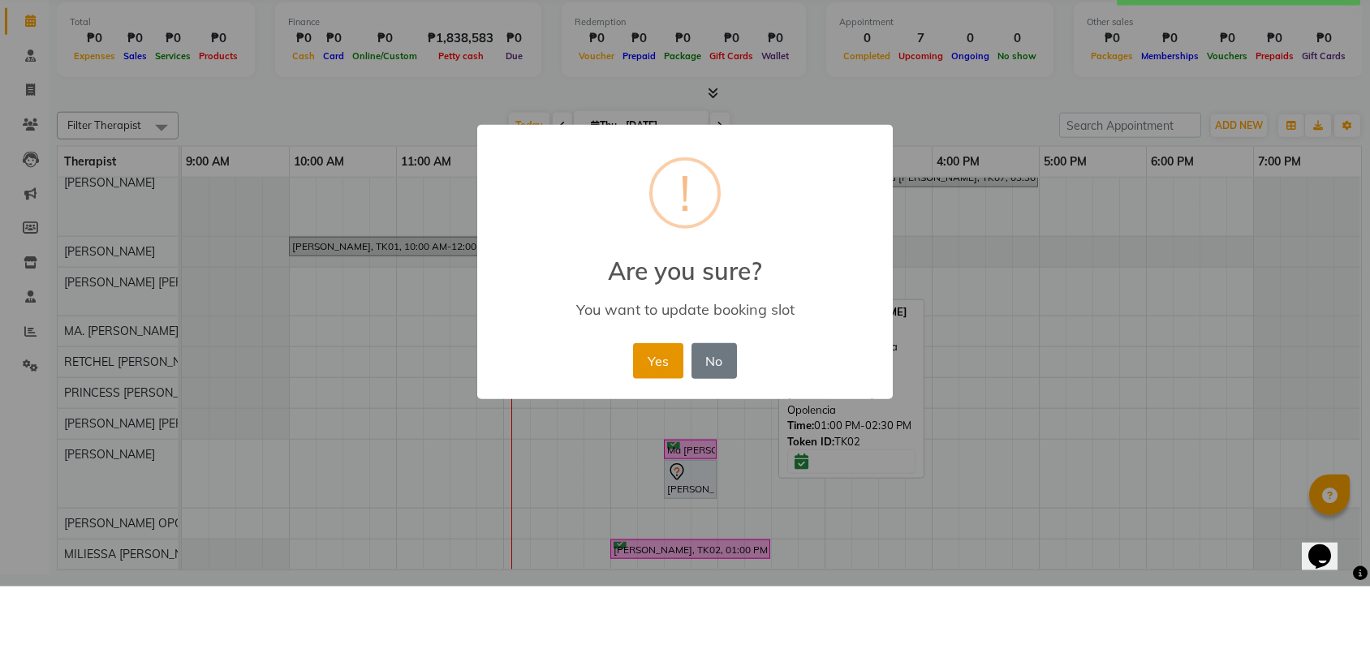
click at [656, 416] on button "Yes" at bounding box center [657, 424] width 49 height 36
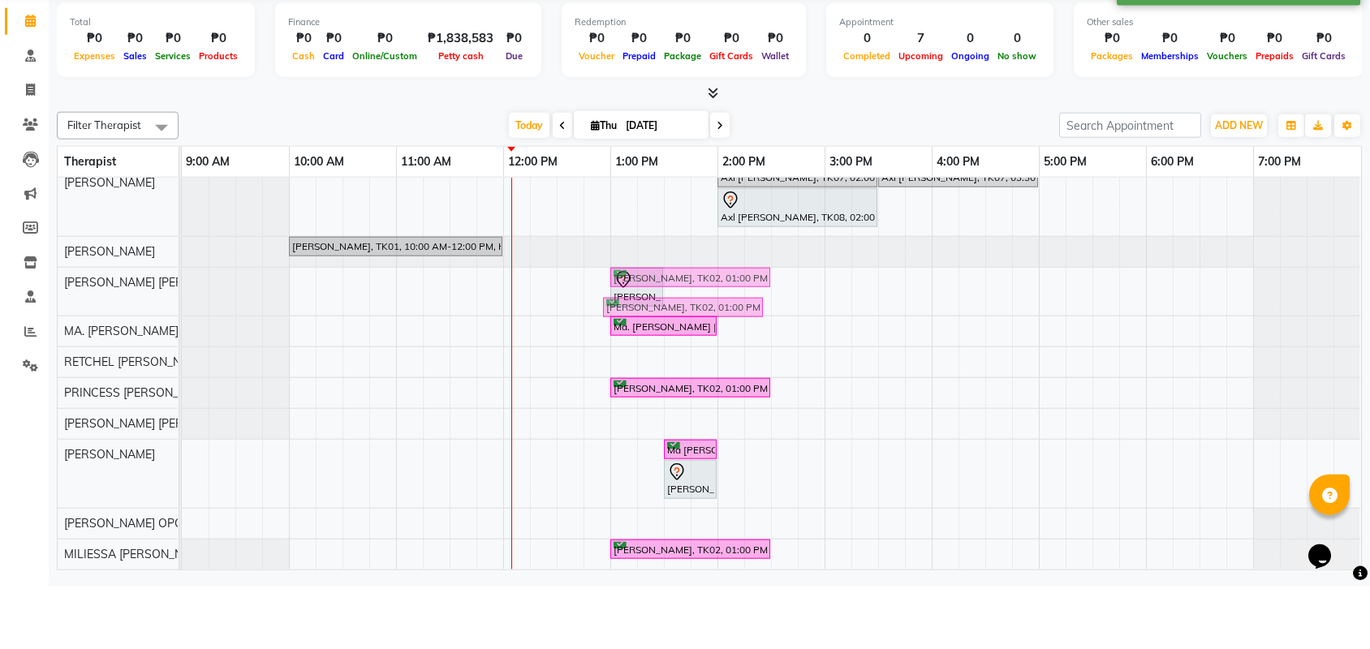
drag, startPoint x: 647, startPoint y: 467, endPoint x: 638, endPoint y: 341, distance: 126.9
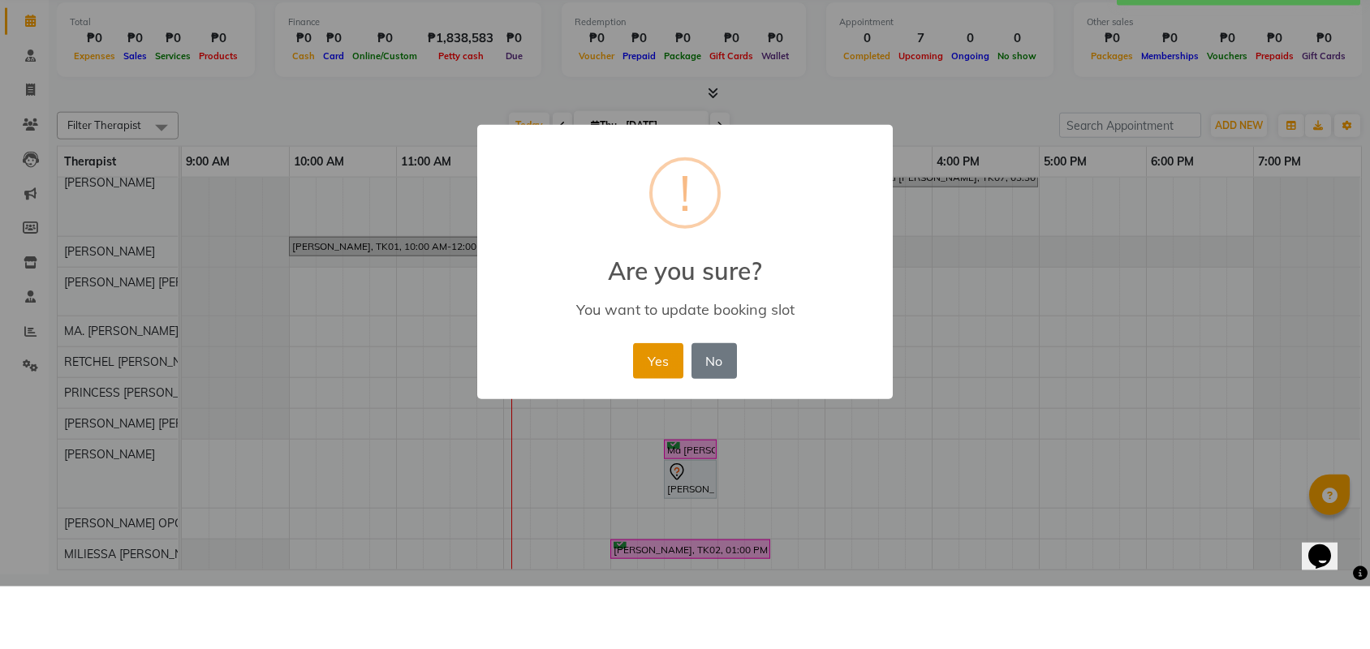
click at [652, 428] on button "Yes" at bounding box center [657, 424] width 49 height 36
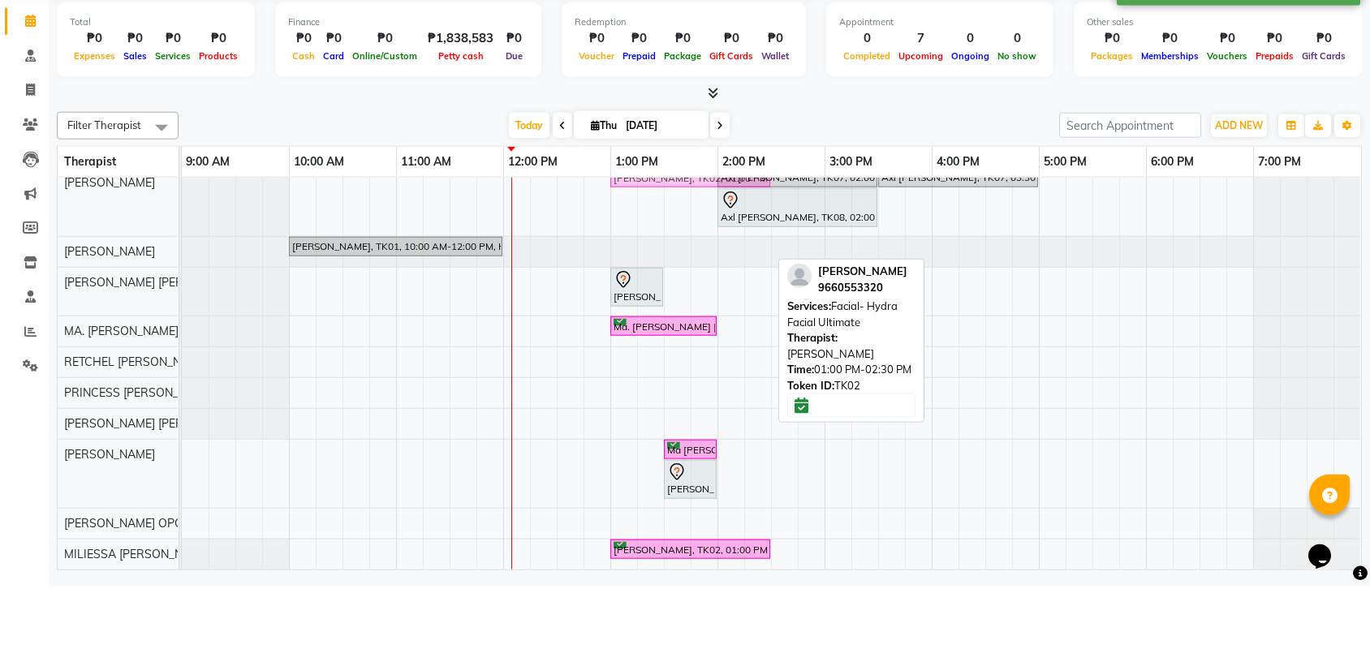
drag, startPoint x: 676, startPoint y: 316, endPoint x: 676, endPoint y: 294, distance: 22.7
click at [676, 294] on div "Axl [PERSON_NAME], TK07, 02:00 PM-03:30 PM, Co2 Fractional Ablative Laser - [ME…" at bounding box center [771, 431] width 1179 height 402
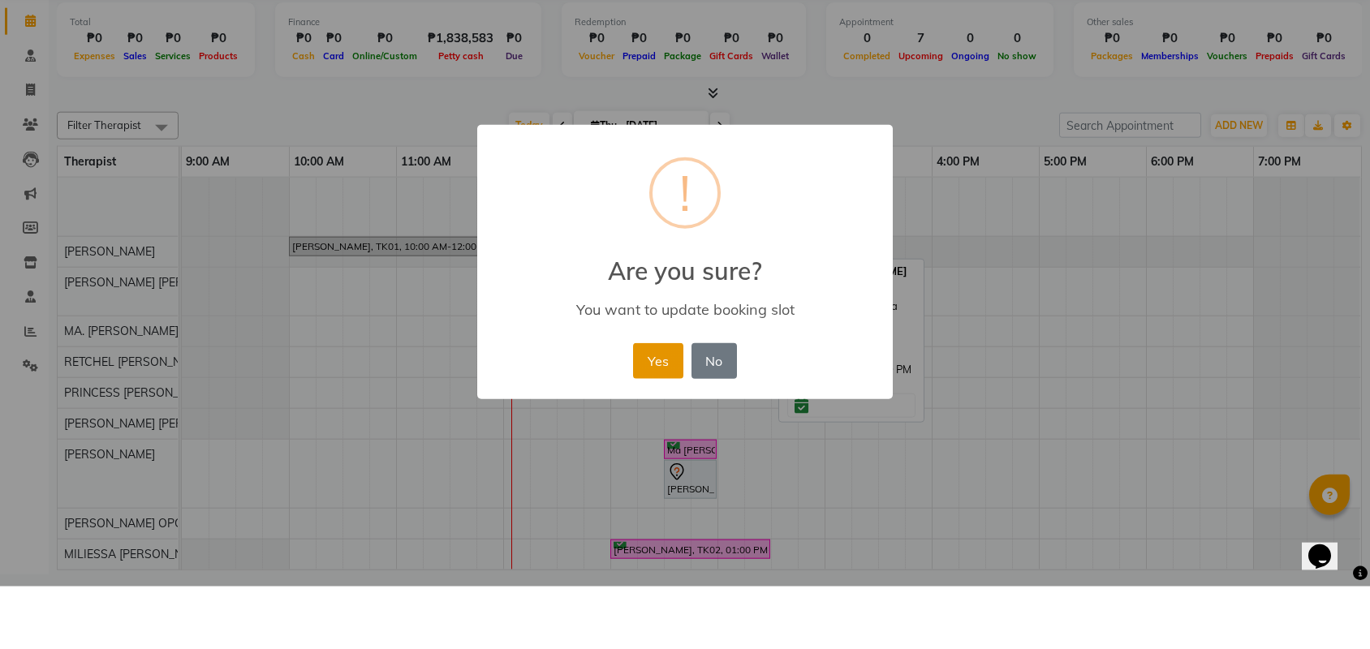
click at [665, 417] on button "Yes" at bounding box center [657, 424] width 49 height 36
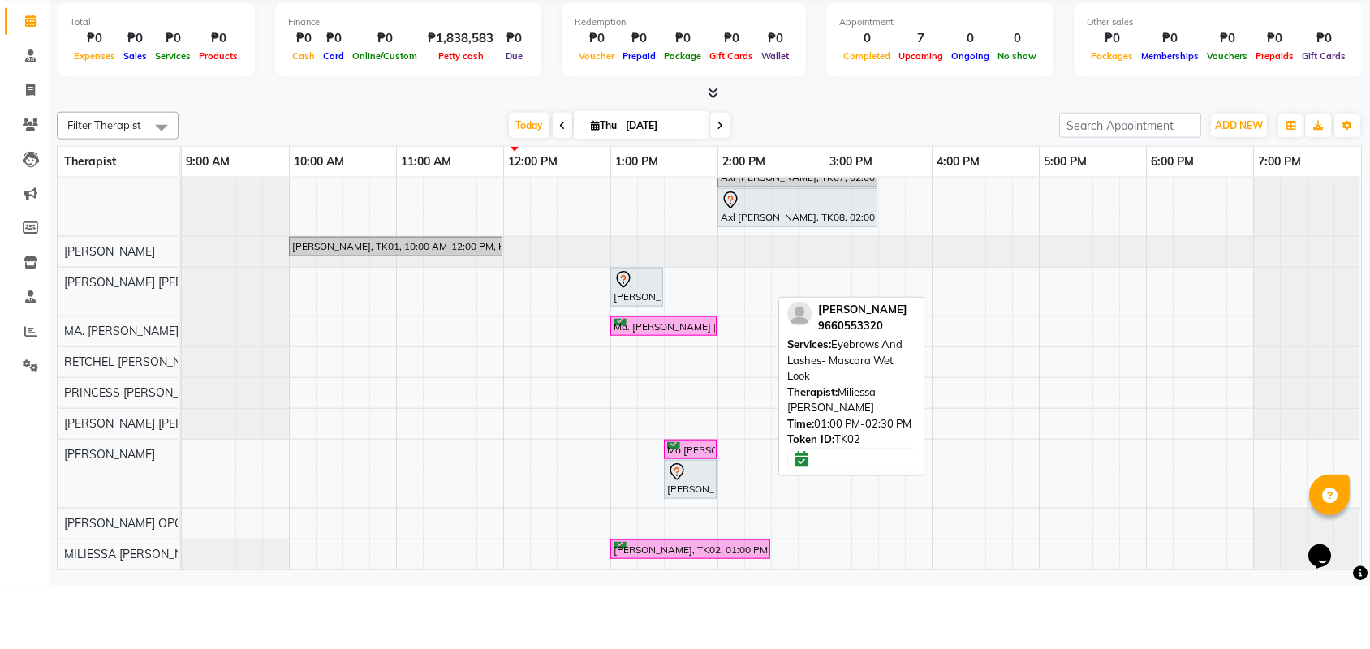
click at [686, 614] on div "[PERSON_NAME], TK02, 01:00 PM-02:30 PM, Eyebrows And Lashes- Mascara Wet Look" at bounding box center [690, 611] width 157 height 15
click at [699, 613] on div "[PERSON_NAME], TK02, 01:00 PM-02:30 PM, Eyebrows And Lashes- Mascara Wet Look" at bounding box center [690, 611] width 157 height 15
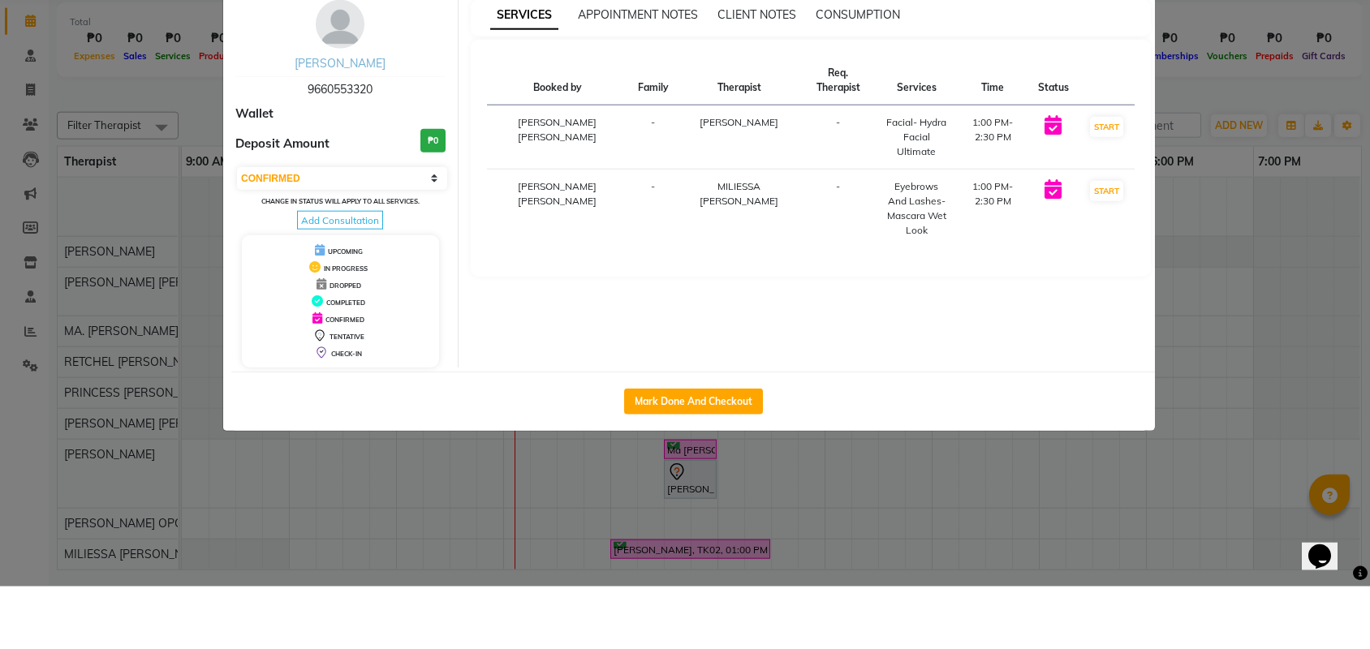
click at [365, 130] on link "[PERSON_NAME]" at bounding box center [340, 125] width 91 height 15
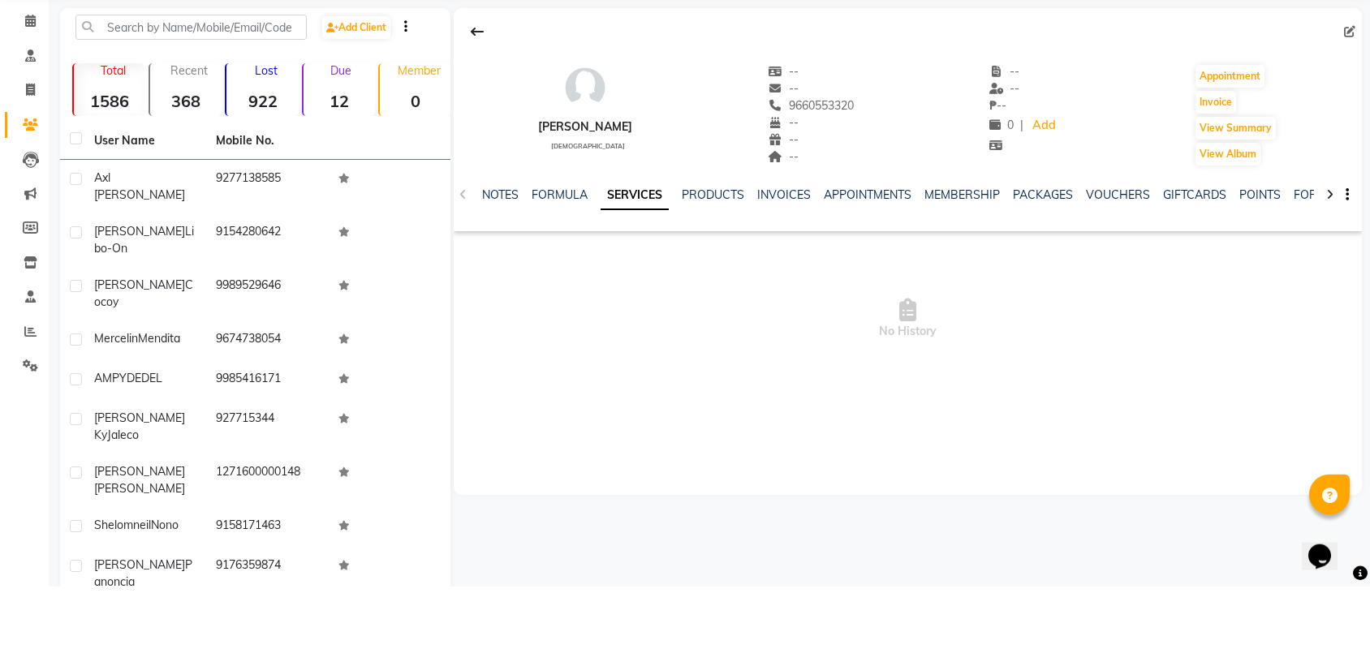
click at [1036, 218] on div "-- -- ₱ -- 0 | Add" at bounding box center [1023, 178] width 69 height 104
click at [1345, 96] on icon at bounding box center [1349, 93] width 11 height 11
select select "[DEMOGRAPHIC_DATA]"
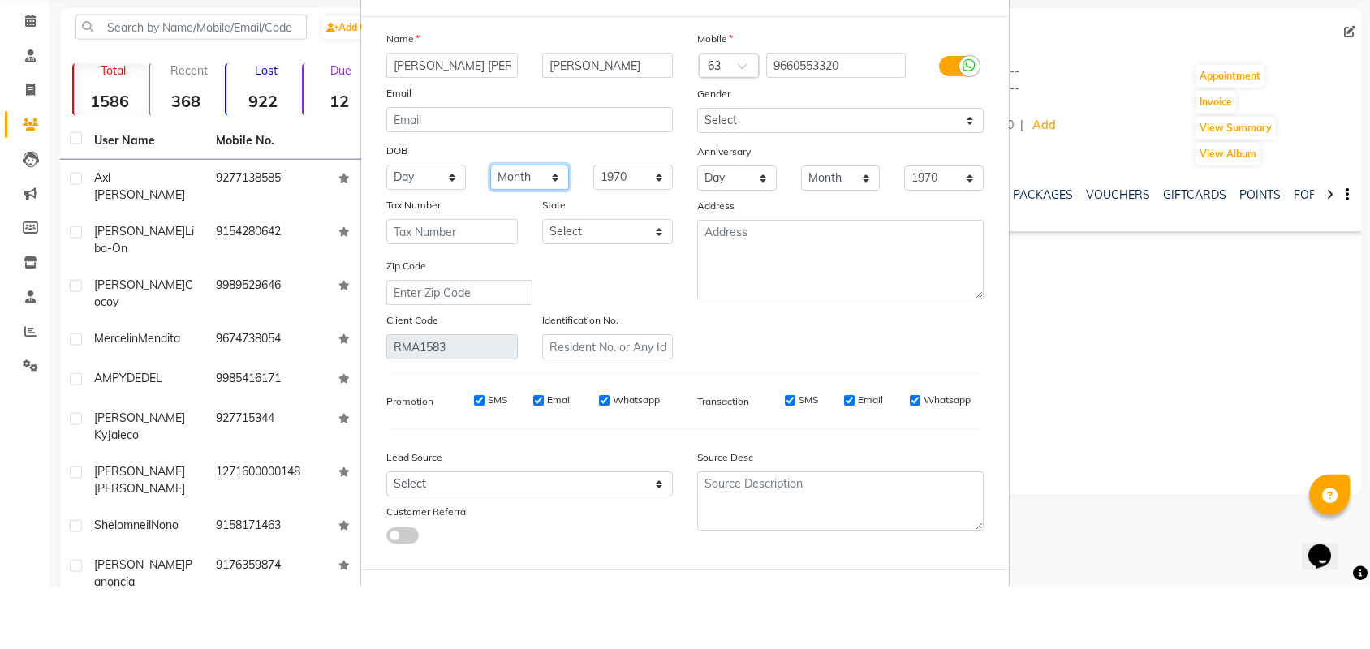
select select "12"
select select "08"
select select "1984"
click at [783, 325] on textarea at bounding box center [840, 322] width 286 height 80
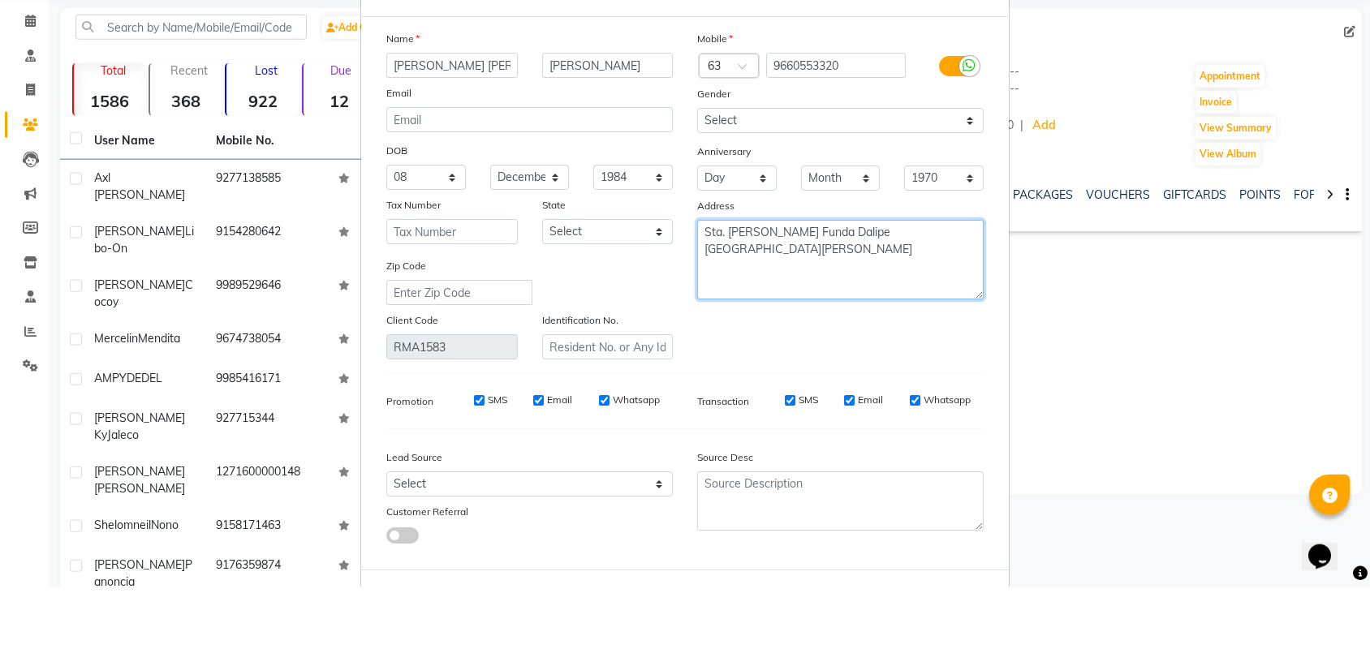
type textarea "Sta. [PERSON_NAME] Funda Dalipe [GEOGRAPHIC_DATA][PERSON_NAME]"
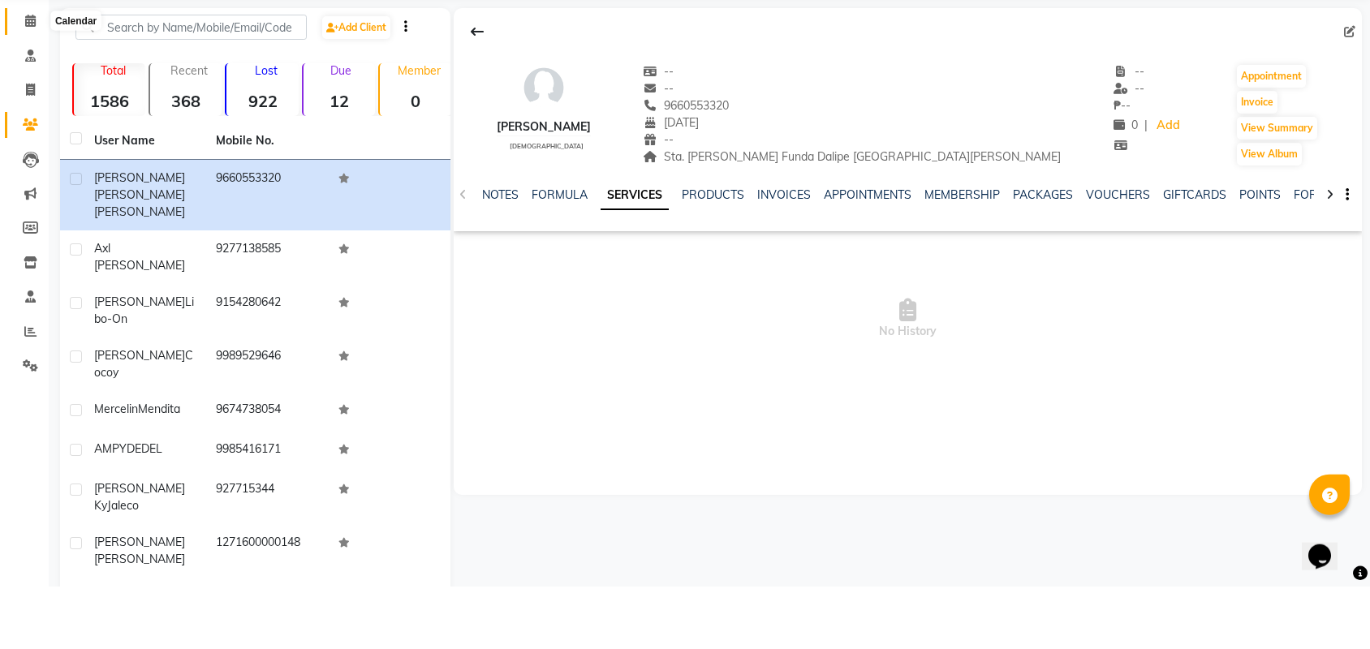
click at [29, 75] on span at bounding box center [30, 84] width 28 height 19
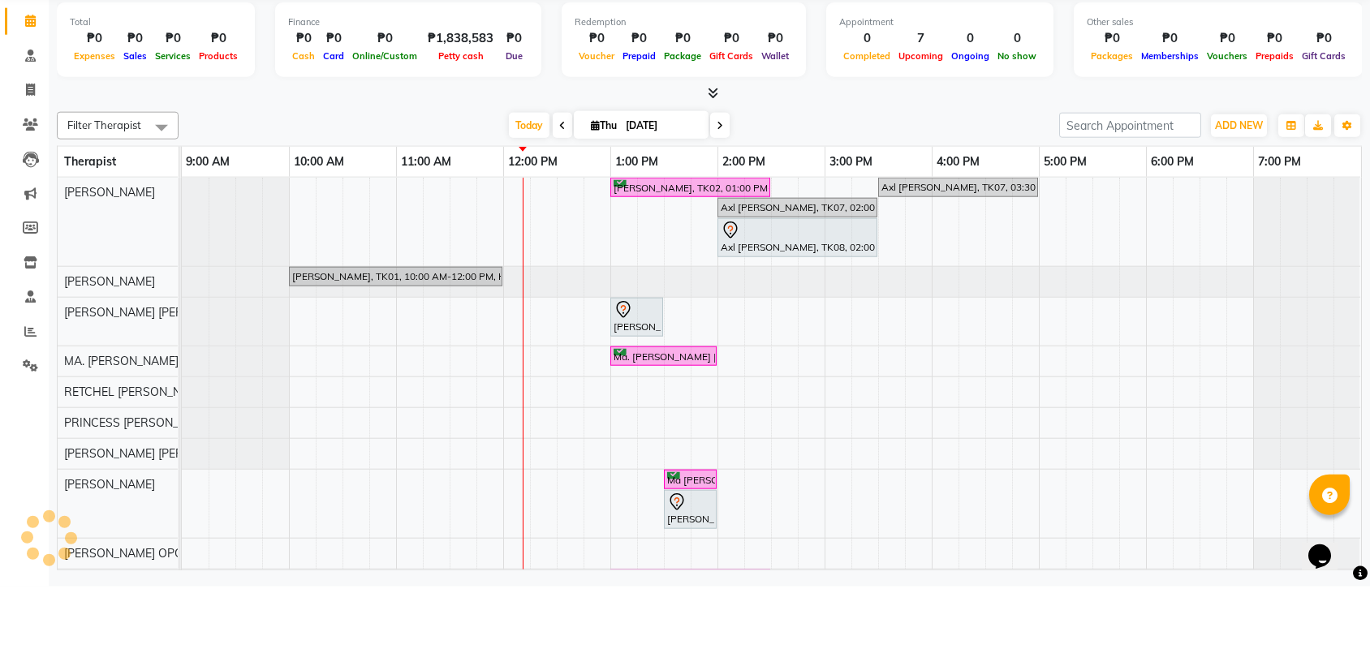
click at [774, 316] on div "[PERSON_NAME], TK02, 01:00 PM-02:30 PM, Facial- Hydra Facial Ultimate Axl [PERS…" at bounding box center [771, 451] width 1179 height 422
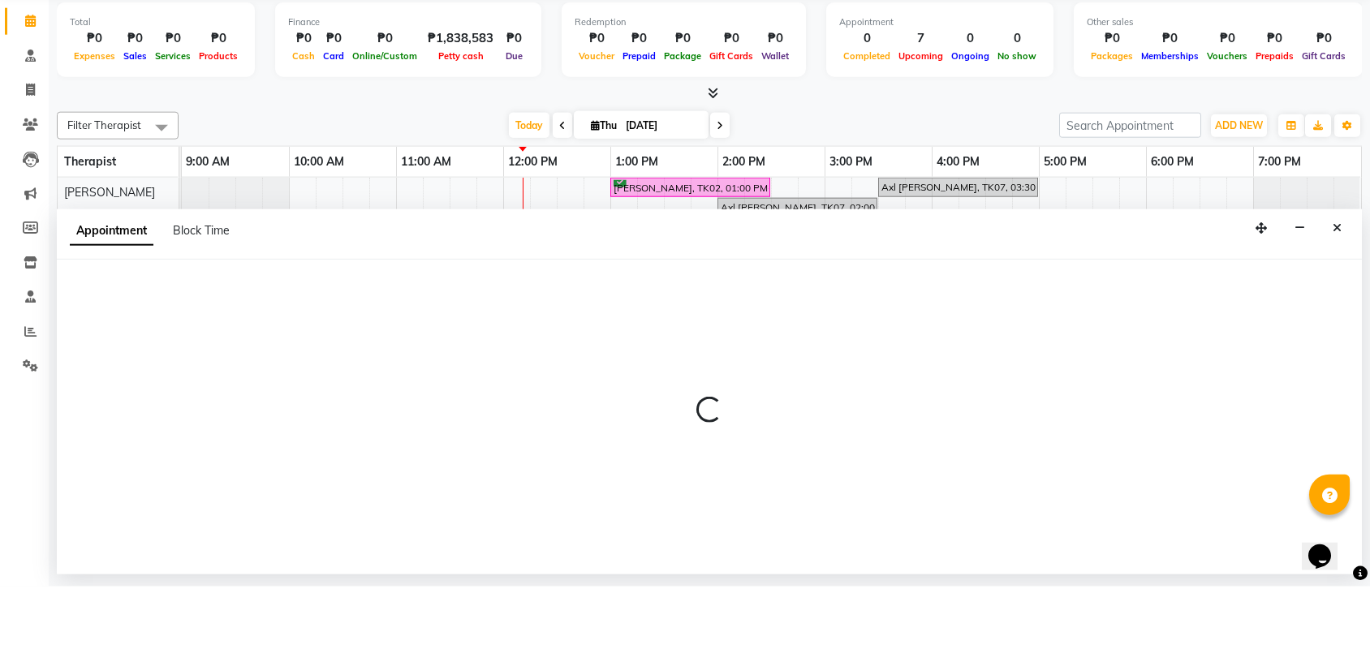
select select "46409"
select select "870"
select select "tentative"
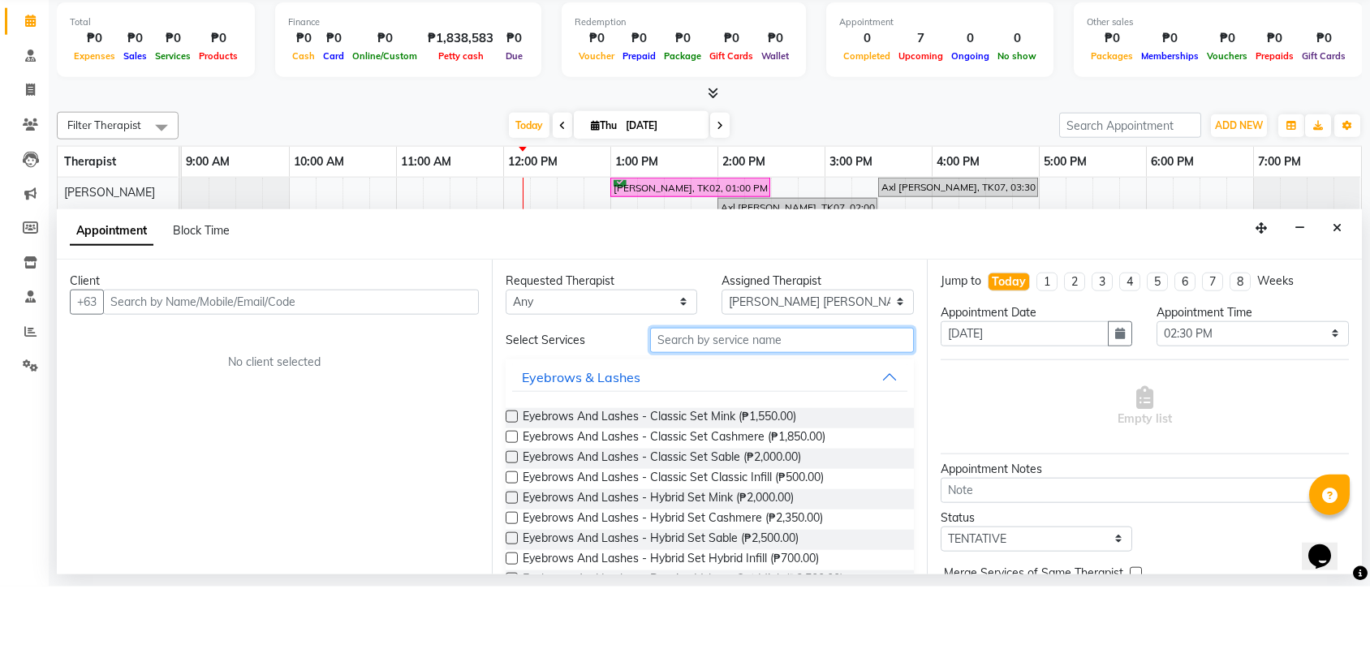
click at [740, 390] on input "text" at bounding box center [782, 402] width 264 height 25
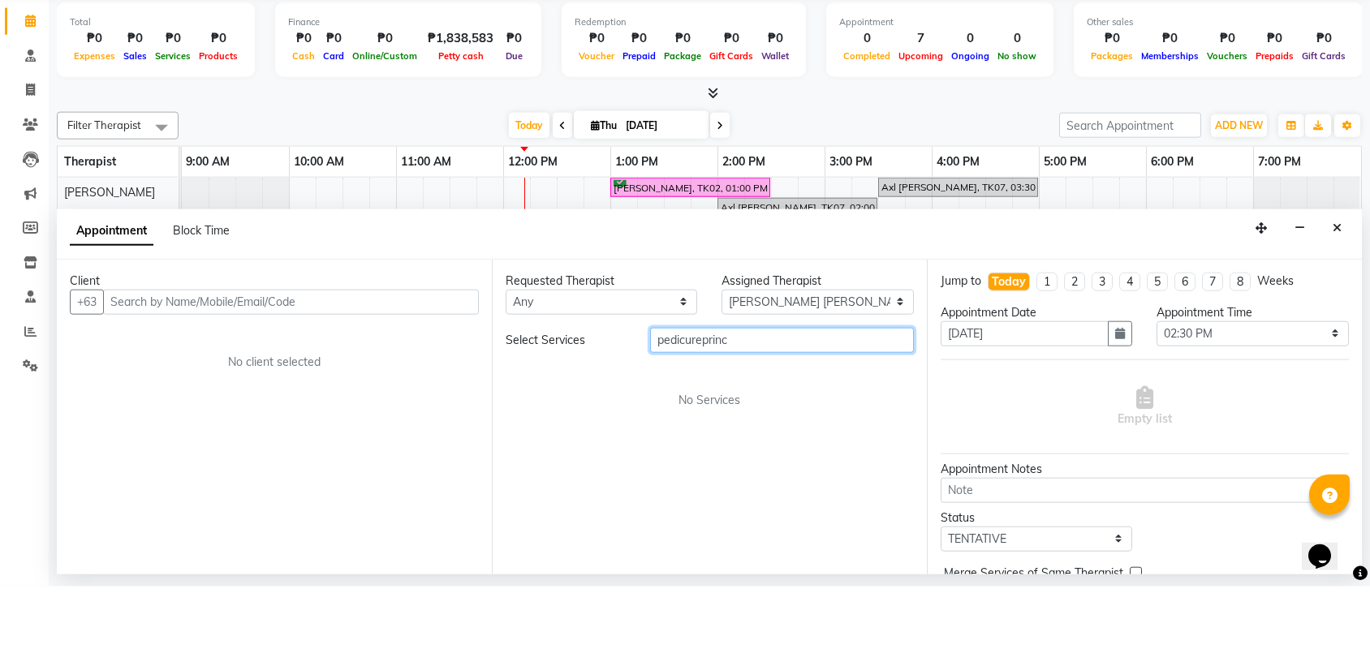
type input "pedicureprinc"
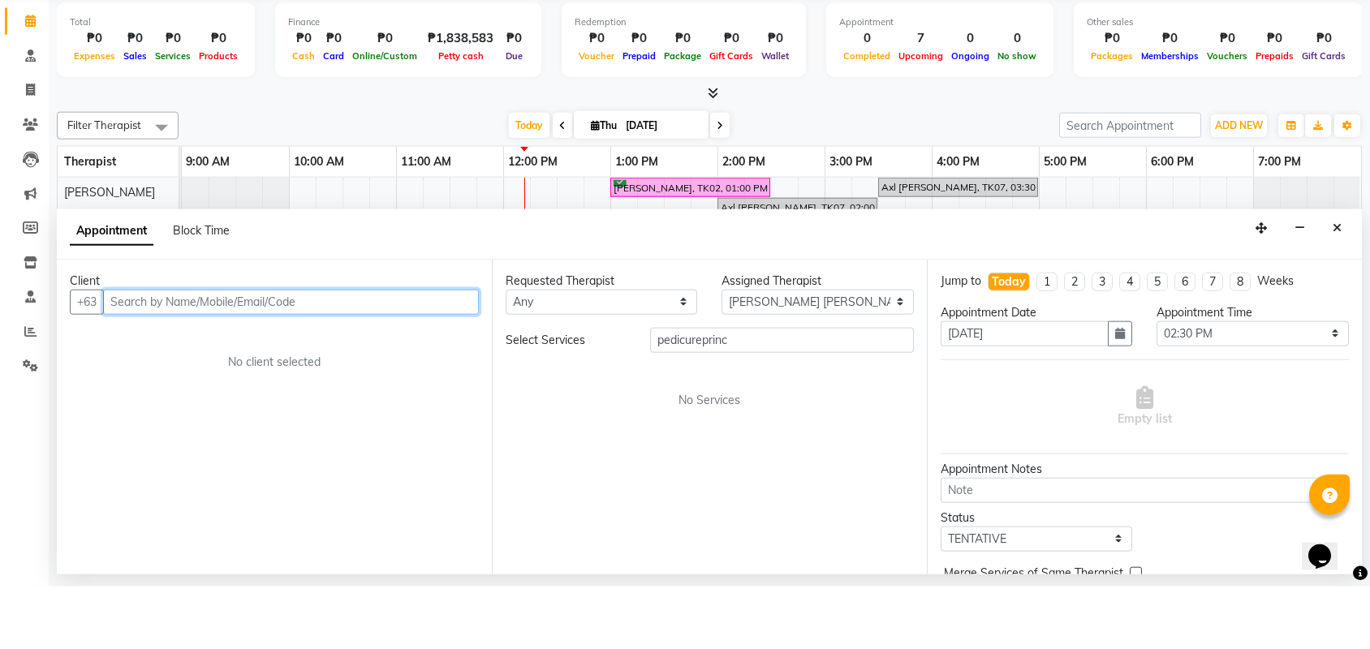
click at [281, 352] on input "text" at bounding box center [291, 364] width 376 height 25
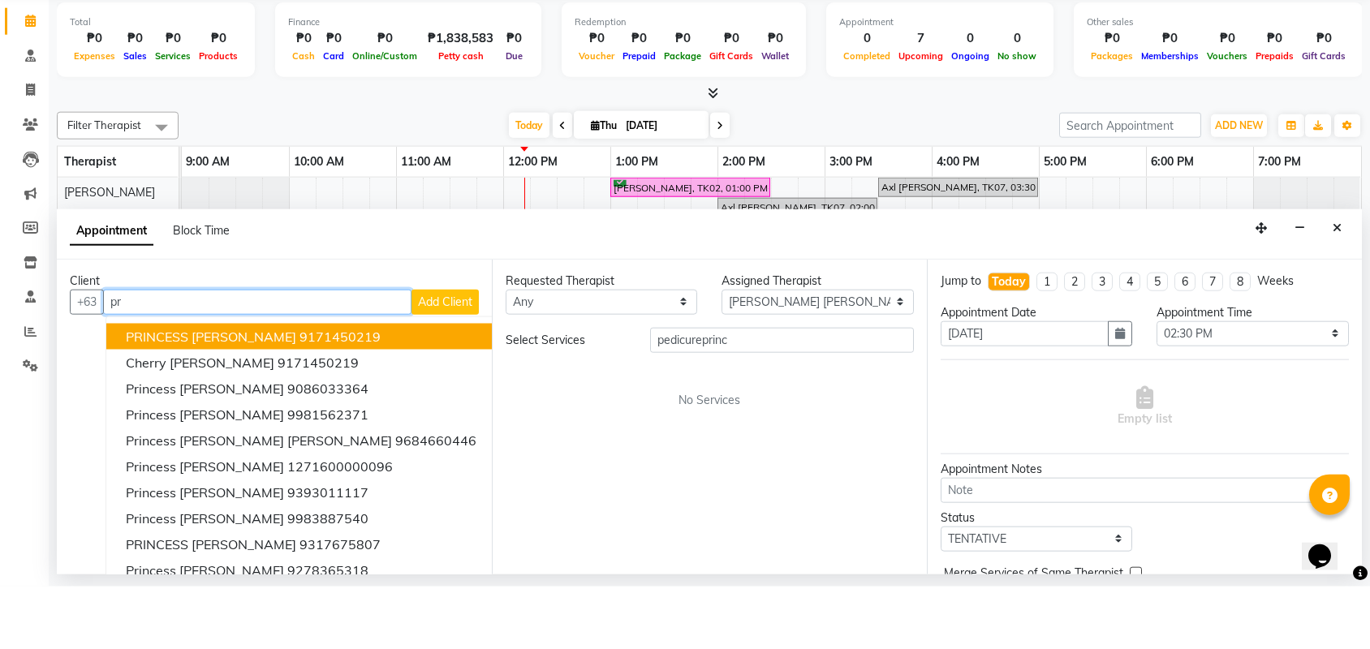
type input "p"
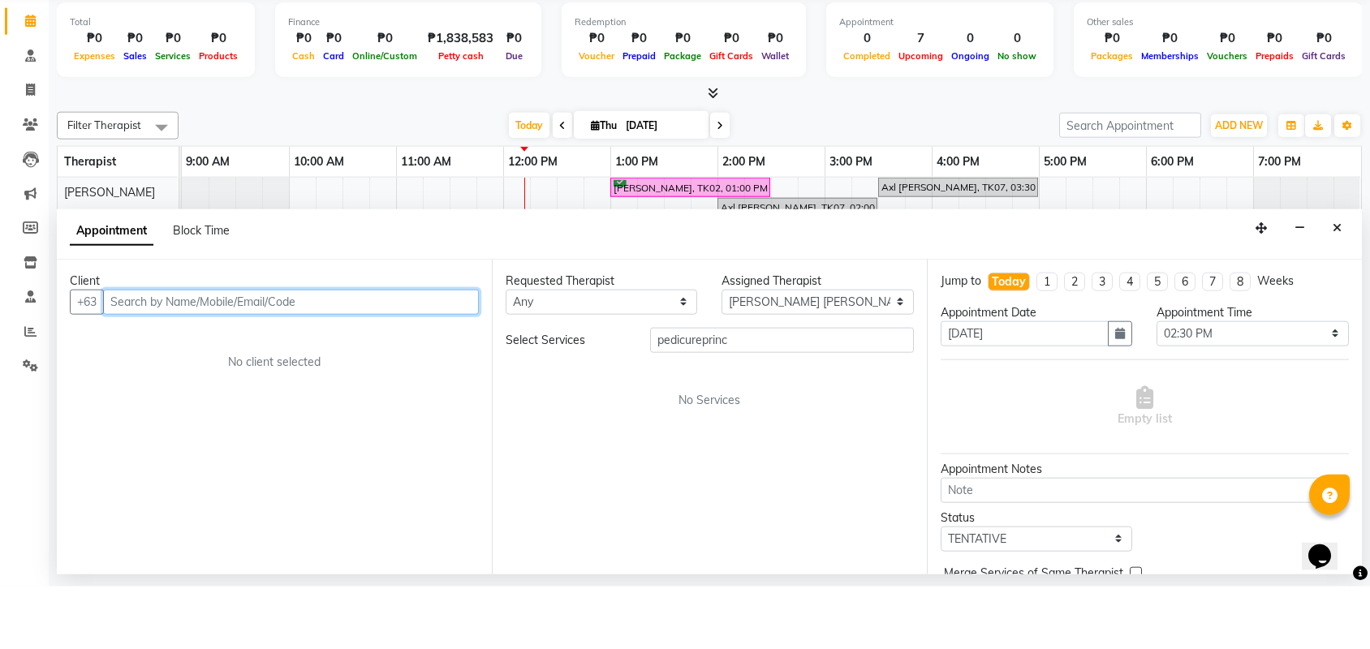
type input "p"
type input "P"
type input "C"
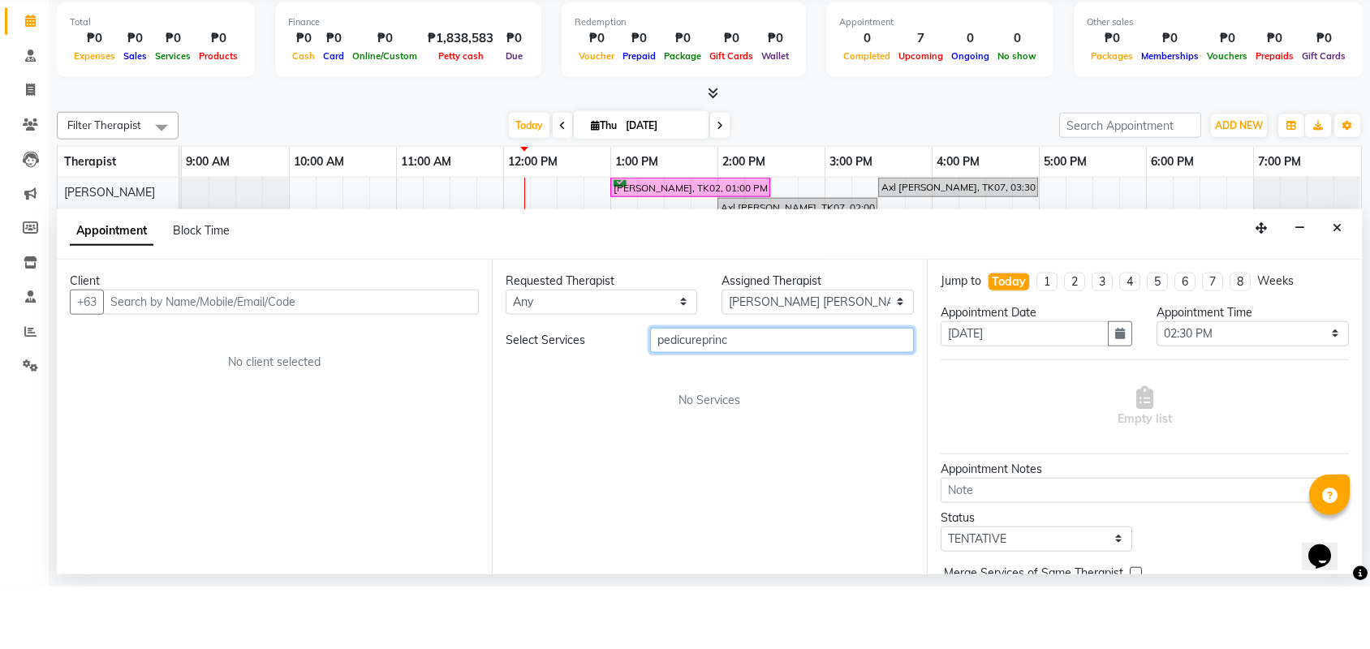
drag, startPoint x: 738, startPoint y: 342, endPoint x: 604, endPoint y: 343, distance: 133.1
click at [604, 390] on div "Select Services pedicureprinc" at bounding box center [709, 402] width 432 height 25
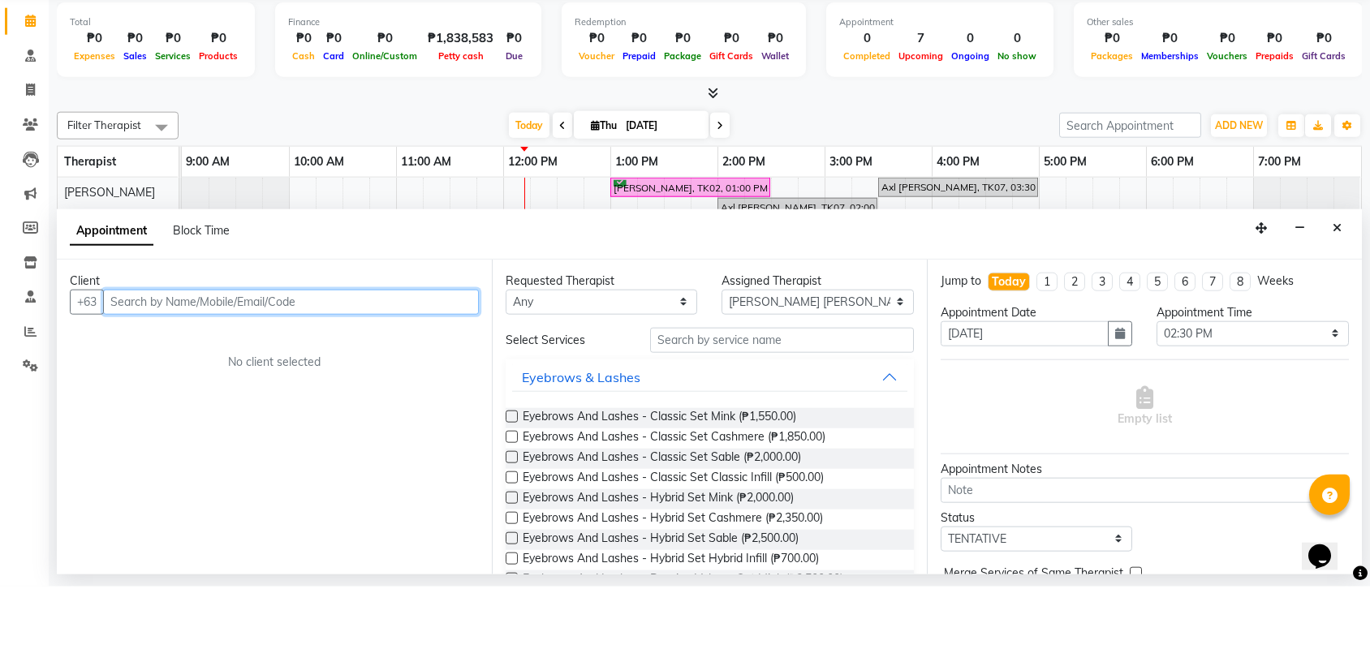
click at [414, 352] on input "text" at bounding box center [291, 364] width 376 height 25
type input "c"
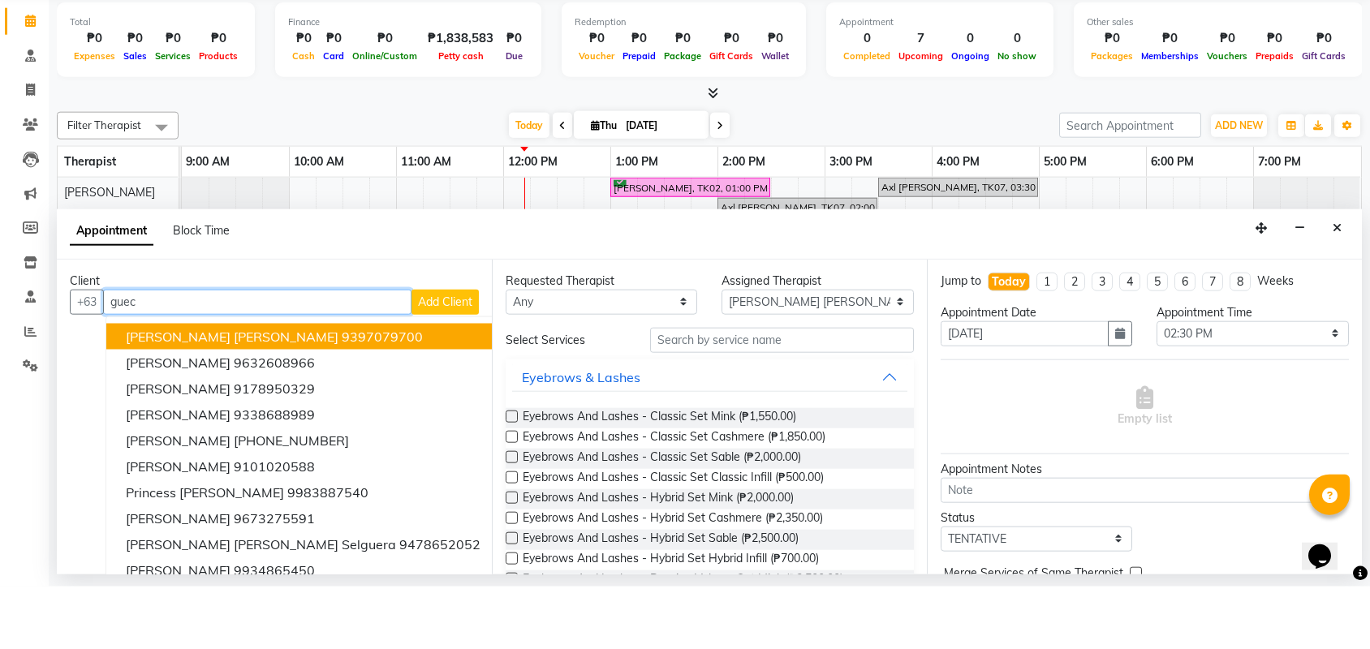
type input "[PERSON_NAME]"
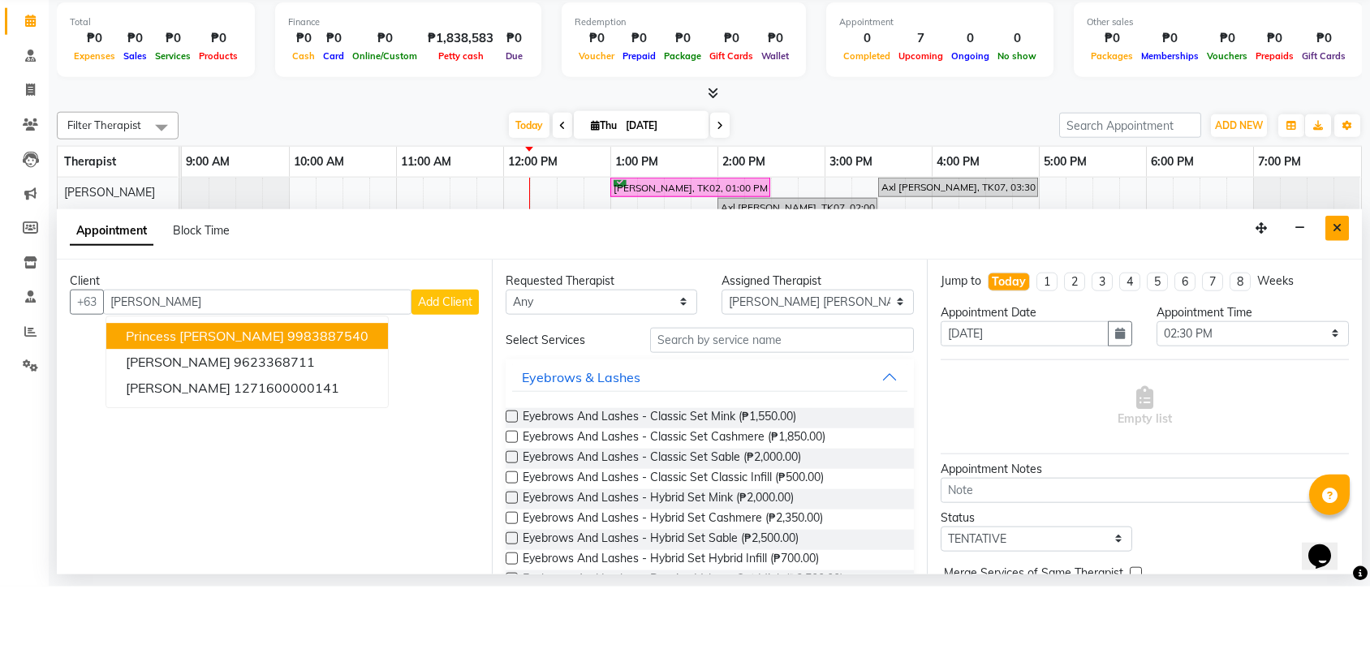
click at [1338, 285] on icon "Close" at bounding box center [1336, 290] width 9 height 11
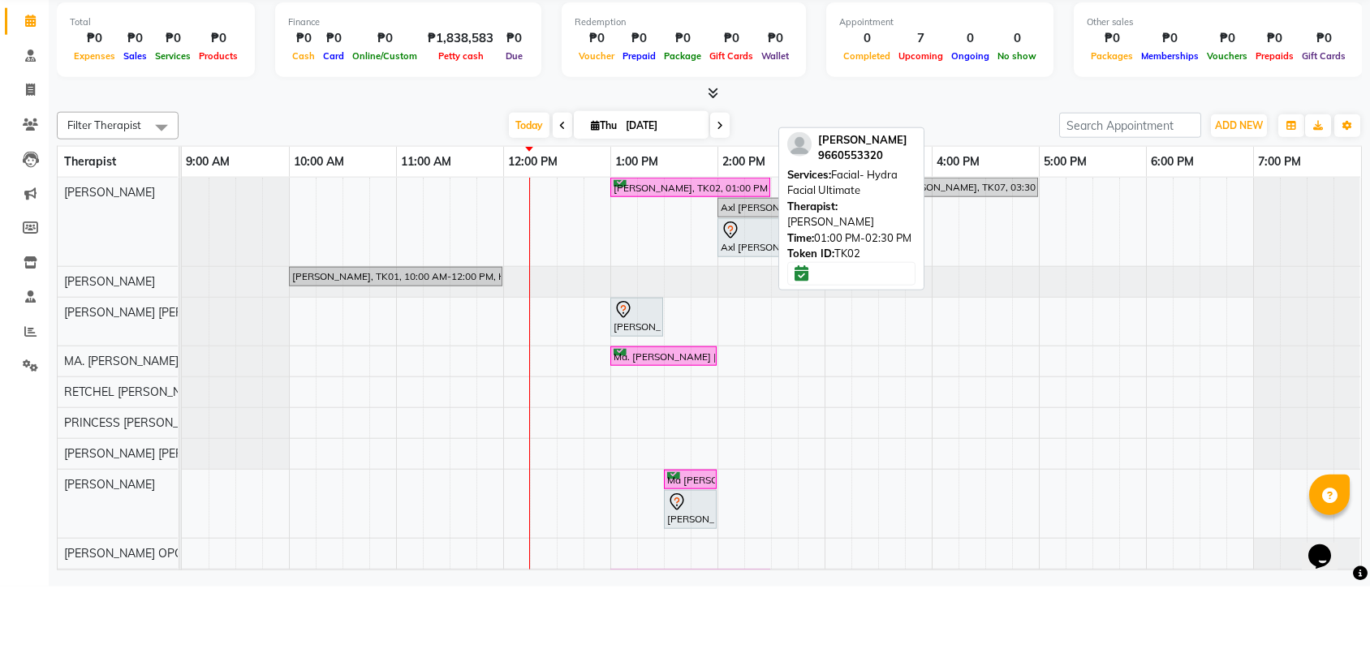
click at [673, 243] on div "[PERSON_NAME], TK02, 01:00 PM-02:30 PM, Facial- Hydra Facial Ultimate" at bounding box center [690, 250] width 157 height 15
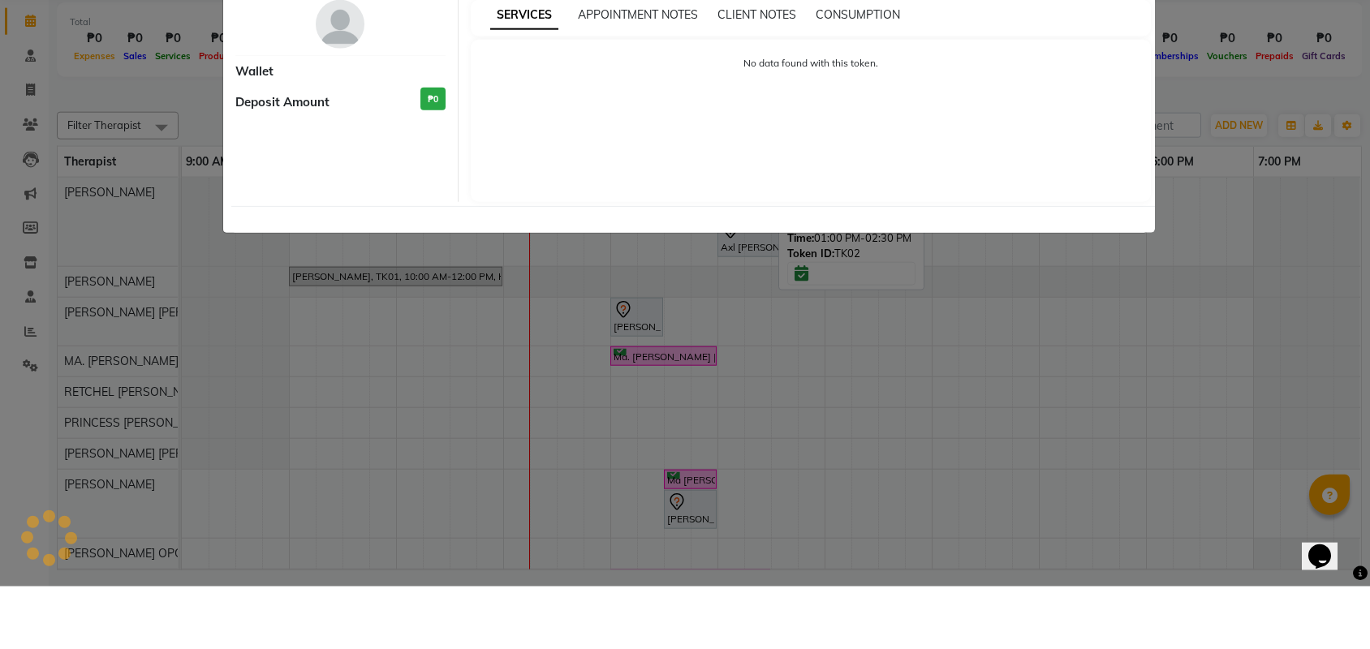
select select "6"
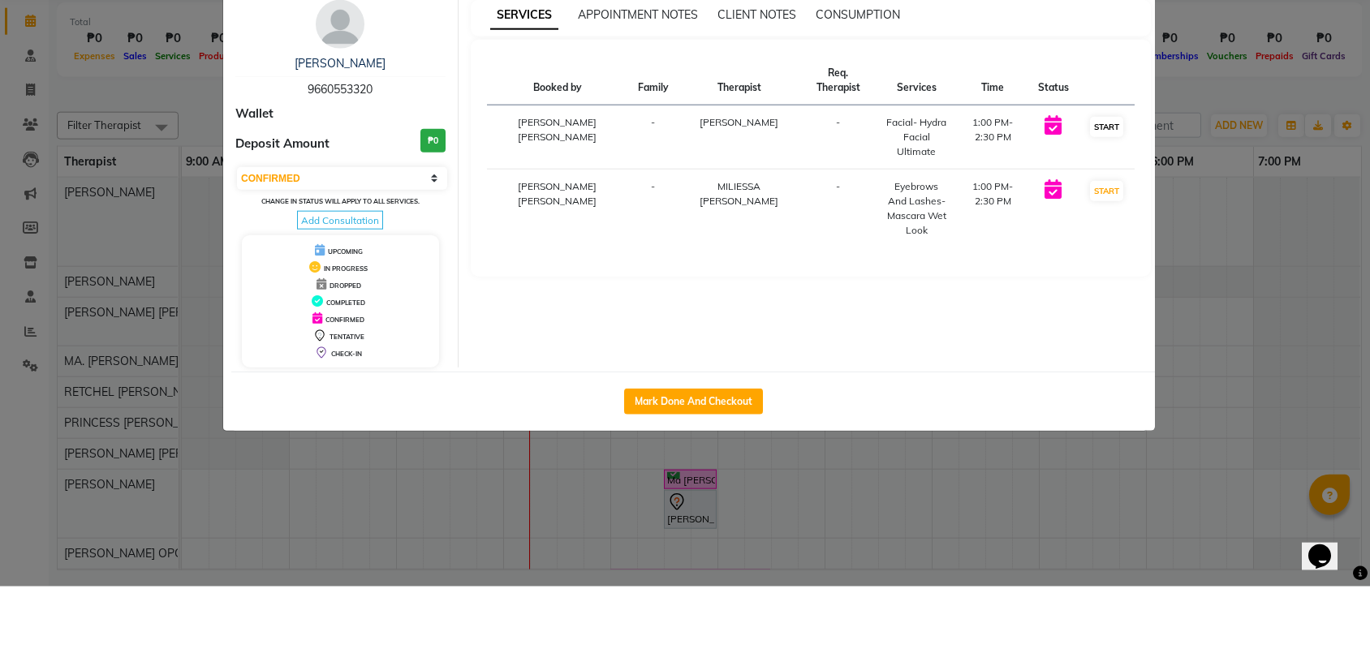
click at [1108, 179] on button "START" at bounding box center [1106, 189] width 33 height 20
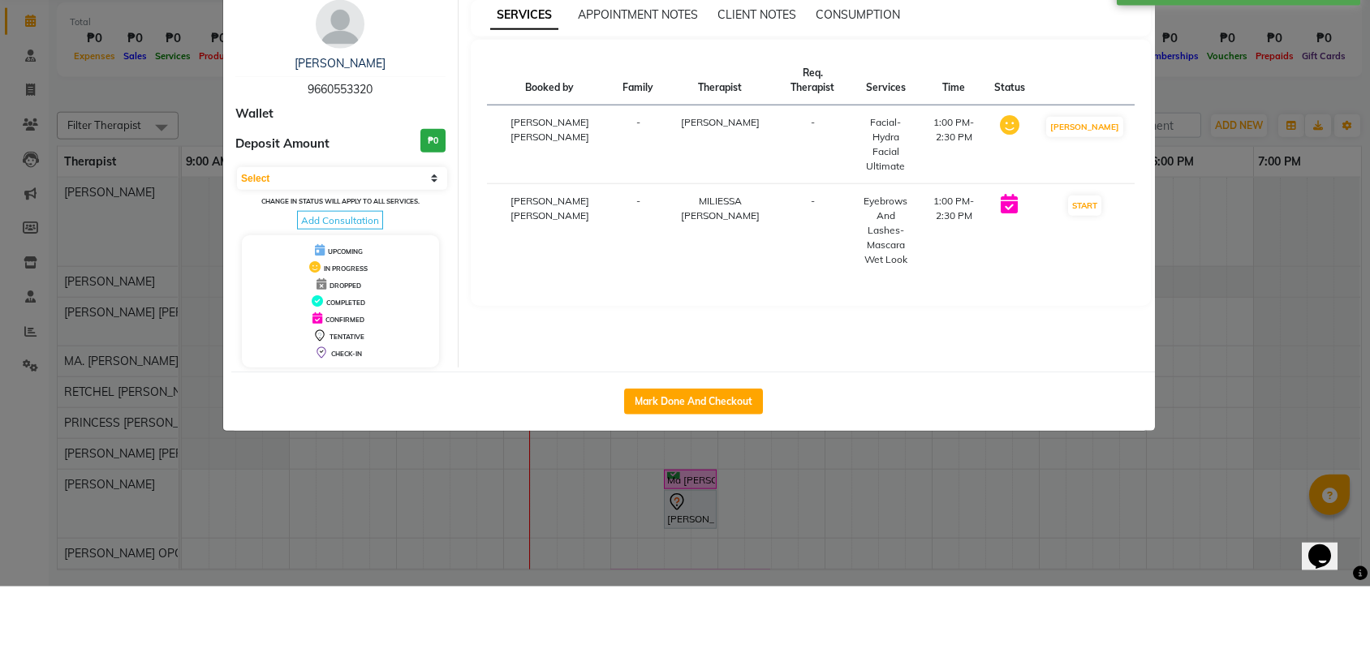
drag, startPoint x: 1214, startPoint y: 540, endPoint x: 1214, endPoint y: 468, distance: 72.2
click at [1214, 546] on ngb-modal-window "Client Detail [PERSON_NAME] 9660553320 Wallet Deposit Amount ₱0 Select IN SERVI…" at bounding box center [685, 324] width 1370 height 649
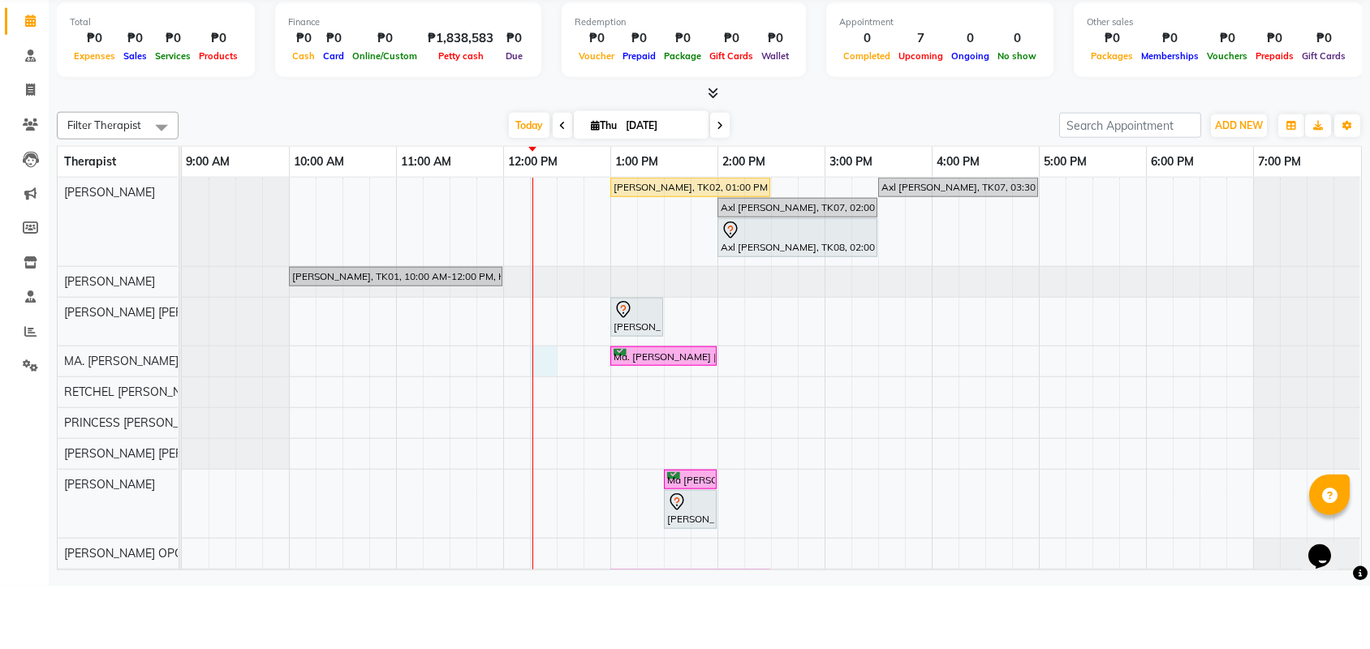
click at [547, 432] on div "[PERSON_NAME], TK02, 01:00 PM-02:30 PM, Facial- Hydra Facial Ultimate Axl [PERS…" at bounding box center [771, 451] width 1179 height 422
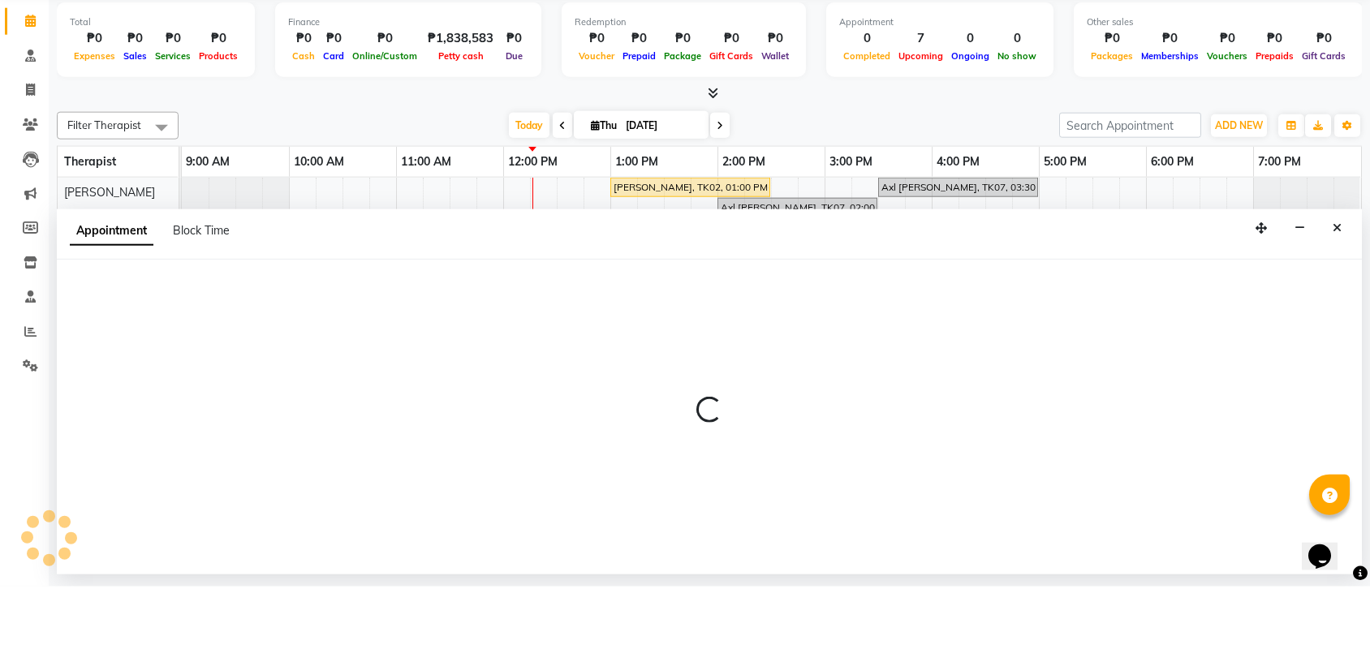
select select "46410"
select select "tentative"
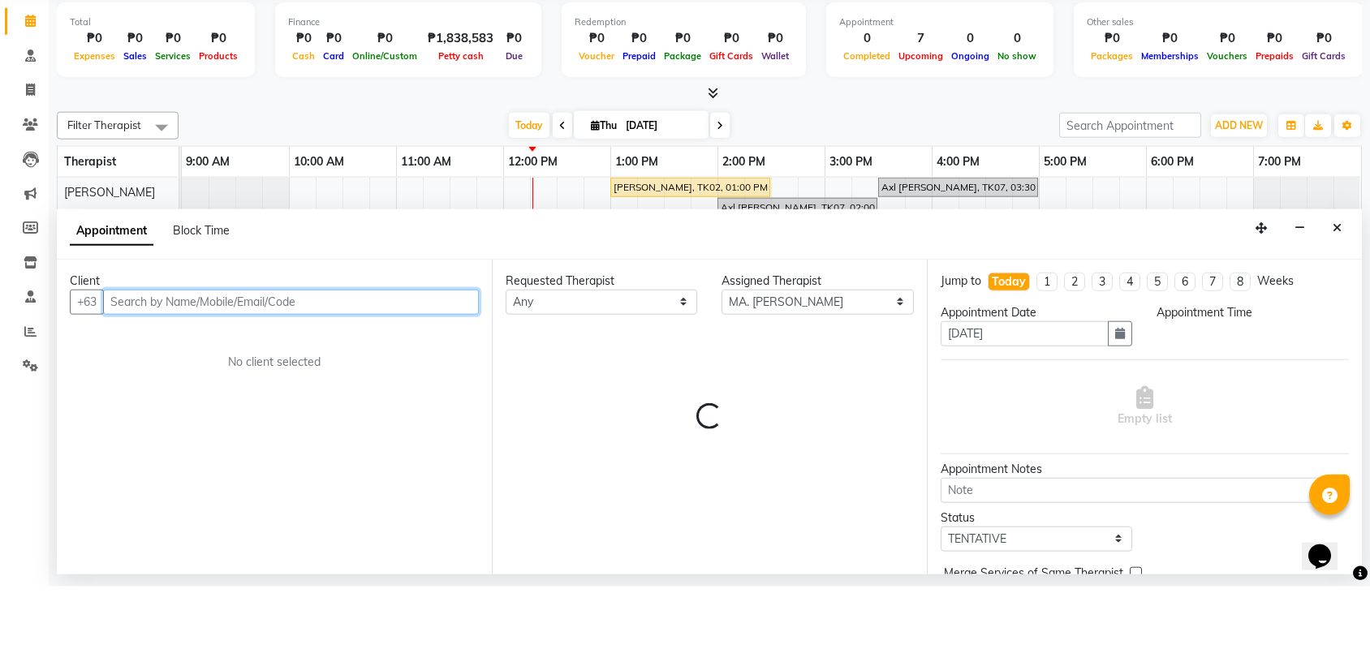
select select "735"
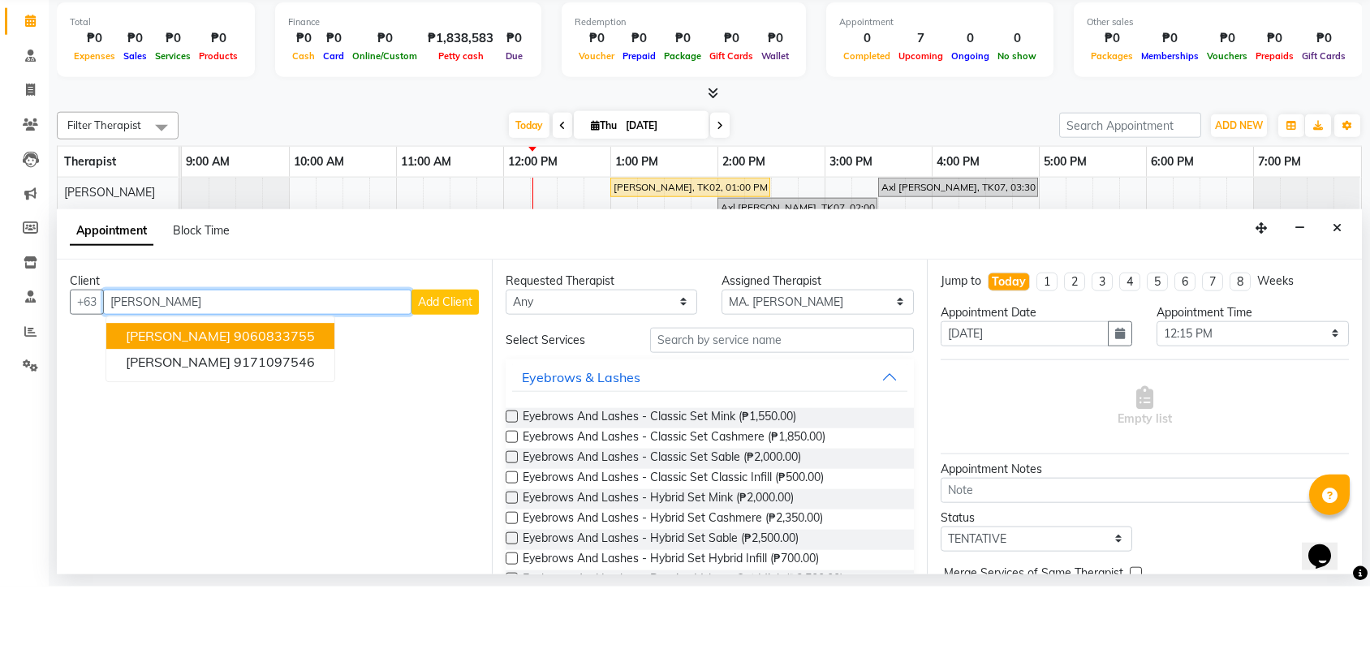
type input "[PERSON_NAME]"
click at [464, 357] on span "Add Client" at bounding box center [445, 364] width 54 height 15
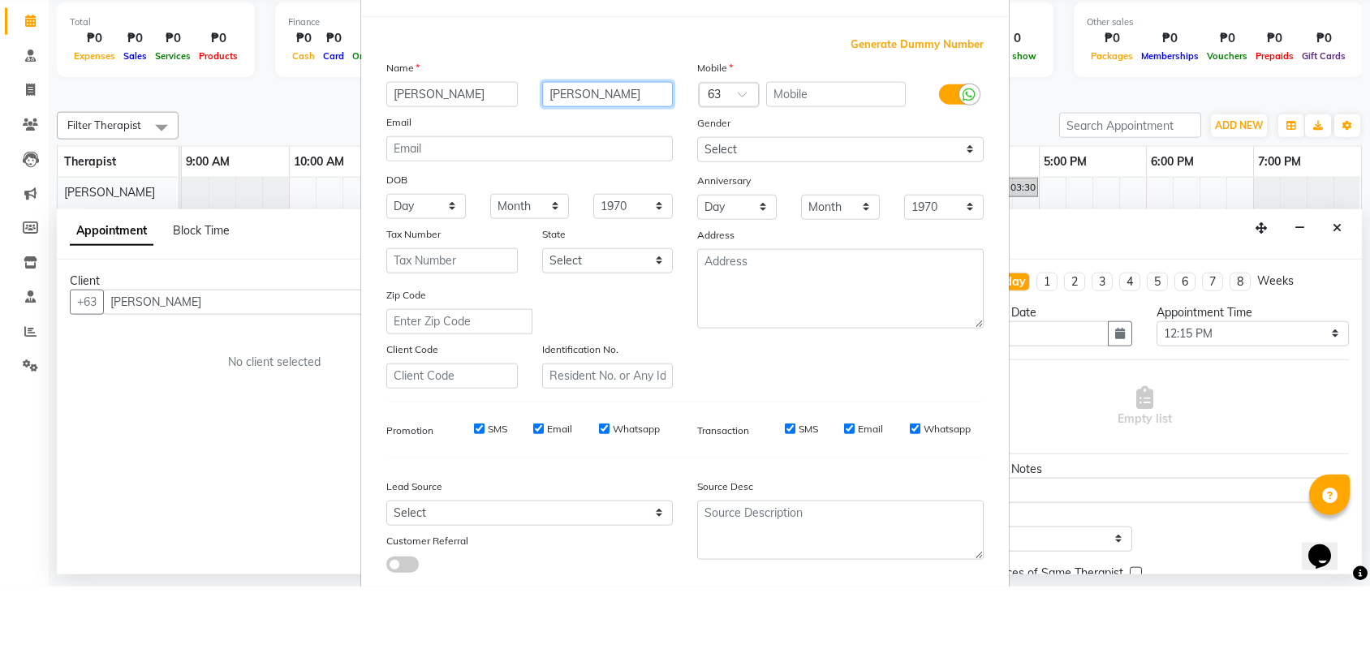
type input "[PERSON_NAME]"
click at [799, 144] on input "text" at bounding box center [836, 156] width 140 height 25
type input "9983857540"
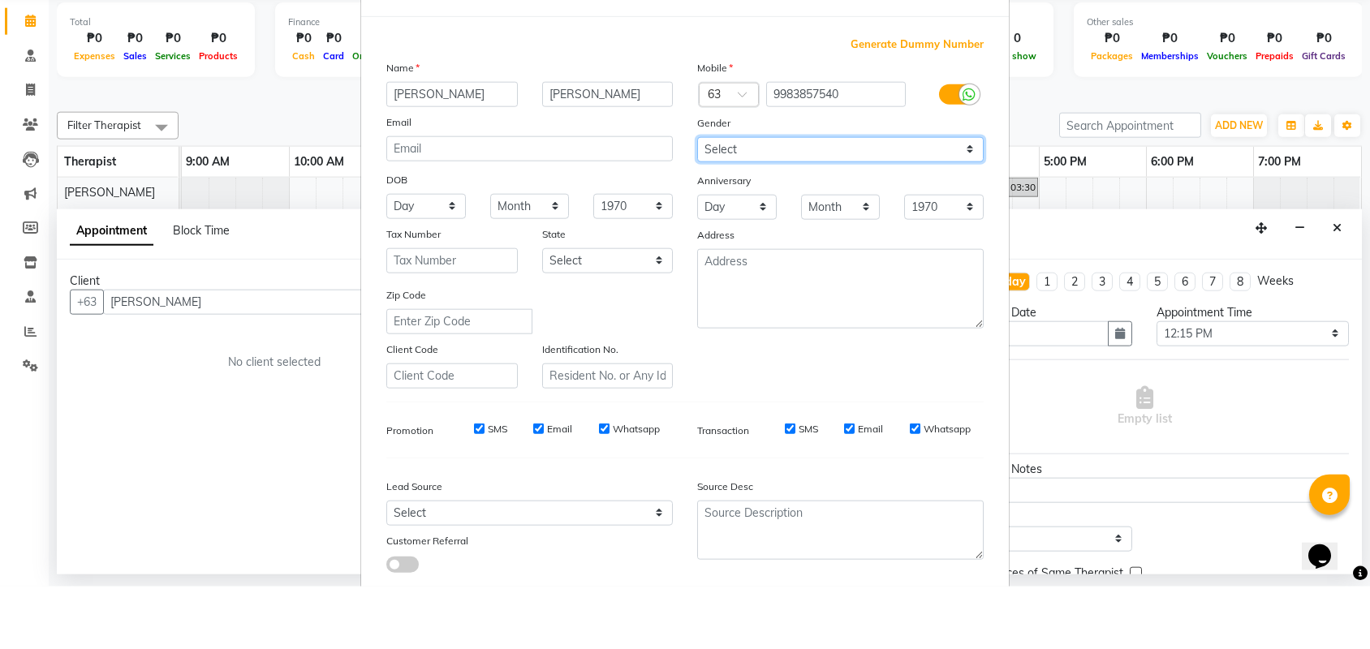
select select "[DEMOGRAPHIC_DATA]"
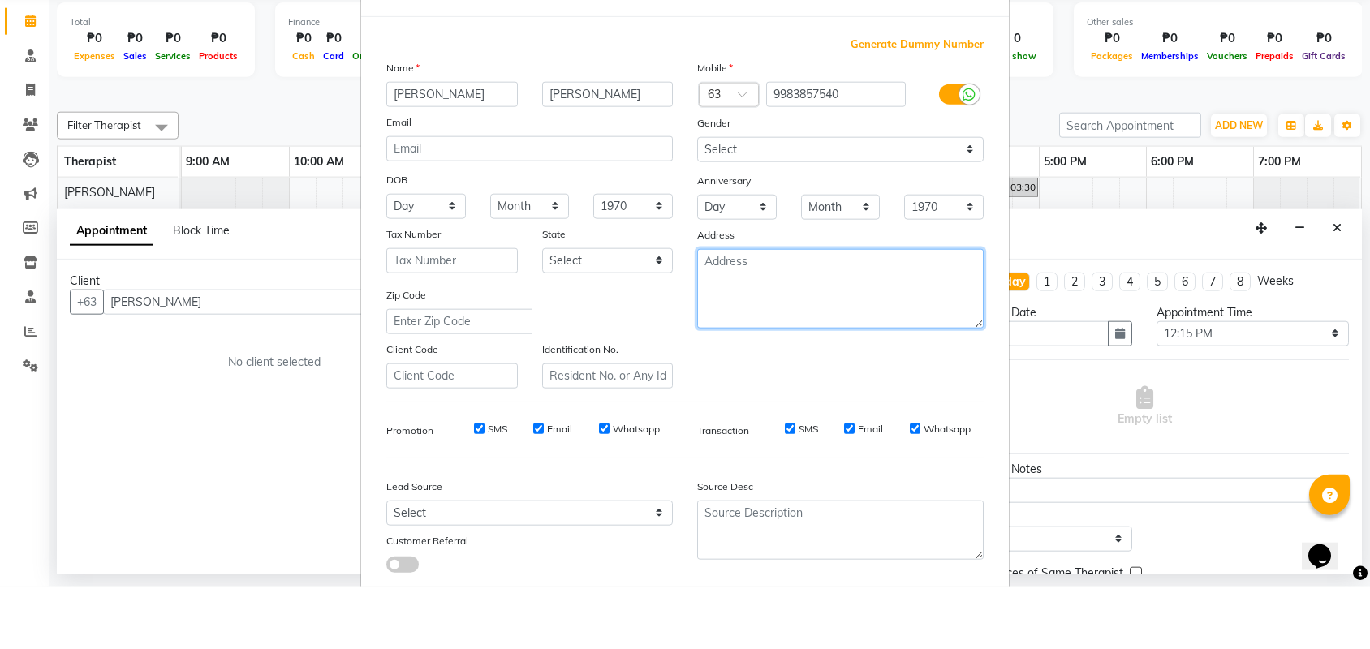
click at [837, 312] on textarea at bounding box center [840, 352] width 286 height 80
type textarea "[PERSON_NAME] Subd Molo"
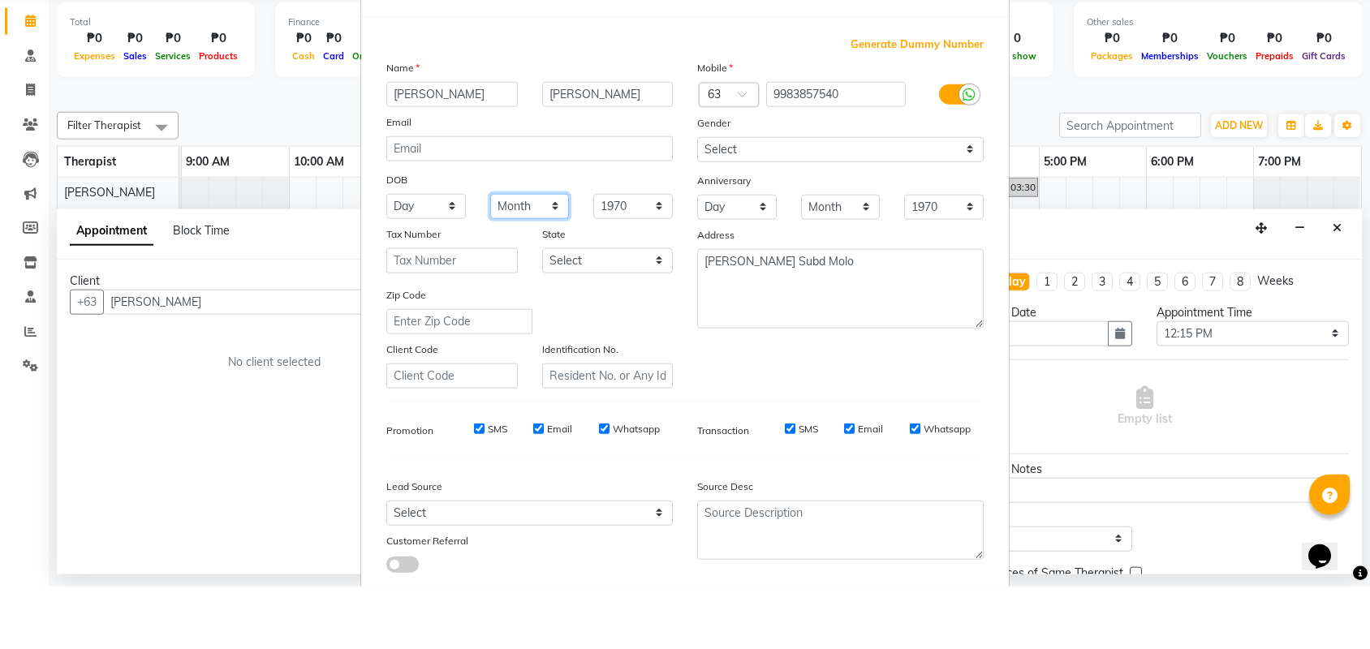
select select "05"
select select "16"
type input "9983857540"
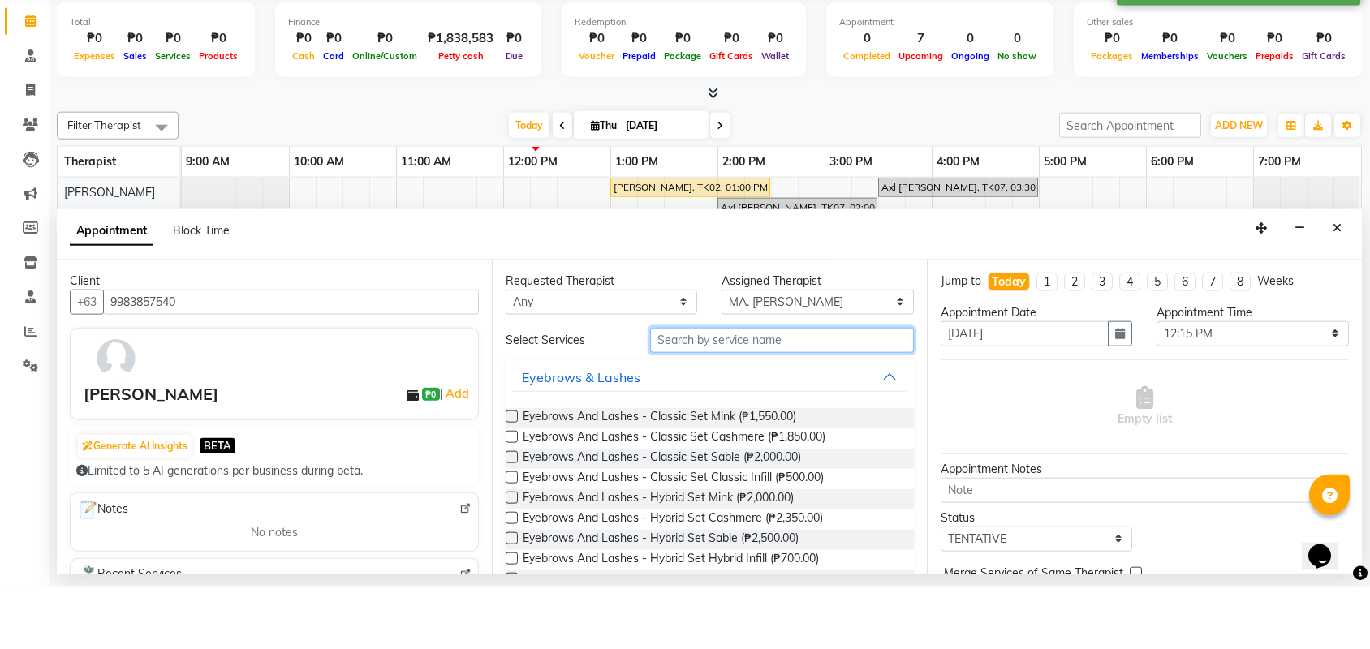
click at [774, 390] on input "text" at bounding box center [782, 402] width 264 height 25
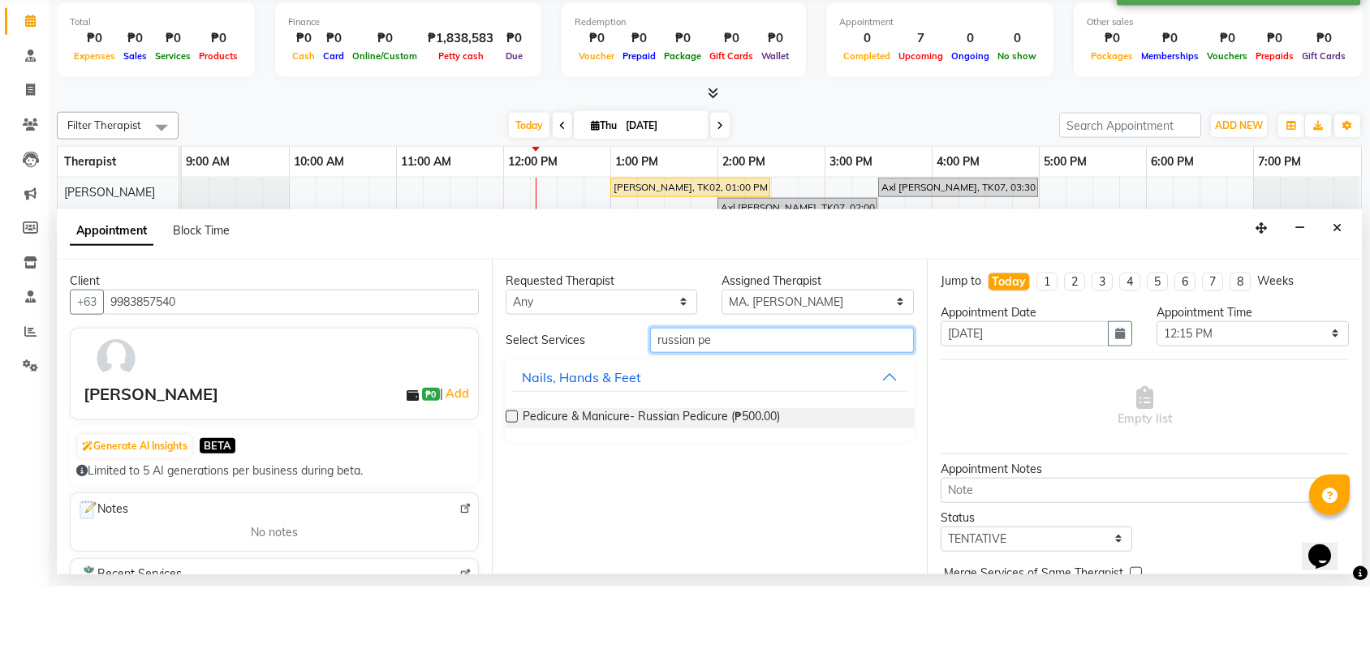
type input "russian pe"
click at [510, 471] on div "Pedicure & Manicure- Russian Pedicure (₱500.00)" at bounding box center [709, 481] width 408 height 20
click at [510, 473] on label at bounding box center [511, 479] width 12 height 12
click at [510, 475] on input "checkbox" at bounding box center [510, 480] width 11 height 11
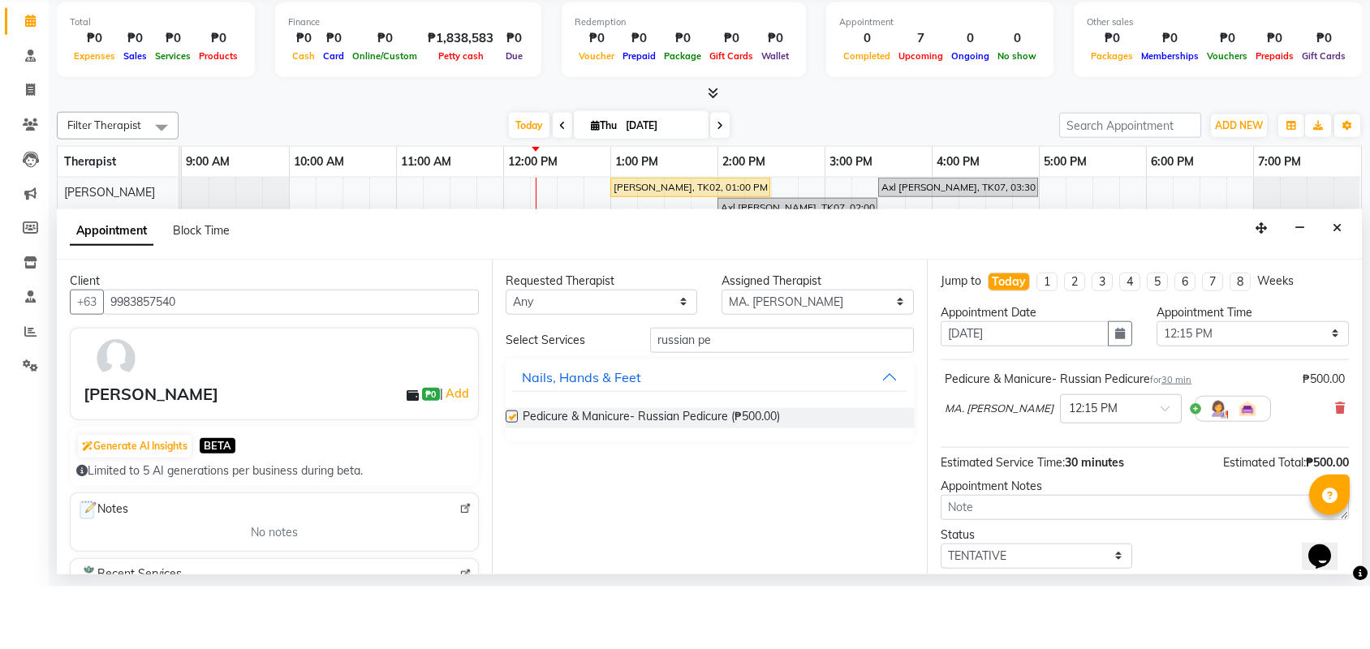
checkbox input "false"
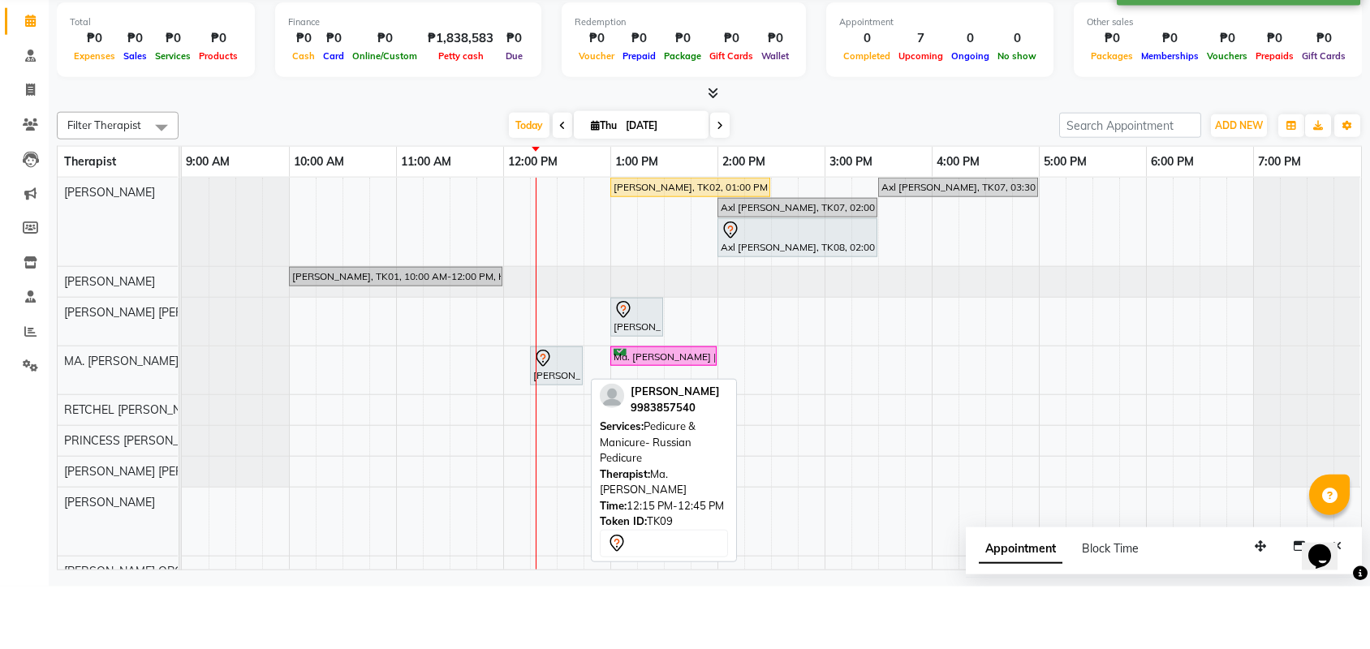
click at [566, 431] on div at bounding box center [556, 420] width 46 height 19
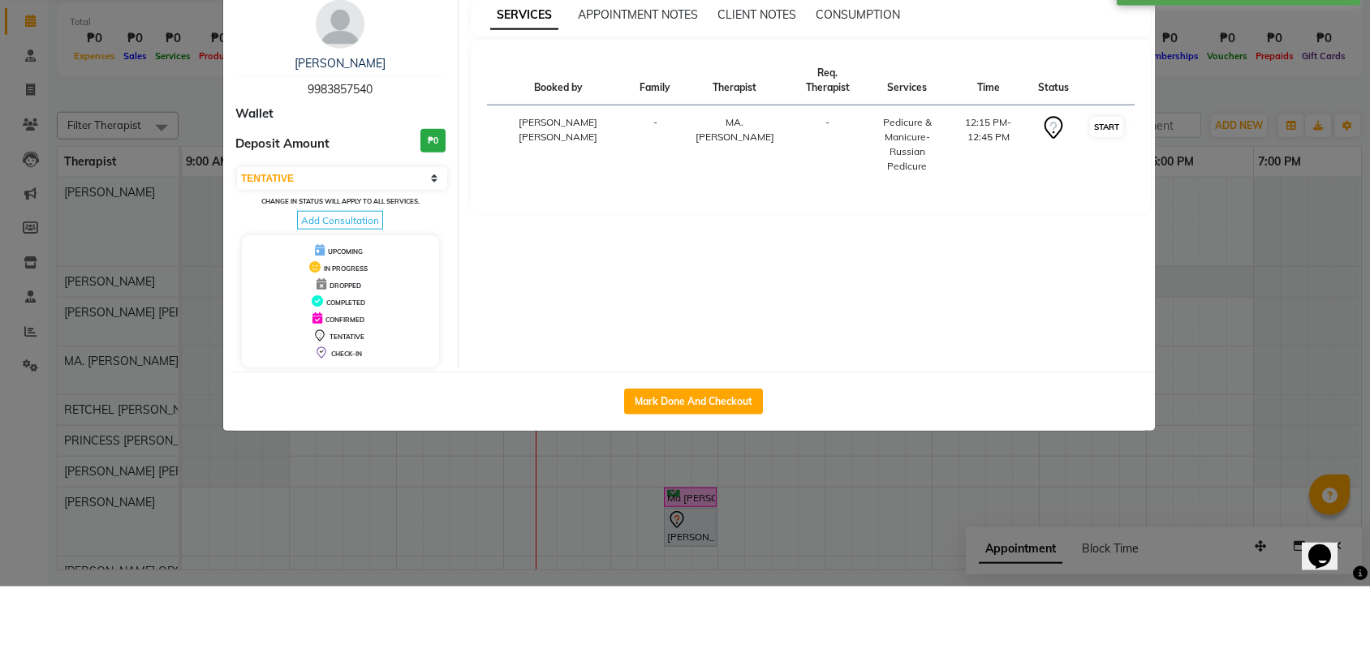
click at [1115, 185] on button "START" at bounding box center [1106, 189] width 33 height 20
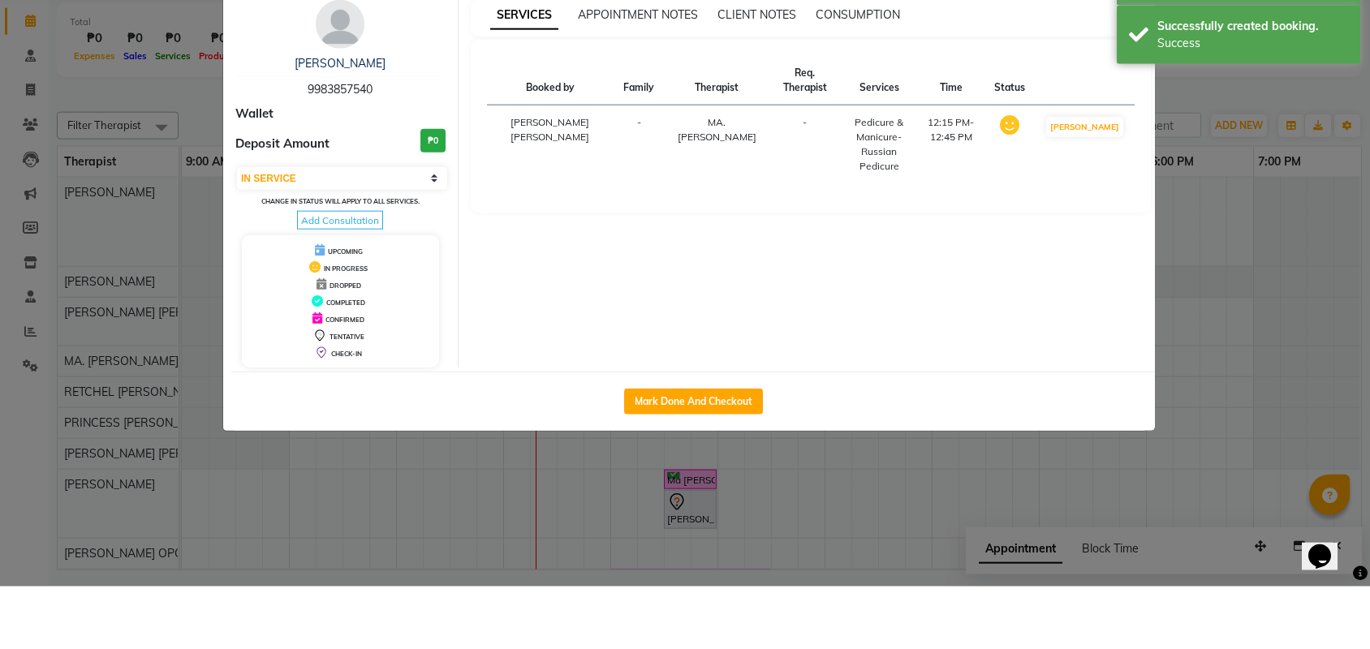
click at [1292, 399] on ngb-modal-window "Client Detail [PERSON_NAME] 9983857540 Wallet Deposit Amount ₱0 Select IN SERVI…" at bounding box center [685, 324] width 1370 height 649
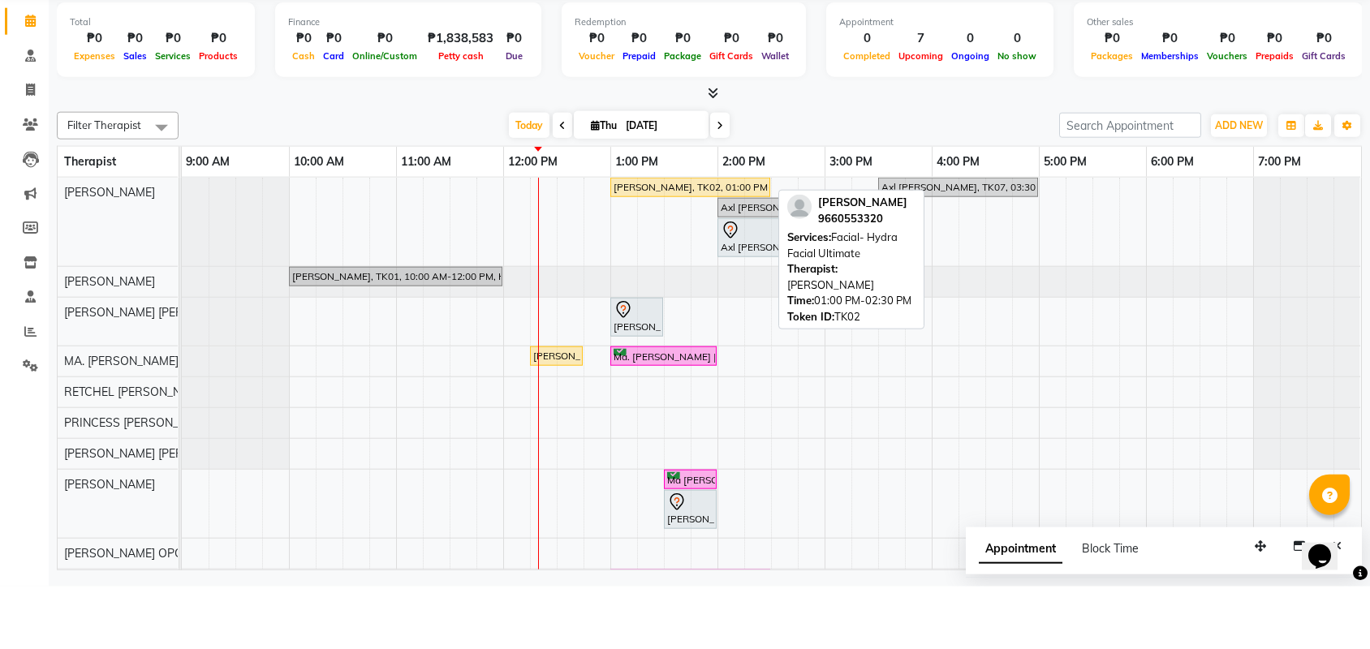
click at [686, 252] on div "[PERSON_NAME], TK02, 01:00 PM-02:30 PM, Facial- Hydra Facial Ultimate" at bounding box center [690, 250] width 157 height 15
select select "1"
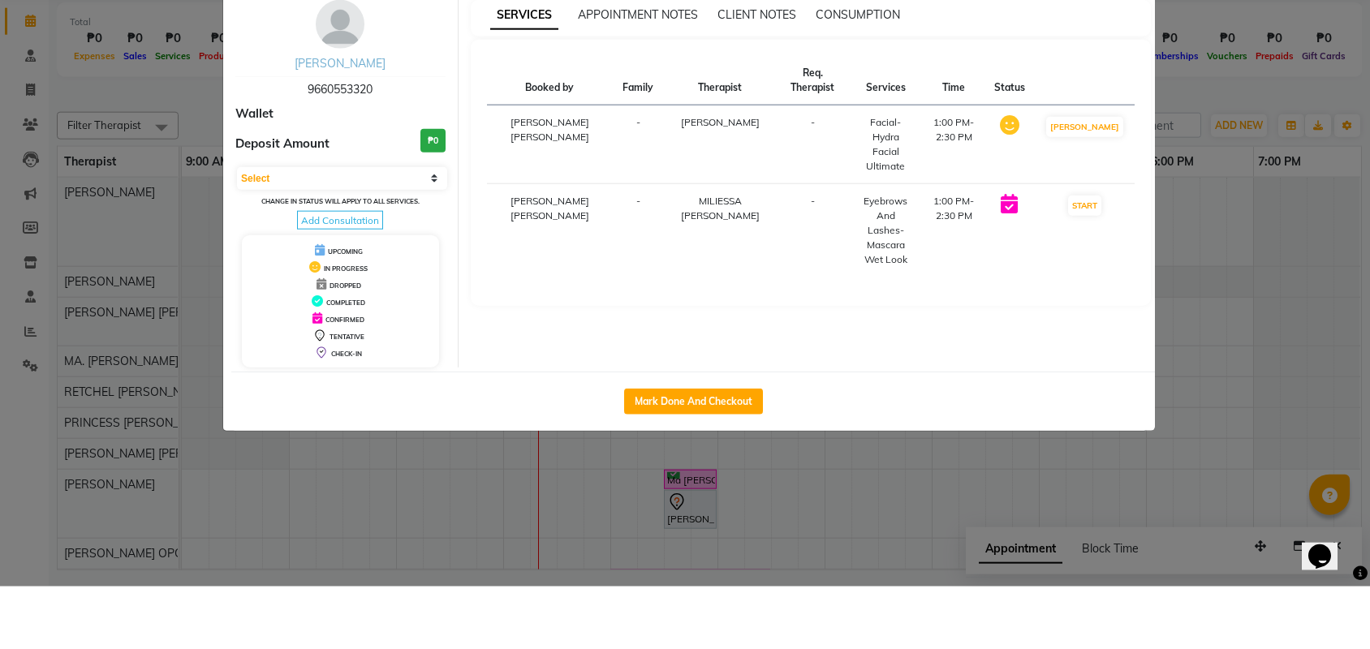
click at [303, 122] on link "[PERSON_NAME]" at bounding box center [340, 125] width 91 height 15
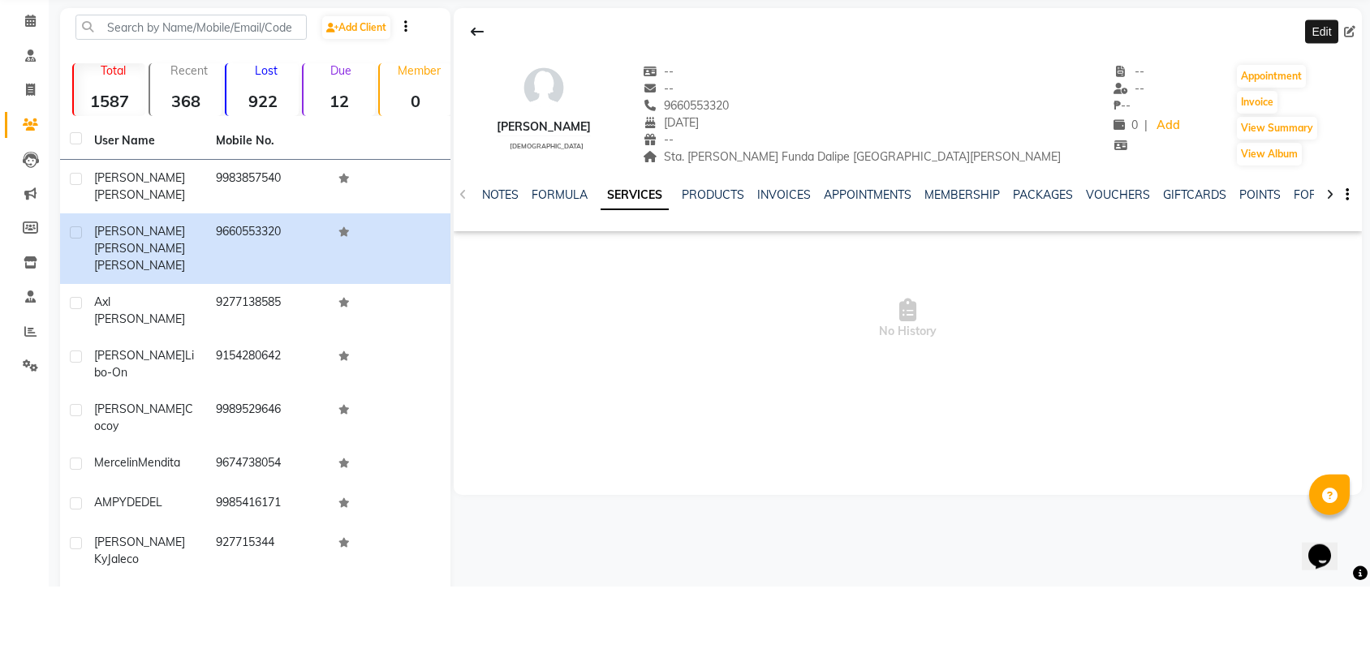
click at [1344, 88] on icon at bounding box center [1349, 93] width 11 height 11
select select "08"
select select "12"
select select "1984"
select select "[DEMOGRAPHIC_DATA]"
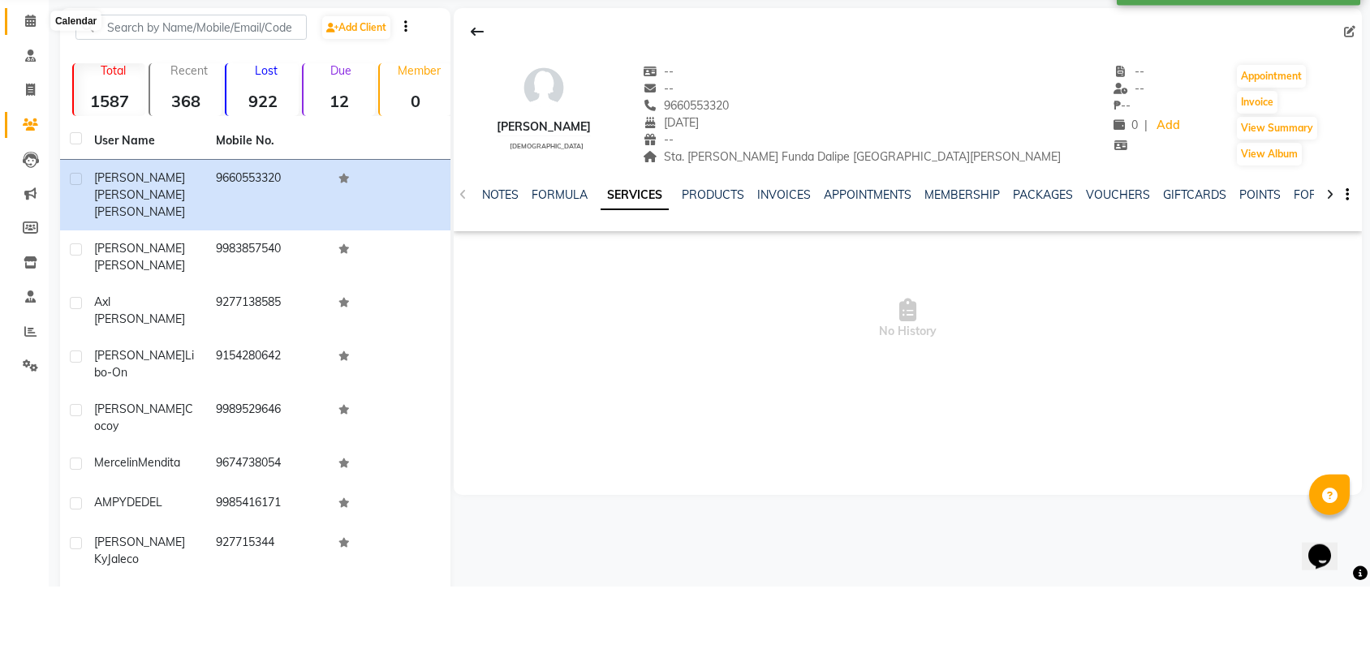
click at [24, 80] on span at bounding box center [30, 84] width 28 height 19
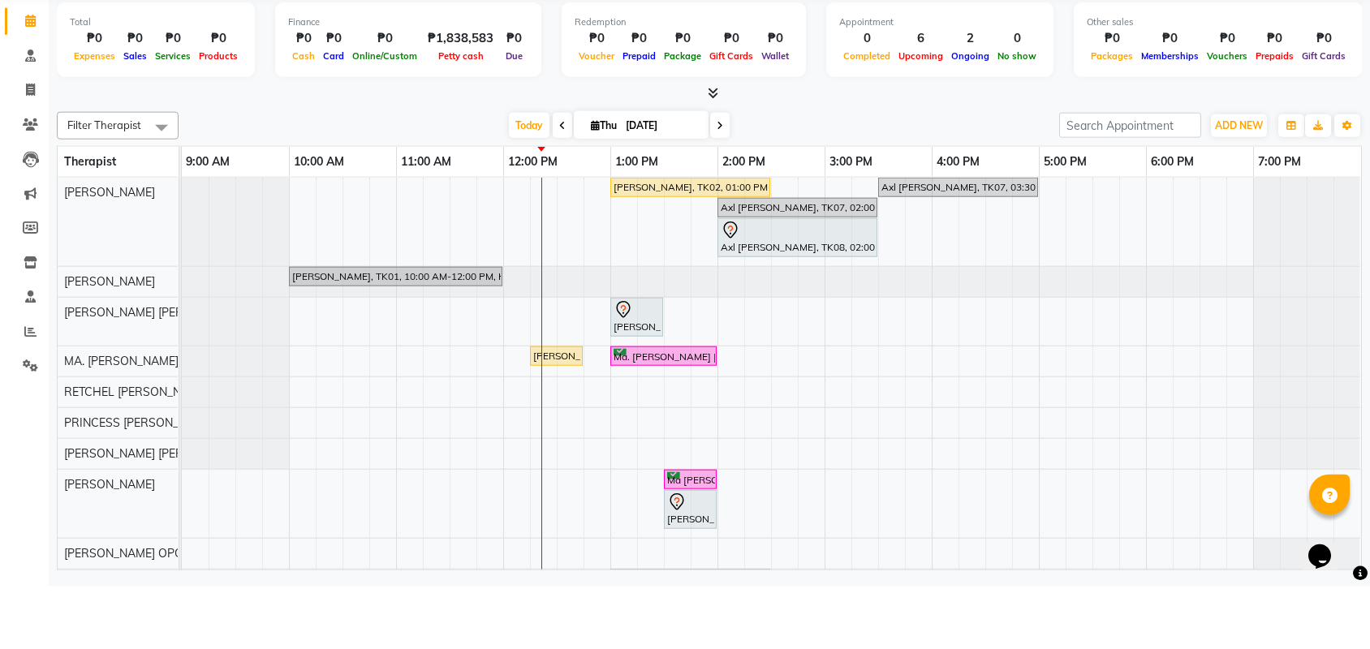
click at [777, 466] on div "[PERSON_NAME], TK02, 01:00 PM-02:30 PM, Facial- Hydra Facial Ultimate Axl [PERS…" at bounding box center [771, 451] width 1179 height 422
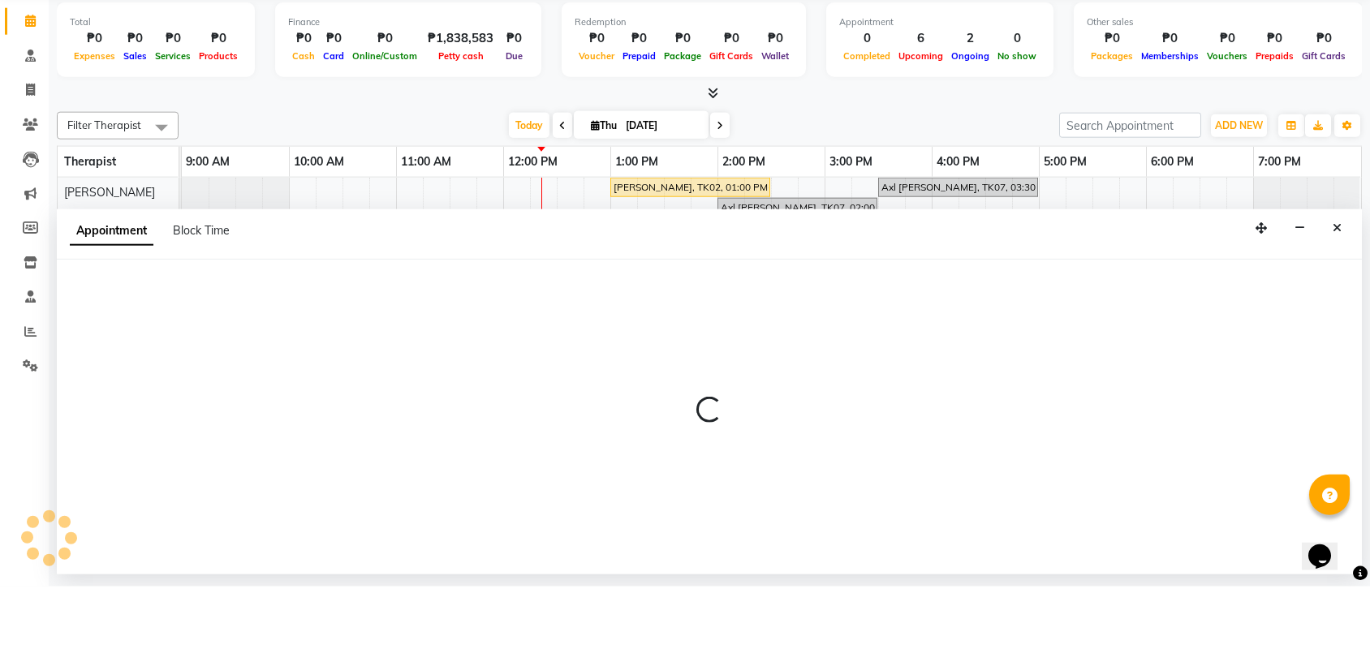
select select "46411"
select select "870"
select select "tentative"
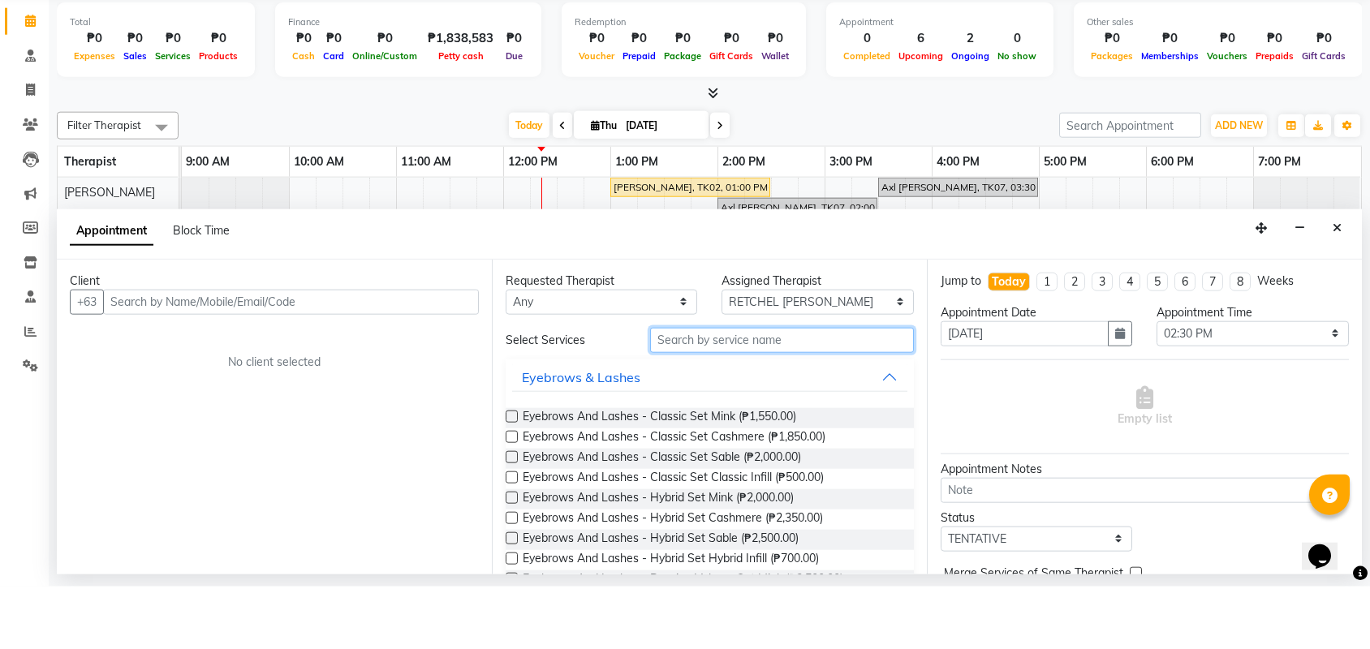
click at [688, 390] on input "text" at bounding box center [782, 402] width 264 height 25
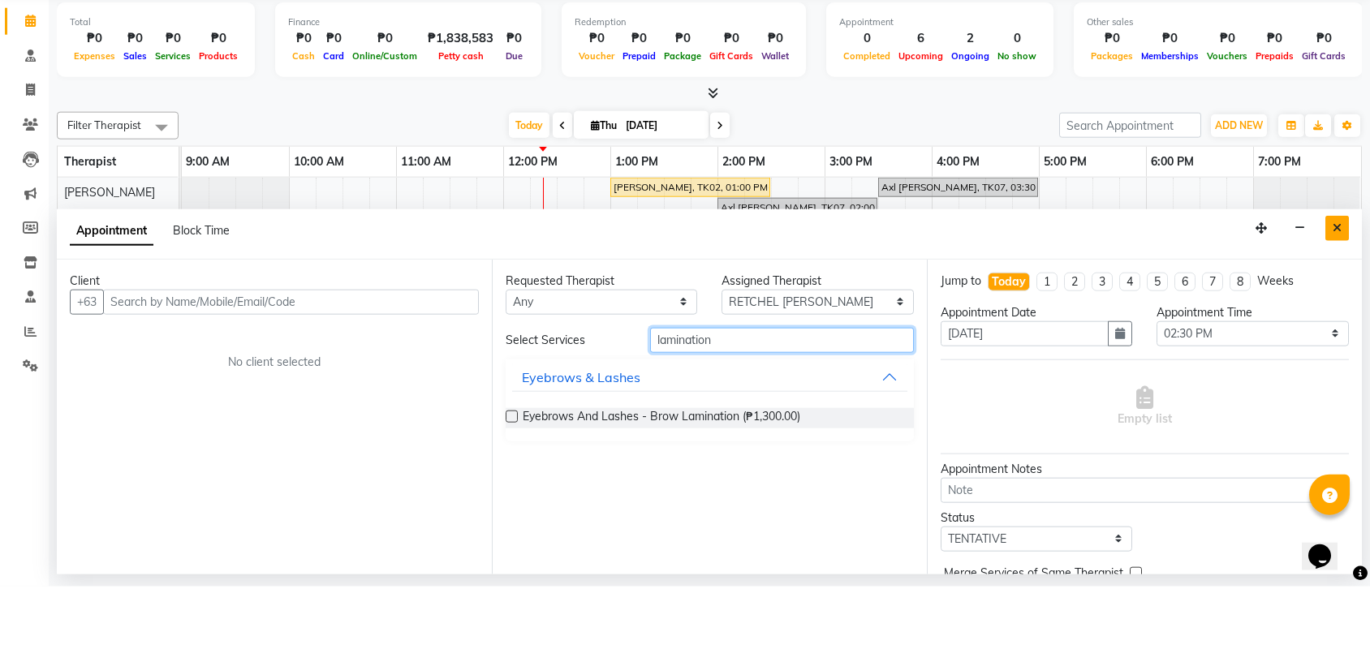
type input "lamination"
click at [1344, 278] on button "Close" at bounding box center [1337, 290] width 24 height 25
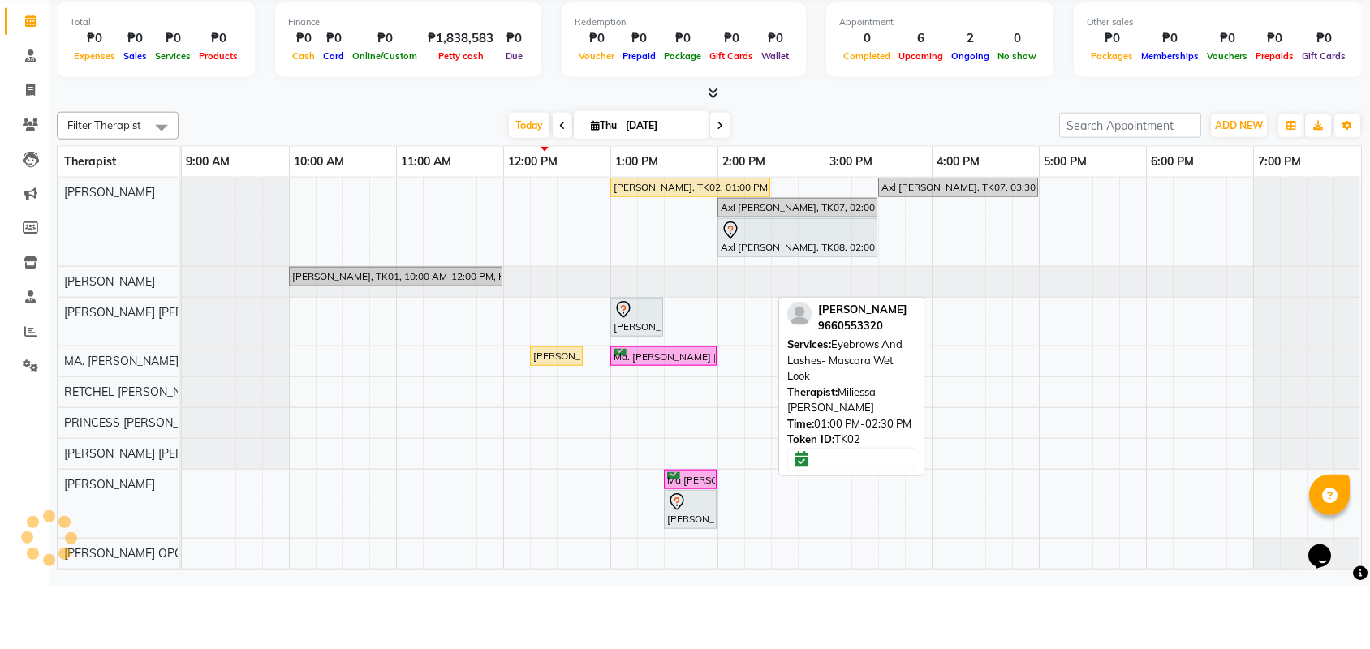
drag, startPoint x: 669, startPoint y: 549, endPoint x: 595, endPoint y: 560, distance: 75.4
click at [595, 560] on div "[PERSON_NAME], TK02, 01:00 PM-02:30 PM, Facial- Hydra Facial Ultimate Axl [PERS…" at bounding box center [771, 451] width 1179 height 422
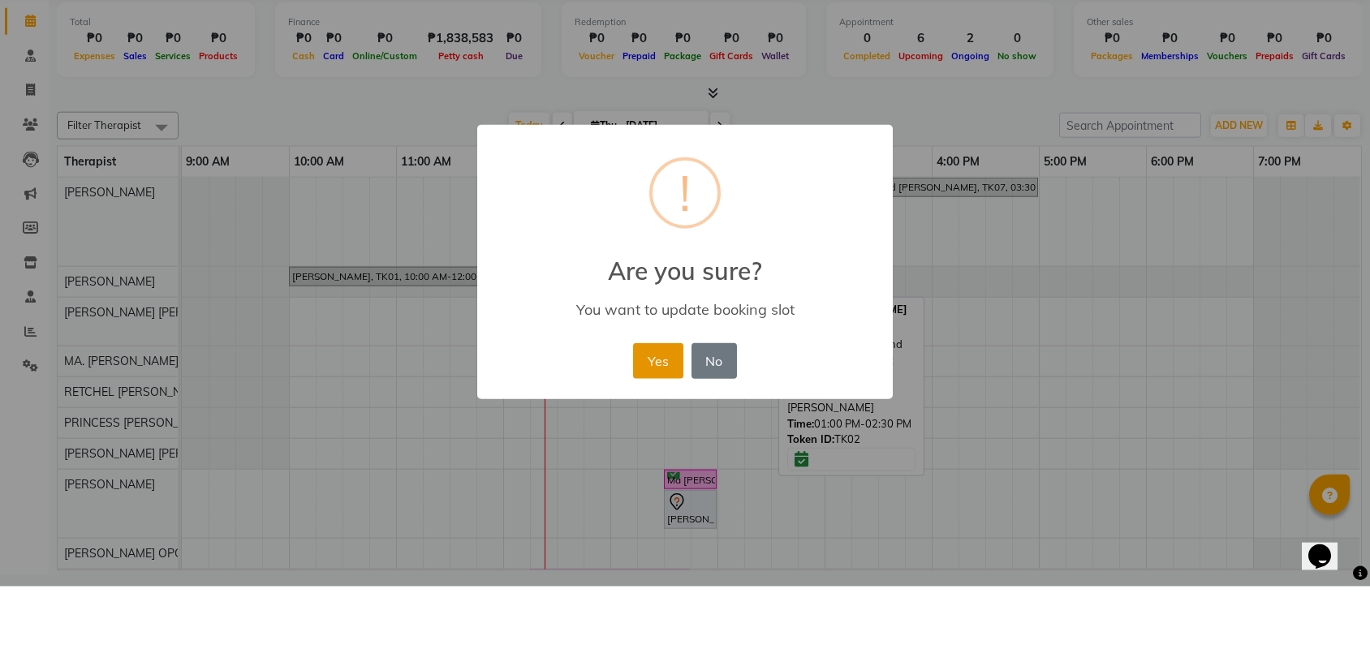
click at [651, 406] on button "Yes" at bounding box center [657, 424] width 49 height 36
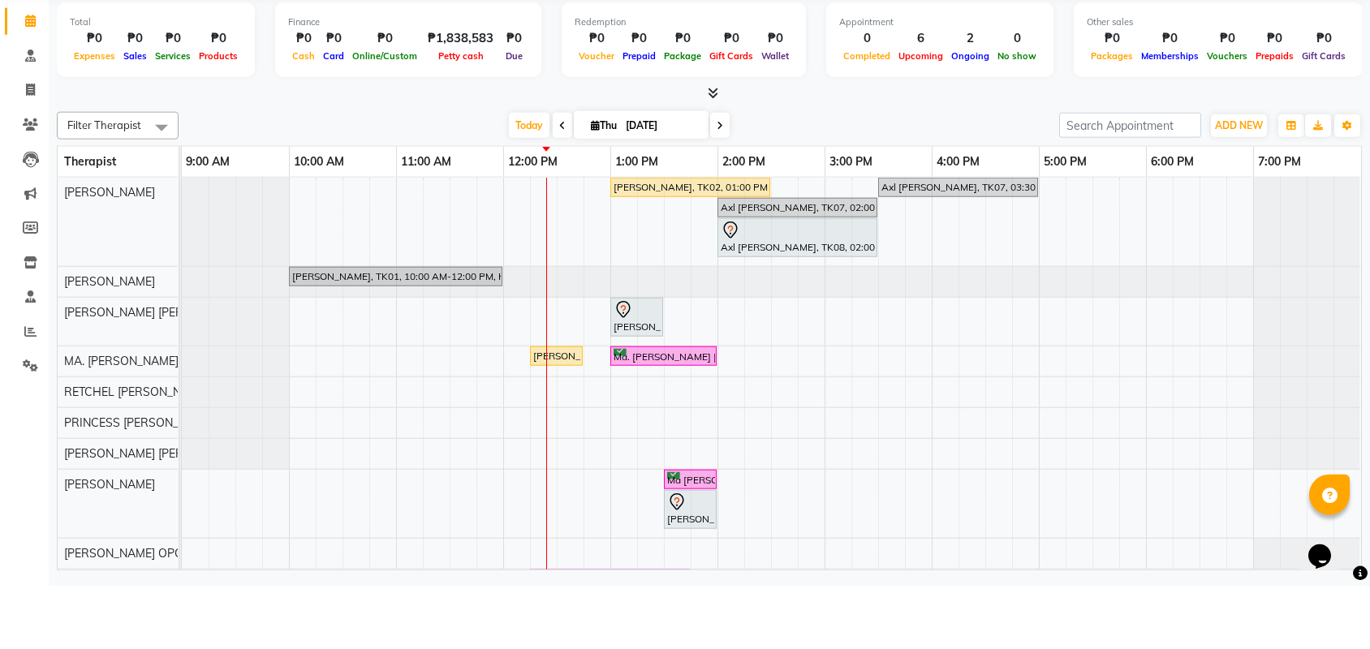
click at [913, 423] on div "[PERSON_NAME], TK02, 01:00 PM-02:30 PM, Facial- Hydra Facial Ultimate Axl [PERS…" at bounding box center [771, 451] width 1179 height 422
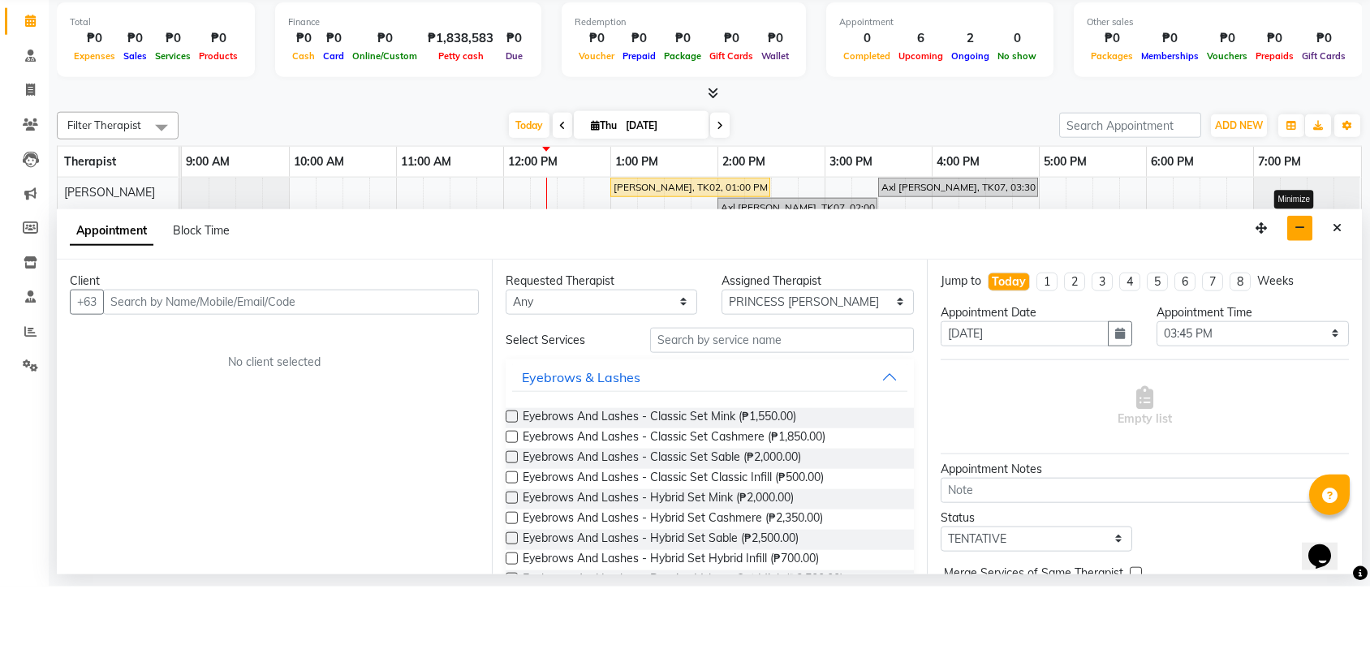
click at [1305, 278] on button "button" at bounding box center [1299, 290] width 25 height 25
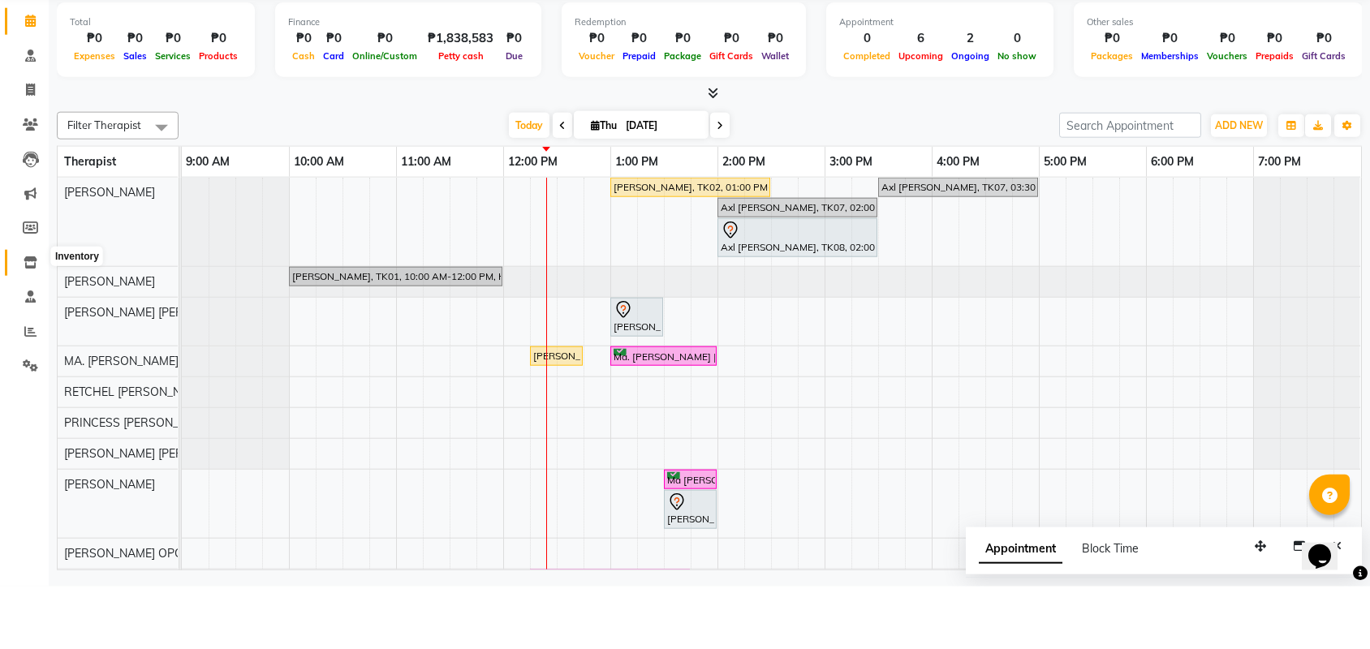
click at [19, 316] on span at bounding box center [30, 325] width 28 height 19
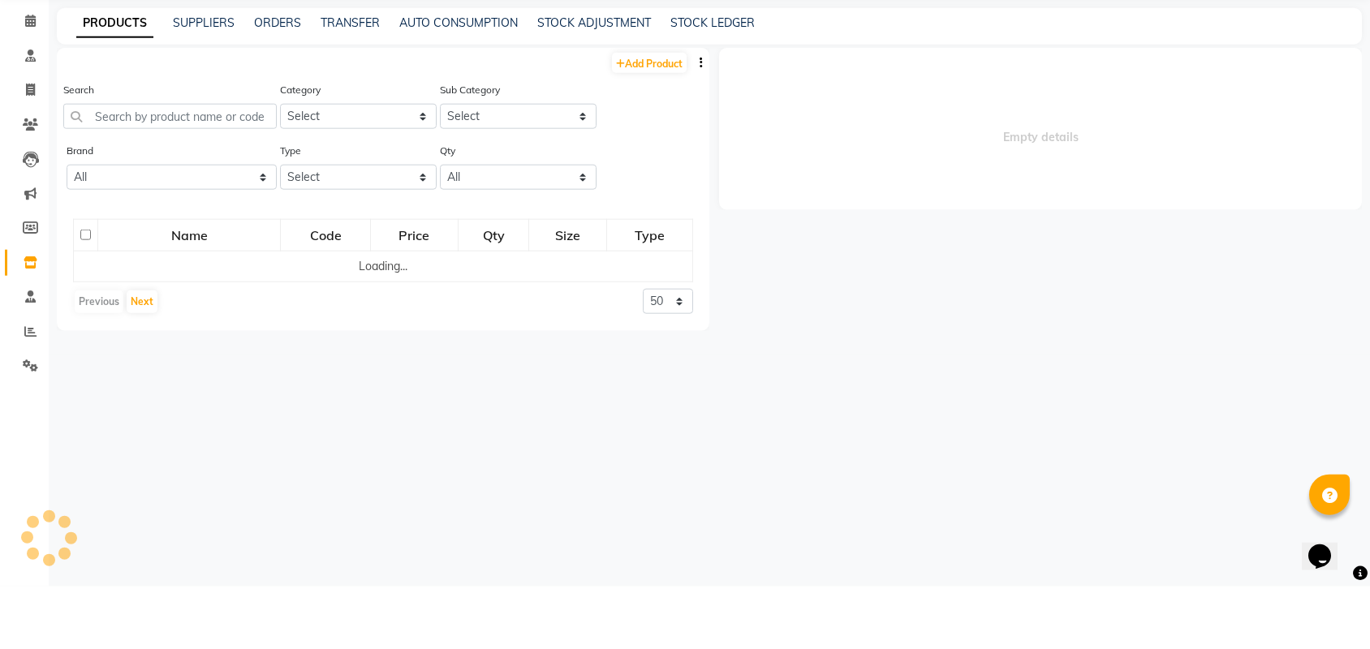
select select
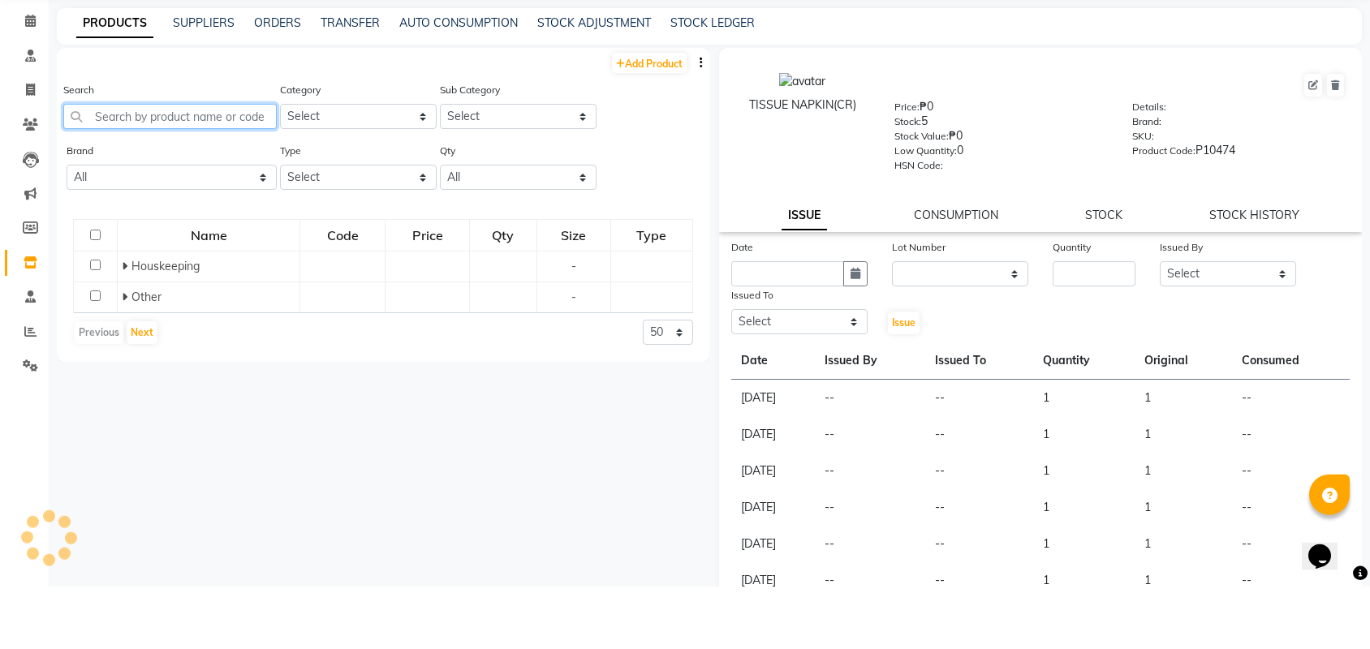
click at [159, 176] on input "text" at bounding box center [169, 178] width 213 height 25
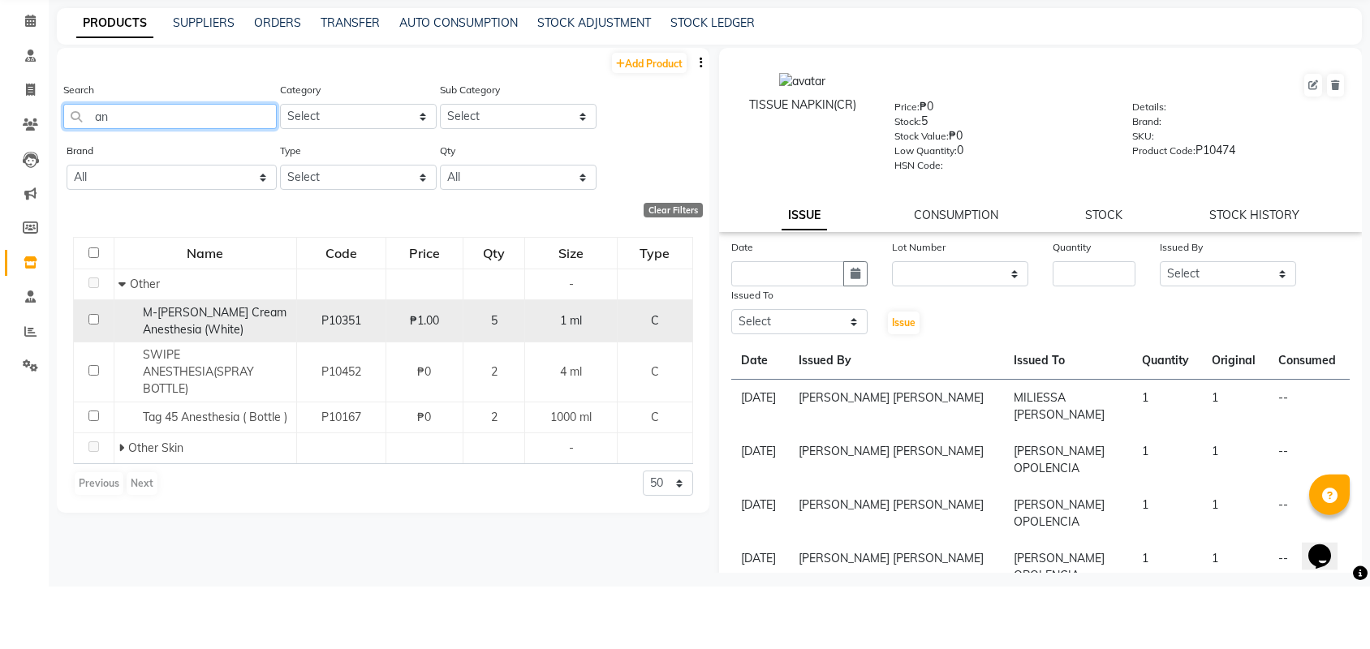
type input "a"
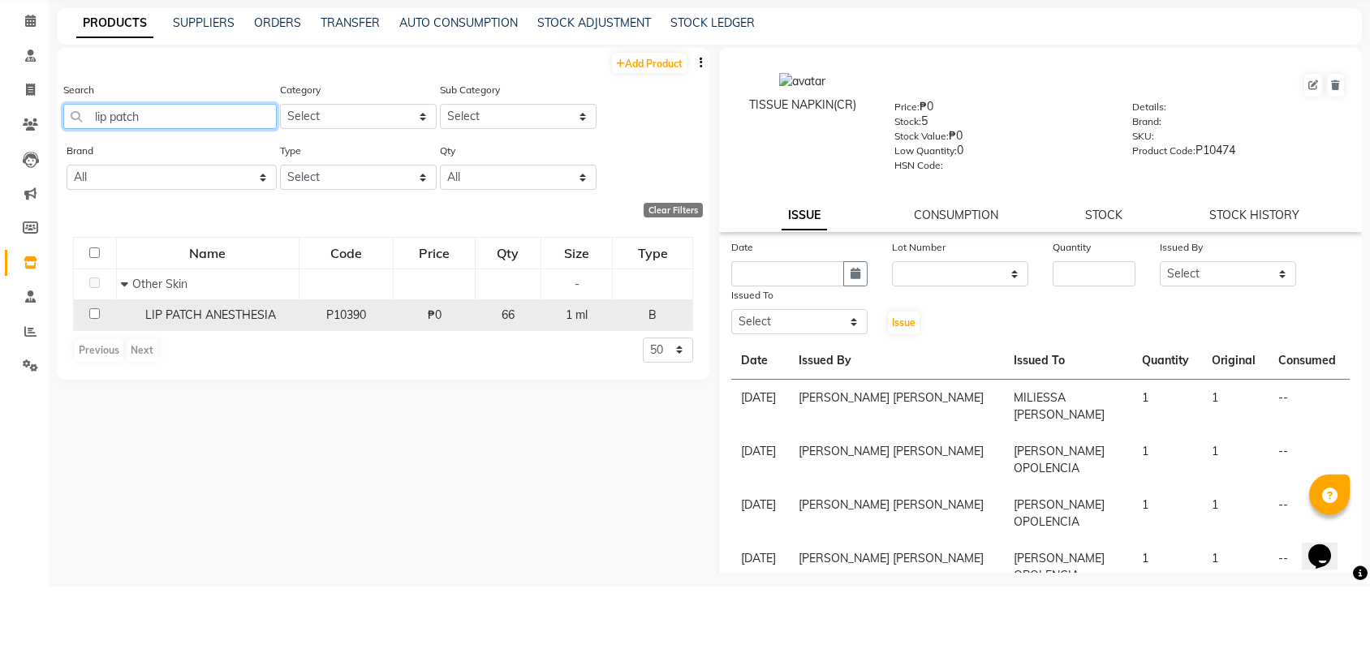
type input "lip patch"
click at [91, 381] on input "checkbox" at bounding box center [94, 376] width 11 height 11
checkbox input "true"
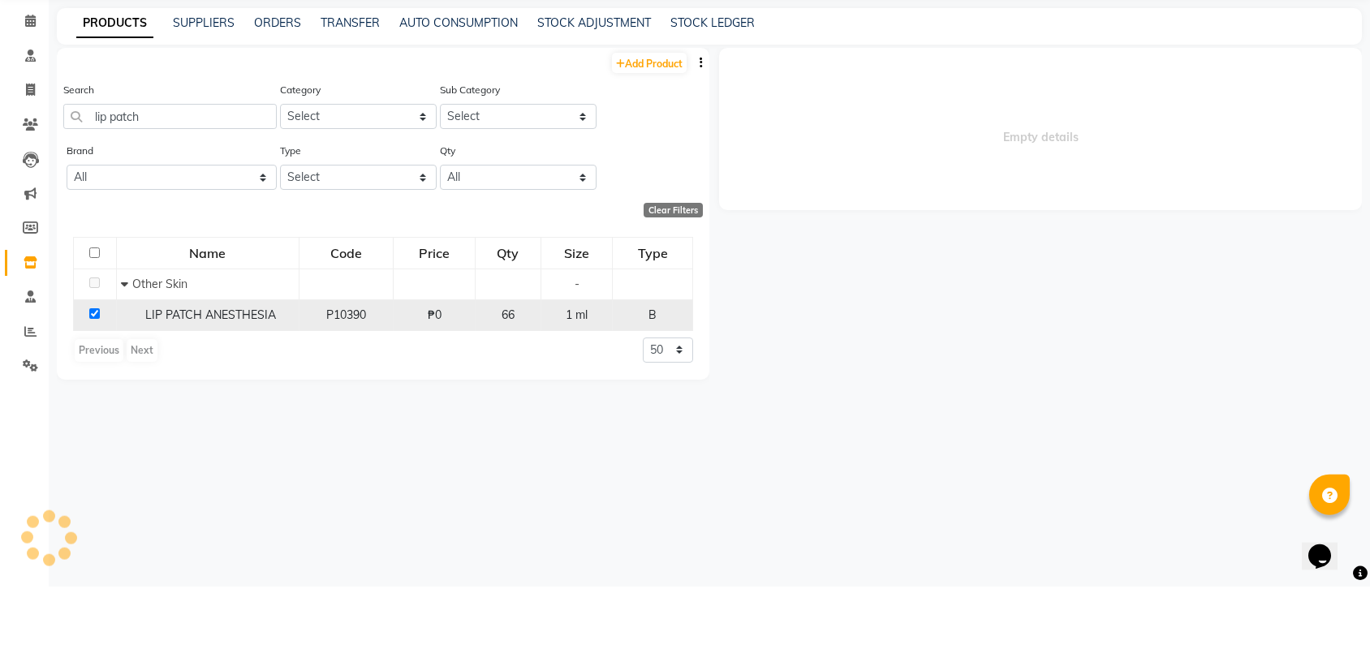
select select
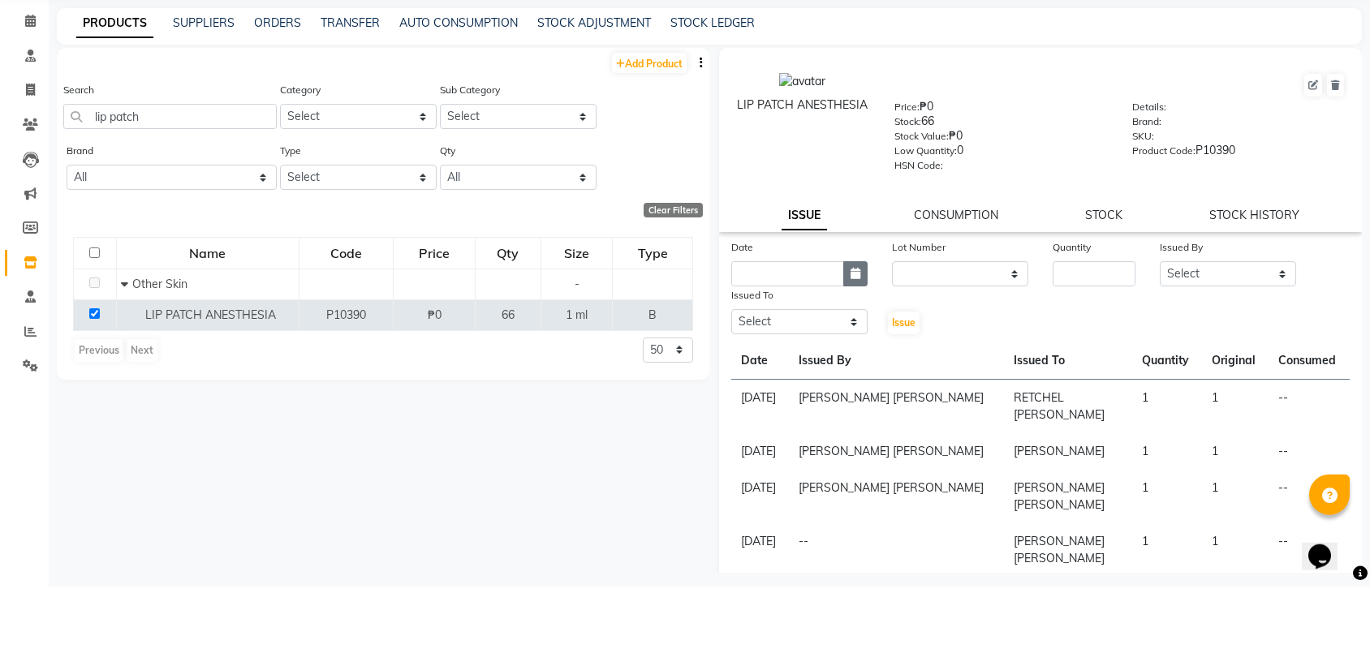
click at [858, 334] on icon "button" at bounding box center [855, 335] width 10 height 11
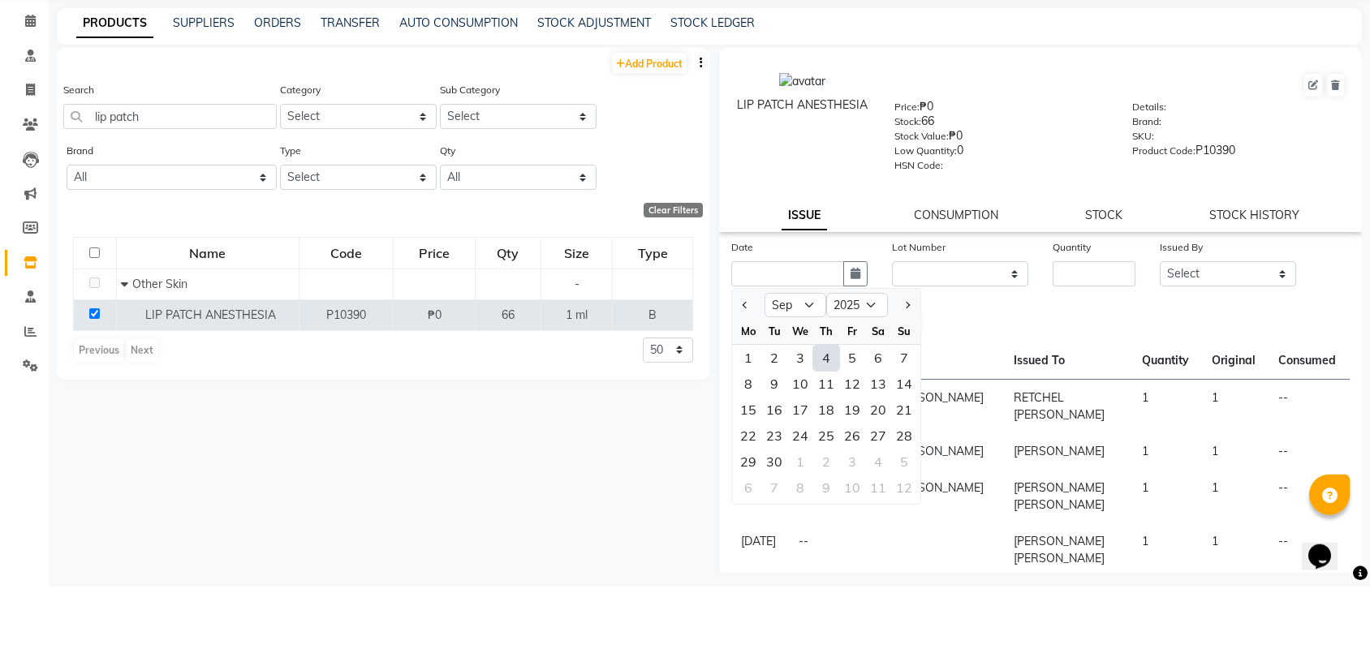
click at [829, 417] on div "4" at bounding box center [826, 420] width 26 height 26
type input "[DATE]"
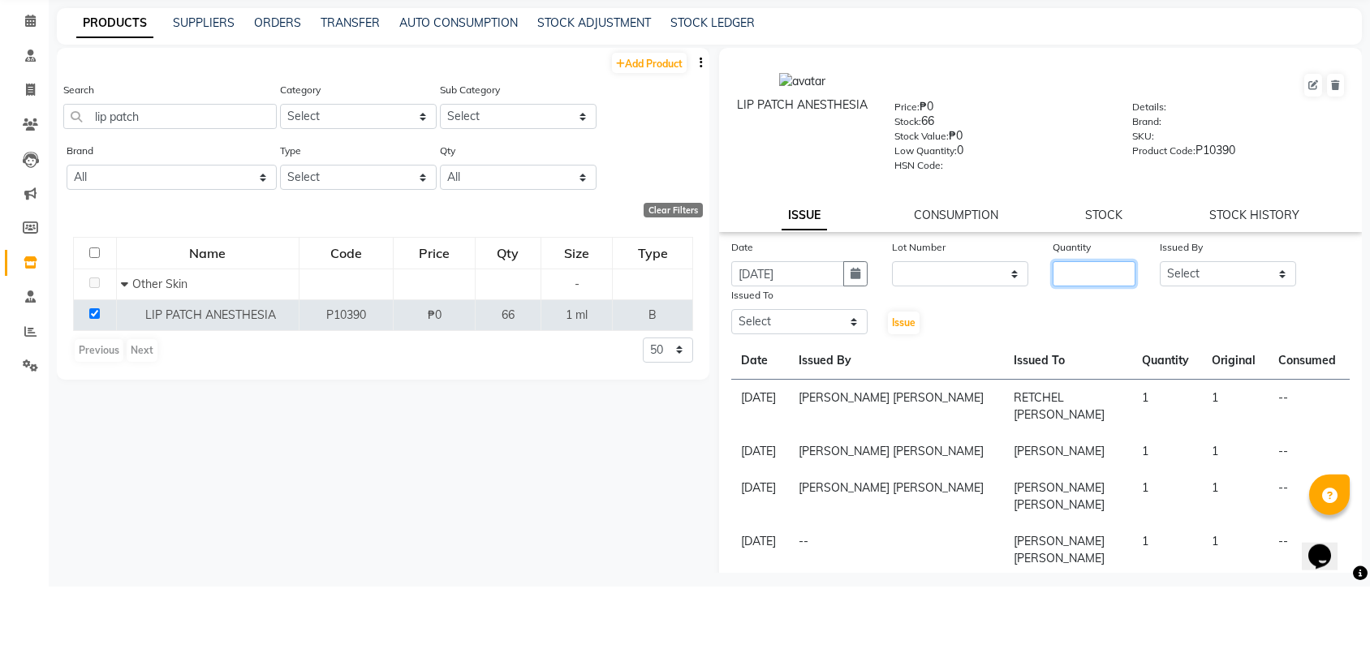
click at [1077, 339] on input "number" at bounding box center [1093, 336] width 83 height 25
type input "1"
select select "50265"
select select "46410"
click at [894, 384] on span "Issue" at bounding box center [904, 385] width 24 height 12
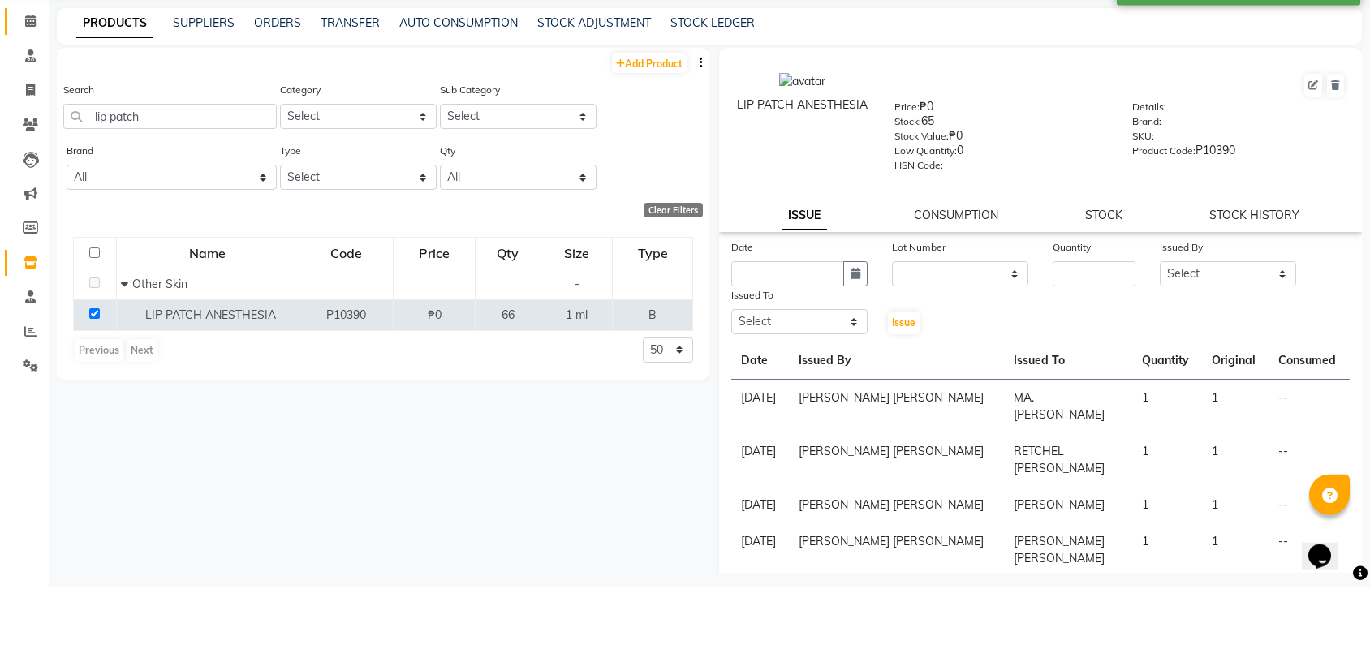
click at [34, 92] on link "Calendar" at bounding box center [24, 84] width 39 height 27
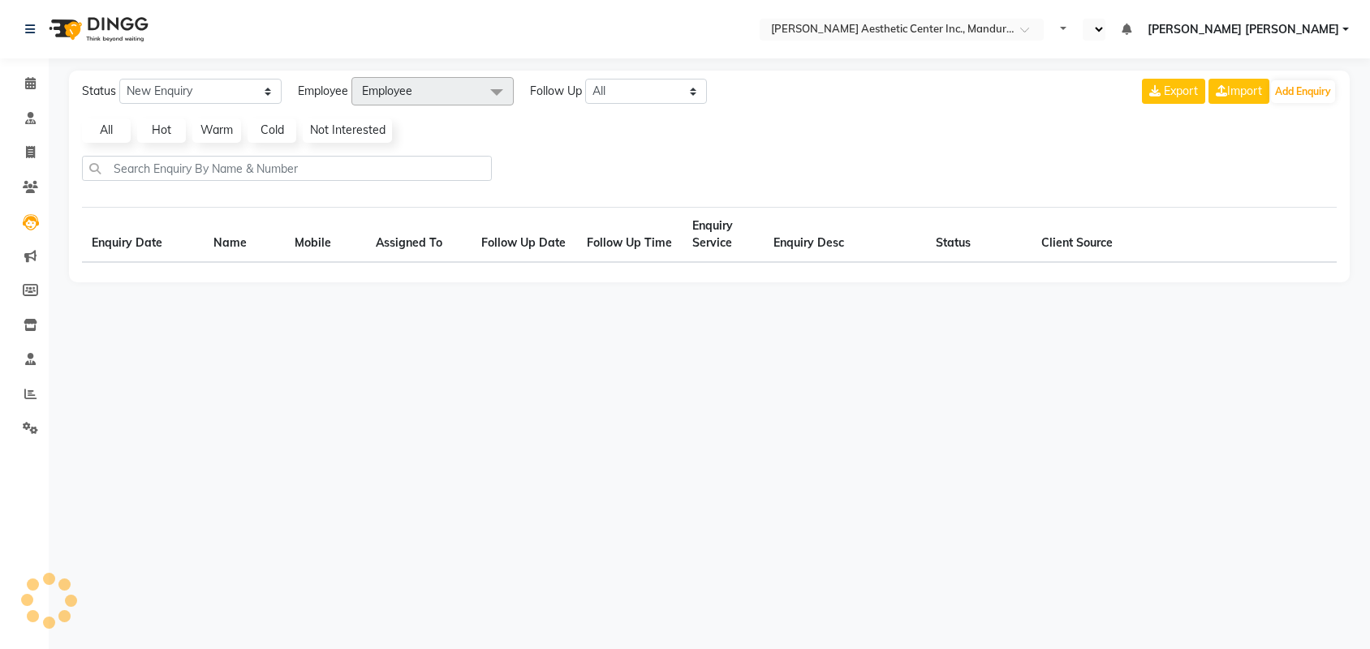
select select "en"
